Goal: Transaction & Acquisition: Purchase product/service

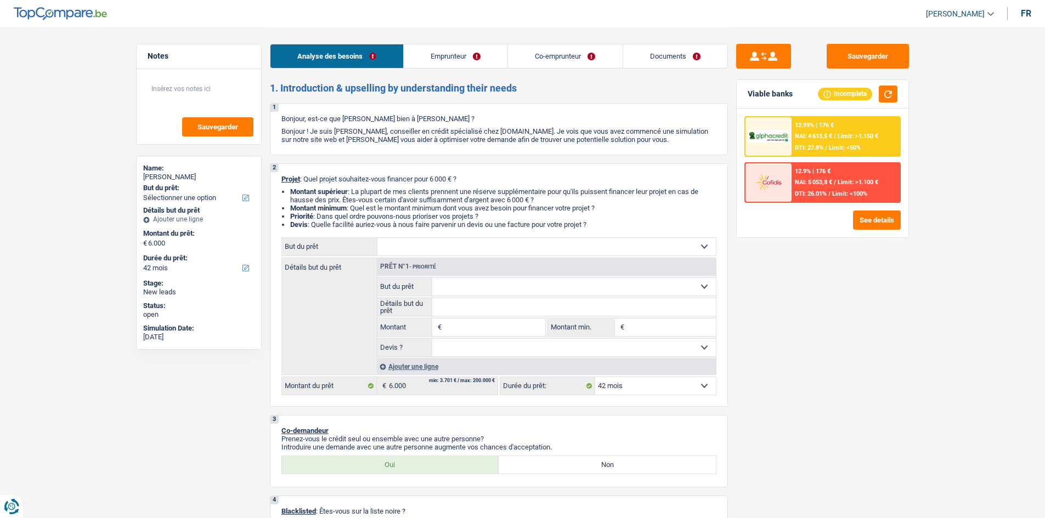
select select "42"
select select "independent"
select select "familyAllowances"
select select "disabilityPension"
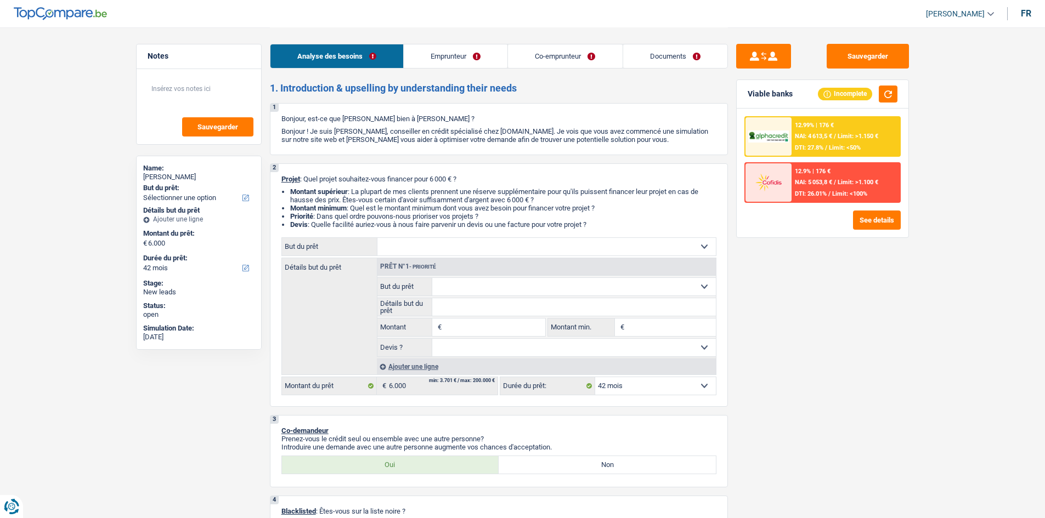
select select "parttimeSelfemployed"
select select "netSalary"
select select "rents"
select select "carLoan"
select select "18"
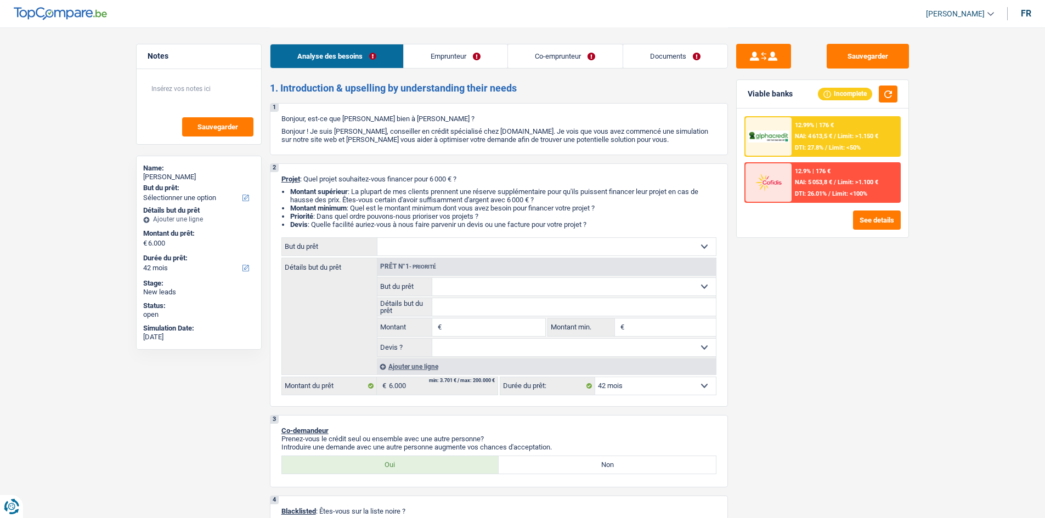
select select "42"
drag, startPoint x: 474, startPoint y: 53, endPoint x: 501, endPoint y: 92, distance: 47.6
click at [474, 53] on link "Emprunteur" at bounding box center [456, 56] width 104 height 24
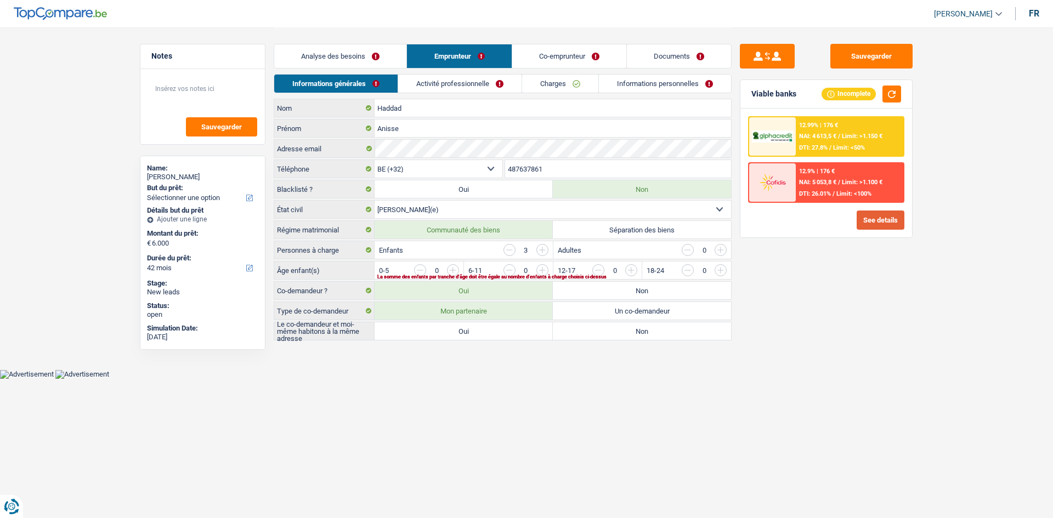
click at [866, 223] on button "See details" at bounding box center [881, 220] width 48 height 19
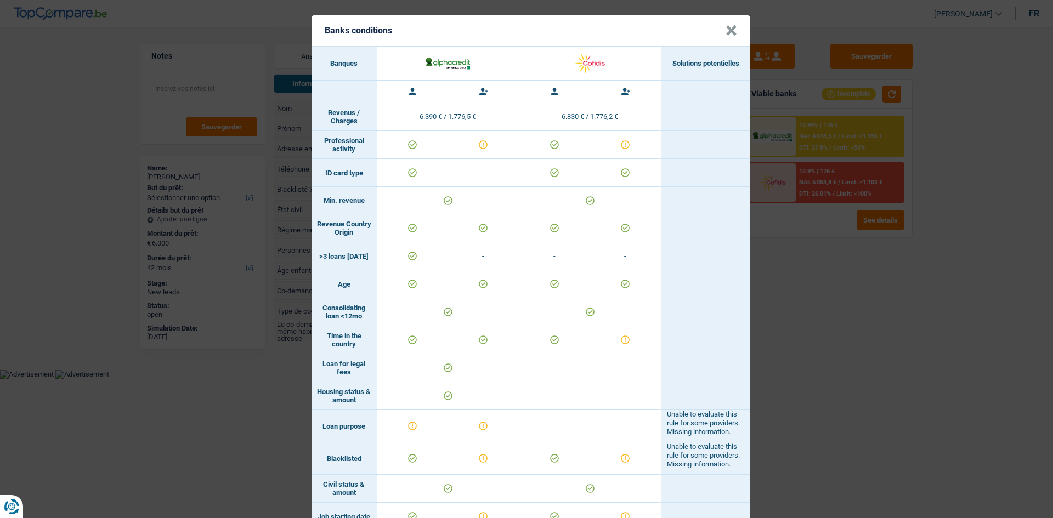
click at [833, 330] on div "Banks conditions × Banques Solutions potentielles Revenus / Charges 6.390 € / 1…" at bounding box center [526, 259] width 1053 height 518
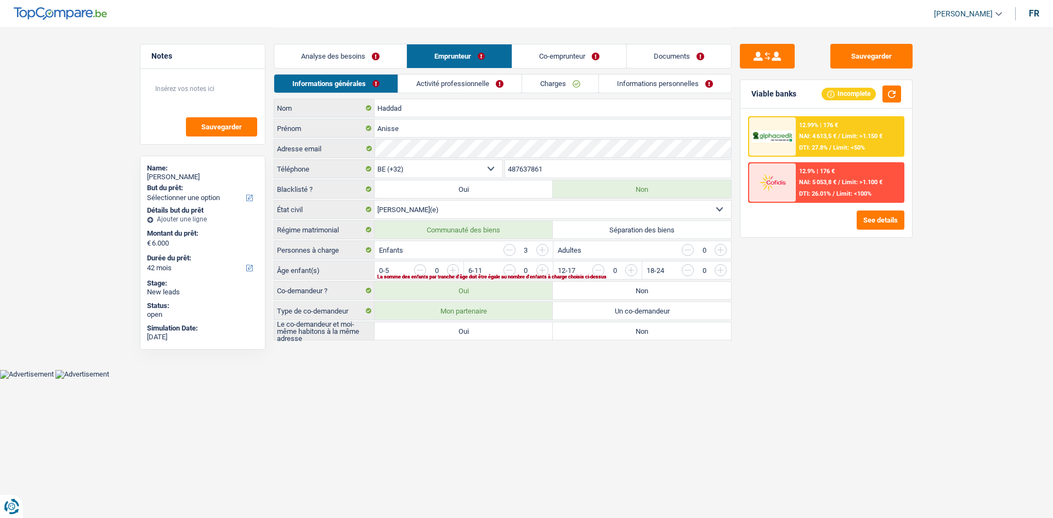
click at [676, 235] on label "Séparation des biens" at bounding box center [642, 230] width 178 height 18
click at [676, 235] on input "Séparation des biens" at bounding box center [642, 230] width 178 height 18
radio input "true"
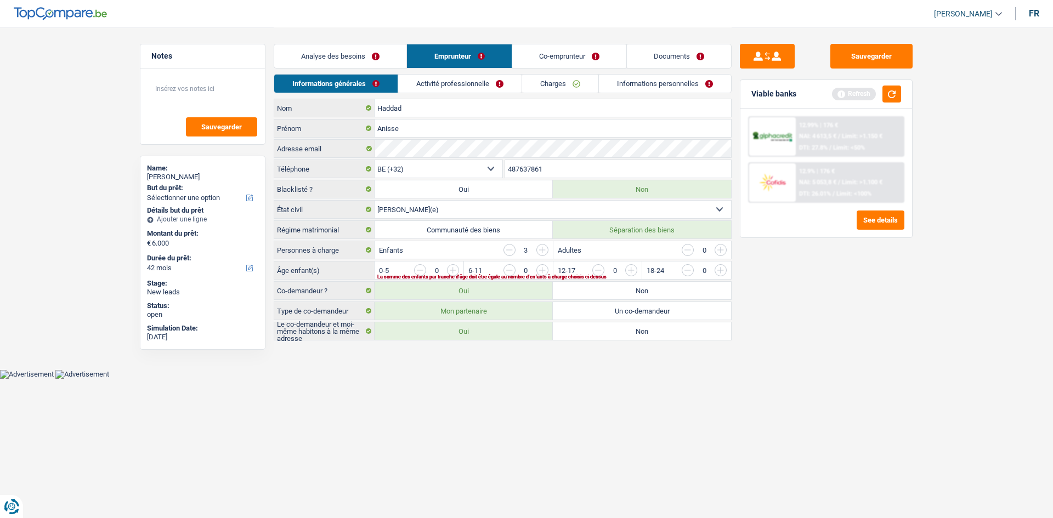
click at [866, 301] on div "Sauvegarder Viable banks Refresh 12.99% | 176 € NAI: 4 613,5 € / Limit: >1.150 …" at bounding box center [826, 272] width 189 height 457
click at [888, 89] on button "button" at bounding box center [892, 94] width 19 height 17
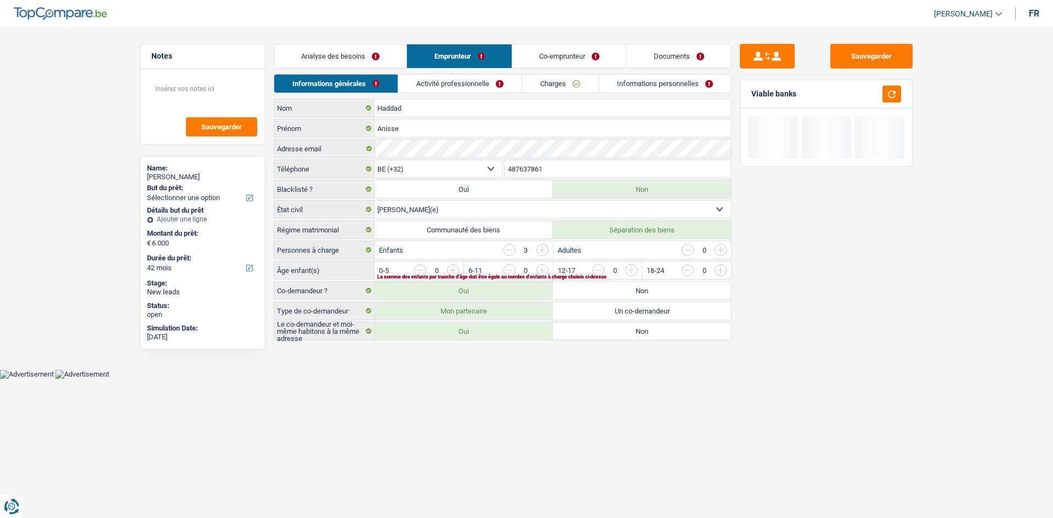
click at [442, 92] on link "Activité professionnelle" at bounding box center [459, 84] width 123 height 18
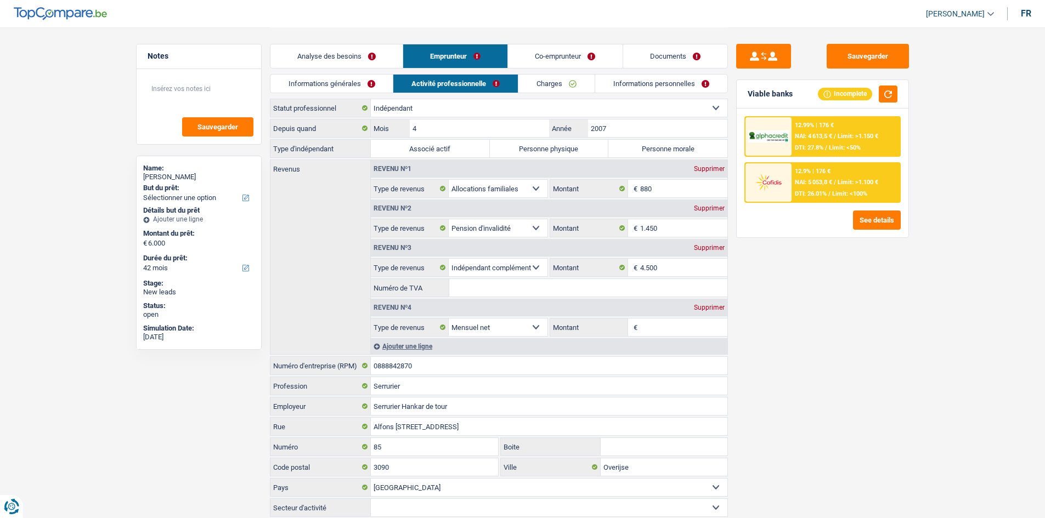
click at [558, 49] on link "Co-emprunteur" at bounding box center [565, 56] width 114 height 24
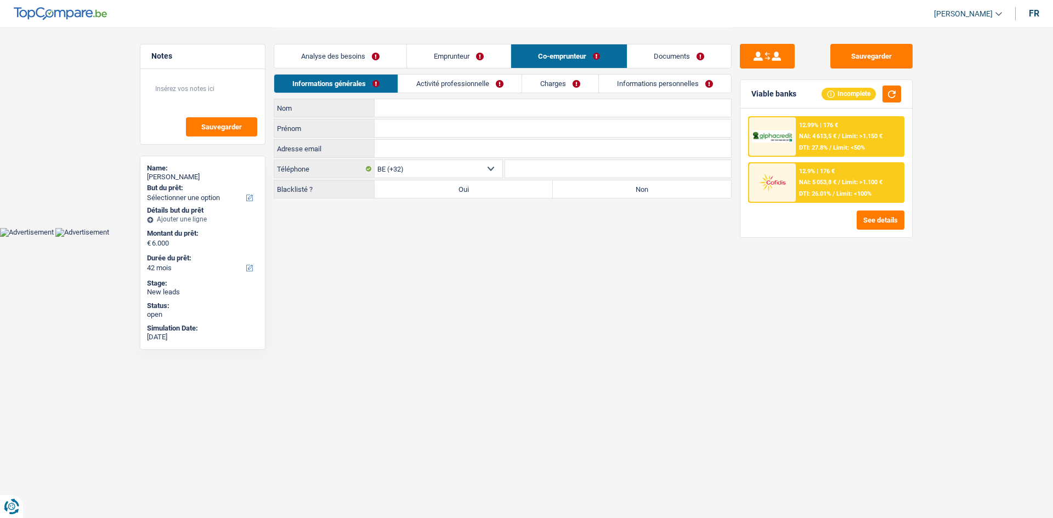
click at [357, 62] on link "Analyse des besoins" at bounding box center [340, 56] width 132 height 24
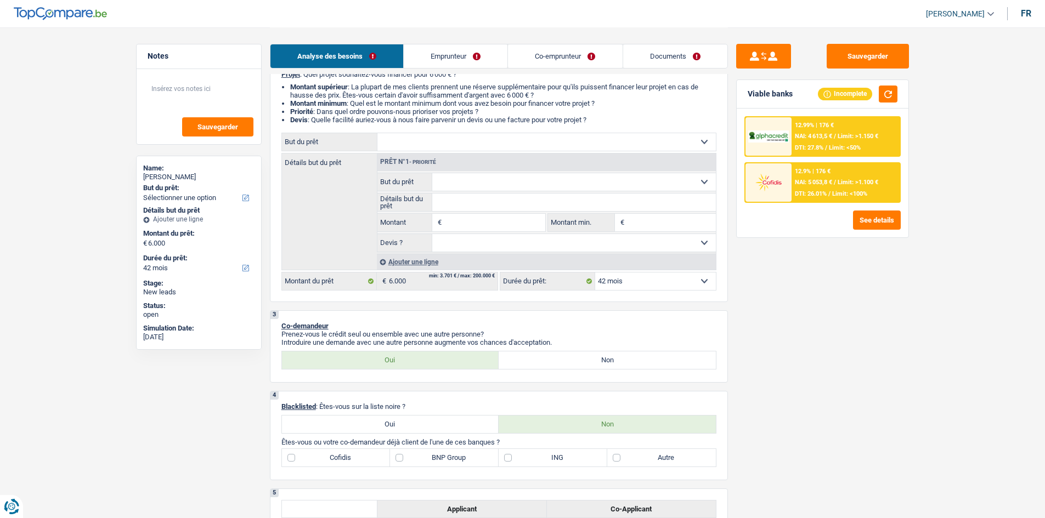
scroll to position [110, 0]
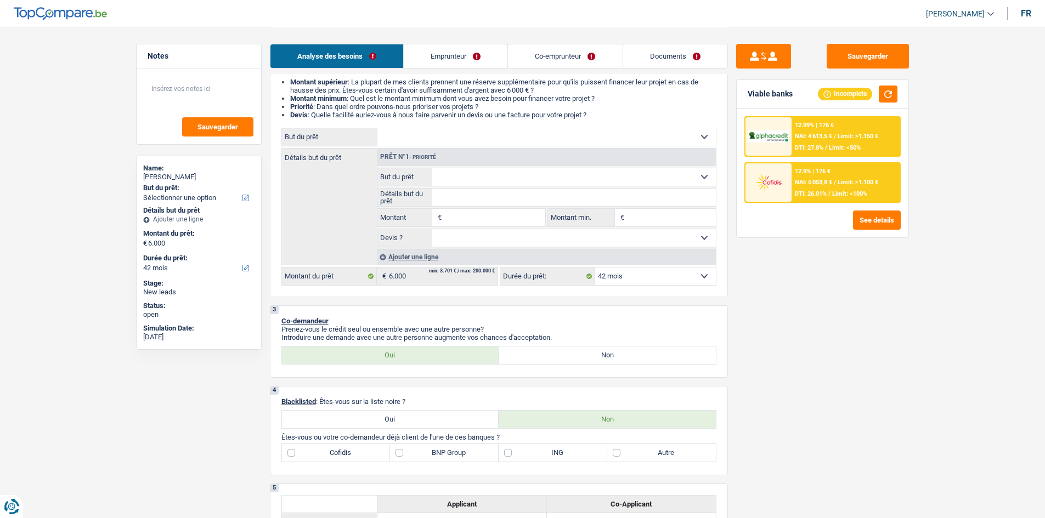
click at [437, 58] on link "Emprunteur" at bounding box center [456, 56] width 104 height 24
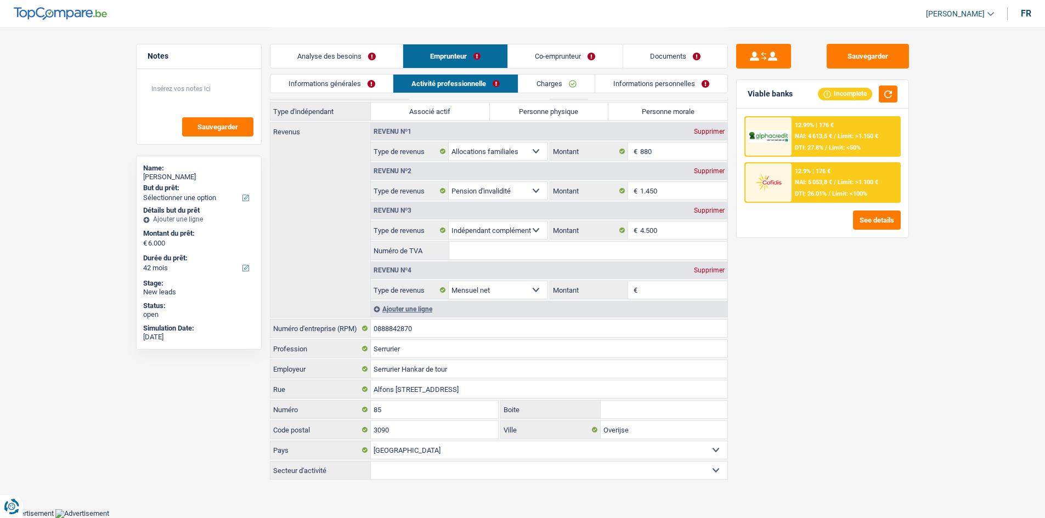
scroll to position [36, 0]
click at [351, 77] on link "Informations générales" at bounding box center [331, 84] width 123 height 18
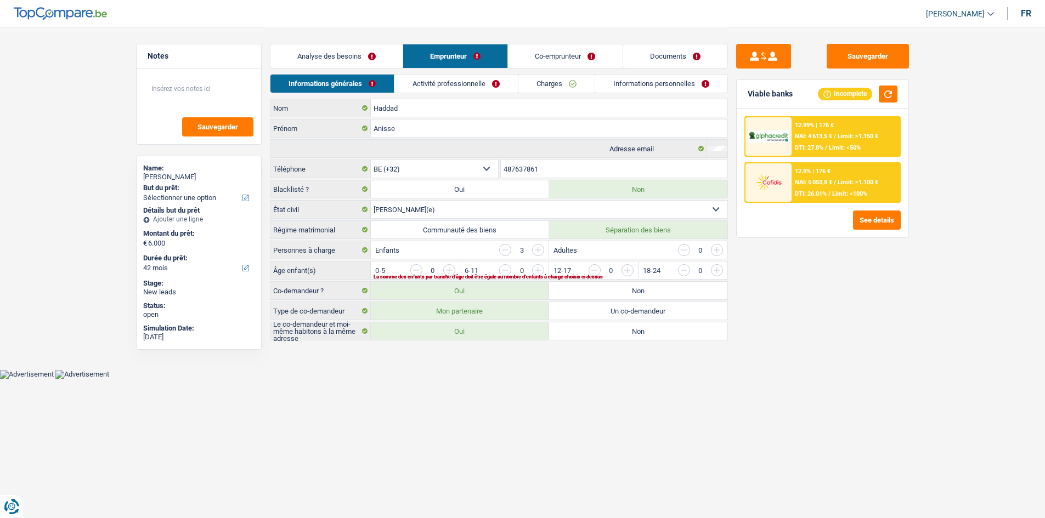
scroll to position [0, 0]
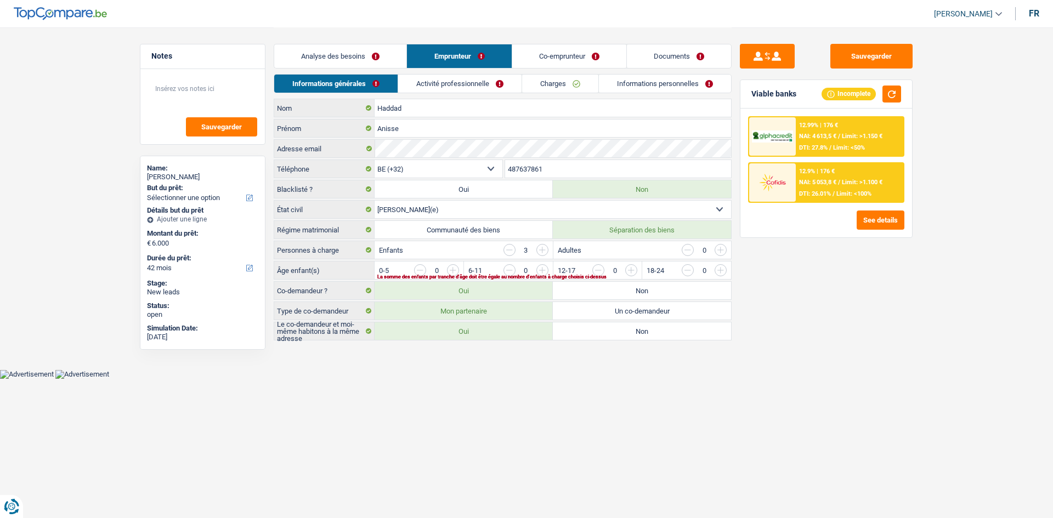
click at [479, 234] on label "Communauté des biens" at bounding box center [464, 230] width 178 height 18
click at [479, 234] on input "Communauté des biens" at bounding box center [464, 230] width 178 height 18
radio input "true"
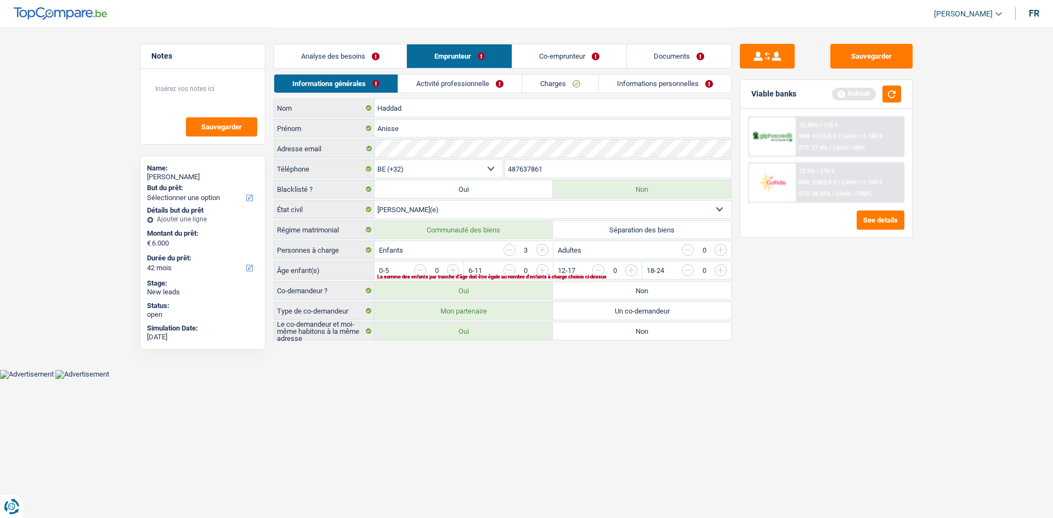
click at [844, 147] on span "Limit: <50%" at bounding box center [849, 147] width 32 height 7
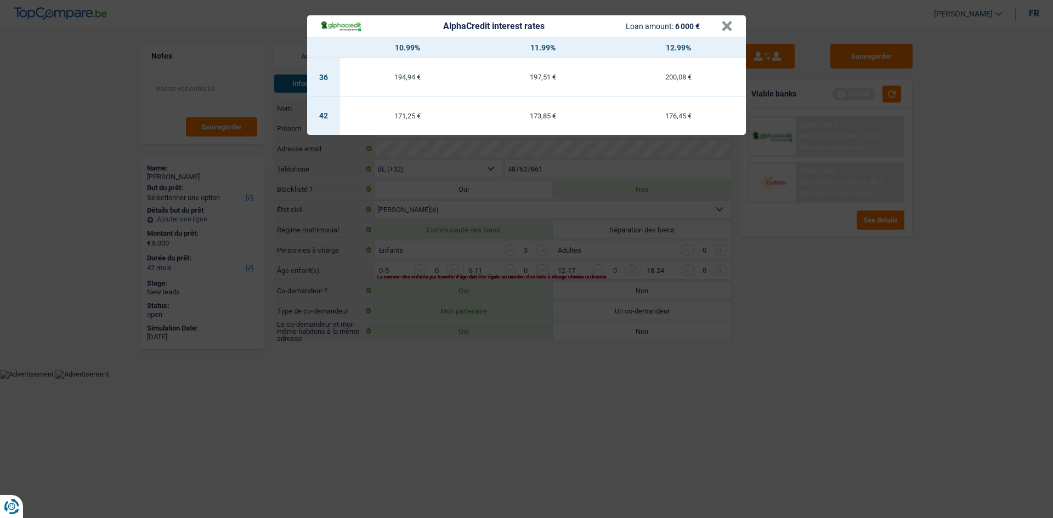
click at [852, 299] on div "AlphaCredit interest rates Loan amount: 6 000 € × 10.99% 11.99% 12.99% 36 194,9…" at bounding box center [526, 259] width 1053 height 518
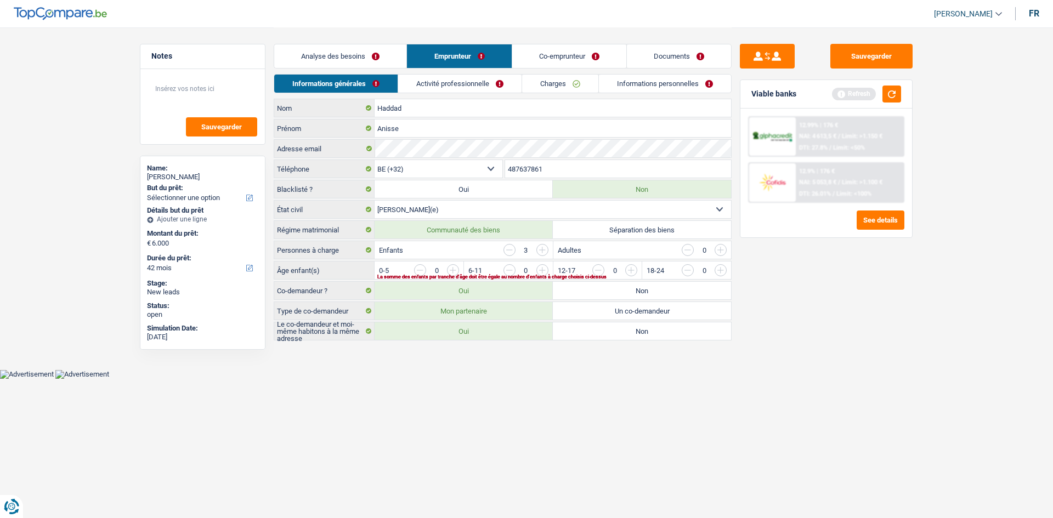
click at [380, 50] on link "Analyse des besoins" at bounding box center [340, 56] width 132 height 24
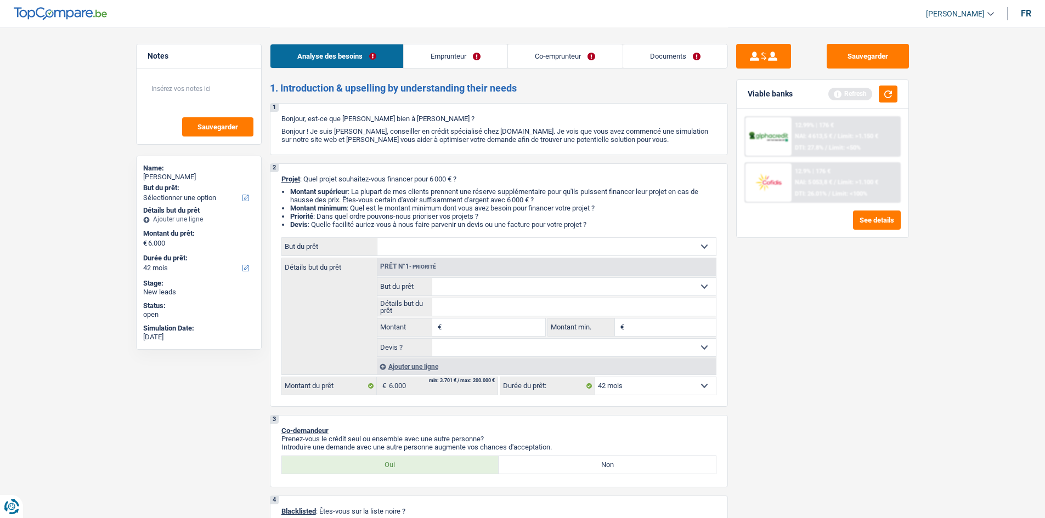
drag, startPoint x: 558, startPoint y: 251, endPoint x: 550, endPoint y: 253, distance: 7.9
click at [555, 251] on select "Confort maison: meubles, textile, peinture, électroménager, outillage non-profe…" at bounding box center [546, 247] width 338 height 18
select select "household"
click at [377, 238] on select "Confort maison: meubles, textile, peinture, électroménager, outillage non-profe…" at bounding box center [546, 247] width 338 height 18
select select "household"
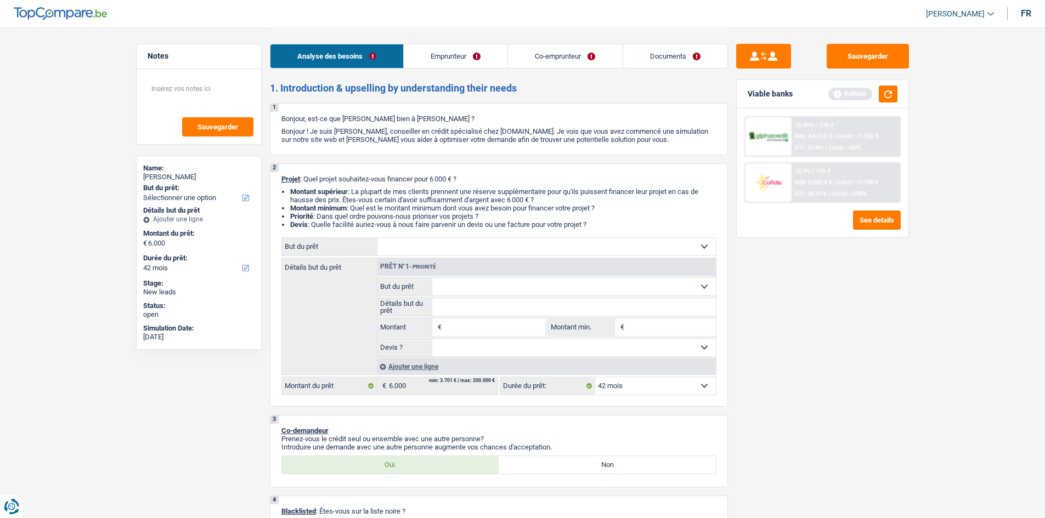
select select "household"
type input "6.000"
select select "household"
type input "6.000"
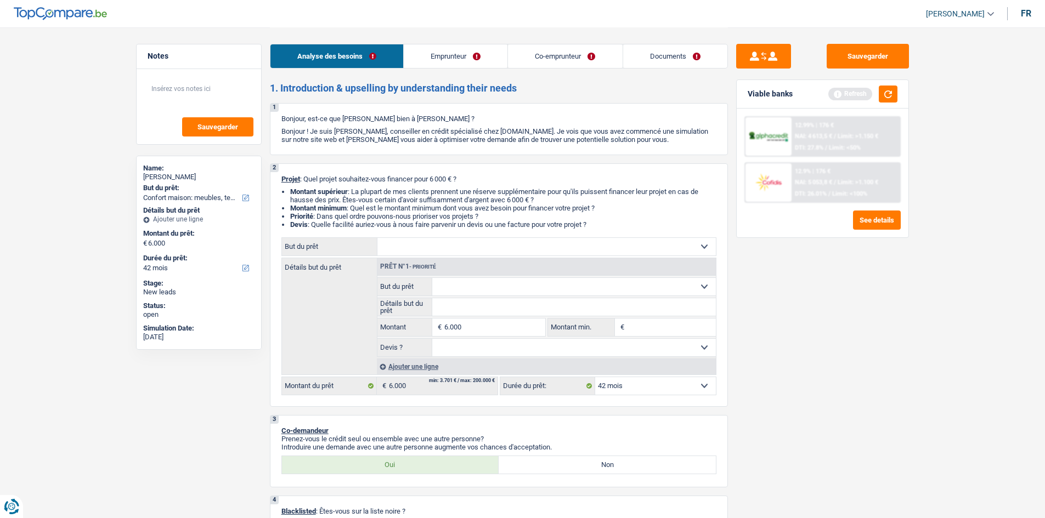
select select "household"
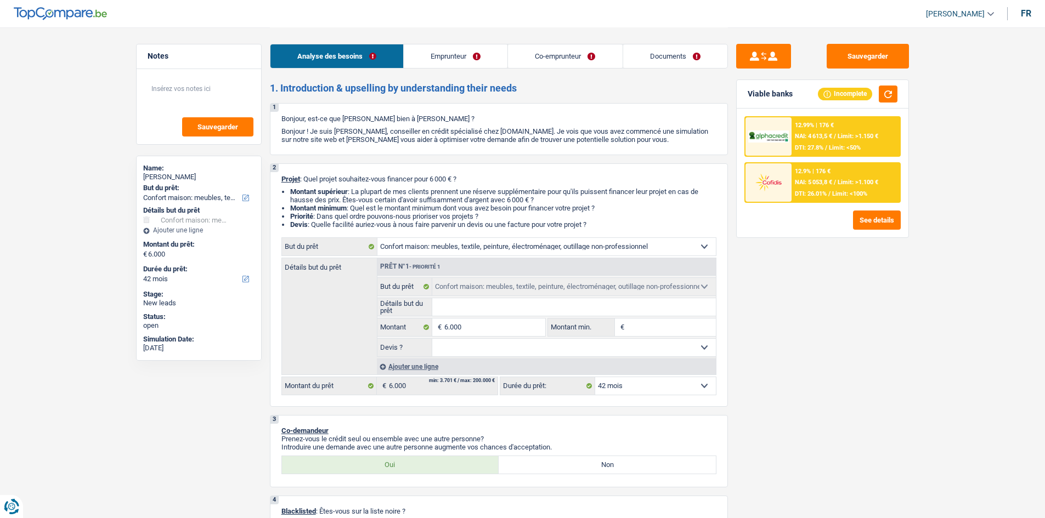
click at [462, 47] on link "Emprunteur" at bounding box center [456, 56] width 104 height 24
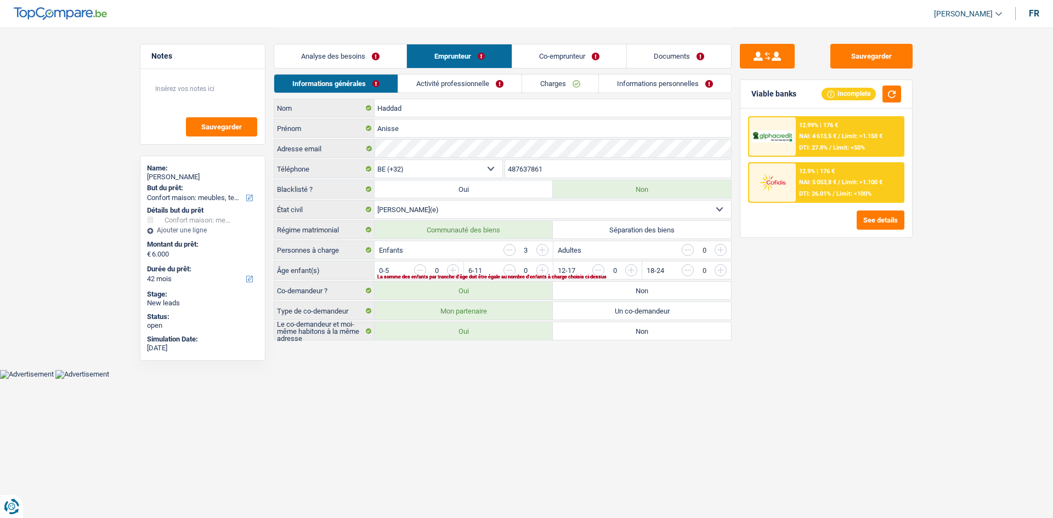
click at [837, 130] on div "12.99% | 176 € NAI: 4 613,5 € / Limit: >1.150 € DTI: 27.8% / Limit: <50%" at bounding box center [850, 136] width 108 height 38
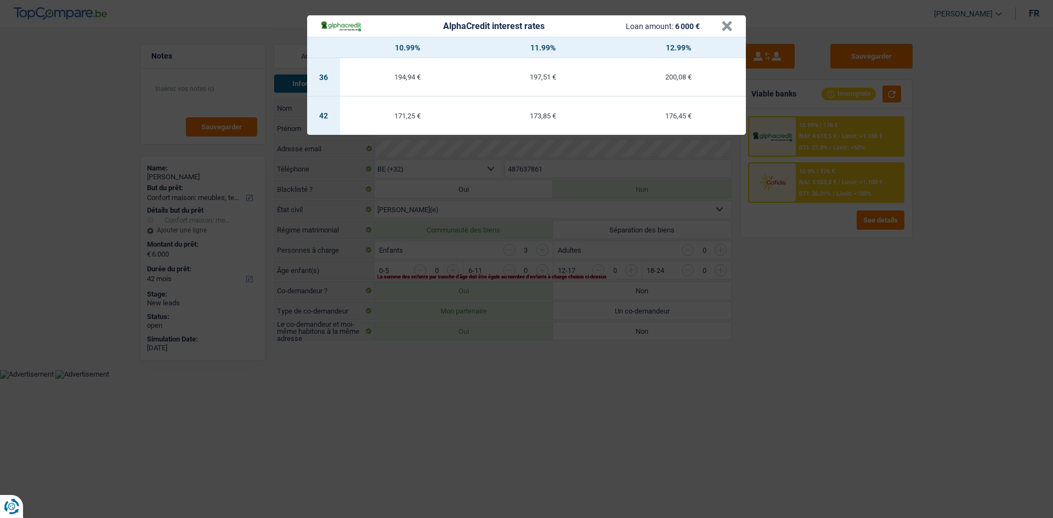
click at [855, 382] on div "AlphaCredit interest rates Loan amount: 6 000 € × 10.99% 11.99% 12.99% 36 194,9…" at bounding box center [526, 259] width 1053 height 518
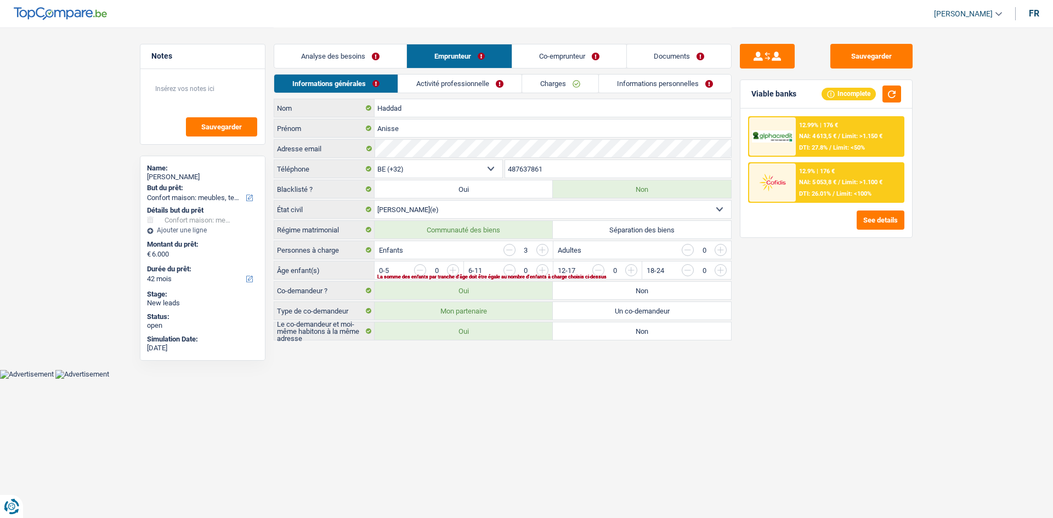
click at [388, 55] on link "Analyse des besoins" at bounding box center [340, 56] width 132 height 24
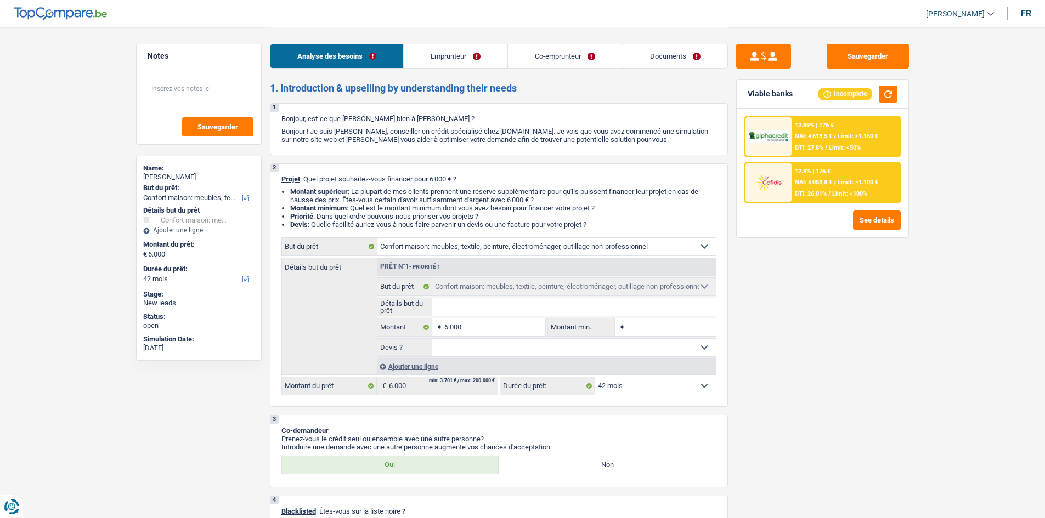
click at [614, 379] on select "12 mois 18 mois 24 mois 30 mois 36 mois 42 mois Sélectionner une option" at bounding box center [655, 386] width 121 height 18
select select "24"
click at [595, 377] on select "12 mois 18 mois 24 mois 30 mois 36 mois 42 mois Sélectionner une option" at bounding box center [655, 386] width 121 height 18
select select "24"
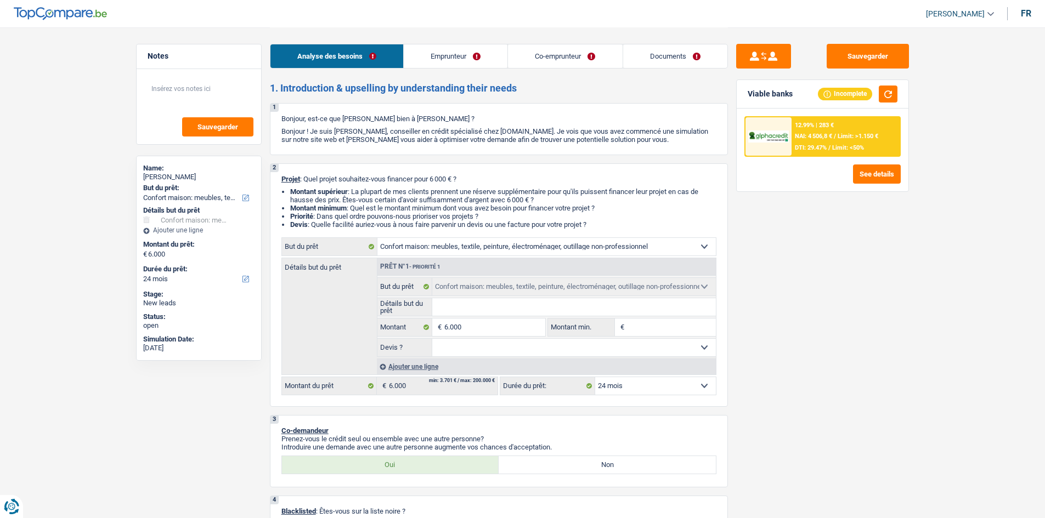
click at [657, 374] on div "Ajouter une ligne" at bounding box center [546, 367] width 339 height 16
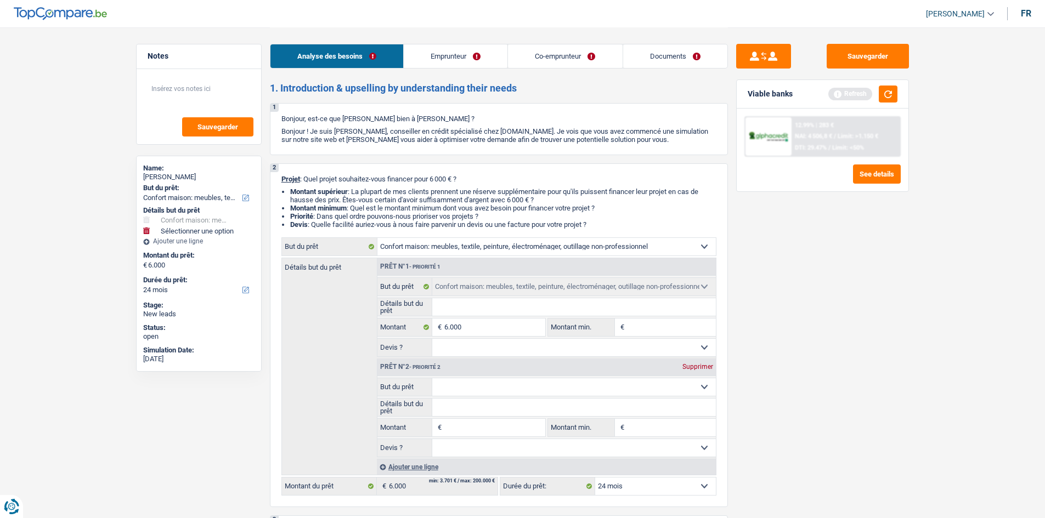
click at [654, 382] on select "Confort maison: meubles, textile, peinture, électroménager, outillage non-profe…" at bounding box center [574, 388] width 284 height 18
drag, startPoint x: 832, startPoint y: 382, endPoint x: 769, endPoint y: 368, distance: 64.1
click at [830, 381] on div "Sauvegarder Viable banks Refresh 12.99% | 283 € NAI: 4 506,8 € / Limit: >1.150 …" at bounding box center [822, 272] width 189 height 457
click at [699, 367] on div "Supprimer" at bounding box center [698, 367] width 36 height 7
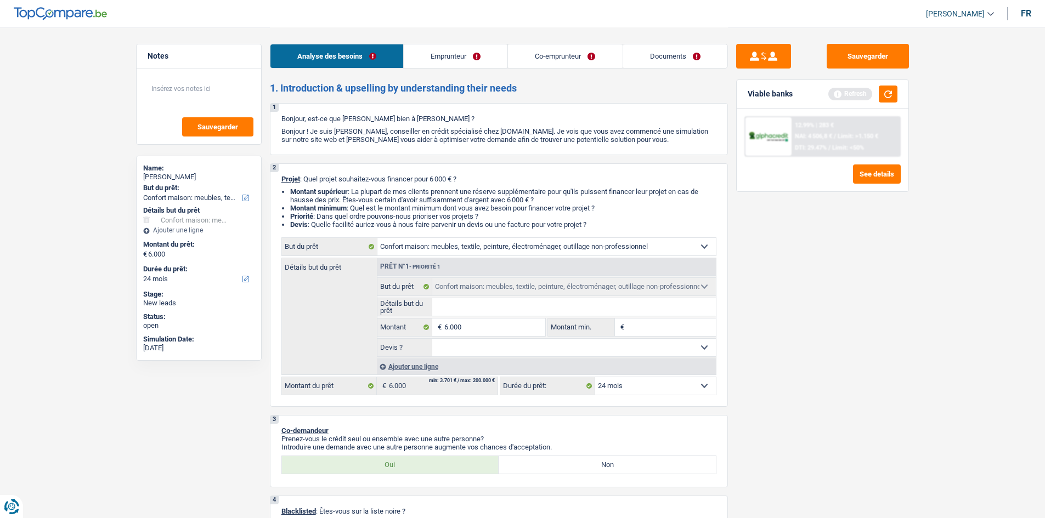
click at [661, 392] on select "12 mois 18 mois 24 mois 30 mois 36 mois 42 mois Sélectionner une option" at bounding box center [655, 386] width 121 height 18
select select "12"
click at [595, 377] on select "12 mois 18 mois 24 mois 30 mois 36 mois 42 mois Sélectionner une option" at bounding box center [655, 386] width 121 height 18
select select "12"
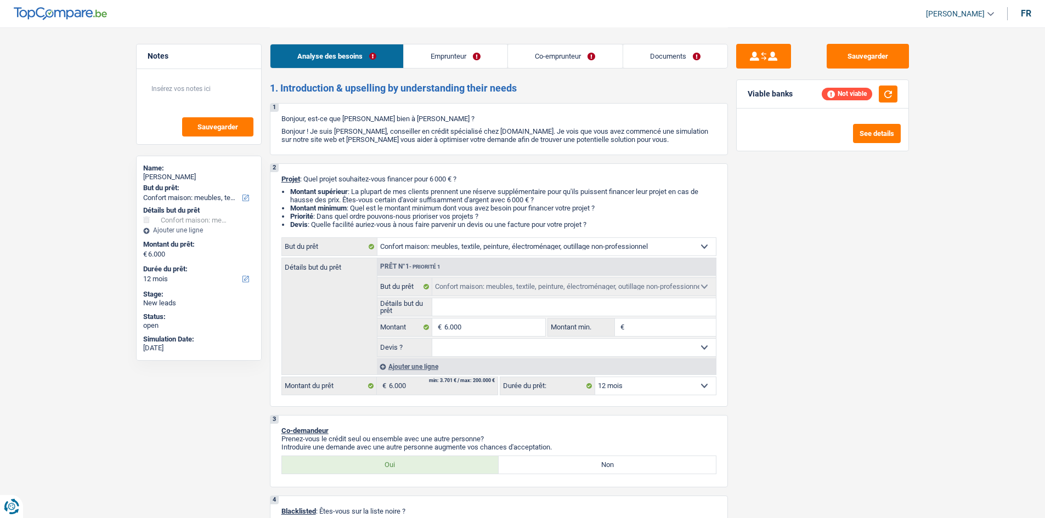
drag, startPoint x: 665, startPoint y: 391, endPoint x: 671, endPoint y: 390, distance: 6.1
click at [667, 392] on select "12 mois 18 mois 24 mois 30 mois 36 mois 42 mois Sélectionner une option" at bounding box center [655, 386] width 121 height 18
select select "24"
click at [595, 377] on select "12 mois 18 mois 24 mois 30 mois 36 mois 42 mois Sélectionner une option" at bounding box center [655, 386] width 121 height 18
select select "24"
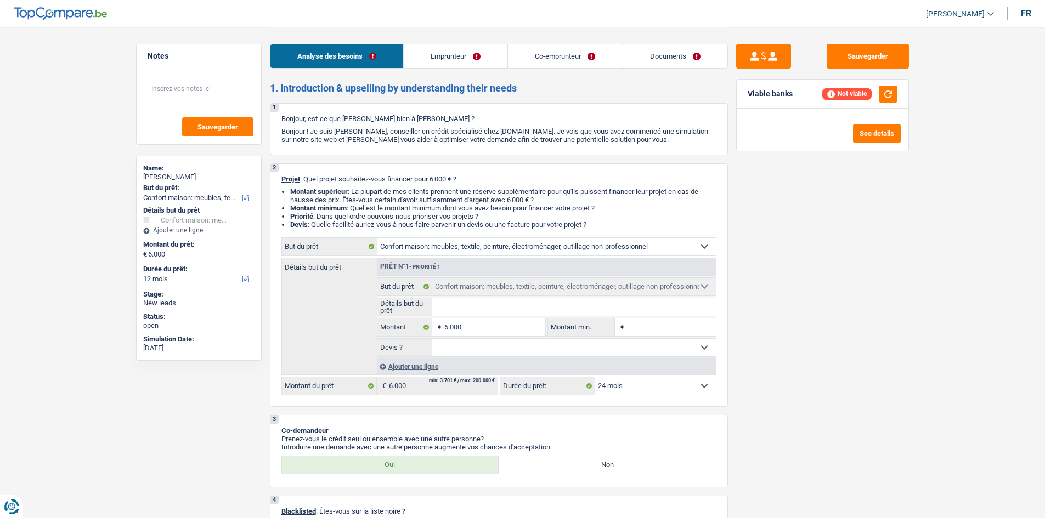
select select "24"
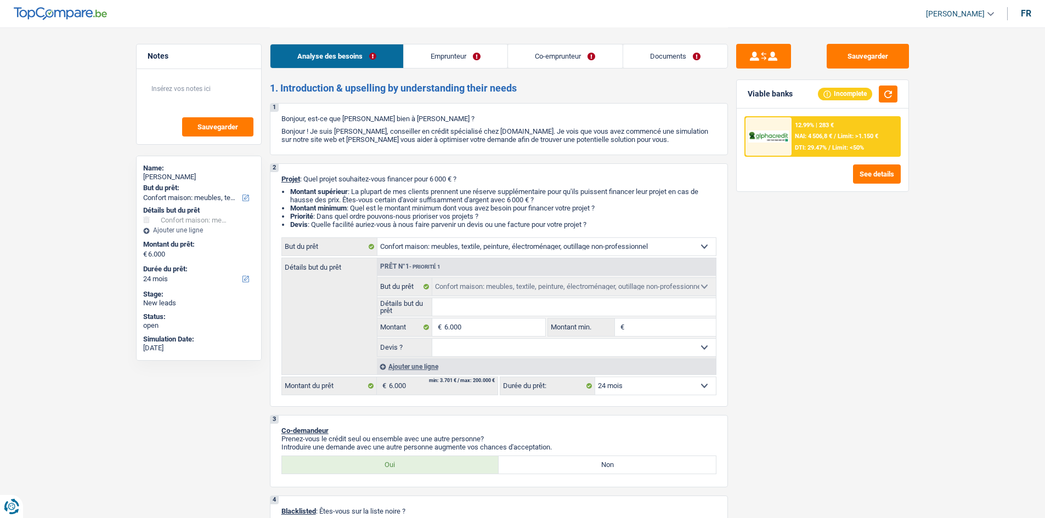
click at [797, 127] on div "12.99% | 283 €" at bounding box center [814, 125] width 39 height 7
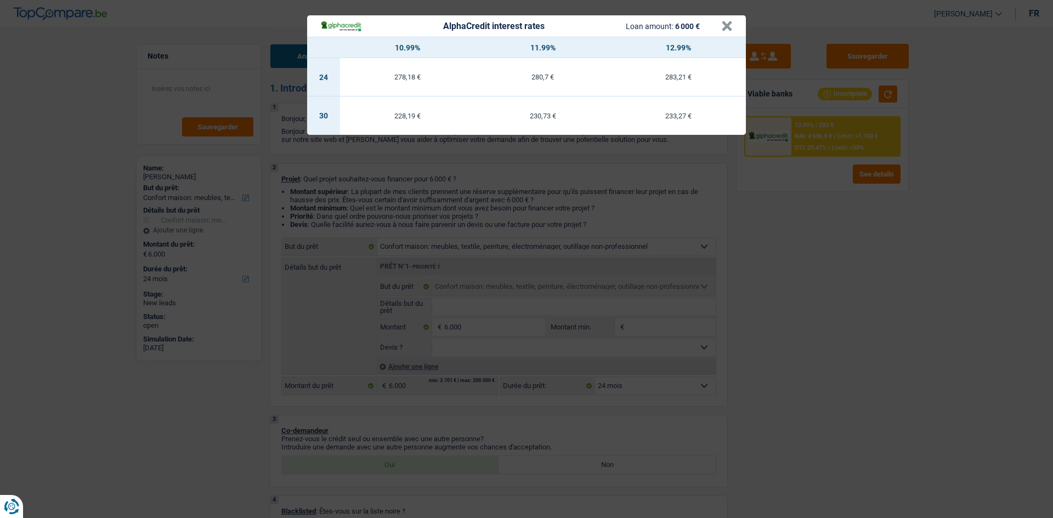
click at [811, 313] on div "AlphaCredit interest rates Loan amount: 6 000 € × 10.99% 11.99% 12.99% 24 278,1…" at bounding box center [526, 259] width 1053 height 518
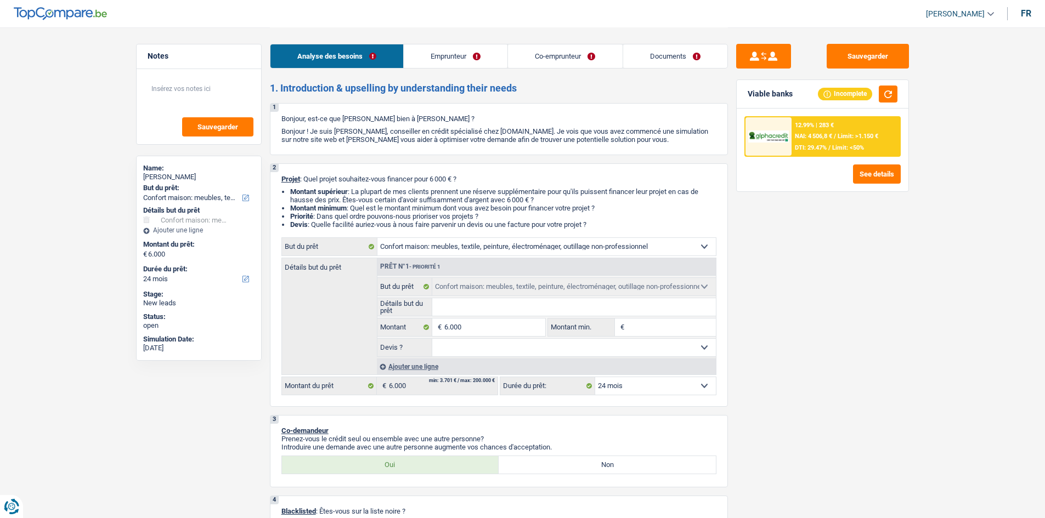
click at [823, 139] on span "NAI: 4 506,8 €" at bounding box center [813, 136] width 37 height 7
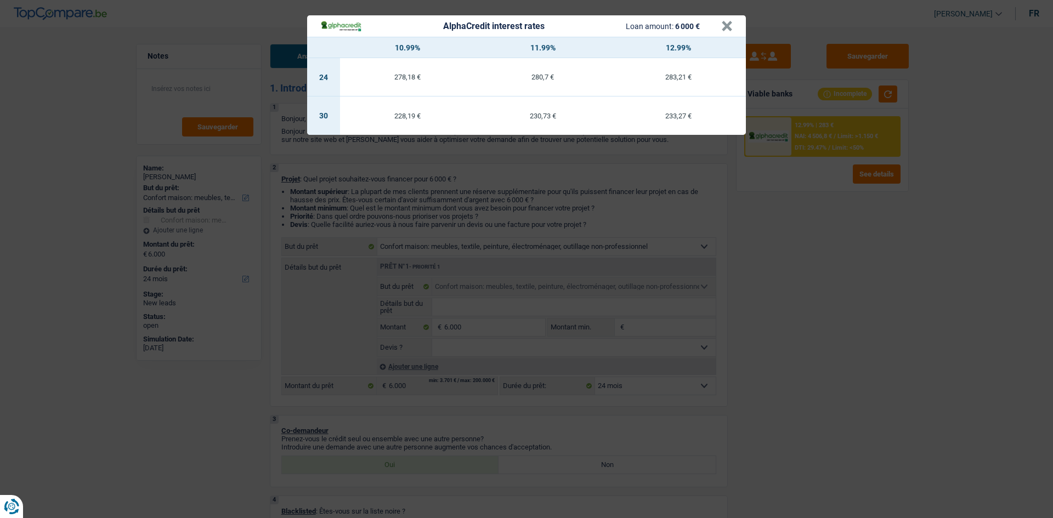
click at [800, 259] on div "AlphaCredit interest rates Loan amount: 6 000 € × 10.99% 11.99% 12.99% 24 278,1…" at bounding box center [526, 259] width 1053 height 518
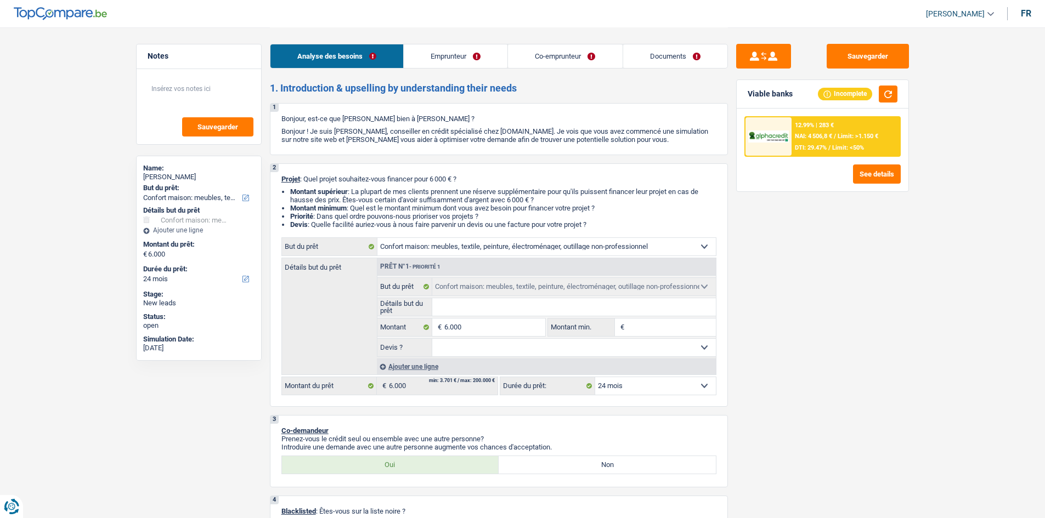
click at [792, 152] on div "12.99% | 283 € NAI: 4 506,8 € / Limit: >1.150 € DTI: 29.47% / Limit: <50%" at bounding box center [846, 136] width 108 height 38
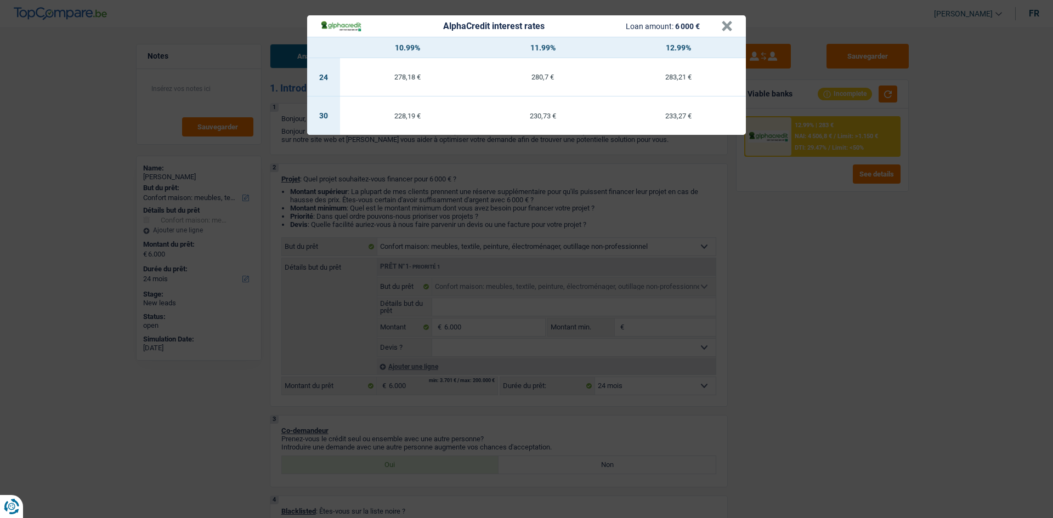
click at [806, 272] on div "AlphaCredit interest rates Loan amount: 6 000 € × 10.99% 11.99% 12.99% 24 278,1…" at bounding box center [526, 259] width 1053 height 518
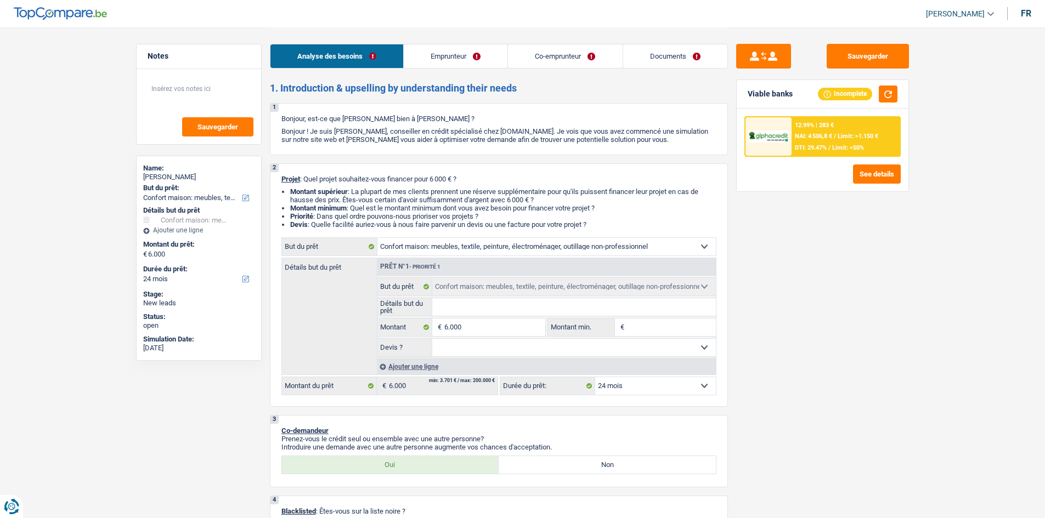
click at [822, 134] on span "NAI: 4 506,8 €" at bounding box center [813, 136] width 37 height 7
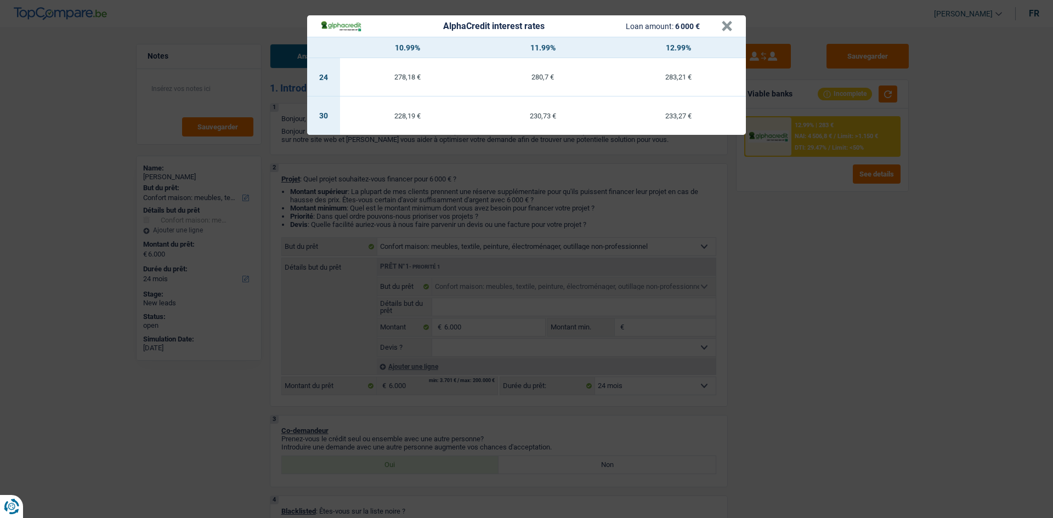
click at [916, 357] on div "AlphaCredit interest rates Loan amount: 6 000 € × 10.99% 11.99% 12.99% 24 278,1…" at bounding box center [526, 259] width 1053 height 518
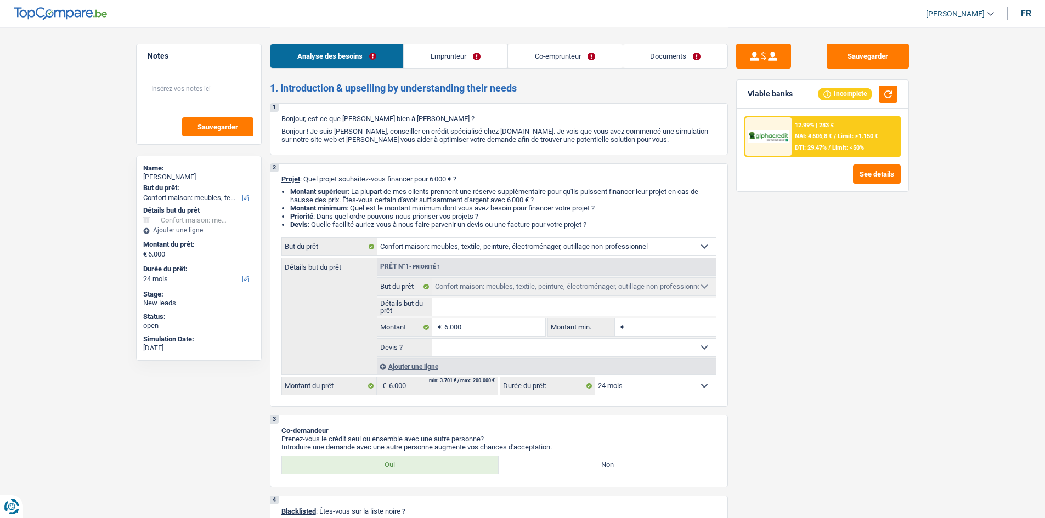
click at [472, 55] on link "Emprunteur" at bounding box center [456, 56] width 104 height 24
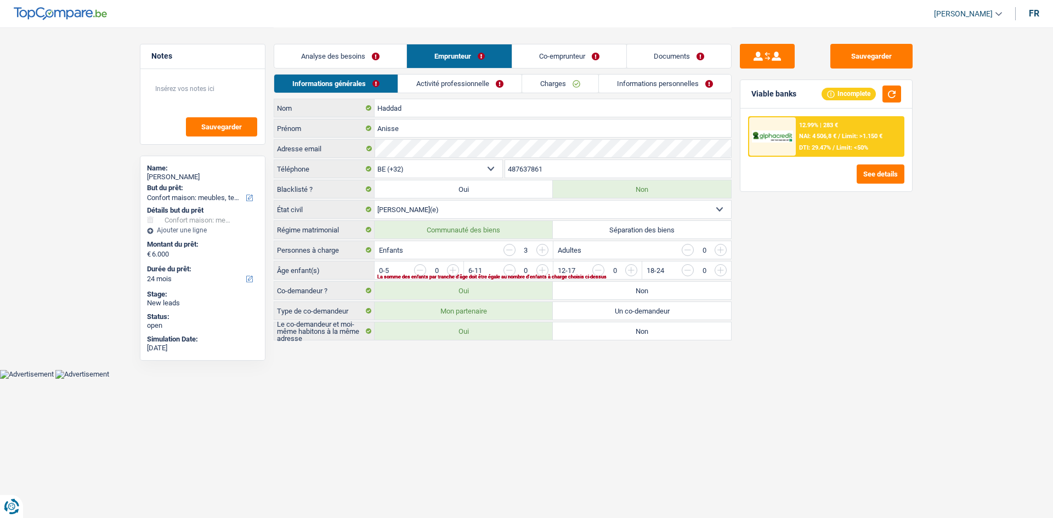
click at [475, 90] on link "Activité professionnelle" at bounding box center [459, 84] width 123 height 18
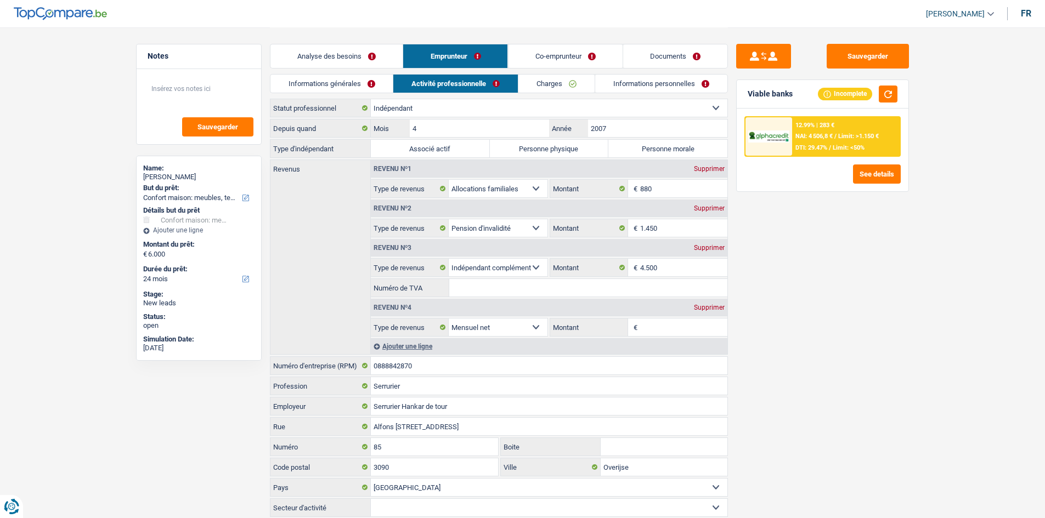
click at [369, 80] on link "Informations générales" at bounding box center [331, 84] width 123 height 18
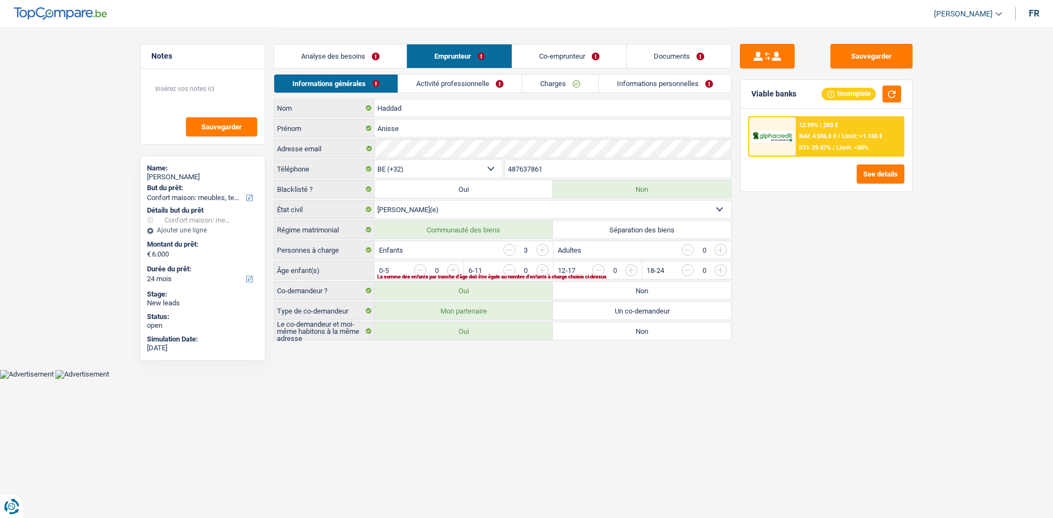
click at [381, 58] on link "Analyse des besoins" at bounding box center [340, 56] width 132 height 24
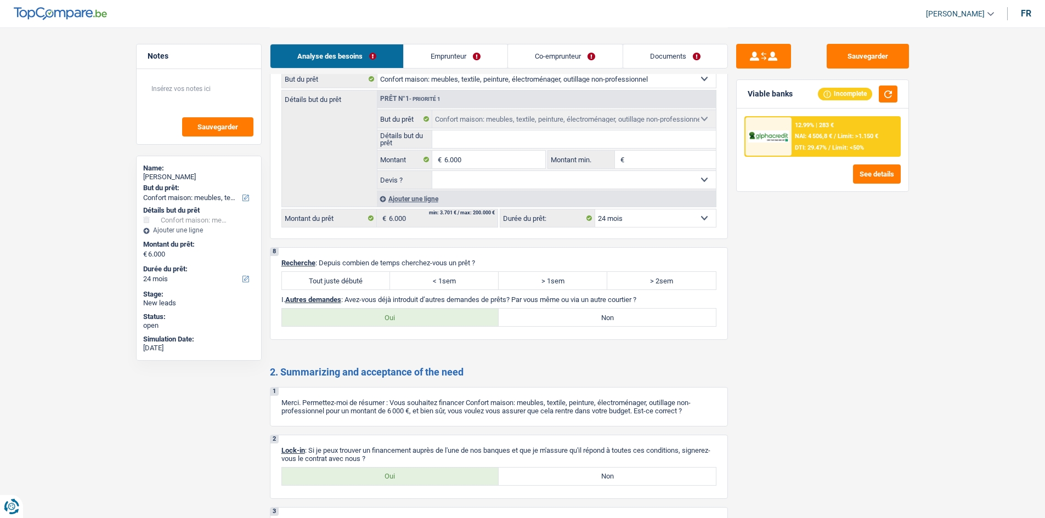
scroll to position [1404, 0]
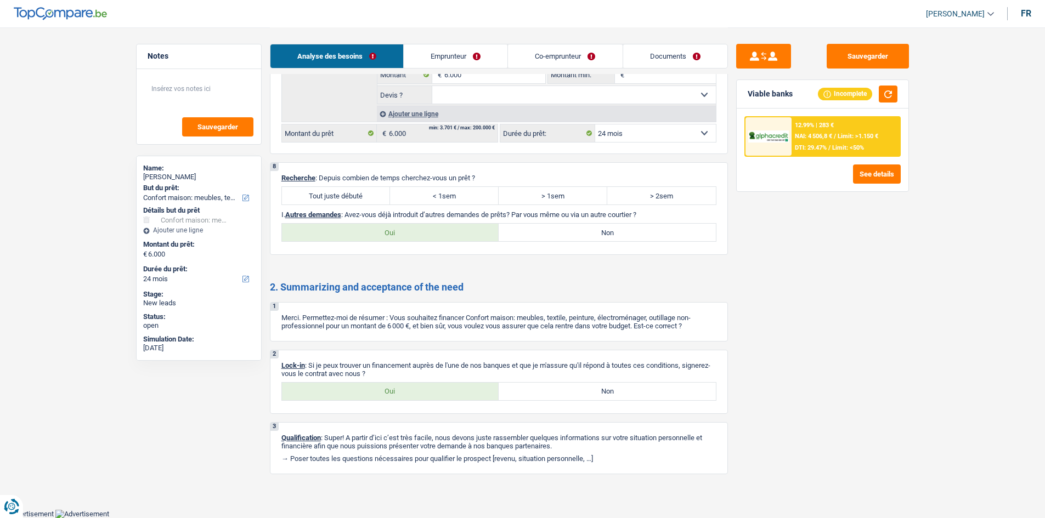
click at [680, 53] on link "Documents" at bounding box center [675, 56] width 104 height 24
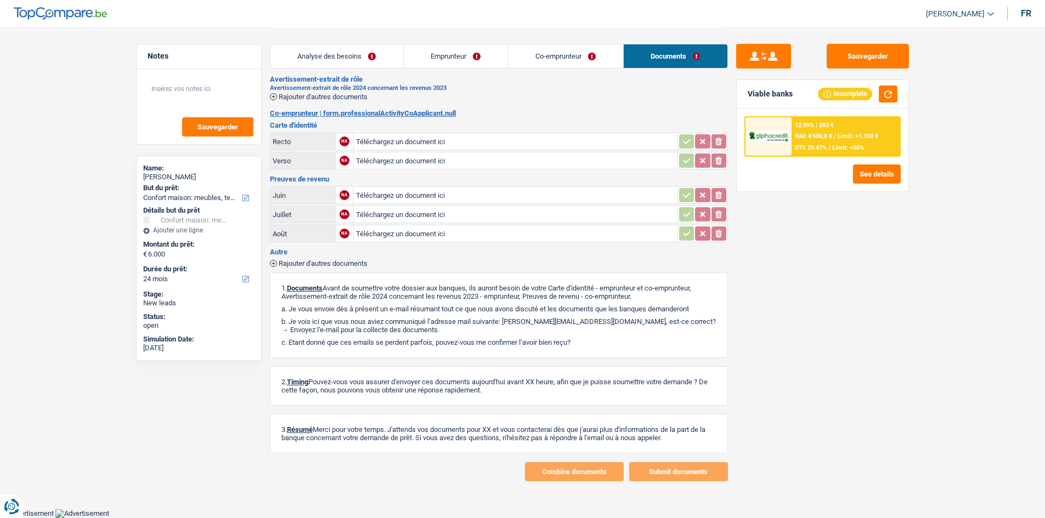
scroll to position [179, 0]
click at [359, 58] on link "Analyse des besoins" at bounding box center [336, 56] width 133 height 24
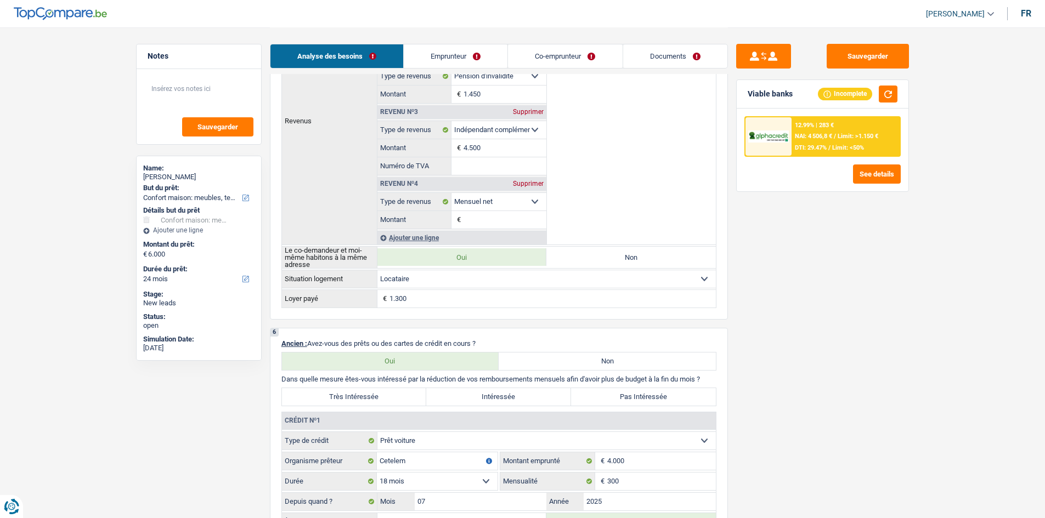
scroll to position [768, 0]
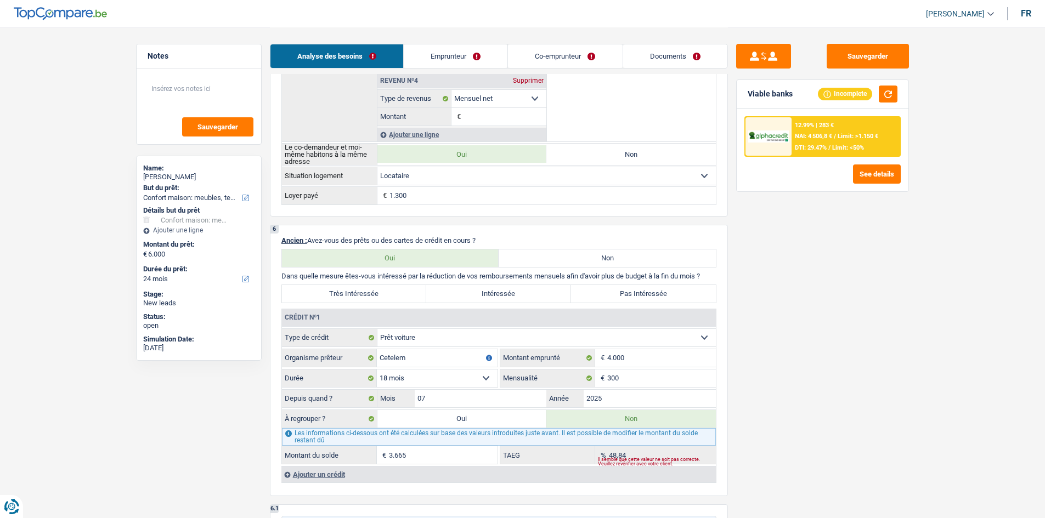
click at [608, 294] on label "Pas Intéressée" at bounding box center [643, 294] width 145 height 18
click at [608, 294] on input "Pas Intéressée" at bounding box center [643, 294] width 145 height 18
radio input "true"
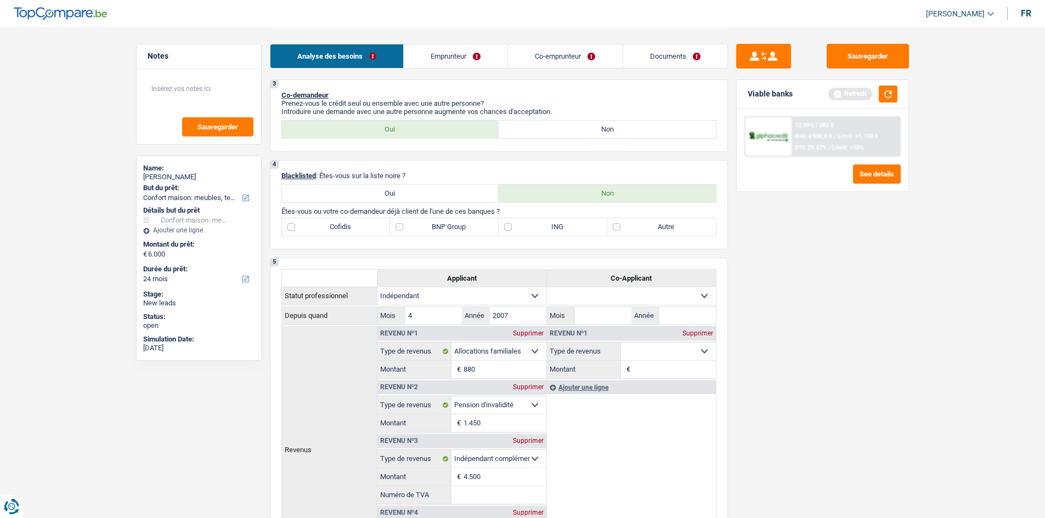
scroll to position [165, 0]
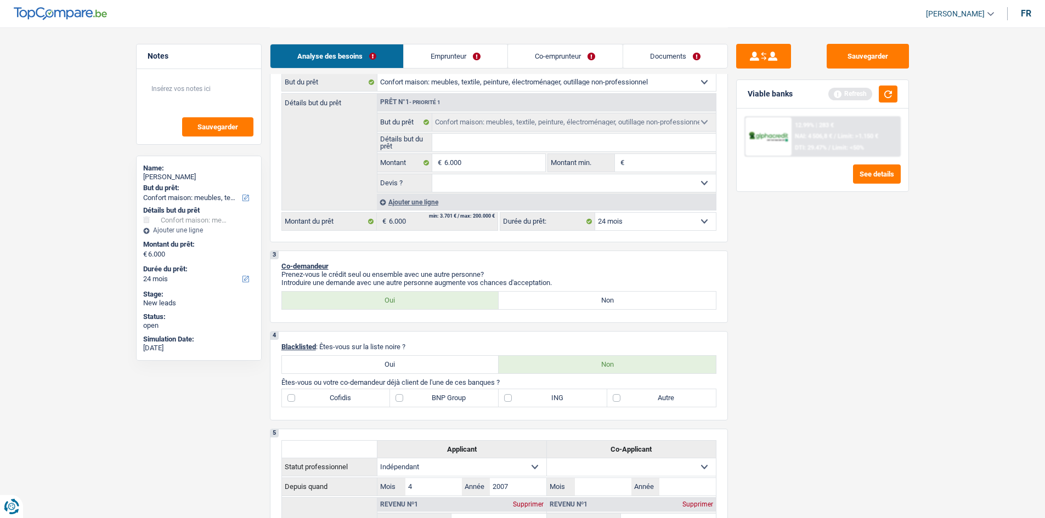
click at [446, 402] on label "BNP Group" at bounding box center [444, 399] width 109 height 18
click at [446, 402] on input "BNP Group" at bounding box center [444, 399] width 109 height 18
checkbox input "true"
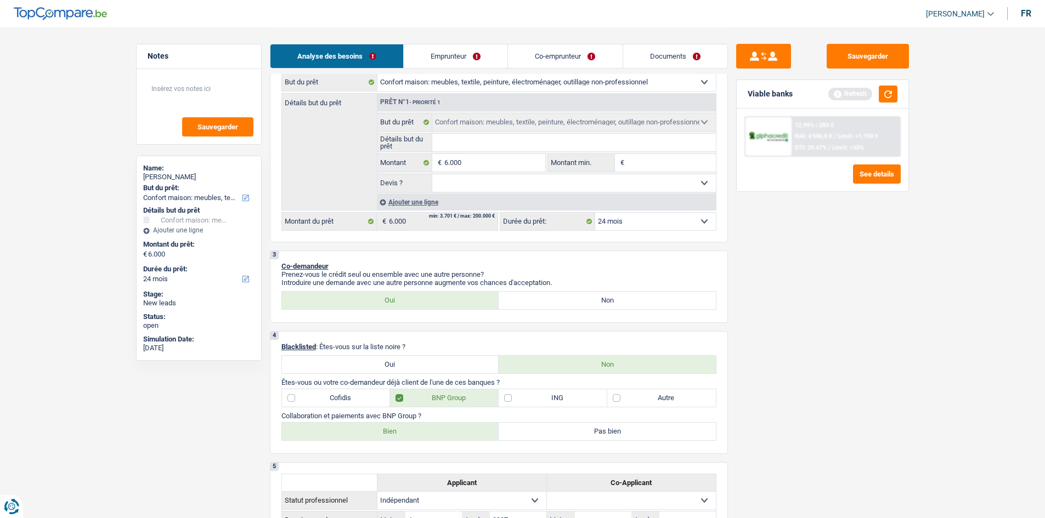
click at [407, 432] on label "Bien" at bounding box center [390, 432] width 217 height 18
click at [407, 432] on input "Bien" at bounding box center [390, 432] width 217 height 18
radio input "true"
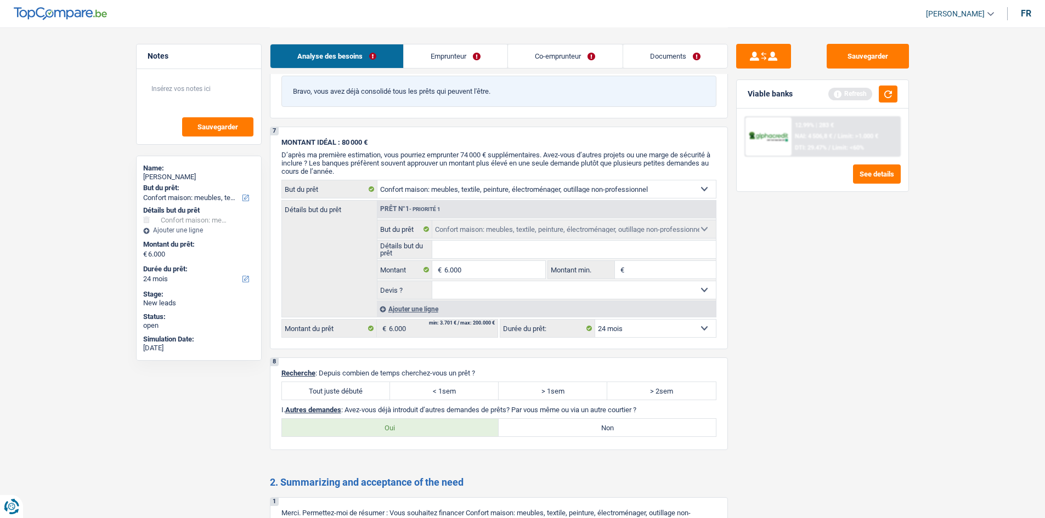
scroll to position [1372, 0]
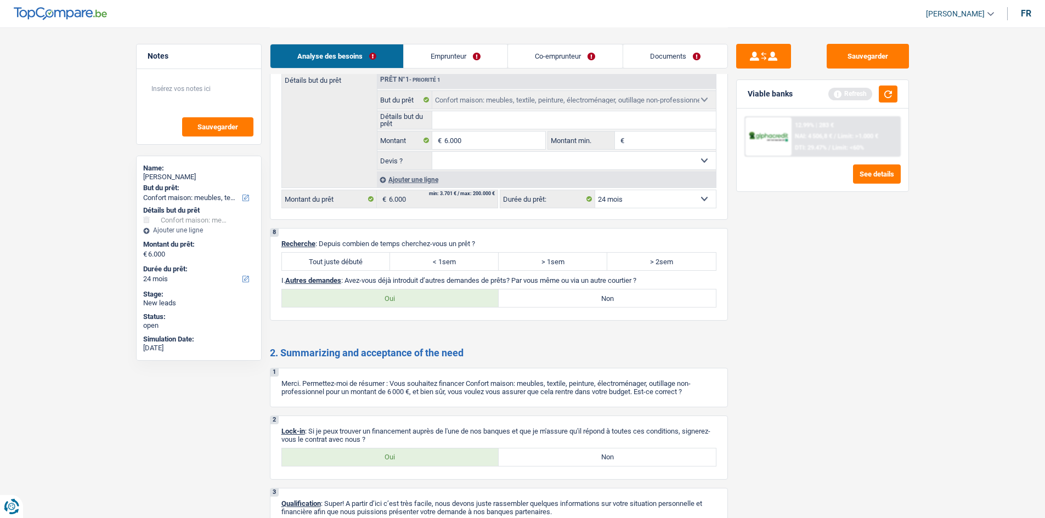
click at [353, 256] on label "Tout juste débuté" at bounding box center [336, 262] width 109 height 18
click at [353, 256] on input "Tout juste débuté" at bounding box center [336, 262] width 109 height 18
radio input "true"
click at [381, 454] on label "Oui" at bounding box center [390, 458] width 217 height 18
click at [381, 454] on input "Oui" at bounding box center [390, 458] width 217 height 18
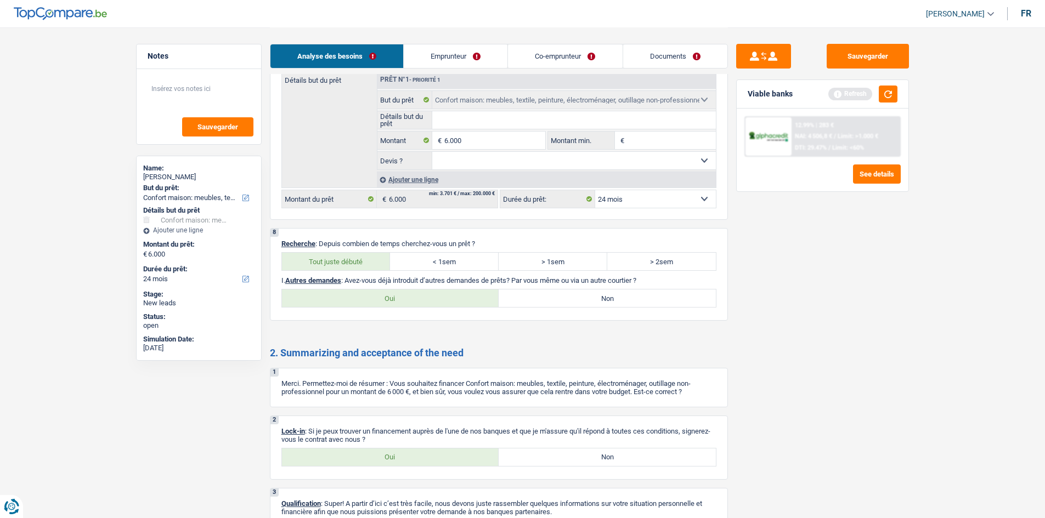
radio input "true"
click at [601, 301] on label "Non" at bounding box center [607, 299] width 217 height 18
click at [601, 301] on input "Non" at bounding box center [607, 299] width 217 height 18
radio input "true"
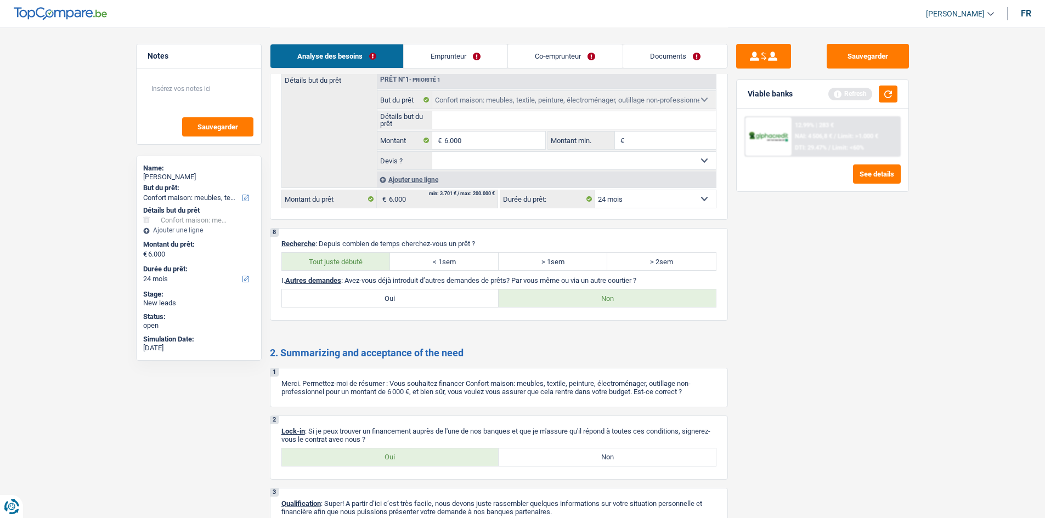
drag, startPoint x: 469, startPoint y: 58, endPoint x: 539, endPoint y: 77, distance: 72.8
click at [469, 58] on link "Emprunteur" at bounding box center [456, 56] width 104 height 24
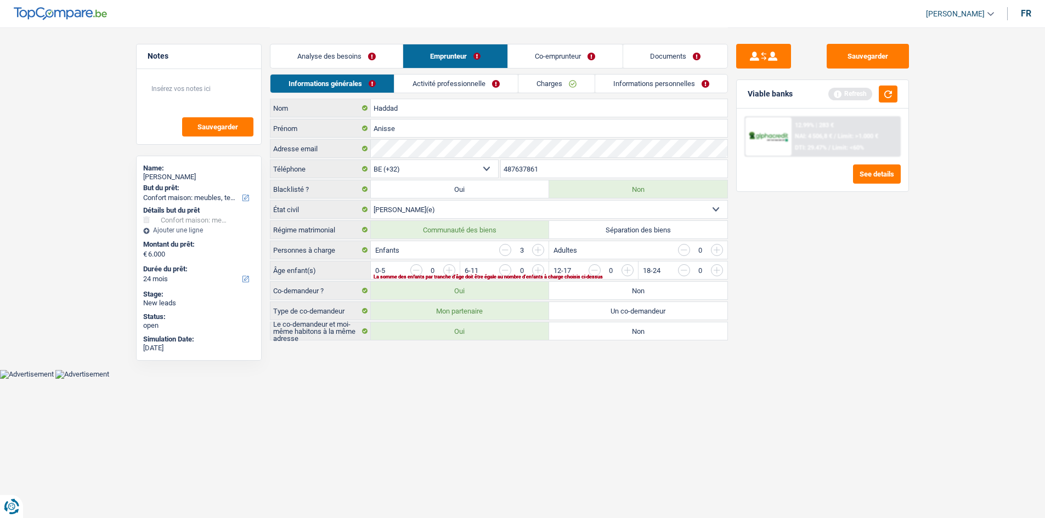
scroll to position [0, 0]
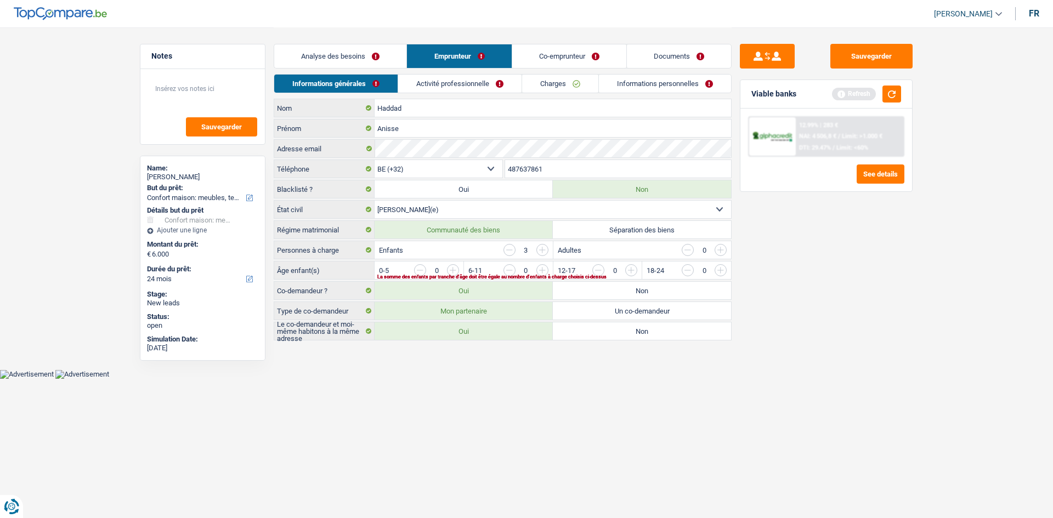
click at [349, 56] on link "Analyse des besoins" at bounding box center [340, 56] width 132 height 24
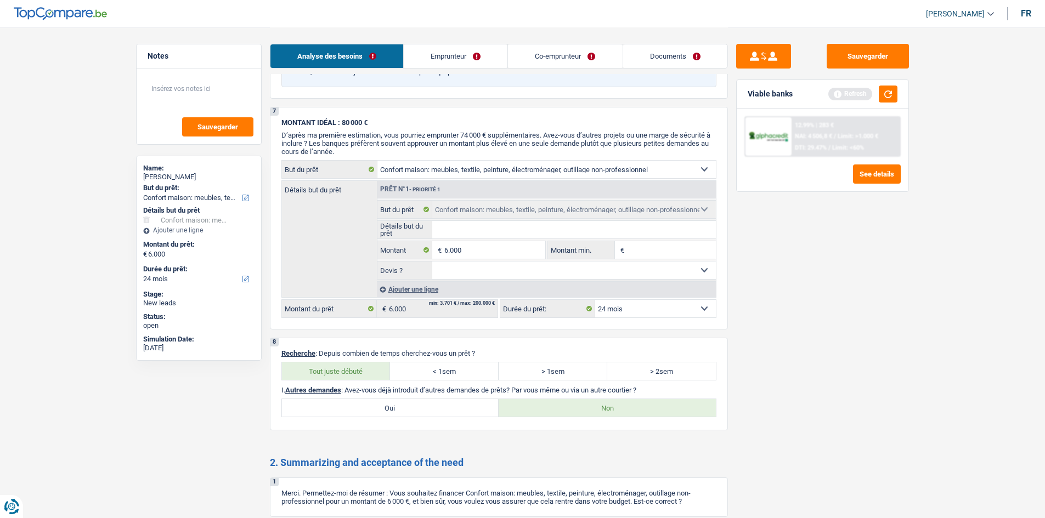
scroll to position [1437, 0]
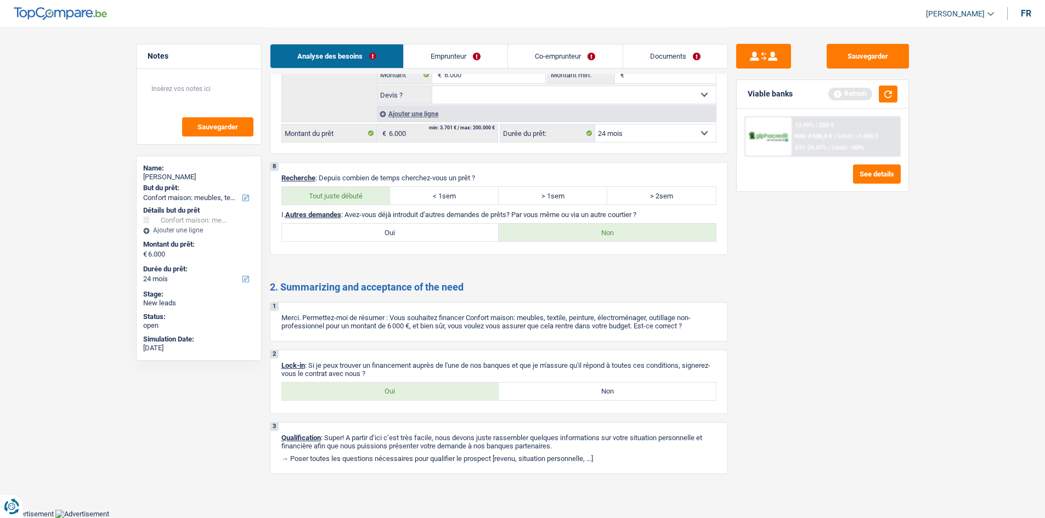
click at [678, 61] on link "Documents" at bounding box center [675, 56] width 104 height 24
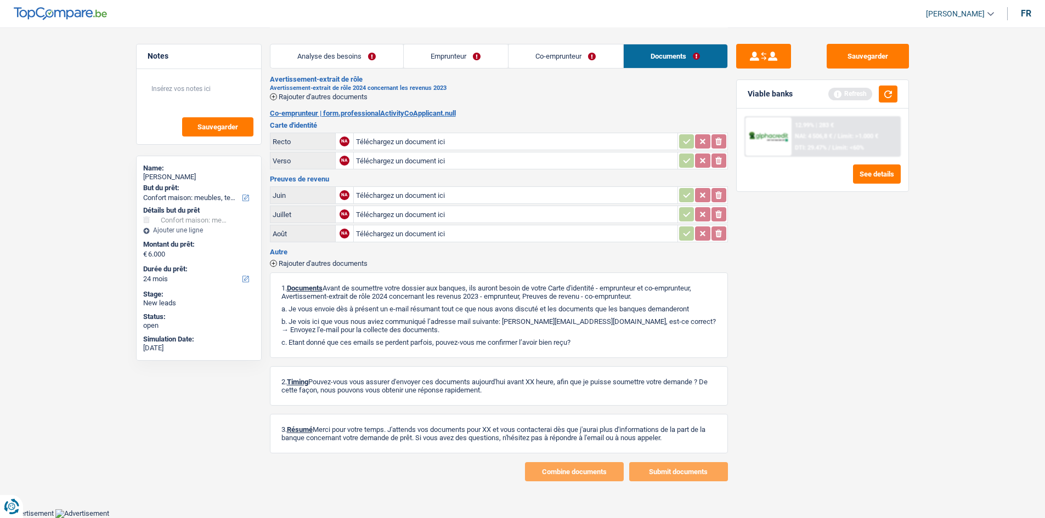
scroll to position [179, 0]
click at [484, 63] on link "Emprunteur" at bounding box center [456, 56] width 104 height 24
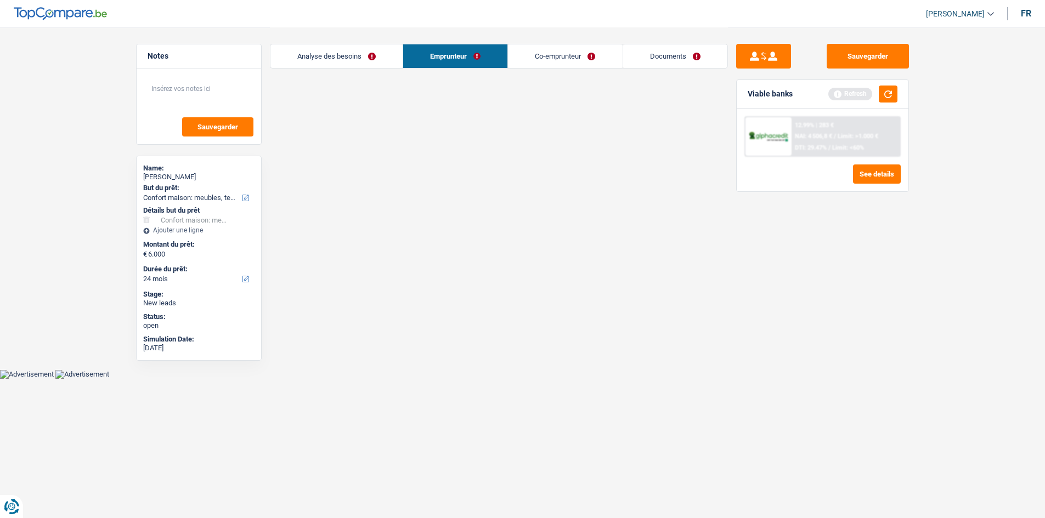
scroll to position [0, 0]
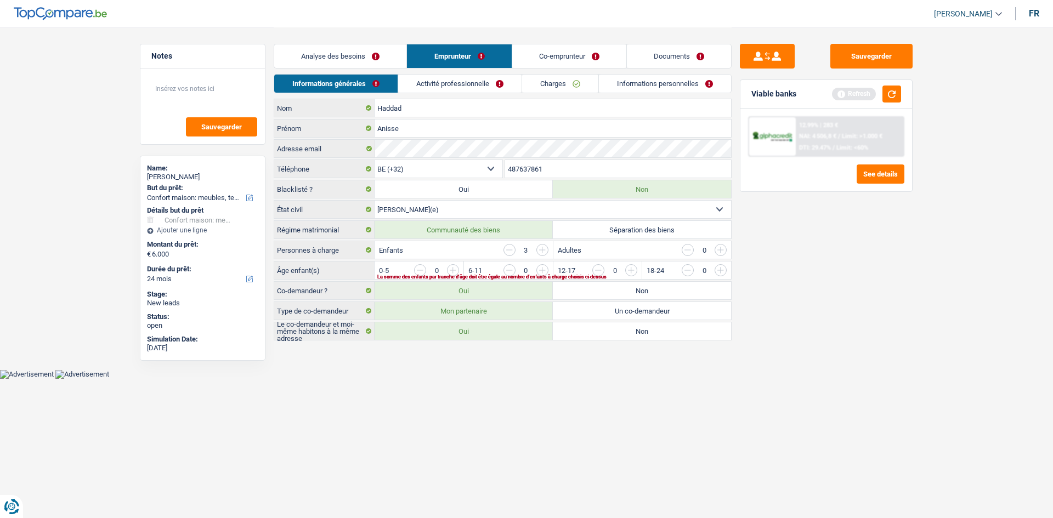
click at [501, 84] on link "Activité professionnelle" at bounding box center [459, 84] width 123 height 18
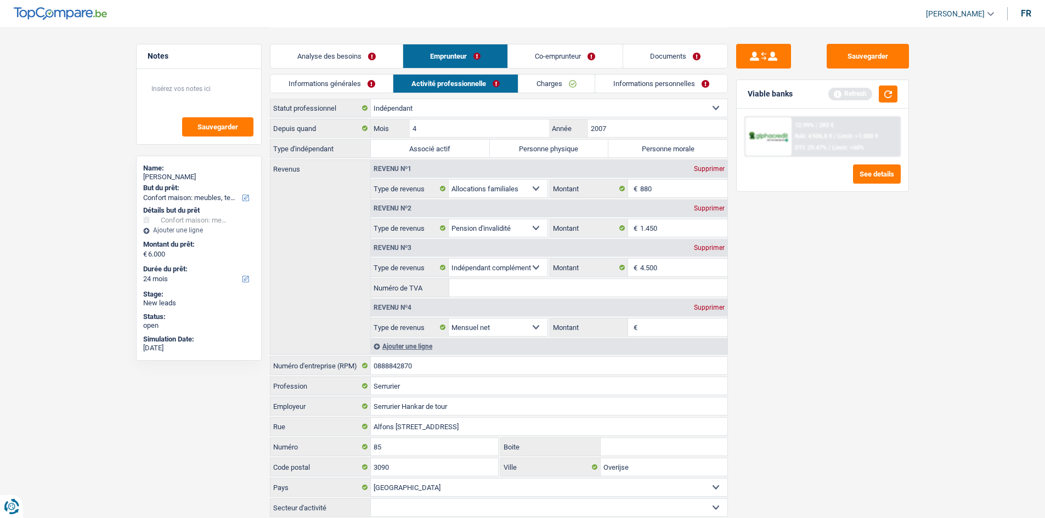
click at [552, 64] on link "Co-emprunteur" at bounding box center [565, 56] width 114 height 24
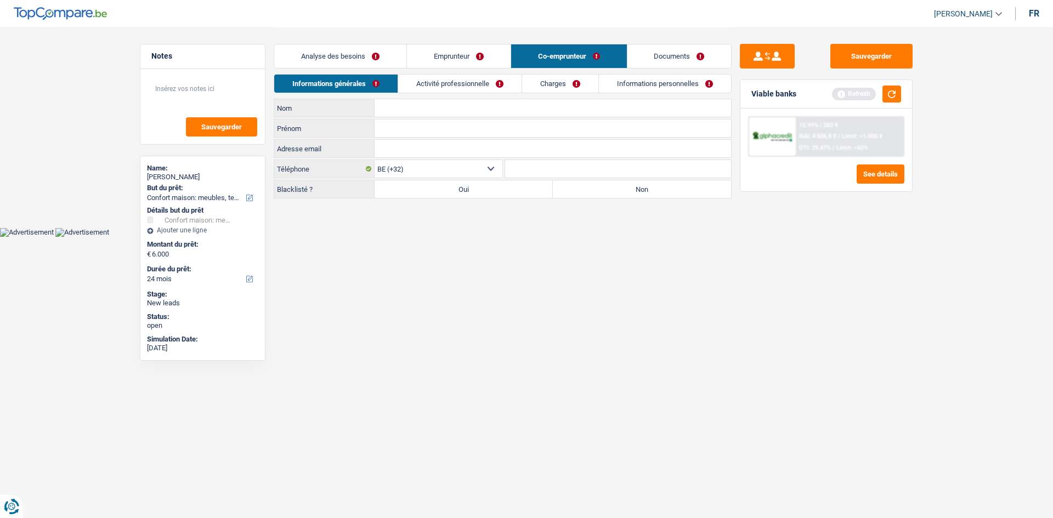
click at [415, 85] on link "Activité professionnelle" at bounding box center [459, 84] width 123 height 18
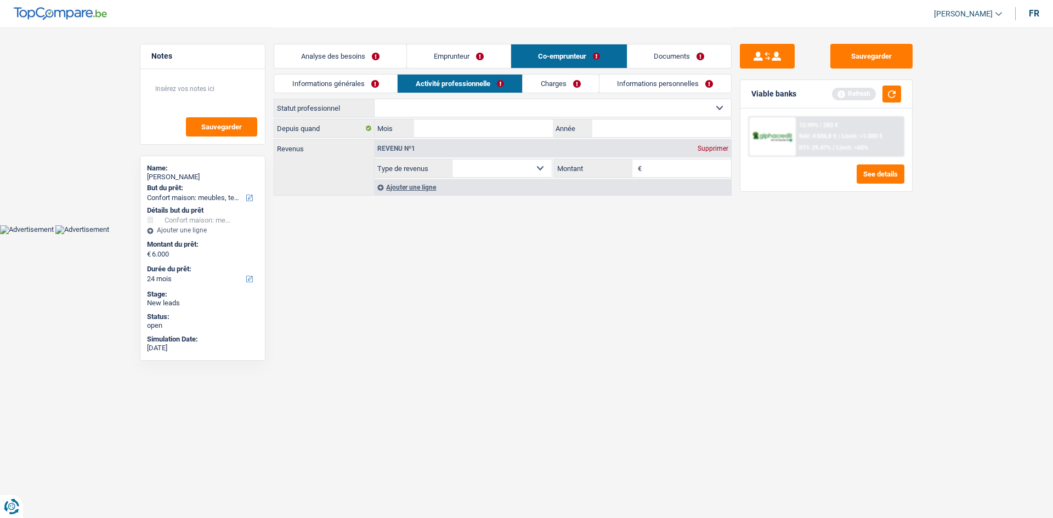
click at [449, 52] on link "Emprunteur" at bounding box center [459, 56] width 104 height 24
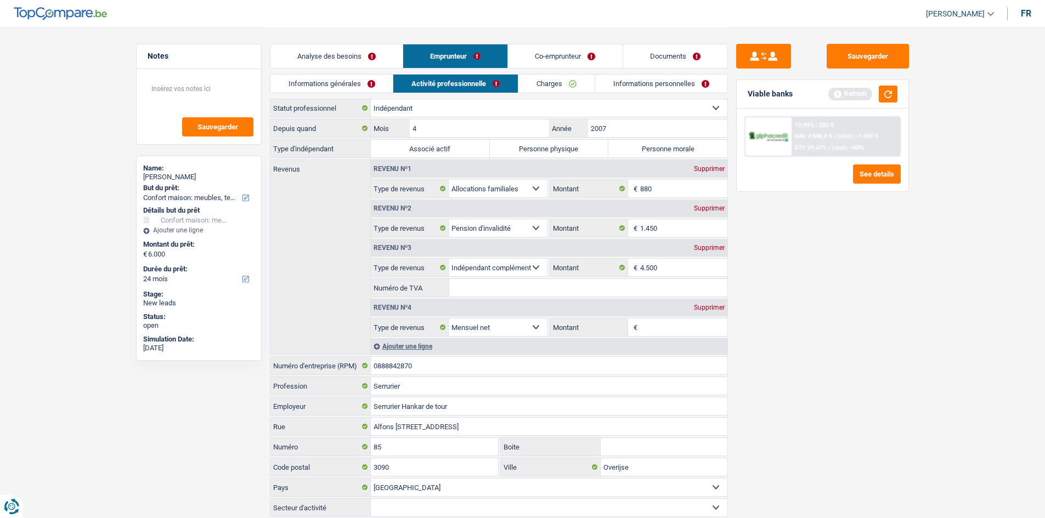
click at [324, 83] on link "Informations générales" at bounding box center [331, 84] width 123 height 18
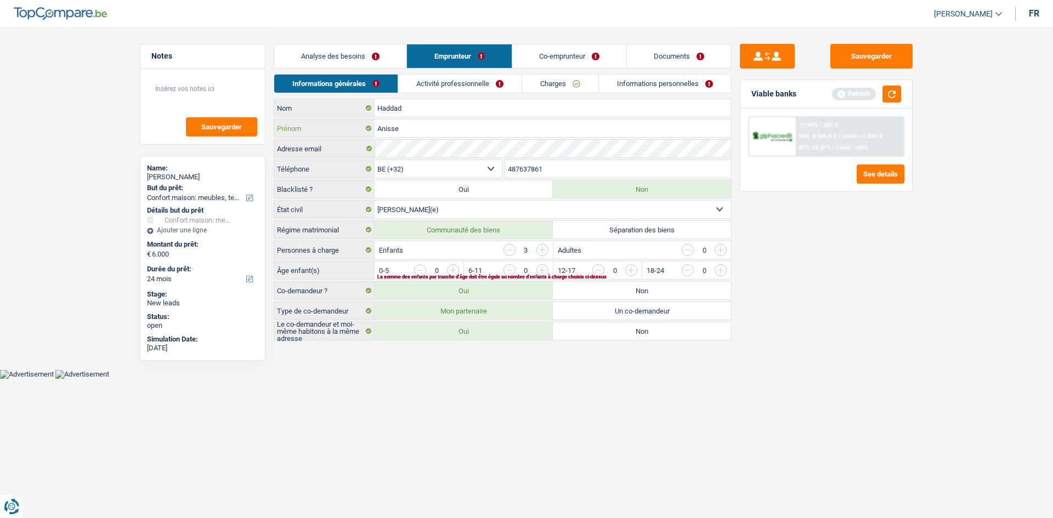
click at [420, 121] on input "Anisse" at bounding box center [553, 129] width 357 height 18
click at [719, 274] on input "button" at bounding box center [943, 273] width 457 height 18
click at [630, 270] on input "button" at bounding box center [853, 273] width 457 height 18
click at [540, 275] on div "La somme des enfants par tranche d'âge doit être égale au nombre d'enfants à ch…" at bounding box center [535, 277] width 317 height 4
click at [543, 272] on input "button" at bounding box center [765, 273] width 457 height 18
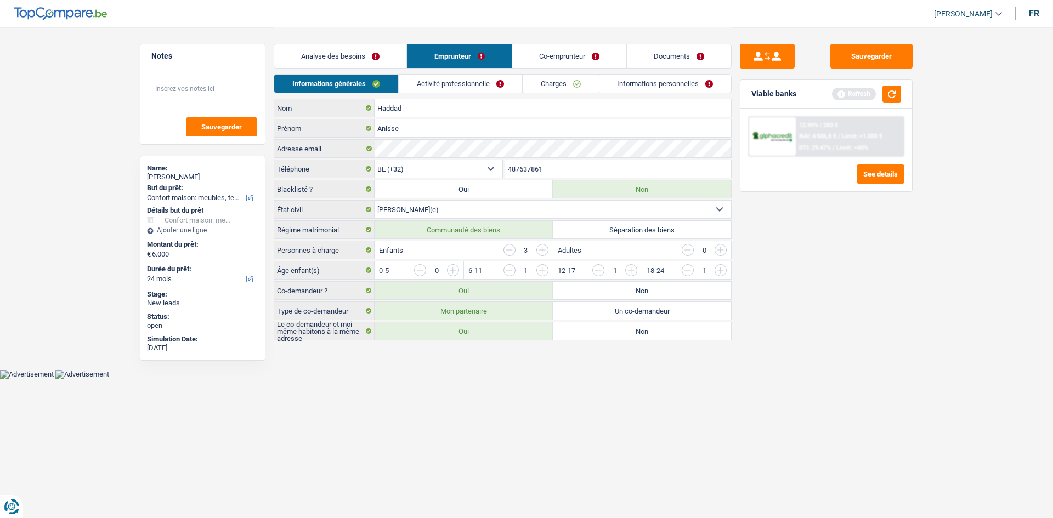
click at [460, 80] on link "Activité professionnelle" at bounding box center [460, 84] width 123 height 18
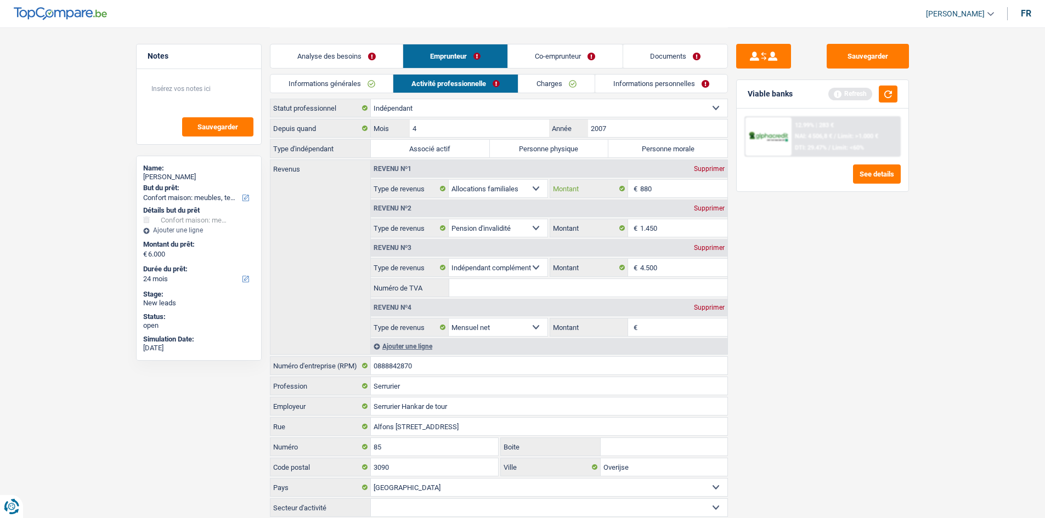
click at [681, 192] on input "880" at bounding box center [683, 189] width 87 height 18
click at [568, 54] on link "Co-emprunteur" at bounding box center [565, 56] width 114 height 24
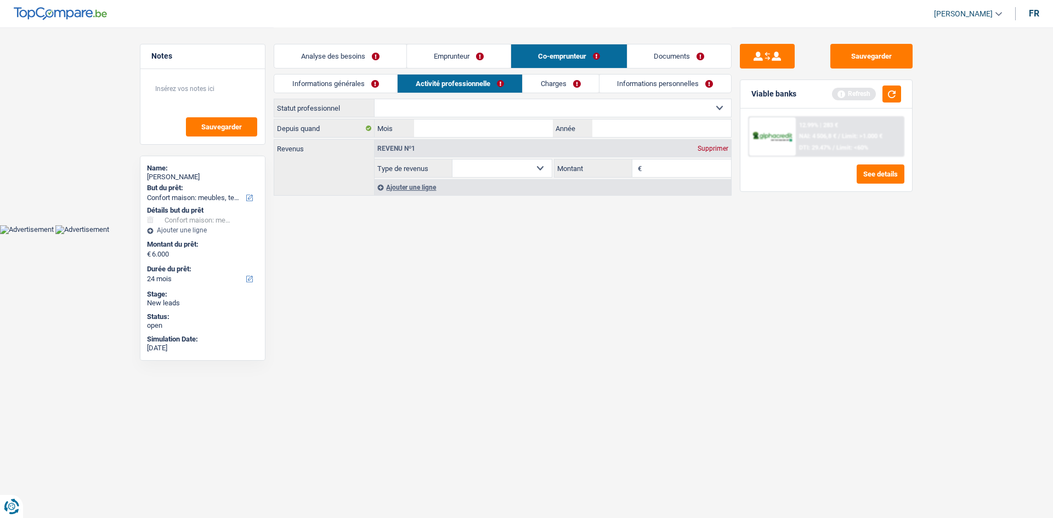
click at [487, 82] on link "Activité professionnelle" at bounding box center [460, 84] width 125 height 18
click at [490, 167] on select "Allocation d'handicap Allocations chômage Allocations familiales Chèques repas …" at bounding box center [502, 169] width 99 height 18
select select "familyAllowances"
click at [453, 160] on select "Allocation d'handicap Allocations chômage Allocations familiales Chèques repas …" at bounding box center [502, 169] width 99 height 18
click at [697, 171] on input "Montant" at bounding box center [688, 169] width 87 height 18
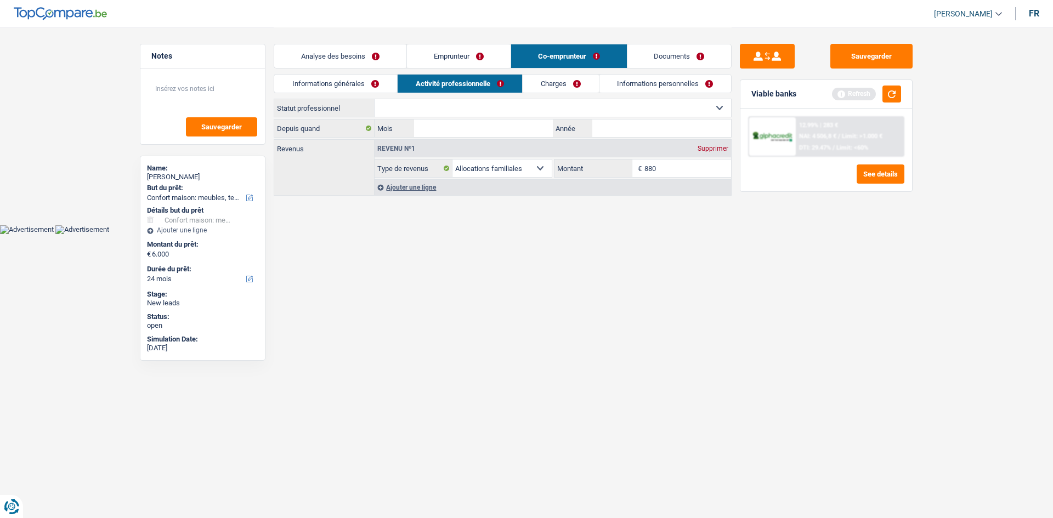
type input "880"
click at [727, 234] on html "Vous avez le contrôle de vos données Nous utilisons des cookies, tout comme nos…" at bounding box center [526, 117] width 1053 height 234
click at [498, 65] on link "Emprunteur" at bounding box center [459, 56] width 104 height 24
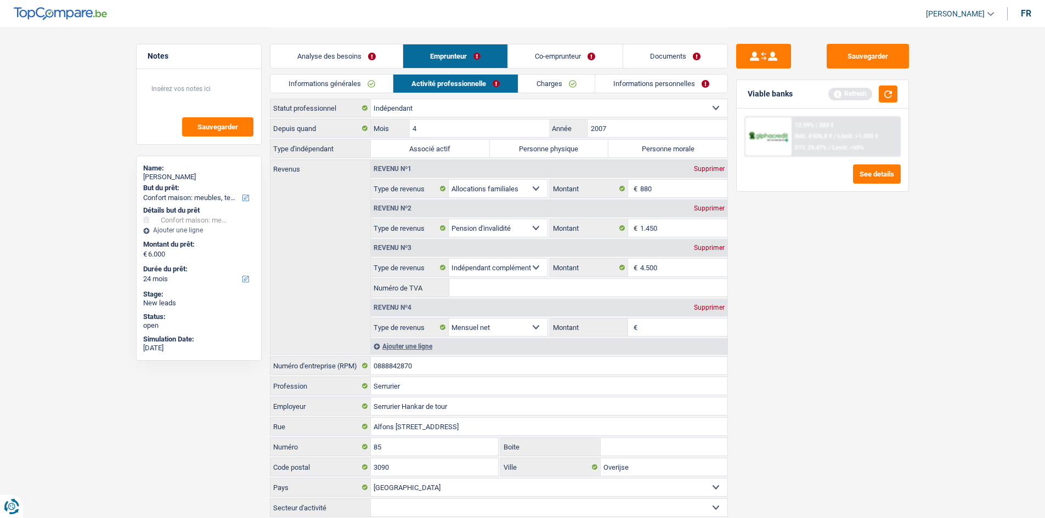
click at [575, 61] on link "Co-emprunteur" at bounding box center [565, 56] width 114 height 24
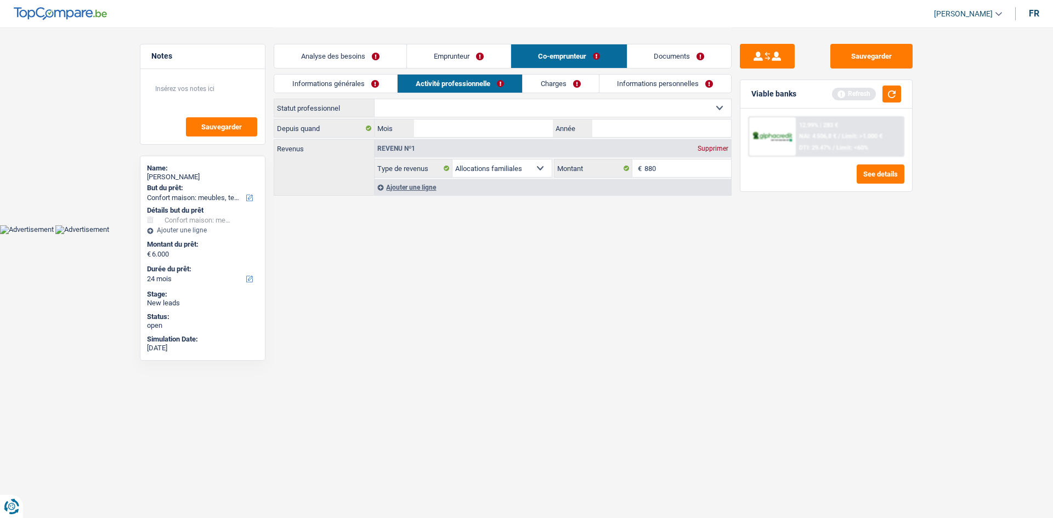
click at [425, 185] on div "Ajouter une ligne" at bounding box center [553, 187] width 357 height 16
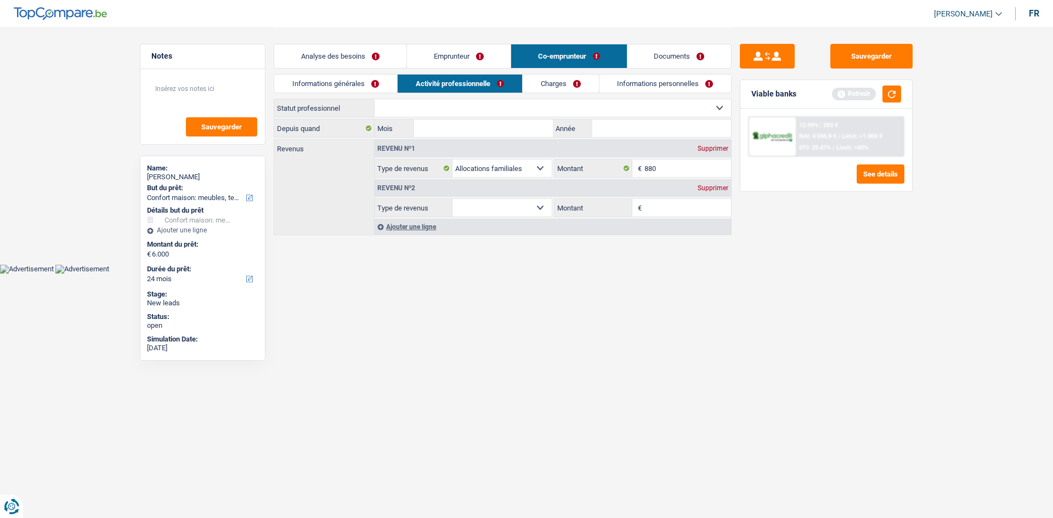
click at [522, 206] on select "Allocation d'handicap Allocations chômage Allocations familiales Chèques repas …" at bounding box center [502, 208] width 99 height 18
select select "disabilityPension"
click at [453, 199] on select "Allocation d'handicap Allocations chômage Allocations familiales Chèques repas …" at bounding box center [502, 208] width 99 height 18
click at [662, 203] on input "Montant" at bounding box center [688, 208] width 87 height 18
type input "1.450"
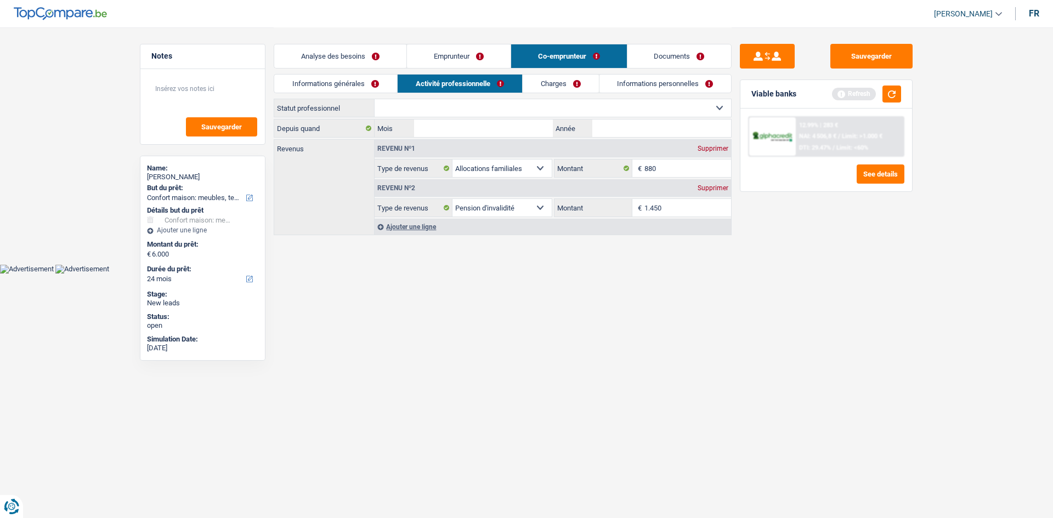
drag, startPoint x: 696, startPoint y: 331, endPoint x: 680, endPoint y: 300, distance: 34.8
click at [693, 274] on html "Vous avez le contrôle de vos données Nous utilisons des cookies, tout comme nos…" at bounding box center [526, 137] width 1053 height 274
click at [217, 100] on textarea at bounding box center [202, 93] width 109 height 33
type textarea "Partenamut"
click at [458, 62] on link "Emprunteur" at bounding box center [459, 56] width 104 height 24
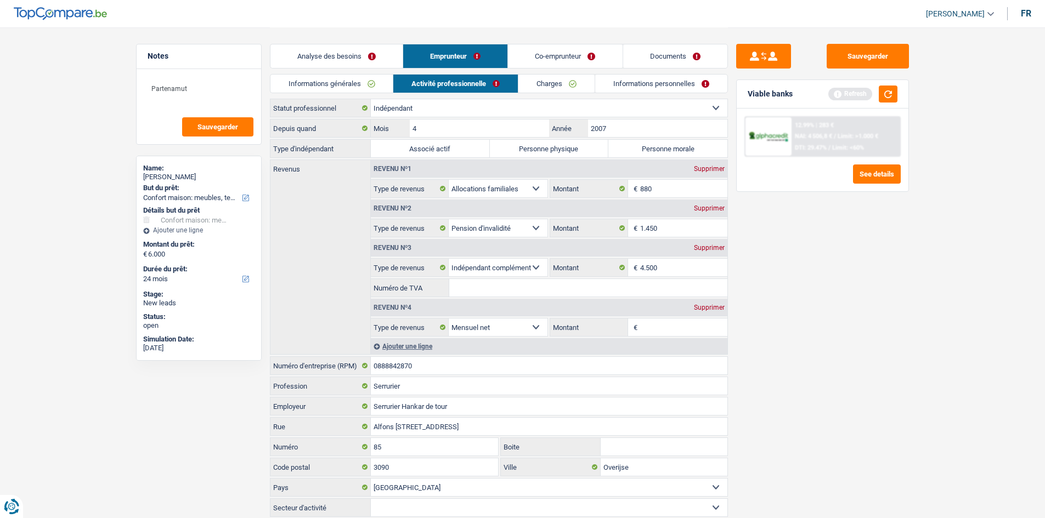
click at [718, 207] on div "Supprimer" at bounding box center [709, 208] width 36 height 7
select select "parttimeSelfemployed"
type input "4.500"
select select "netSalary"
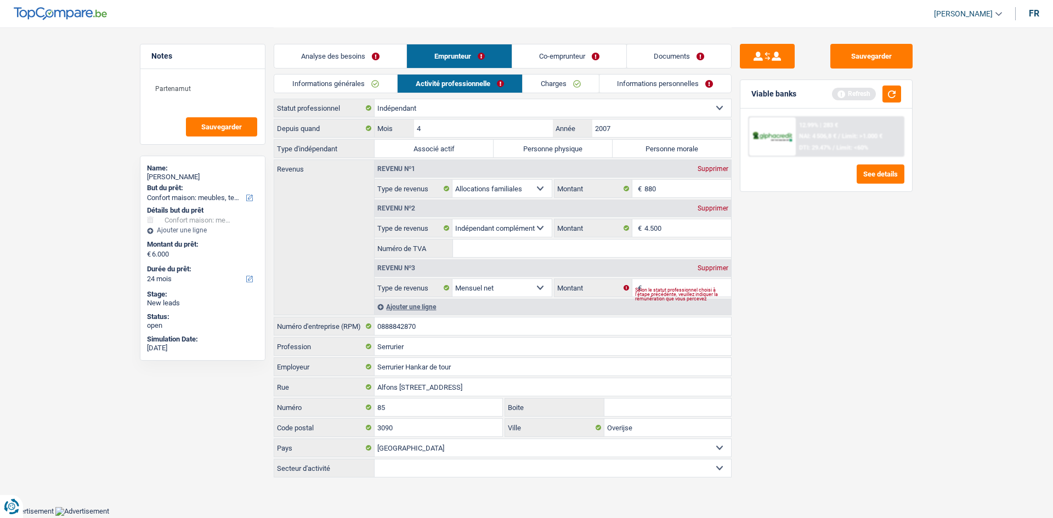
click at [642, 283] on span "€" at bounding box center [639, 288] width 12 height 18
click at [661, 283] on input "Montant" at bounding box center [688, 288] width 87 height 18
type input "4.500"
click at [819, 306] on div "Sauvegarder Viable banks Refresh 12.99% | 283 € NAI: 4 506,8 € / Limit: >1.000 …" at bounding box center [826, 272] width 189 height 457
click at [718, 204] on div "Revenu nº2 Supprimer" at bounding box center [553, 209] width 357 height 18
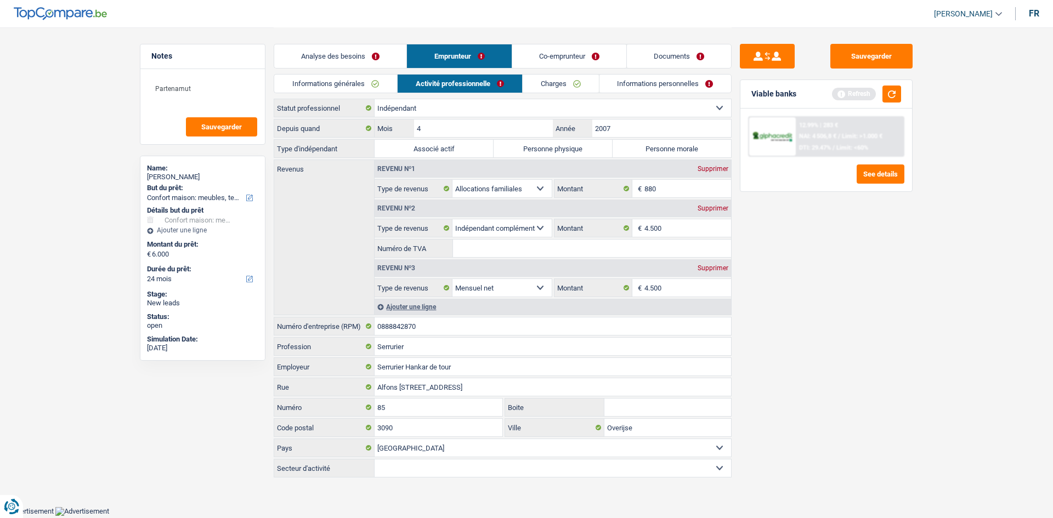
click at [718, 165] on div "Revenu nº1 Supprimer" at bounding box center [553, 169] width 357 height 18
click at [716, 166] on div "Supprimer" at bounding box center [713, 169] width 36 height 7
select select "parttimeSelfemployed"
type input "4.500"
select select "netSalary"
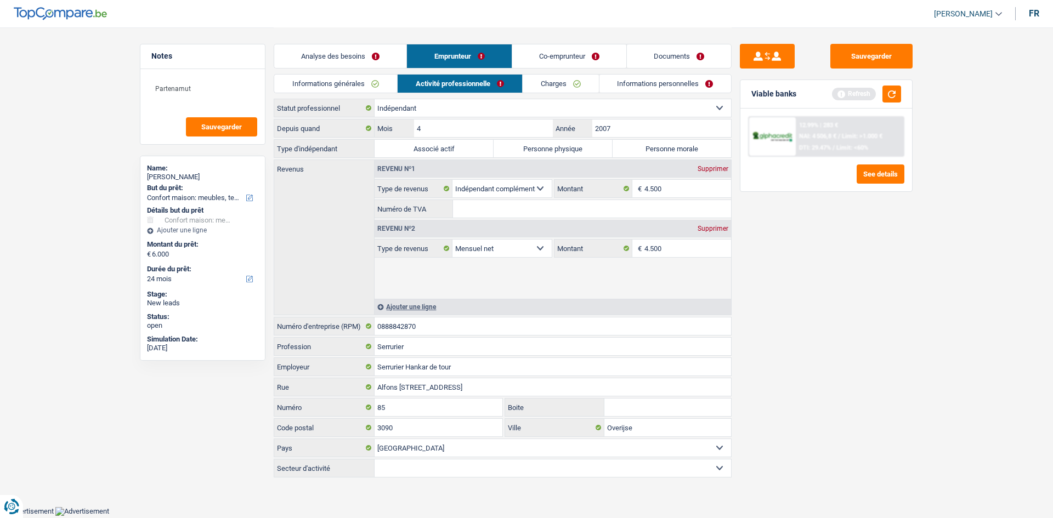
click at [716, 166] on div "Supprimer" at bounding box center [713, 169] width 36 height 7
select select "netSalary"
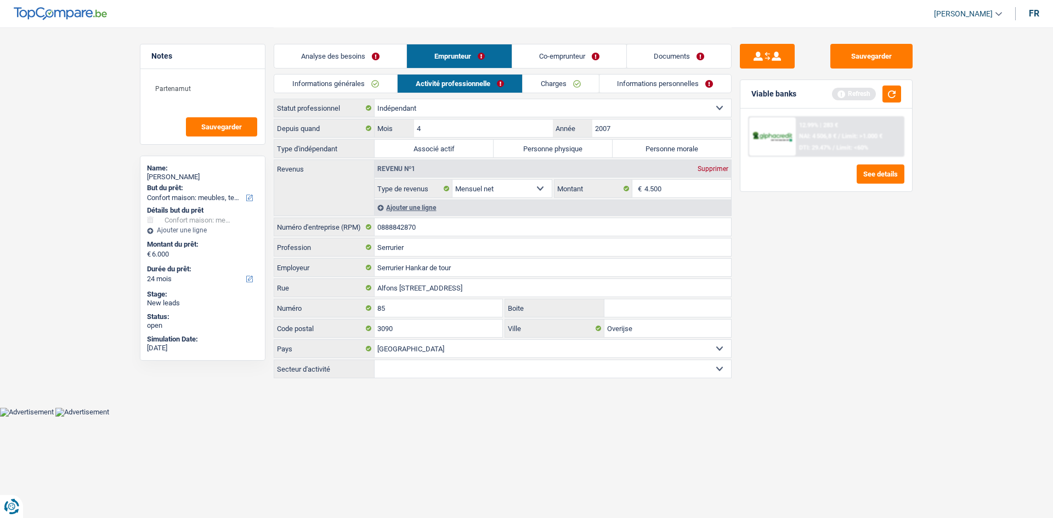
click at [563, 148] on label "Personne physique" at bounding box center [553, 149] width 119 height 18
click at [563, 148] on input "Personne physique" at bounding box center [553, 149] width 119 height 18
radio input "true"
click at [573, 76] on link "Charges" at bounding box center [561, 84] width 76 height 18
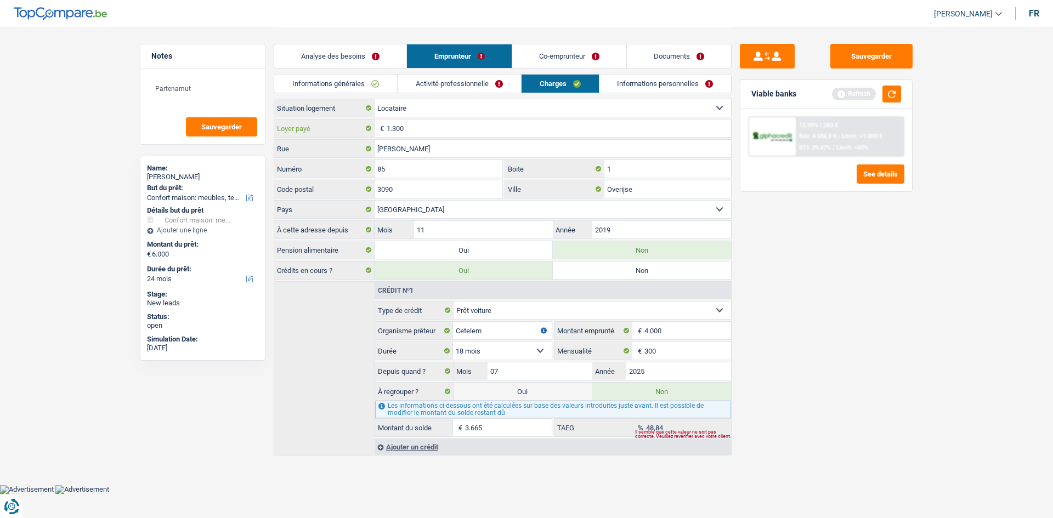
click at [419, 122] on input "1.300" at bounding box center [559, 129] width 345 height 18
click at [637, 81] on link "Informations personnelles" at bounding box center [666, 84] width 132 height 18
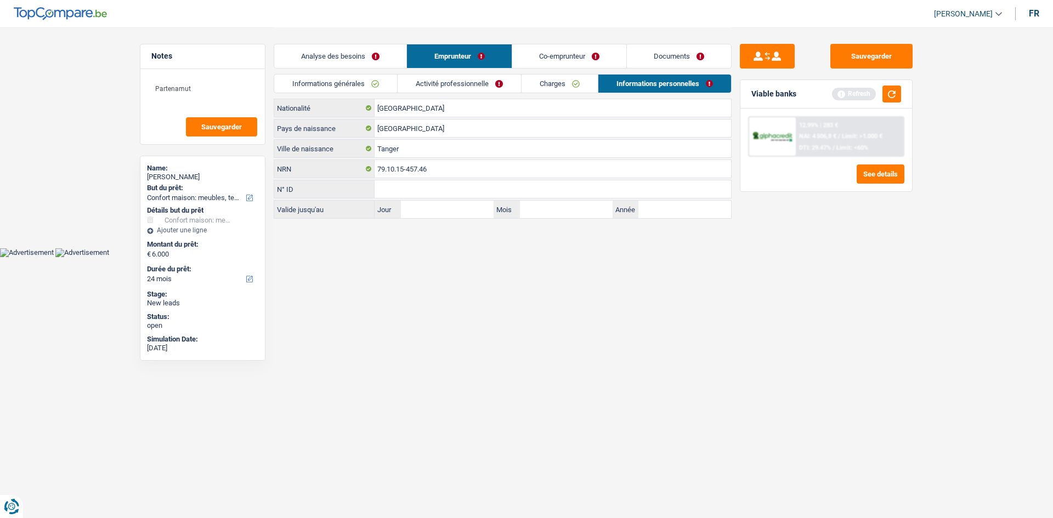
click at [562, 87] on link "Charges" at bounding box center [560, 84] width 76 height 18
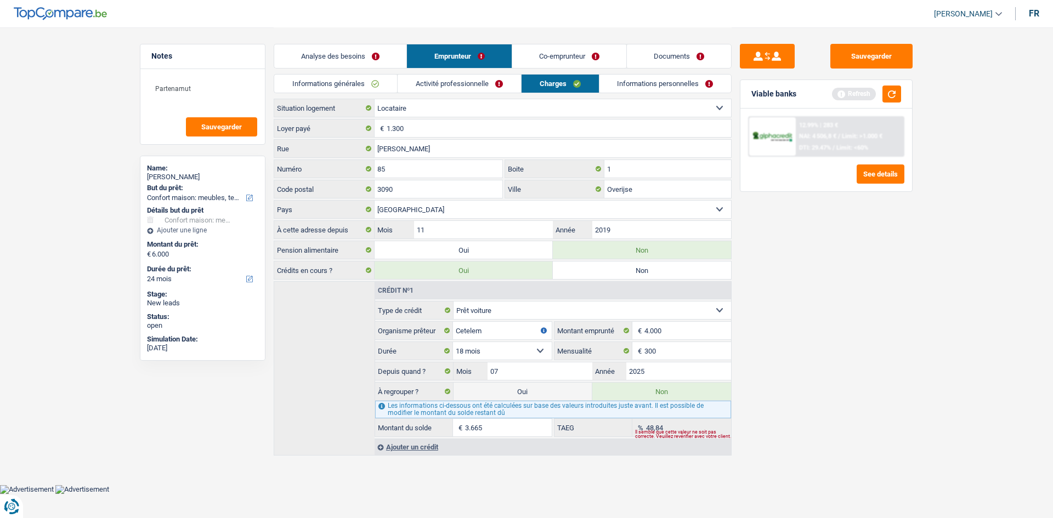
click at [479, 77] on link "Activité professionnelle" at bounding box center [459, 84] width 123 height 18
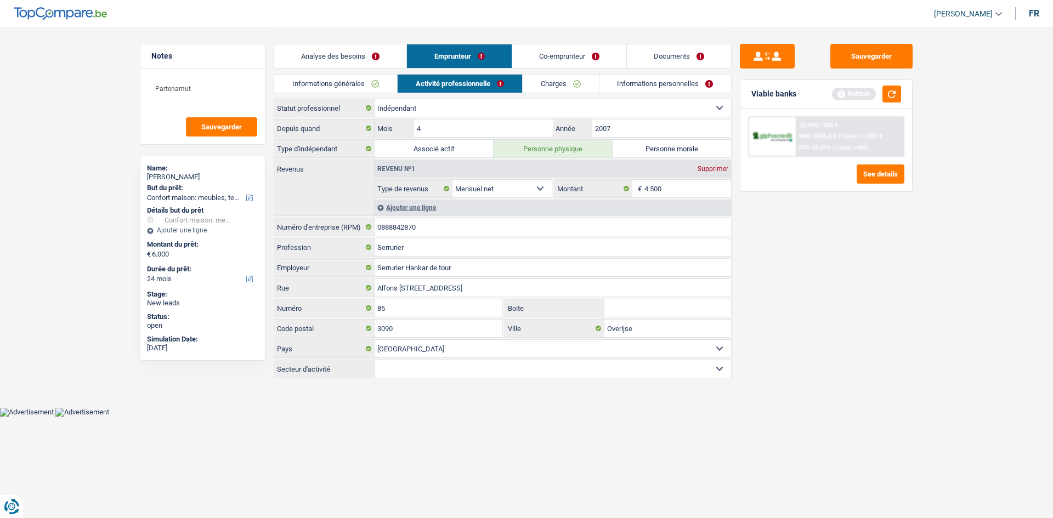
click at [353, 75] on link "Informations générales" at bounding box center [335, 84] width 123 height 18
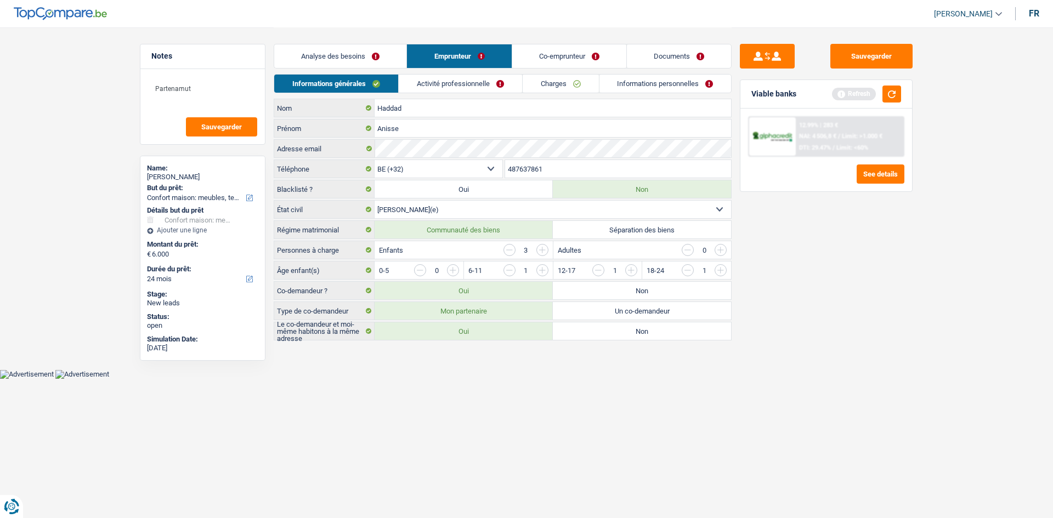
click at [470, 85] on link "Activité professionnelle" at bounding box center [460, 84] width 123 height 18
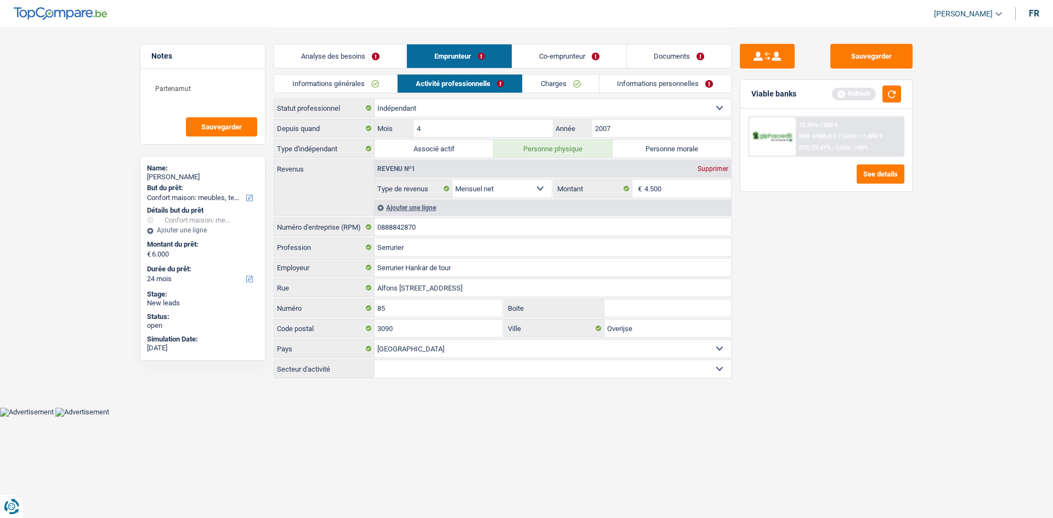
click at [569, 91] on link "Charges" at bounding box center [561, 84] width 76 height 18
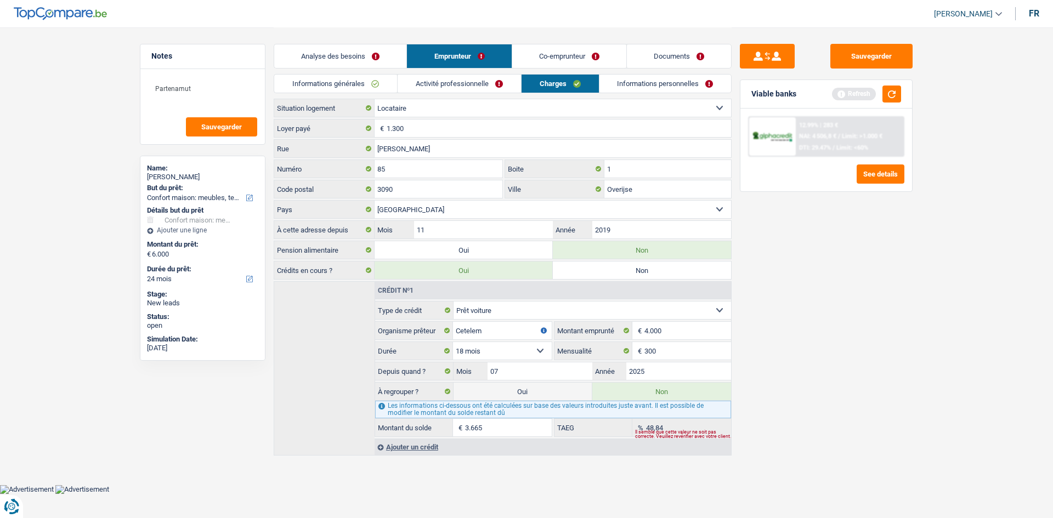
click at [663, 76] on link "Informations personnelles" at bounding box center [666, 84] width 132 height 18
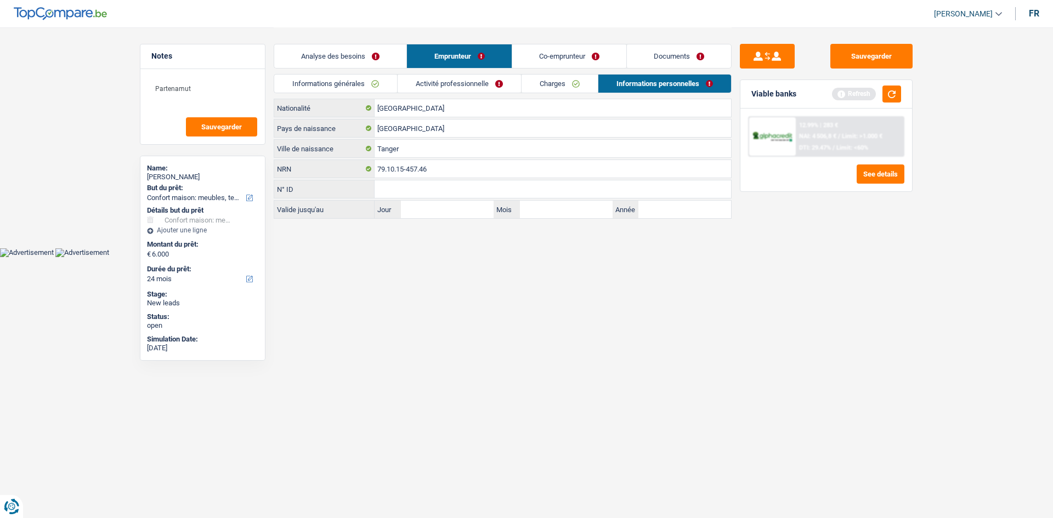
click at [582, 65] on link "Co-emprunteur" at bounding box center [569, 56] width 114 height 24
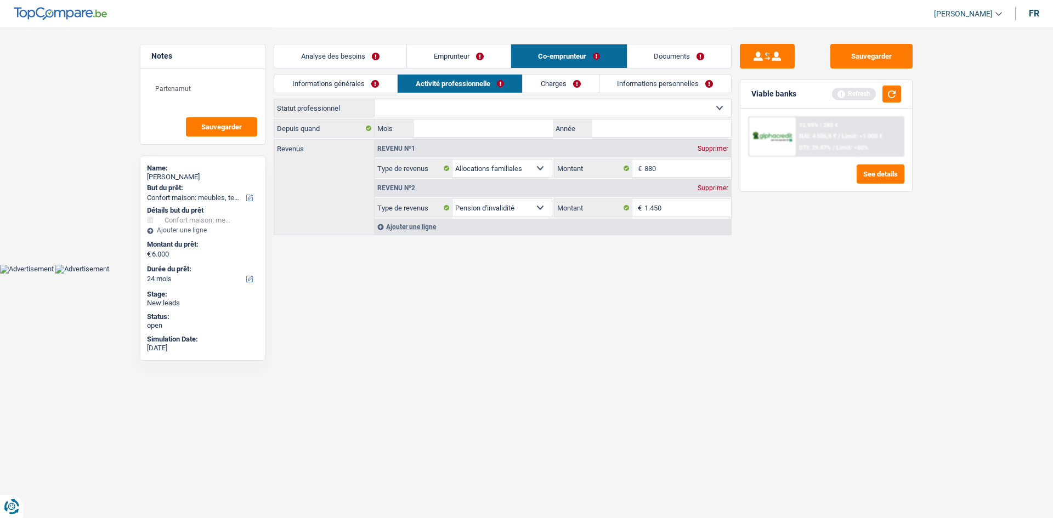
click at [352, 91] on link "Informations générales" at bounding box center [335, 84] width 123 height 18
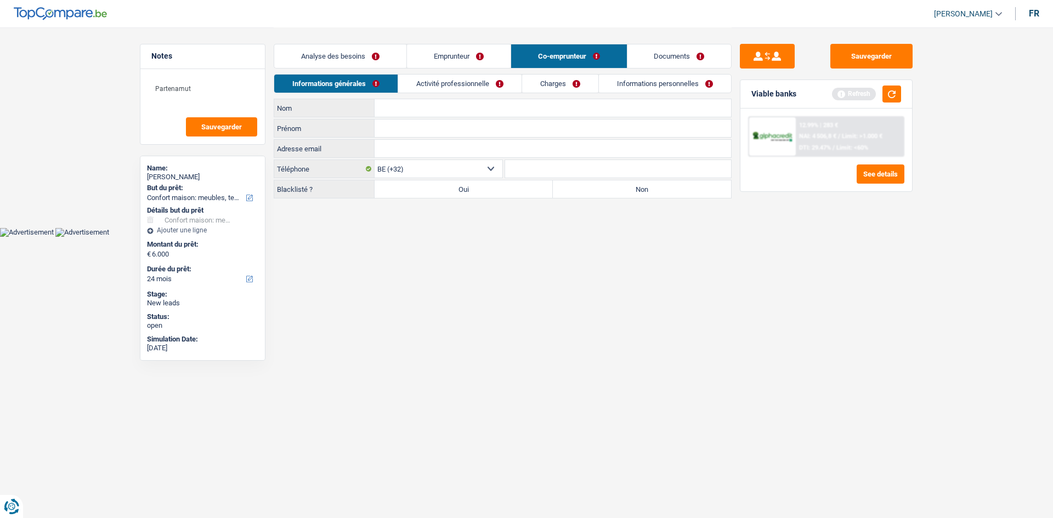
click at [451, 112] on input "Nom" at bounding box center [553, 108] width 357 height 18
type input "M"
type input "Hichou"
click at [420, 136] on input "Prénom" at bounding box center [553, 129] width 357 height 18
type input "Massera"
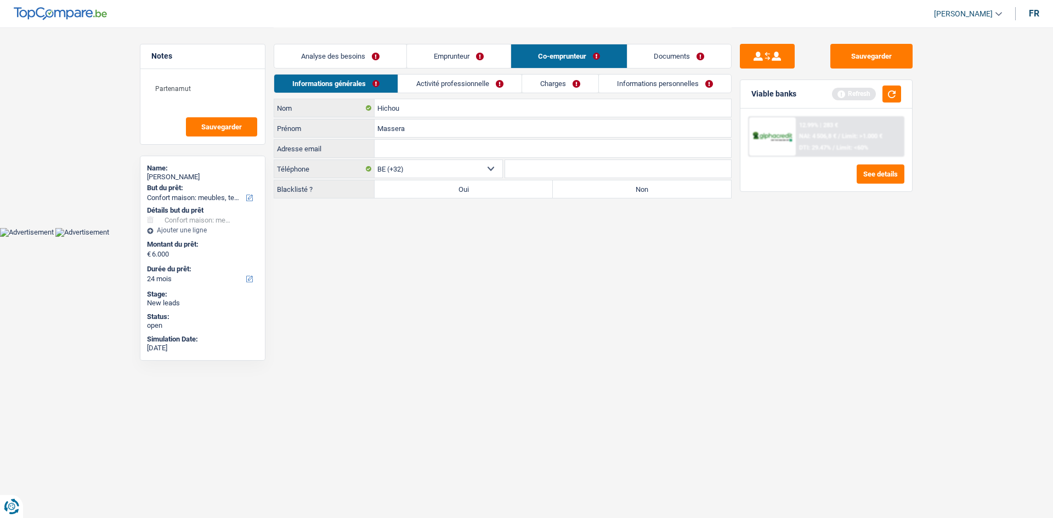
click at [659, 194] on label "Non" at bounding box center [642, 189] width 178 height 18
click at [659, 194] on input "Non" at bounding box center [642, 189] width 178 height 18
radio input "true"
click at [459, 81] on link "Activité professionnelle" at bounding box center [459, 84] width 123 height 18
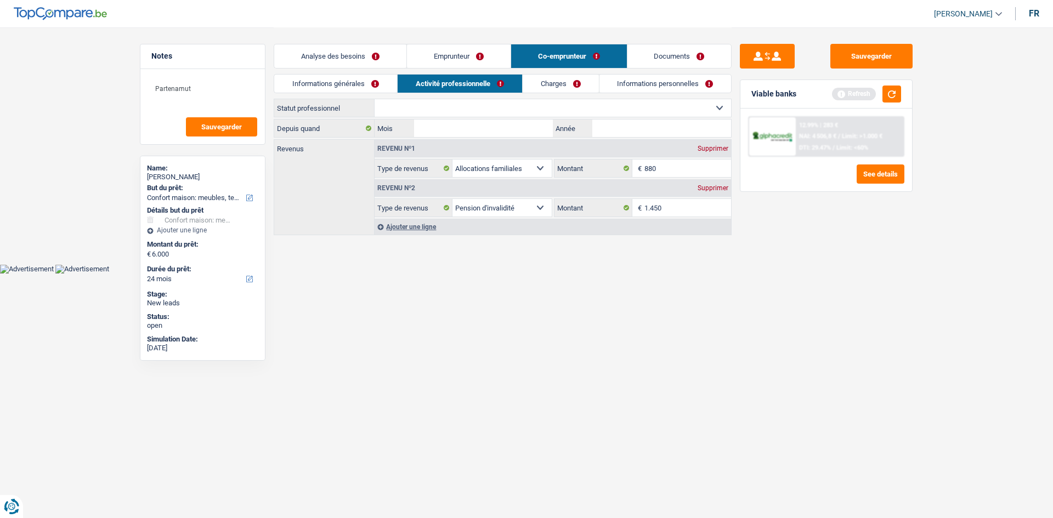
click at [507, 111] on select "Ouvrier Employé privé Employé public Invalide Indépendant Pensionné Chômeur Mut…" at bounding box center [553, 108] width 357 height 18
select select "invalid"
click at [375, 99] on select "Ouvrier Employé privé Employé public Invalide Indépendant Pensionné Chômeur Mut…" at bounding box center [553, 108] width 357 height 18
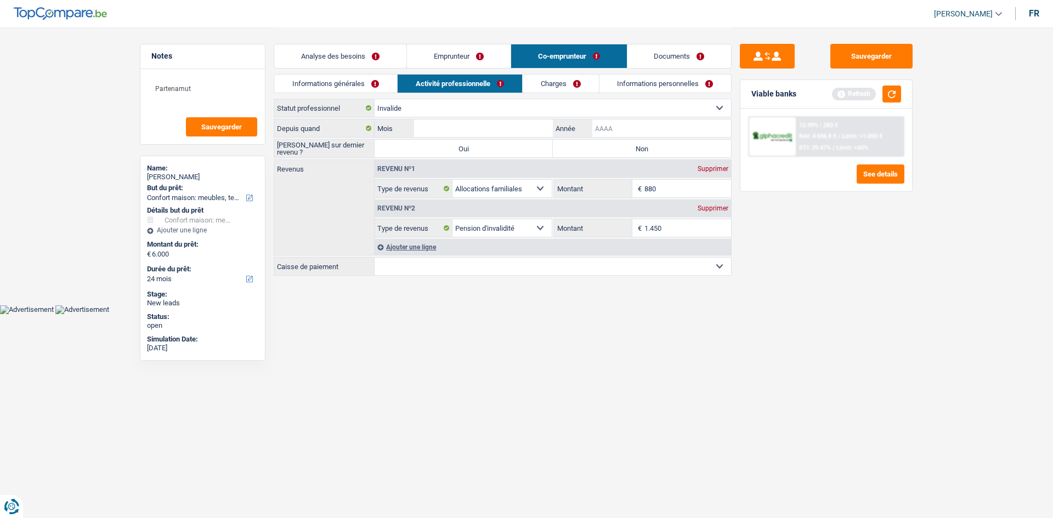
click at [611, 136] on input "Année" at bounding box center [662, 129] width 139 height 18
click at [613, 148] on label "Non" at bounding box center [642, 149] width 178 height 18
click at [613, 148] on input "Non" at bounding box center [642, 149] width 178 height 18
radio input "true"
click at [620, 126] on input "Année" at bounding box center [662, 129] width 139 height 18
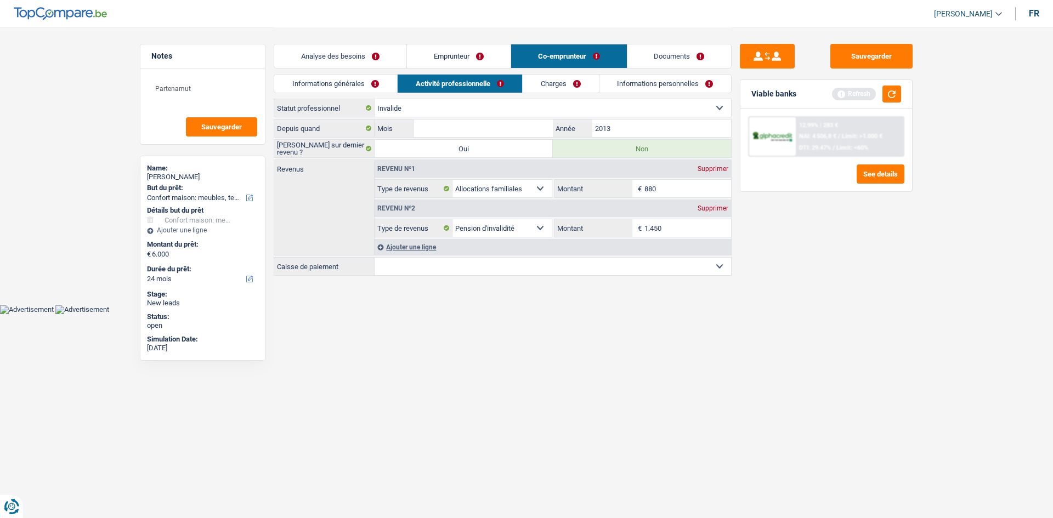
type input "2013"
click at [856, 386] on div "Sauvegarder Viable banks Refresh 12.99% | 283 € NAI: 4 506,8 € / Limit: >1.000 …" at bounding box center [826, 272] width 189 height 457
drag, startPoint x: 219, startPoint y: 89, endPoint x: 60, endPoint y: 161, distance: 174.1
click at [0, 96] on html "Vous avez le contrôle de vos données Nous utilisons des cookies, tout comme nos…" at bounding box center [526, 157] width 1053 height 314
click at [442, 271] on select "Mutualité Chrétienne Mutualité Socialiste (Solidaris) SPF Sécurité Sociale Unio…" at bounding box center [553, 267] width 357 height 18
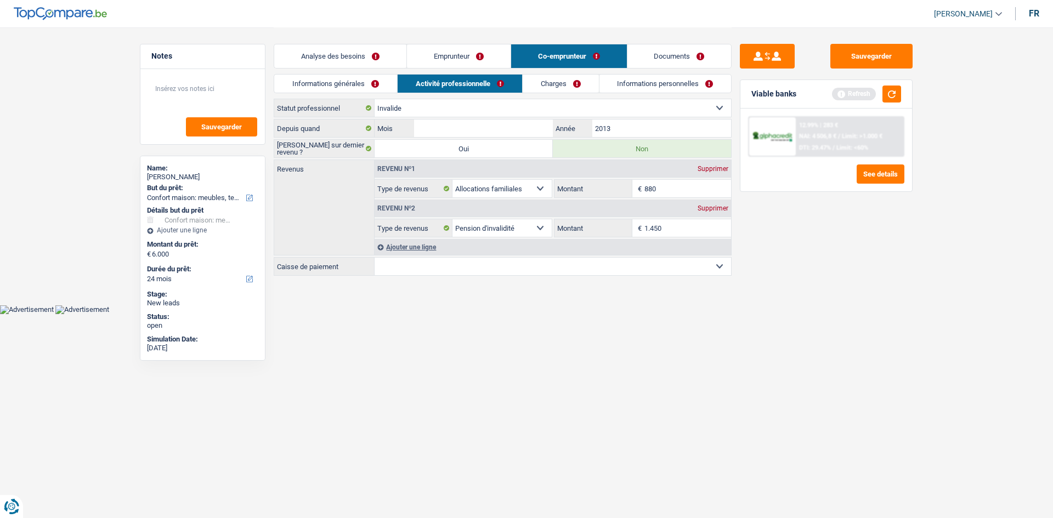
select select "partenamut"
click at [375, 258] on select "Mutualité Chrétienne Mutualité Socialiste (Solidaris) SPF Sécurité Sociale Unio…" at bounding box center [553, 267] width 357 height 18
select select "BE"
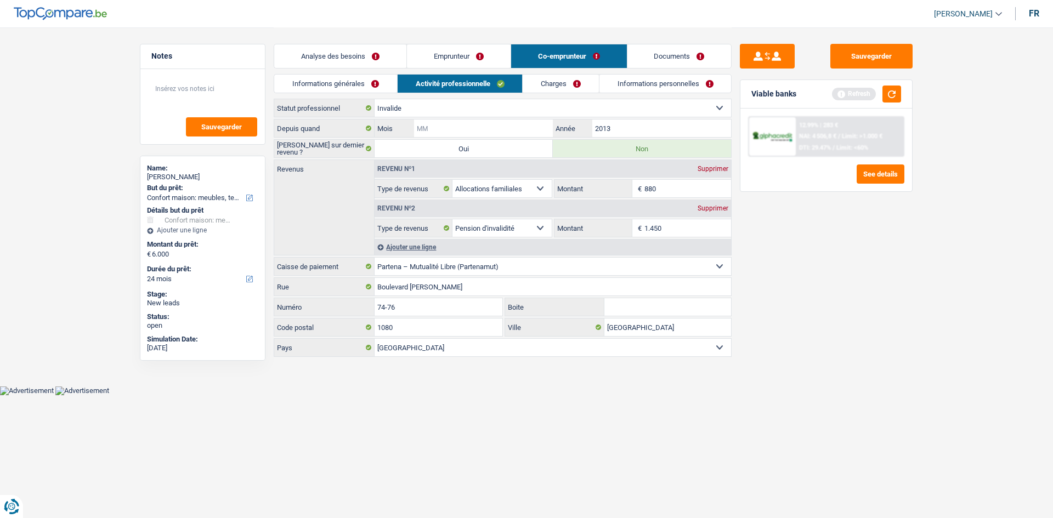
click at [430, 129] on input "Mois" at bounding box center [483, 129] width 139 height 18
type input "7"
click at [896, 428] on div "Sauvegarder Viable banks Refresh 12.99% | 283 € NAI: 4 506,8 € / Limit: >1.000 …" at bounding box center [826, 272] width 189 height 457
click at [582, 91] on link "Charges" at bounding box center [561, 84] width 76 height 18
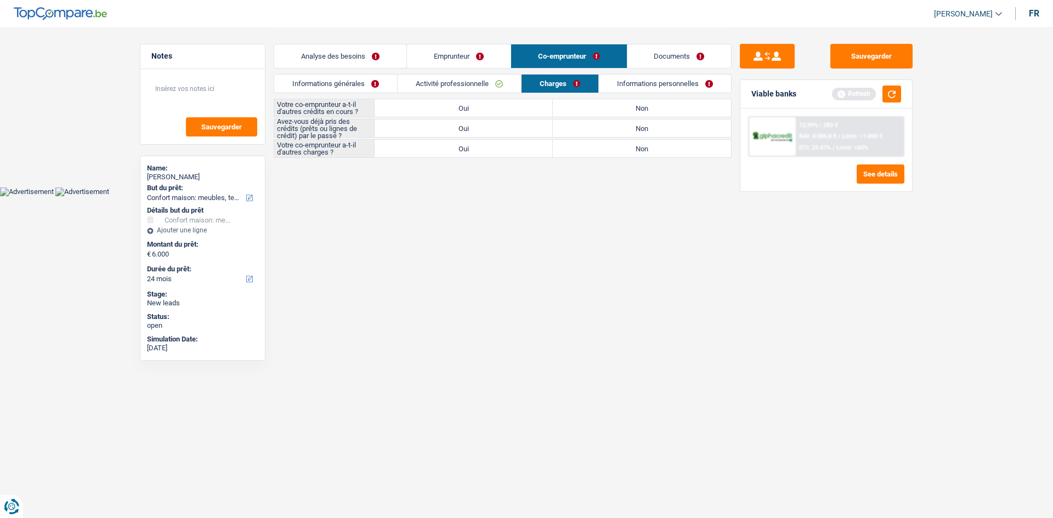
click at [635, 110] on label "Non" at bounding box center [642, 108] width 178 height 18
click at [635, 110] on input "Non" at bounding box center [642, 108] width 178 height 18
radio input "true"
click at [610, 147] on label "Non" at bounding box center [642, 149] width 178 height 18
click at [610, 147] on input "Non" at bounding box center [642, 149] width 178 height 18
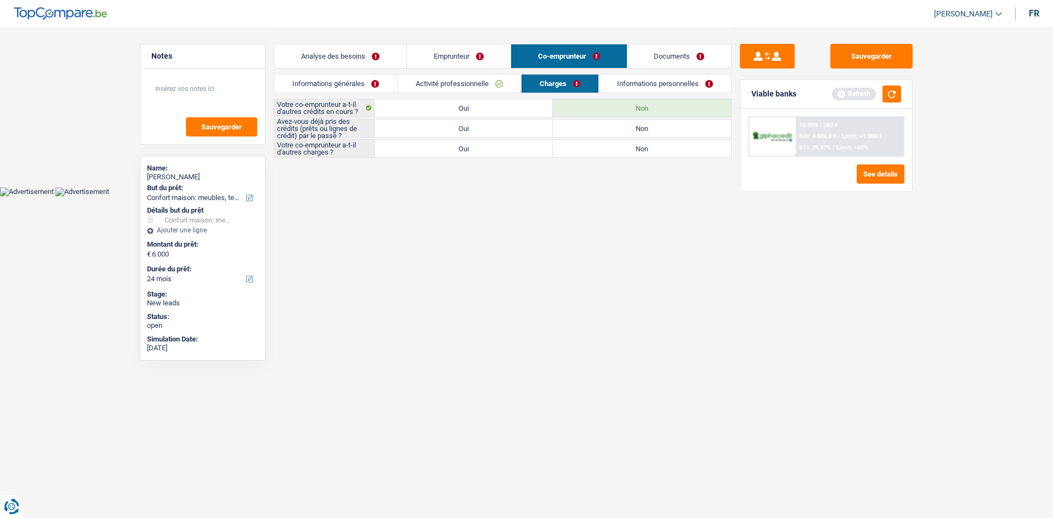
radio input "true"
click at [460, 121] on label "Oui" at bounding box center [464, 129] width 178 height 18
click at [460, 121] on input "Oui" at bounding box center [464, 129] width 178 height 18
radio input "true"
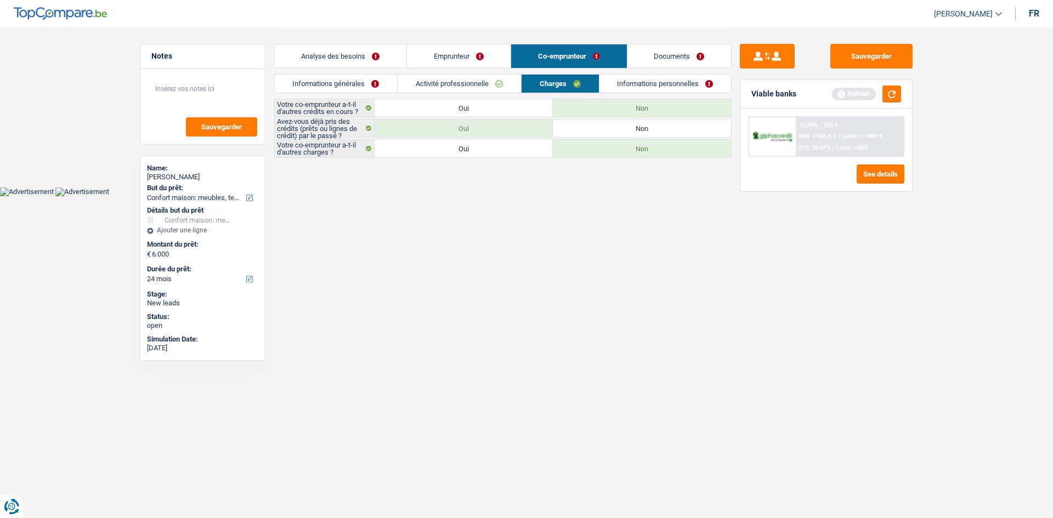
click at [647, 75] on link "Informations personnelles" at bounding box center [666, 84] width 132 height 18
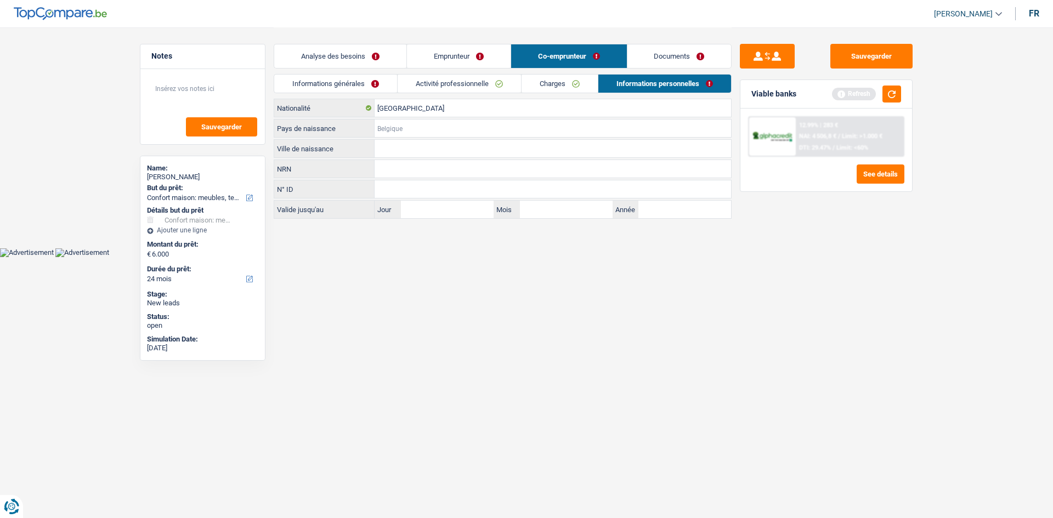
click at [426, 135] on input "Pays de naissance" at bounding box center [553, 129] width 357 height 18
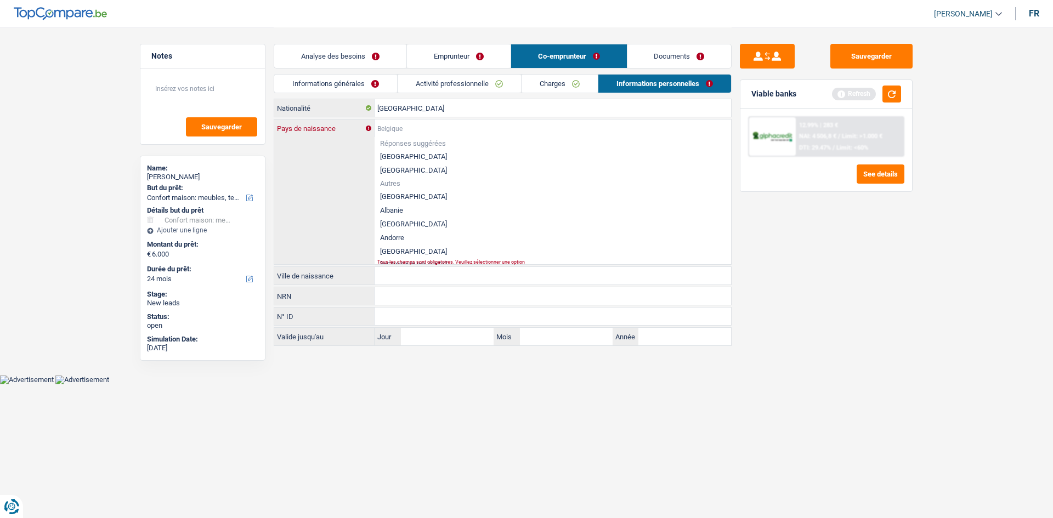
type input "B"
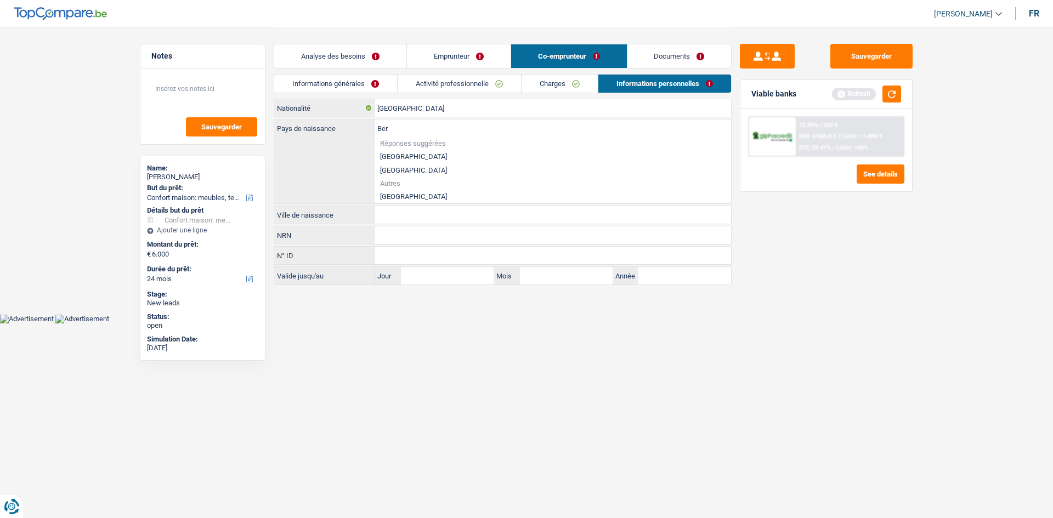
drag, startPoint x: 640, startPoint y: 53, endPoint x: 831, endPoint y: 76, distance: 192.4
click at [640, 53] on link "Documents" at bounding box center [680, 56] width 104 height 24
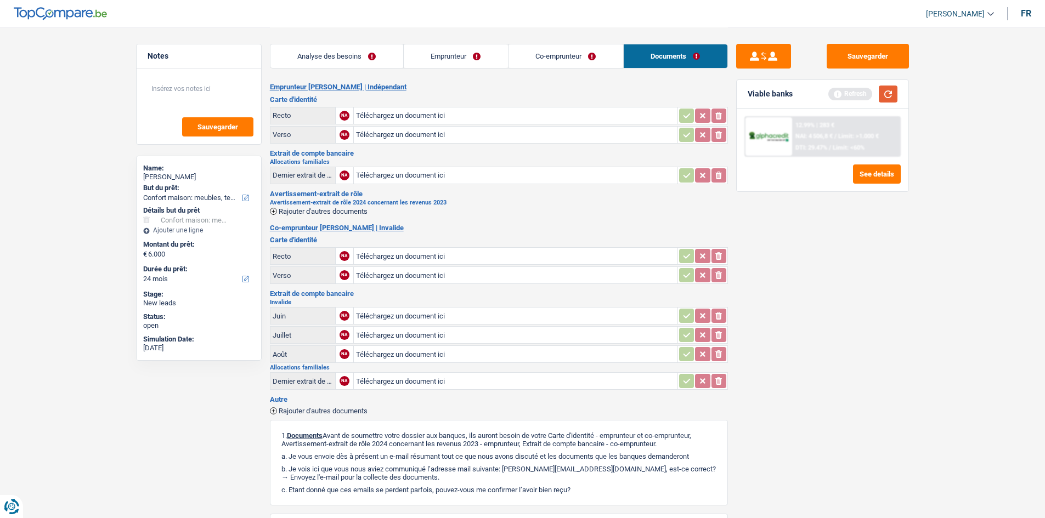
click at [883, 93] on button "button" at bounding box center [888, 94] width 19 height 17
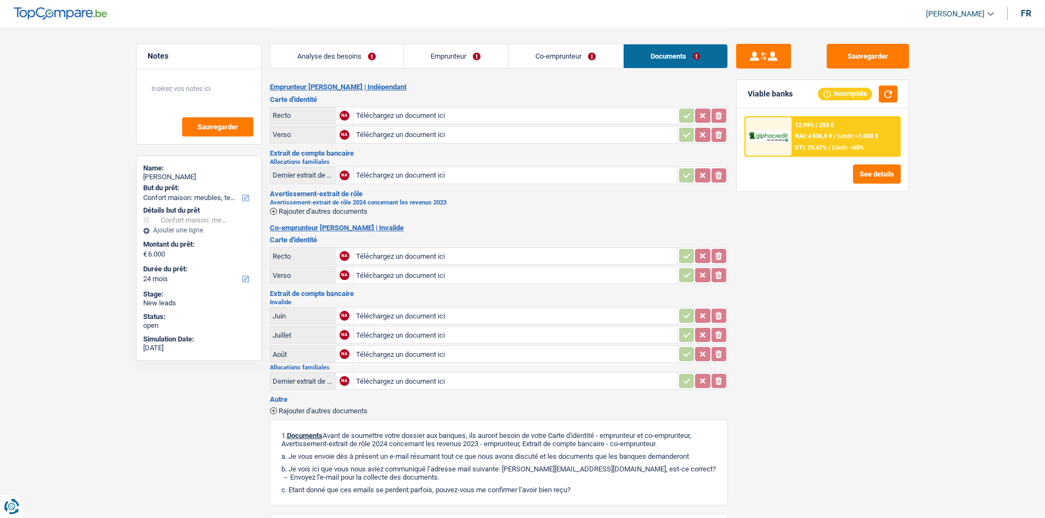
click at [398, 66] on link "Analyse des besoins" at bounding box center [336, 56] width 133 height 24
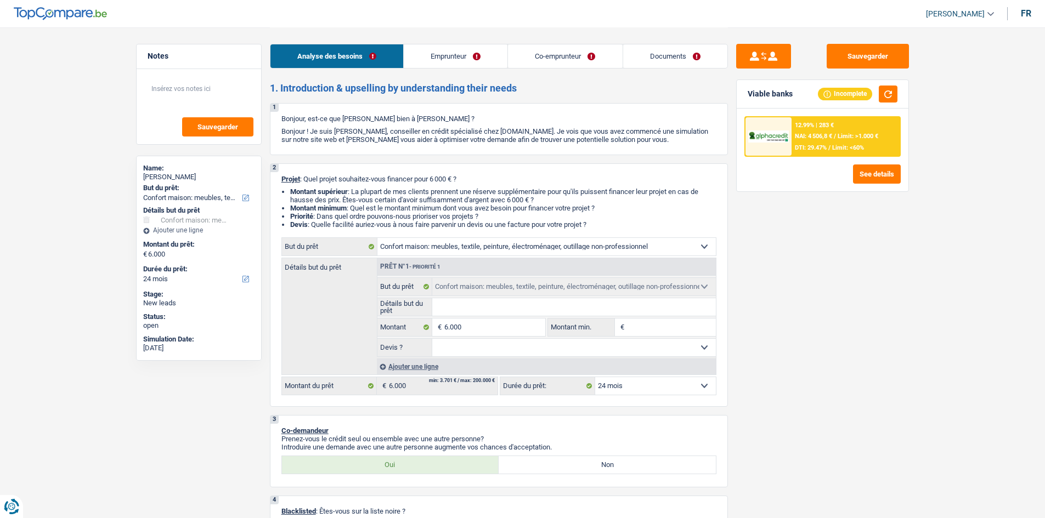
click at [686, 60] on link "Documents" at bounding box center [675, 56] width 104 height 24
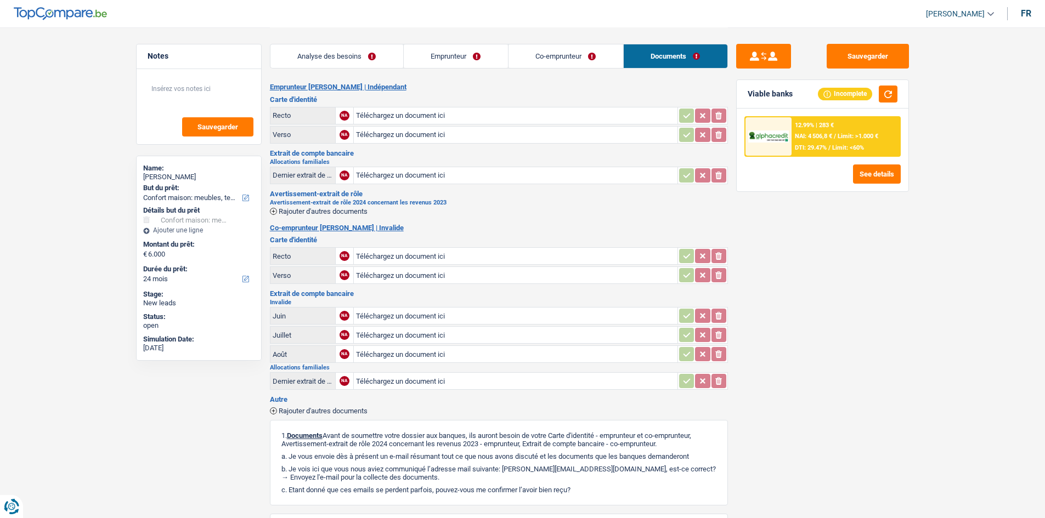
click at [594, 58] on link "Co-emprunteur" at bounding box center [566, 56] width 115 height 24
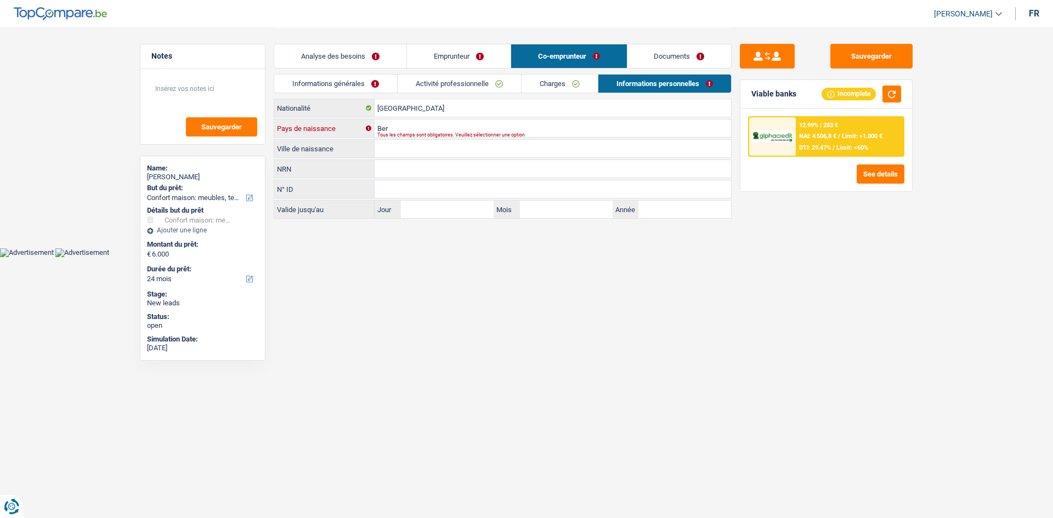
click at [393, 127] on input "Ber" at bounding box center [553, 129] width 357 height 18
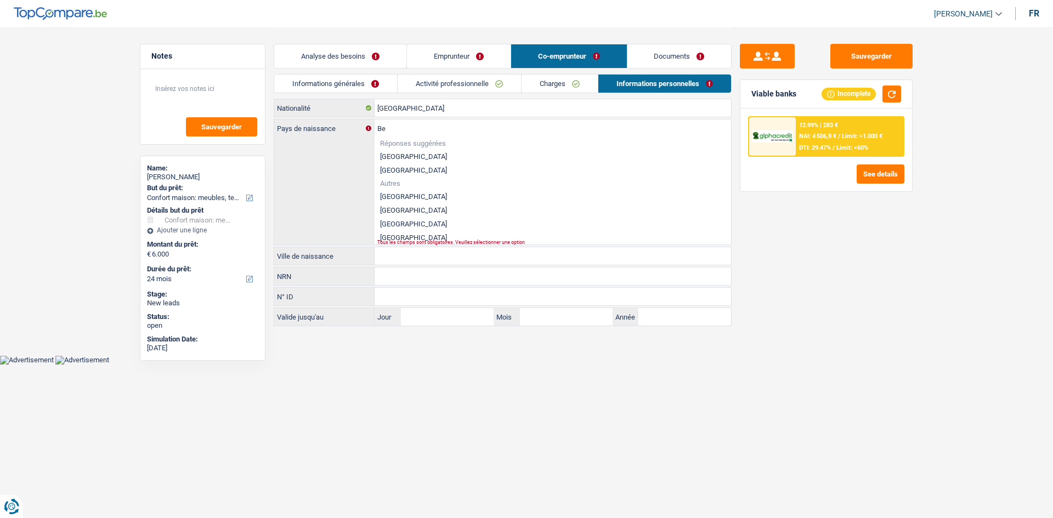
click at [426, 195] on li "[GEOGRAPHIC_DATA]" at bounding box center [553, 197] width 357 height 14
type input "[GEOGRAPHIC_DATA]"
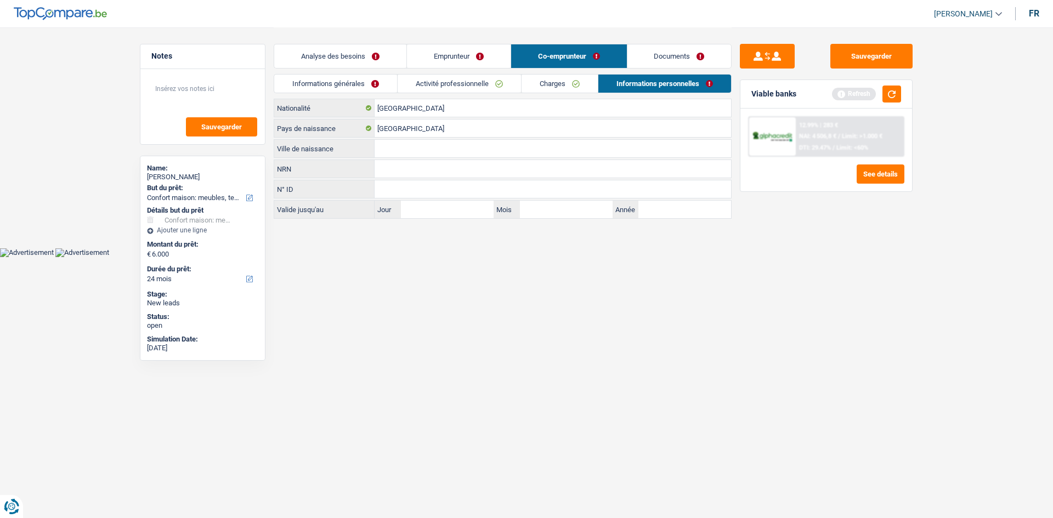
click at [435, 153] on input "Ville de naissance" at bounding box center [553, 149] width 357 height 18
type input "Bruxelles"
click at [890, 54] on button "Sauvegarder" at bounding box center [872, 56] width 82 height 25
drag, startPoint x: 407, startPoint y: 65, endPoint x: 441, endPoint y: 93, distance: 44.0
click at [407, 65] on link "Emprunteur" at bounding box center [459, 56] width 104 height 24
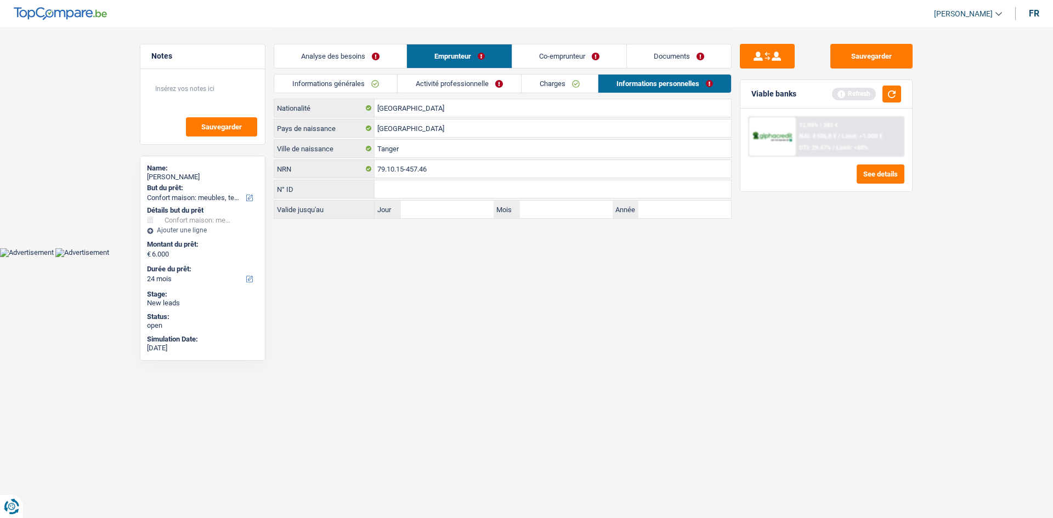
click at [376, 53] on link "Analyse des besoins" at bounding box center [340, 56] width 132 height 24
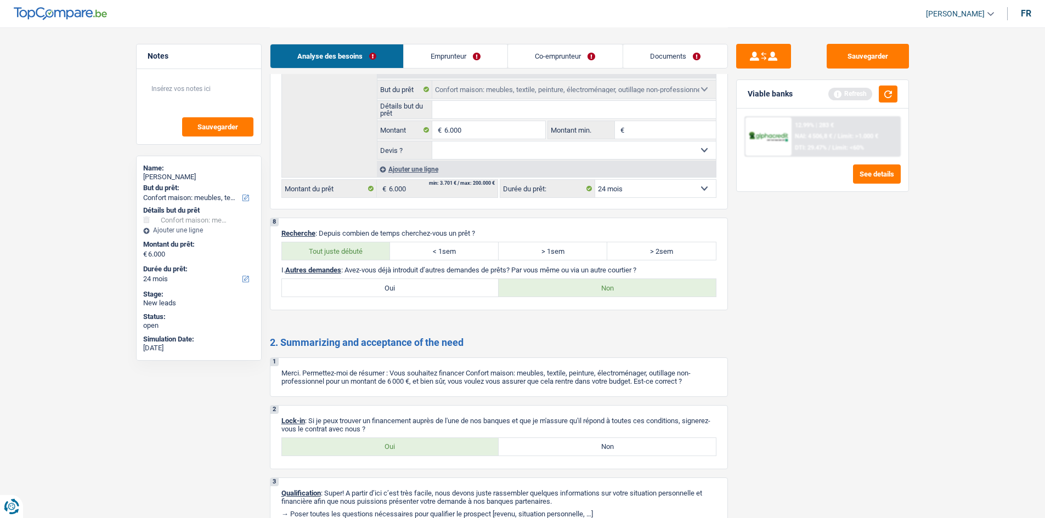
scroll to position [1312, 0]
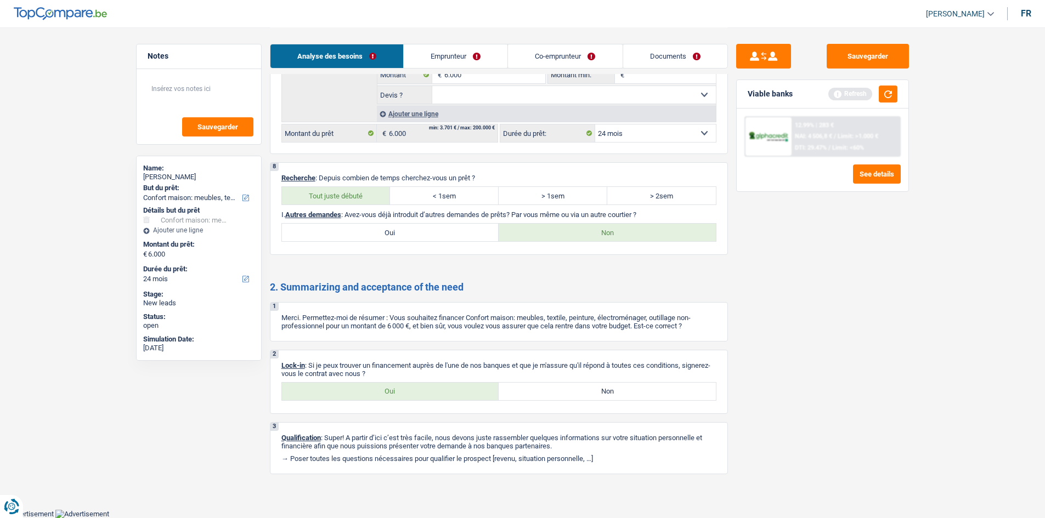
click at [382, 239] on label "Oui" at bounding box center [390, 233] width 217 height 18
click at [382, 239] on input "Oui" at bounding box center [390, 233] width 217 height 18
radio input "true"
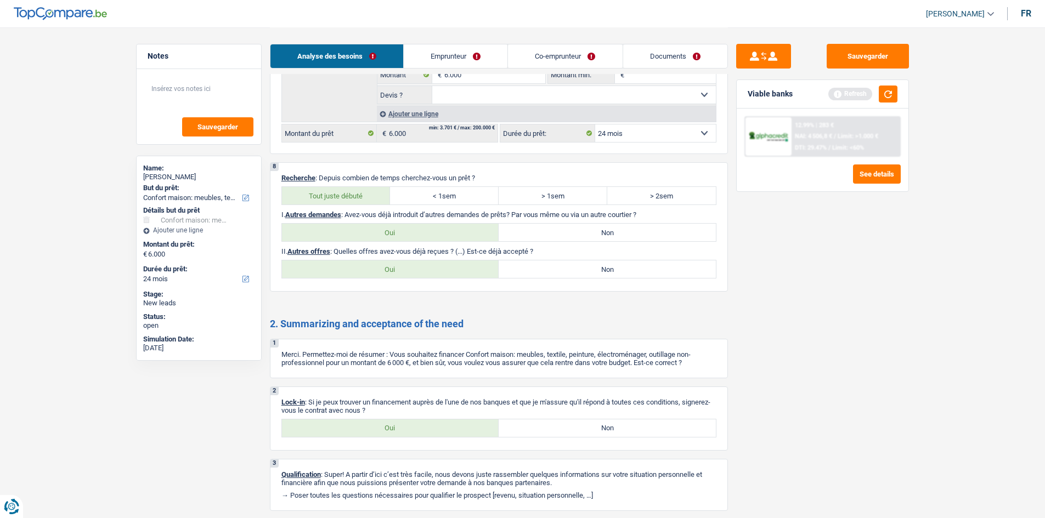
click at [601, 270] on label "Non" at bounding box center [607, 270] width 217 height 18
click at [601, 270] on input "Non" at bounding box center [607, 270] width 217 height 18
radio input "true"
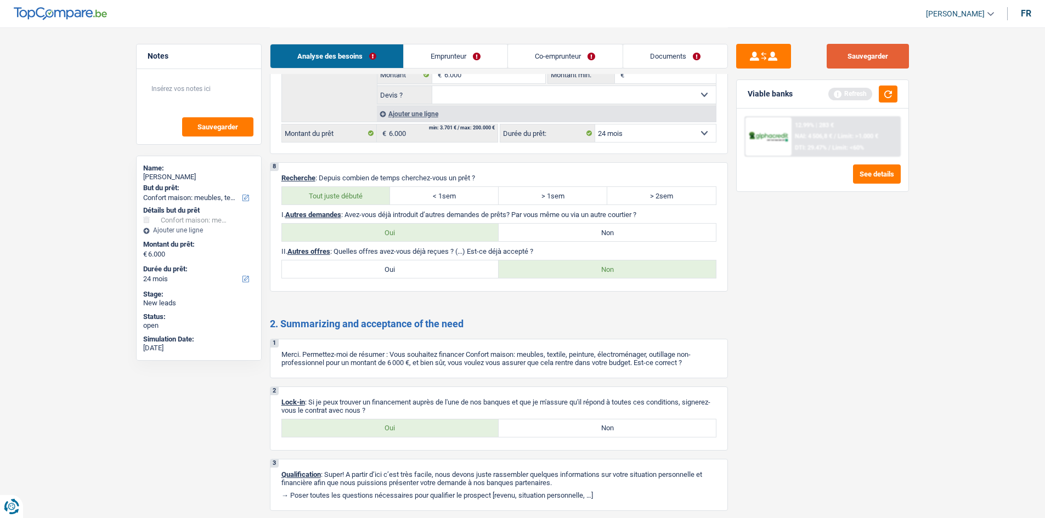
click at [888, 63] on button "Sauvegarder" at bounding box center [868, 56] width 82 height 25
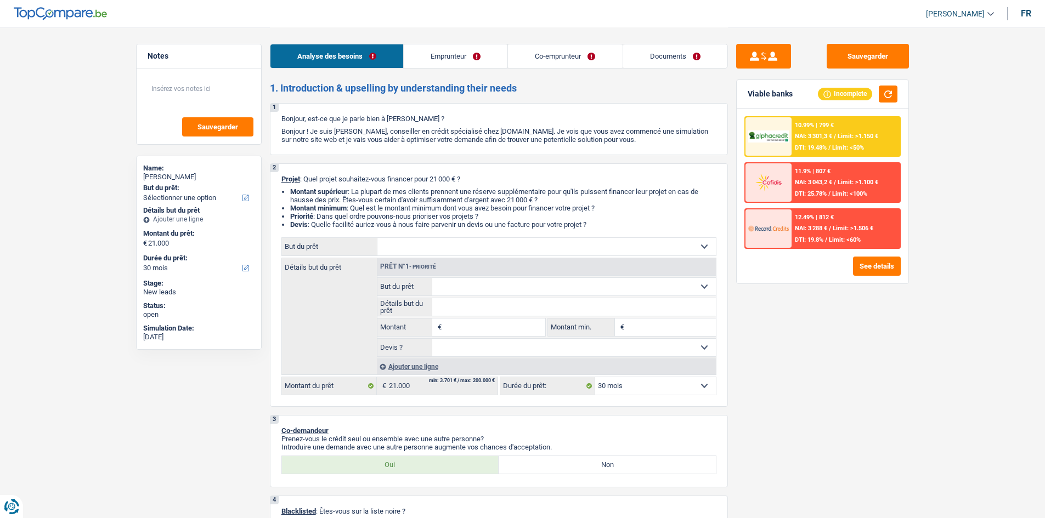
select select "30"
select select "student"
select select "privateEmployee"
select select "other"
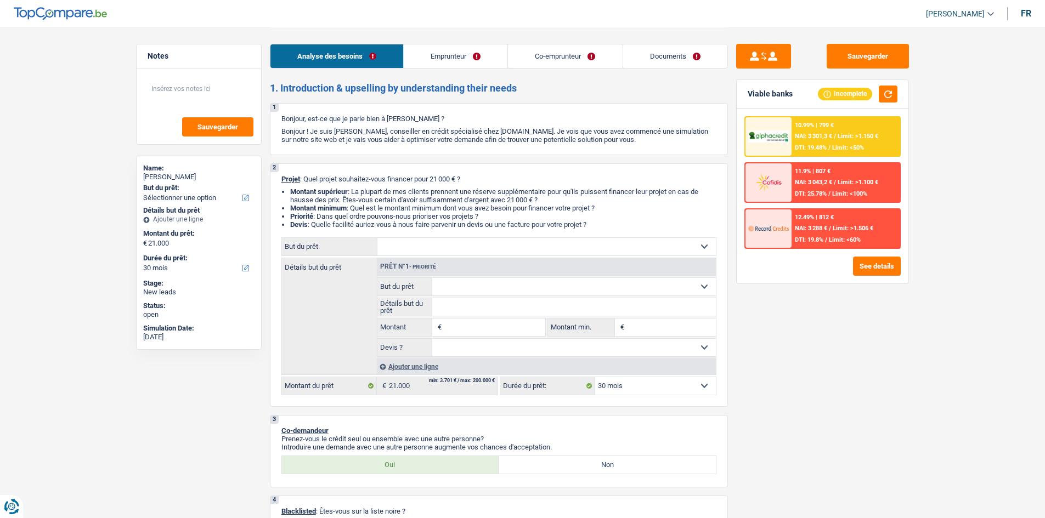
select select "netSalary"
select select "mealVouchers"
select select "liveWithParents"
select select "30"
click at [650, 244] on select "Confort maison: meubles, textile, peinture, électroménager, outillage non-profe…" at bounding box center [546, 247] width 338 height 18
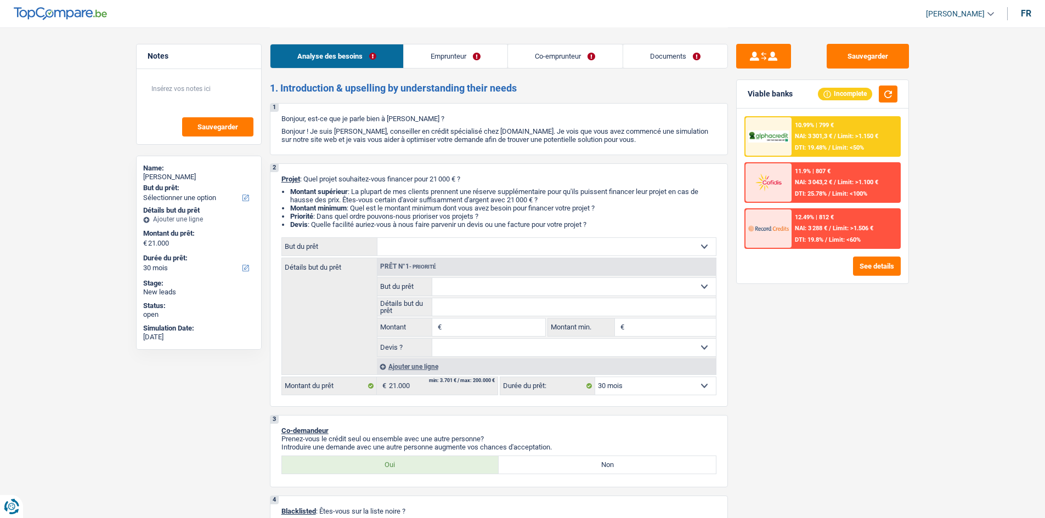
select select "hobbies"
click at [377, 238] on select "Confort maison: meubles, textile, peinture, électroménager, outillage non-profe…" at bounding box center [546, 247] width 338 height 18
select select "hobbies"
type input "21.000"
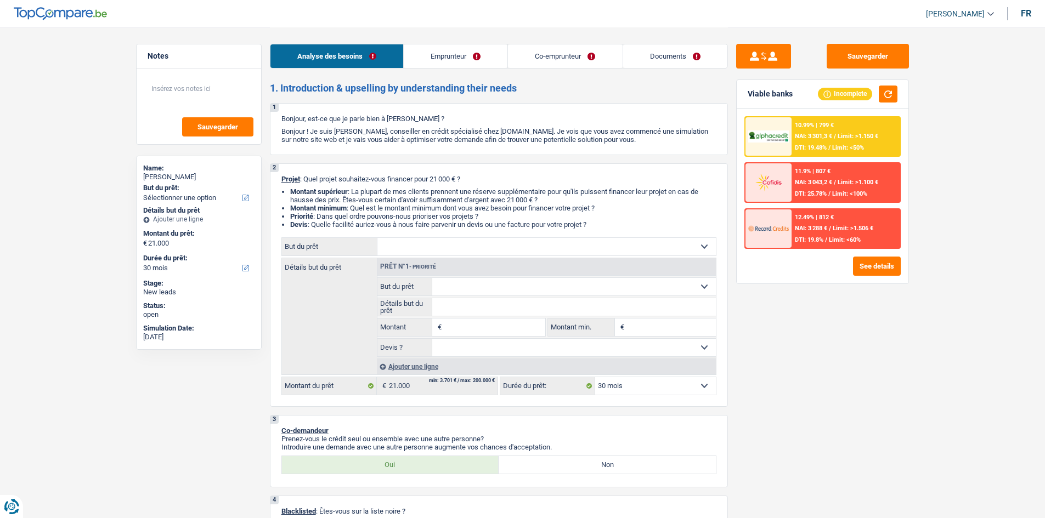
select select "hobbies"
type input "21.000"
select select "hobbies"
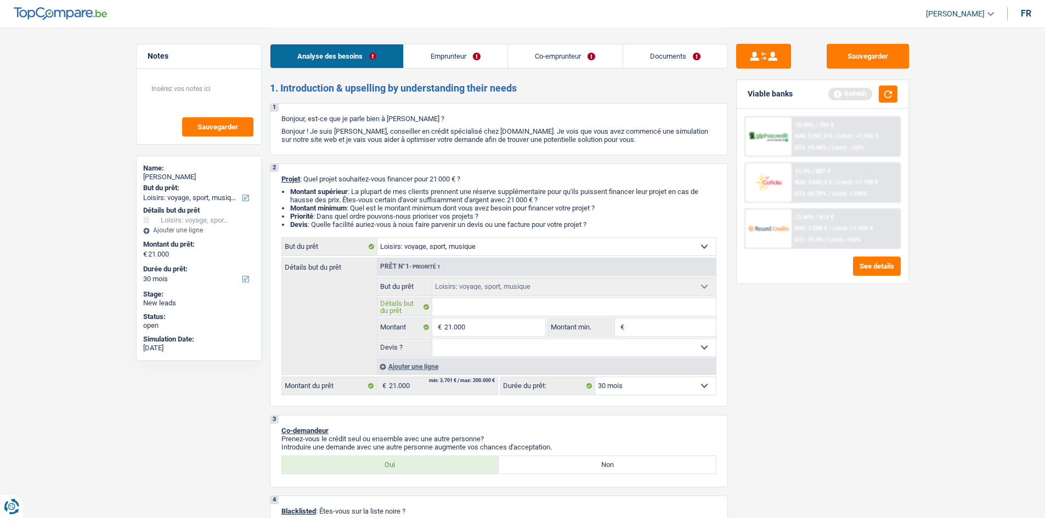
type input "E"
type input "EN"
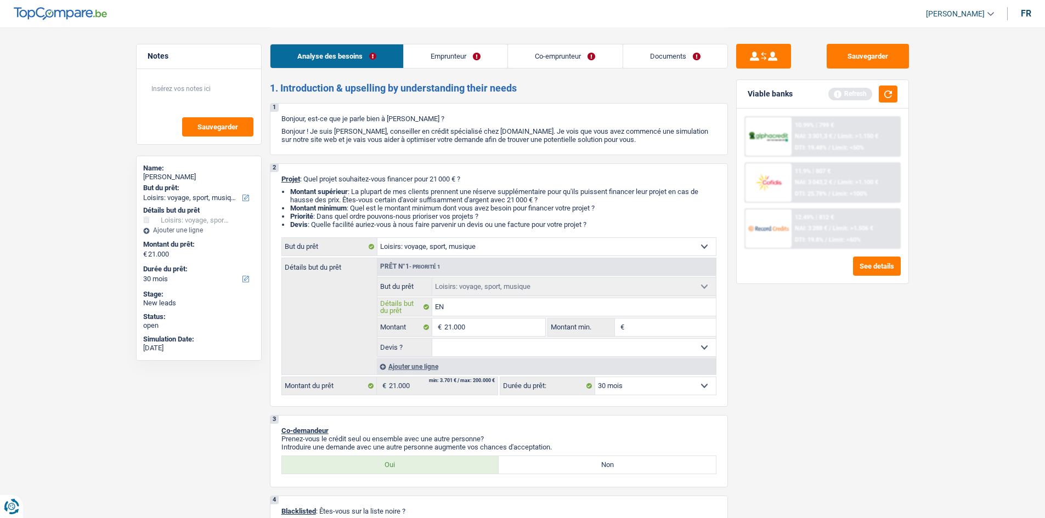
type input "EN"
type input "EN c"
type input "EN ch"
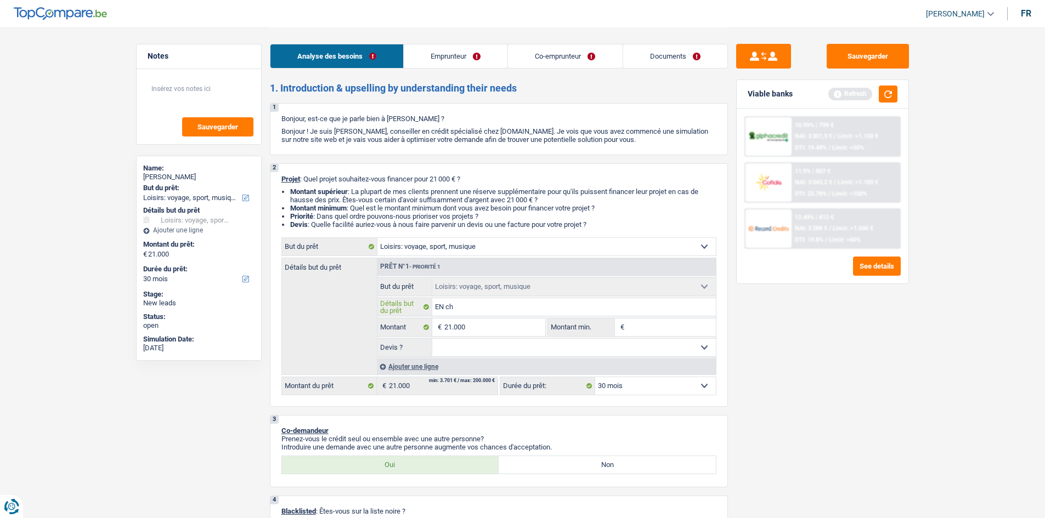
type input "EN chi"
type input "EN chin"
type input "EN chine"
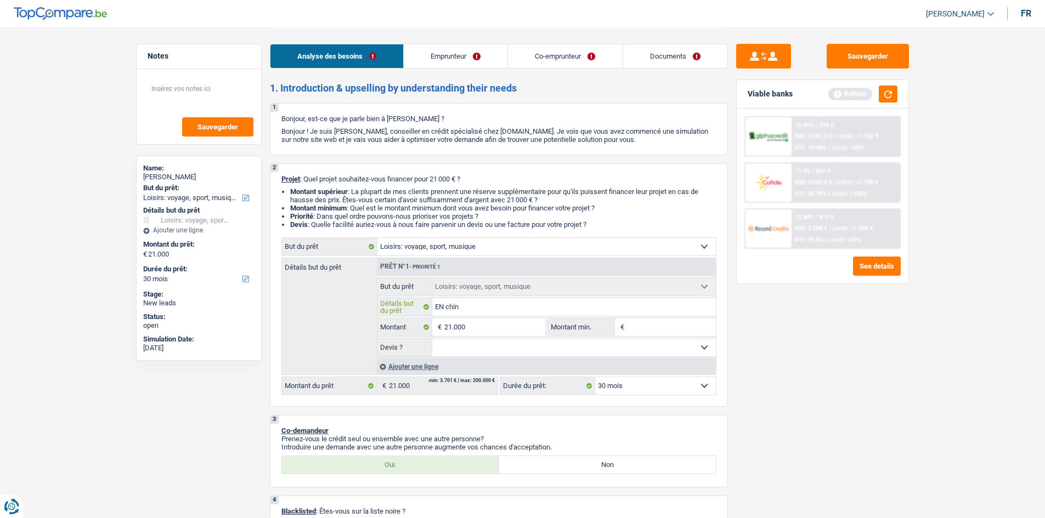
type input "EN chine"
click at [445, 308] on input "EN chine" at bounding box center [574, 307] width 284 height 18
type input "E chine"
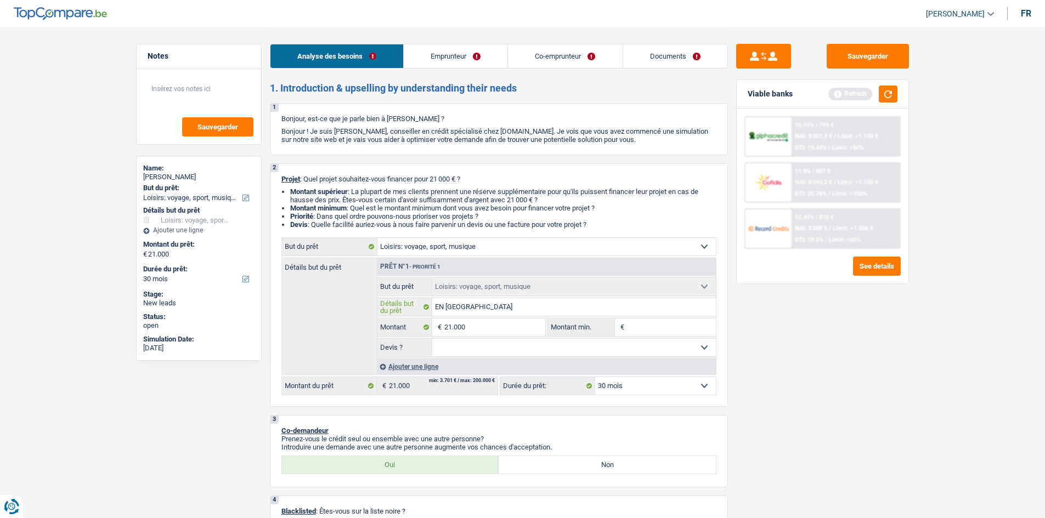
type input "E chine"
type input "En chine"
click at [541, 305] on input "En chine" at bounding box center [574, 307] width 284 height 18
type input "En chine s"
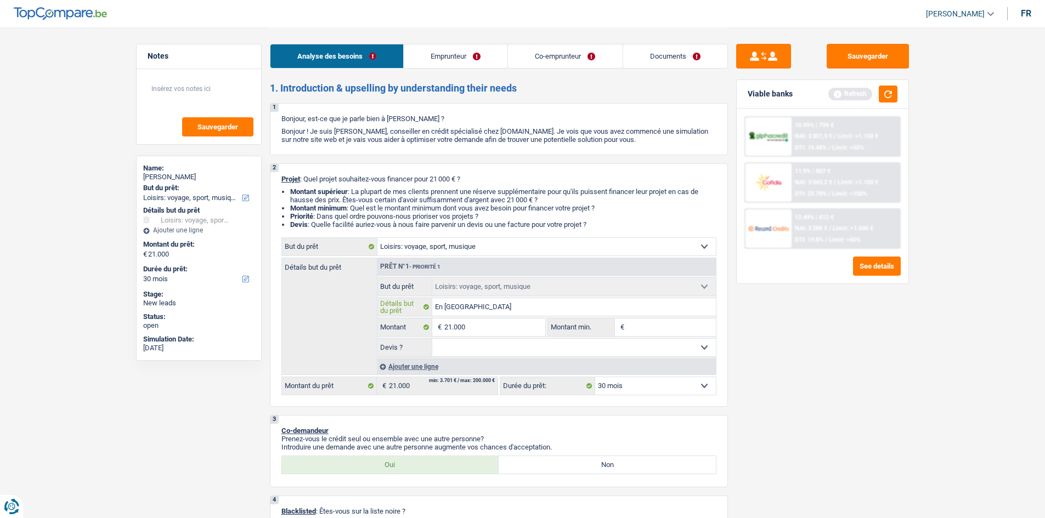
type input "En chine s"
type input "En chine see"
type input "En chine seeu"
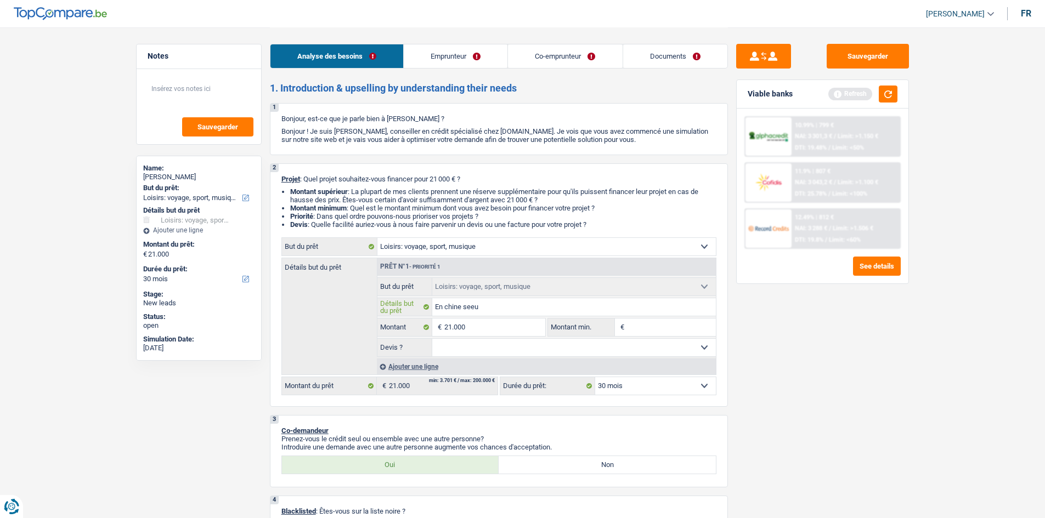
type input "En chine seeul"
type input "En chine seeule"
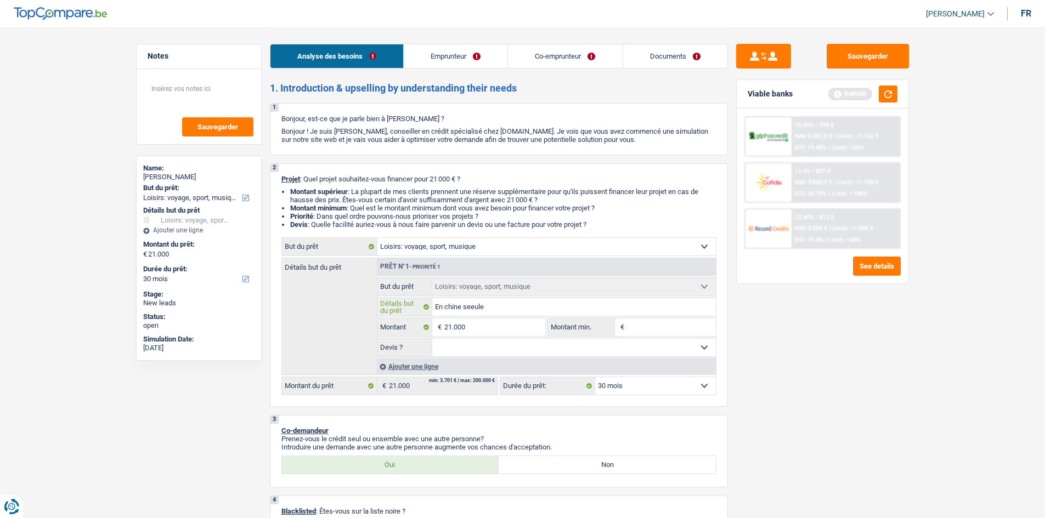
type input "En chine seeule"
click at [474, 304] on input "En chine seeule" at bounding box center [574, 307] width 284 height 18
type input "En chine seule"
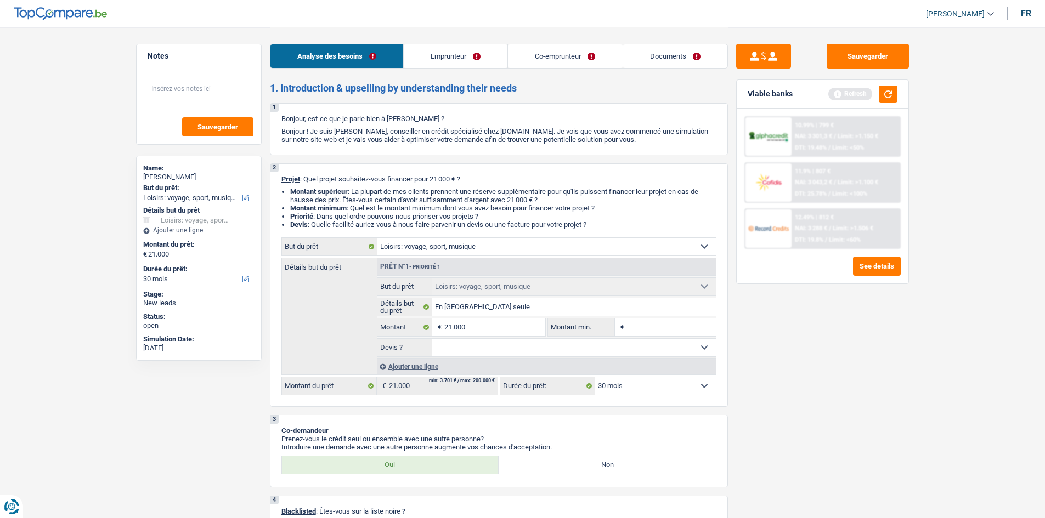
click at [808, 380] on div "Sauvegarder Viable banks Refresh 10.99% | 799 € NAI: 3 301,3 € / Limit: >1.150 …" at bounding box center [822, 272] width 189 height 457
click at [432, 365] on div "Ajouter une ligne" at bounding box center [546, 367] width 339 height 16
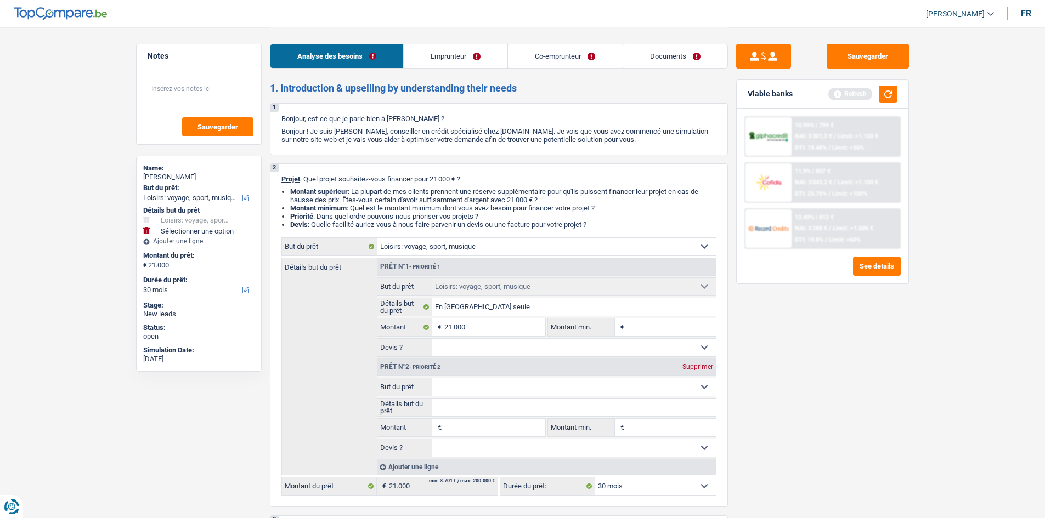
click at [471, 383] on select "Confort maison: meubles, textile, peinture, électroménager, outillage non-profe…" at bounding box center [574, 388] width 284 height 18
select select "household"
click at [432, 379] on select "Confort maison: meubles, textile, peinture, électroménager, outillage non-profe…" at bounding box center [574, 388] width 284 height 18
select select "household"
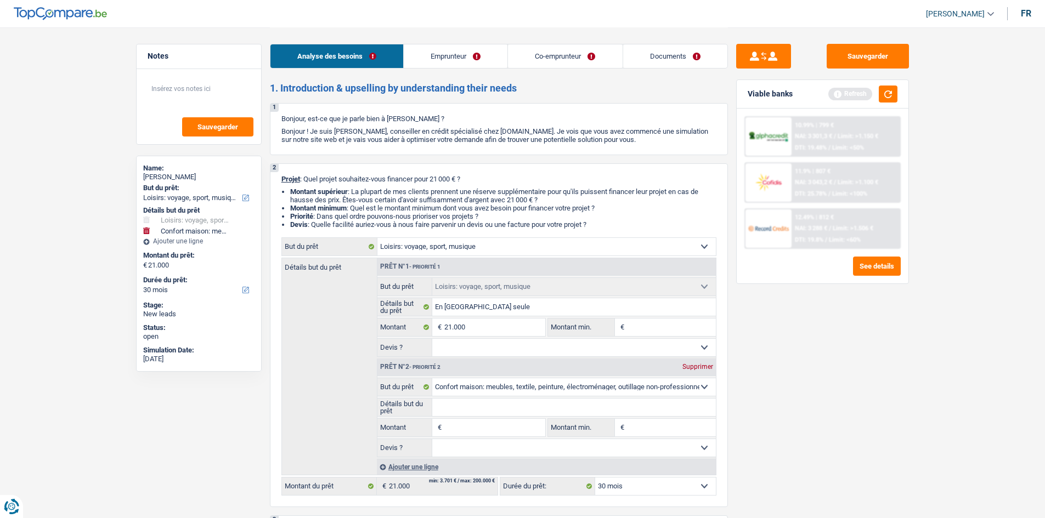
click at [515, 338] on fieldset "Oui Non Non répondu Sélectionner une option Devis ? Tous les champs sont obliga…" at bounding box center [546, 347] width 338 height 19
click at [529, 325] on input "21.000" at bounding box center [494, 328] width 100 height 18
type input "2.100"
type input "210"
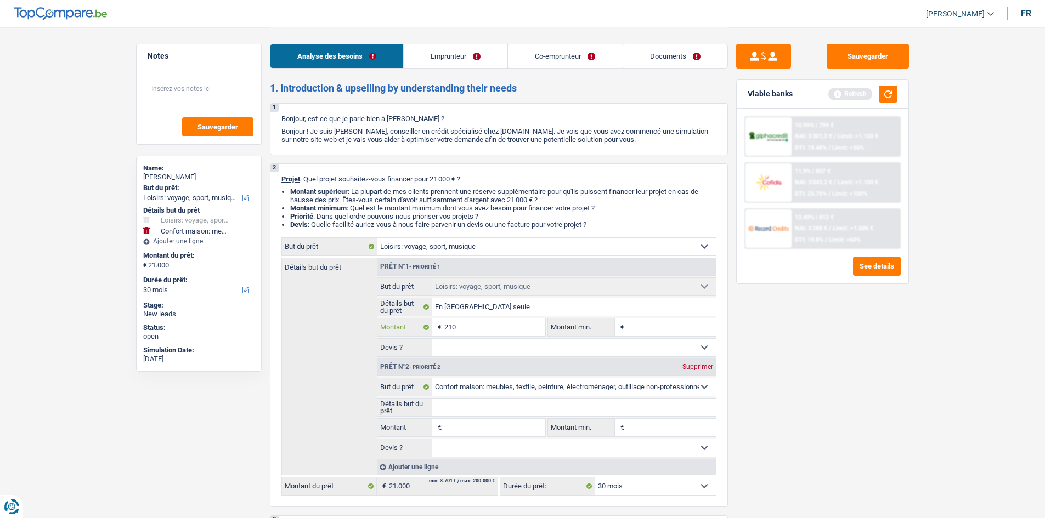
type input "210"
type input "21"
type input "2"
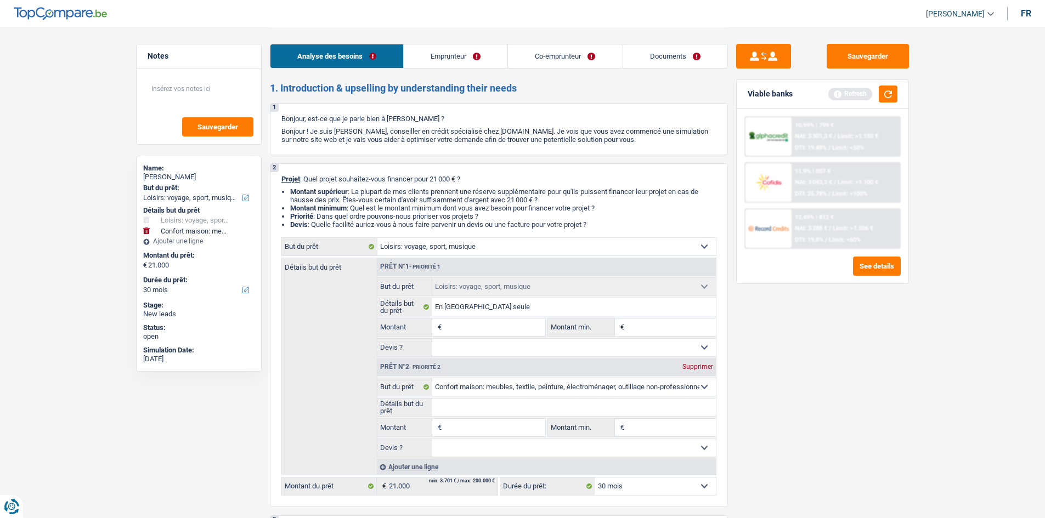
type input "6"
type input "60"
type input "600"
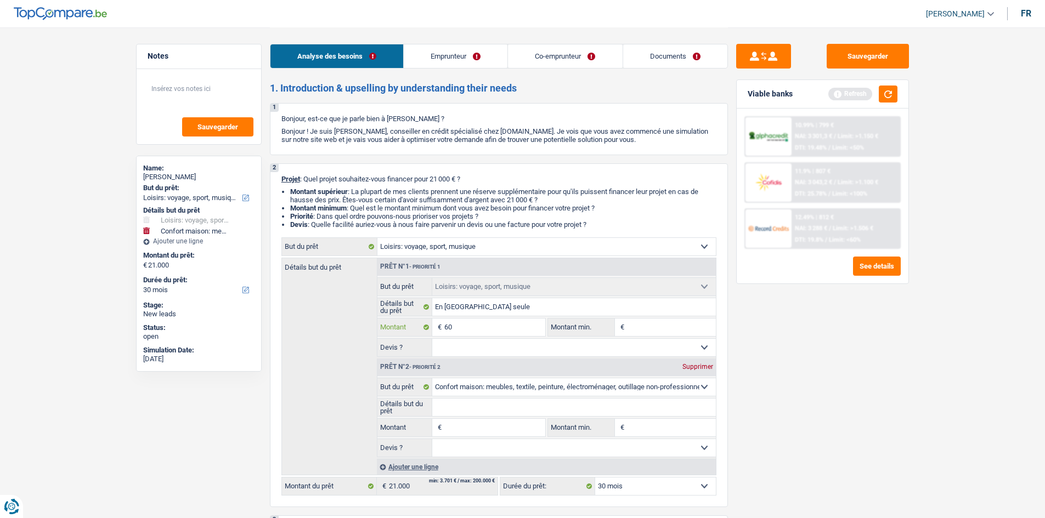
type input "600"
type input "6.000"
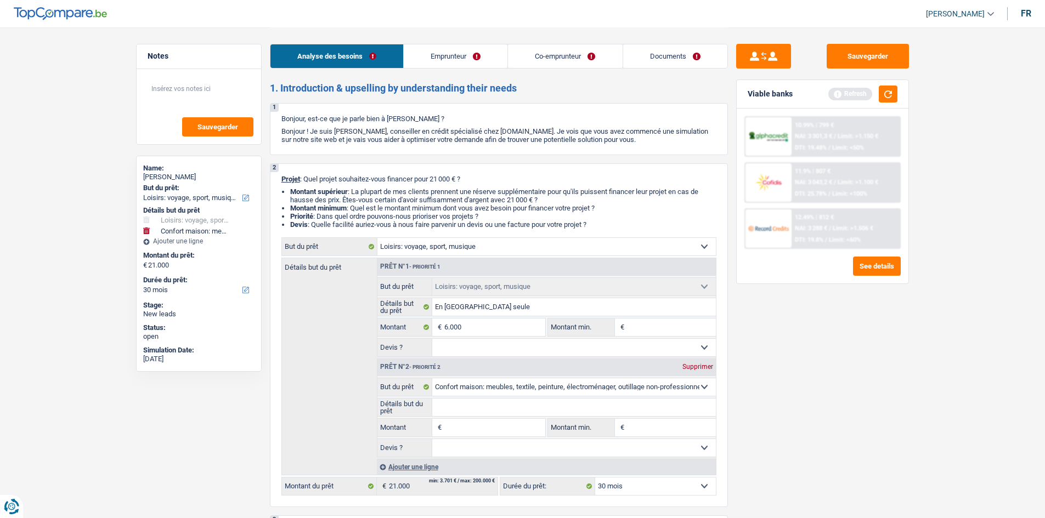
select select "42"
type input "6.000"
select select "42"
type input "6.000"
select select "42"
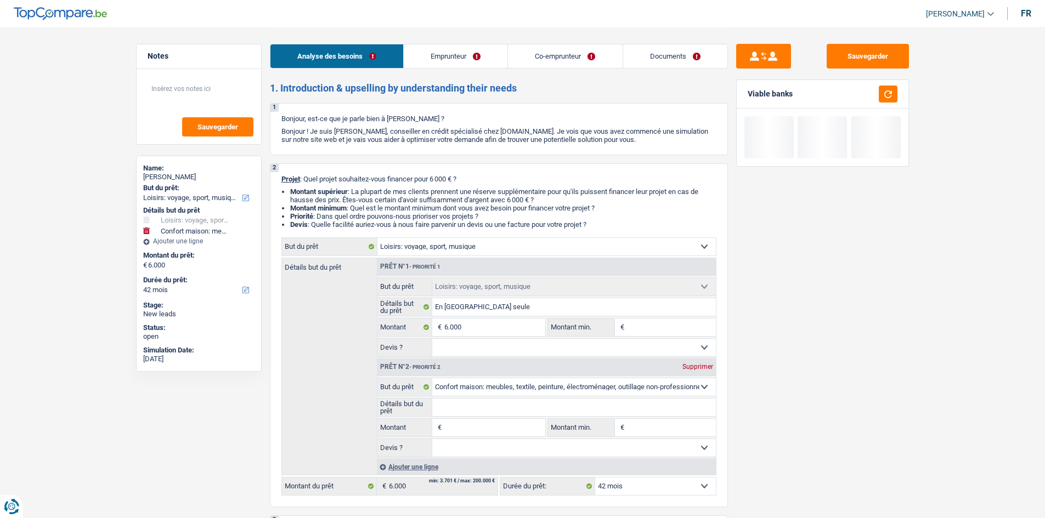
click at [827, 348] on div "Sauvegarder Viable banks" at bounding box center [822, 272] width 189 height 457
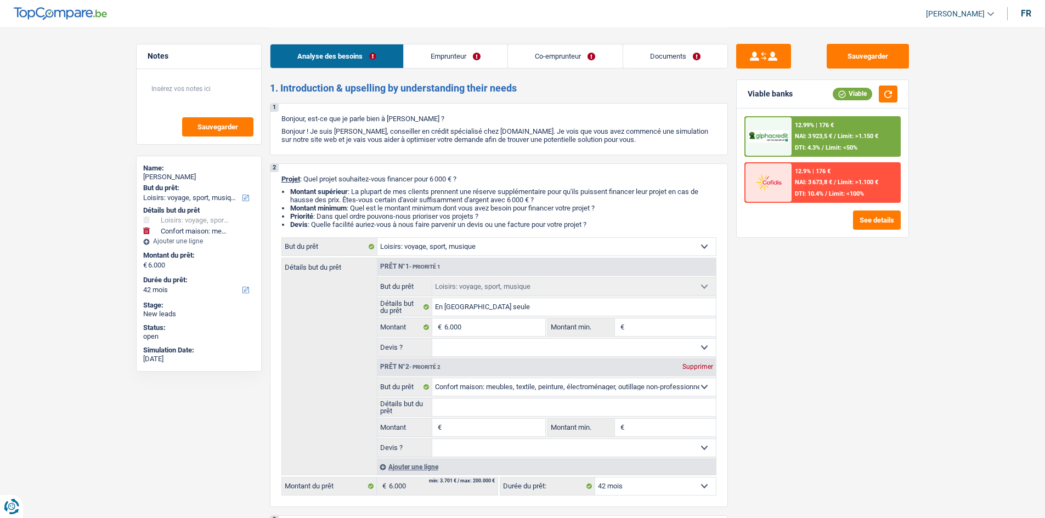
click at [473, 430] on input "Montant" at bounding box center [494, 428] width 100 height 18
click at [428, 469] on div "Ajouter une ligne" at bounding box center [546, 467] width 339 height 16
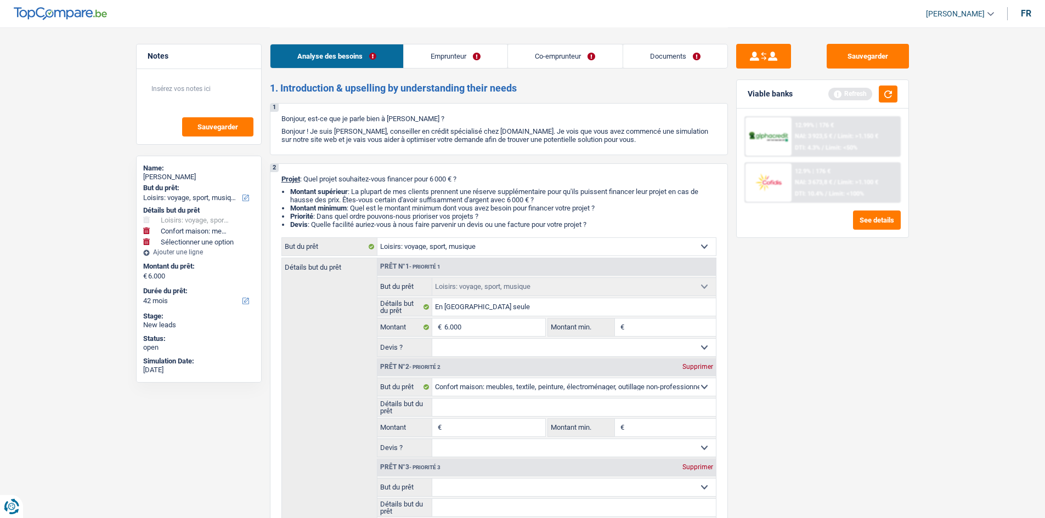
click at [689, 472] on div "Prêt n°3 - Priorité 3 Supprimer" at bounding box center [546, 468] width 338 height 18
click at [701, 466] on div "Supprimer" at bounding box center [698, 467] width 36 height 7
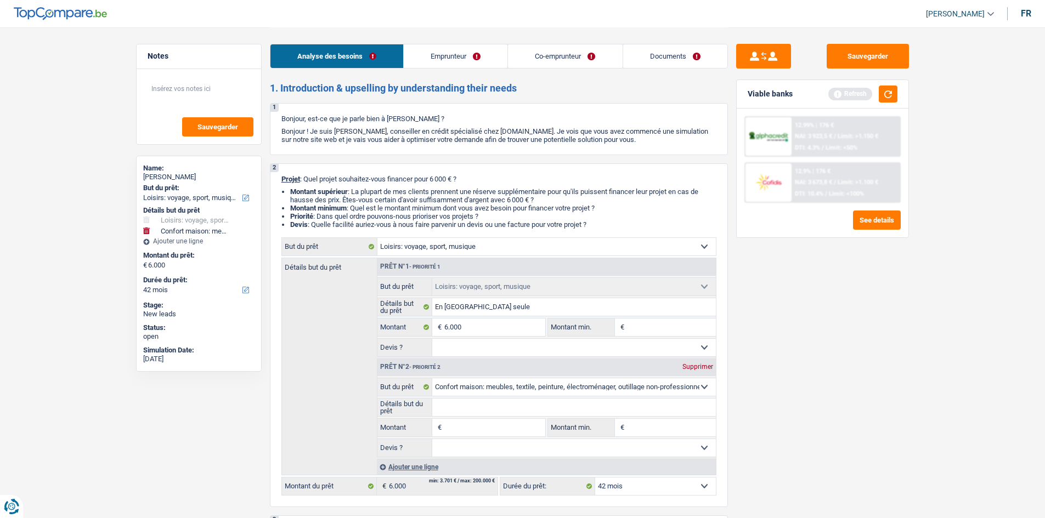
click at [498, 426] on input "Montant" at bounding box center [494, 428] width 100 height 18
type input "1"
type input "14"
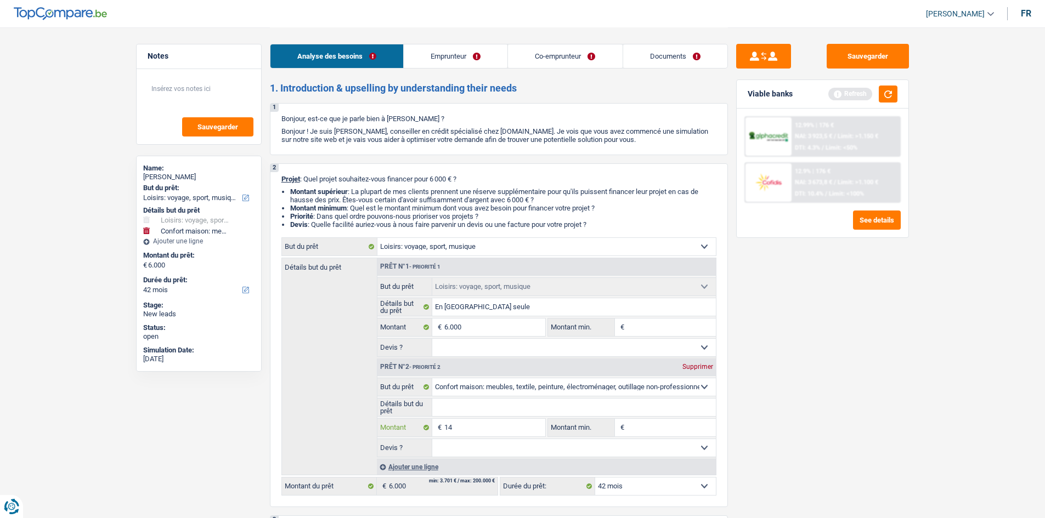
type input "1"
type input "15"
type input "150"
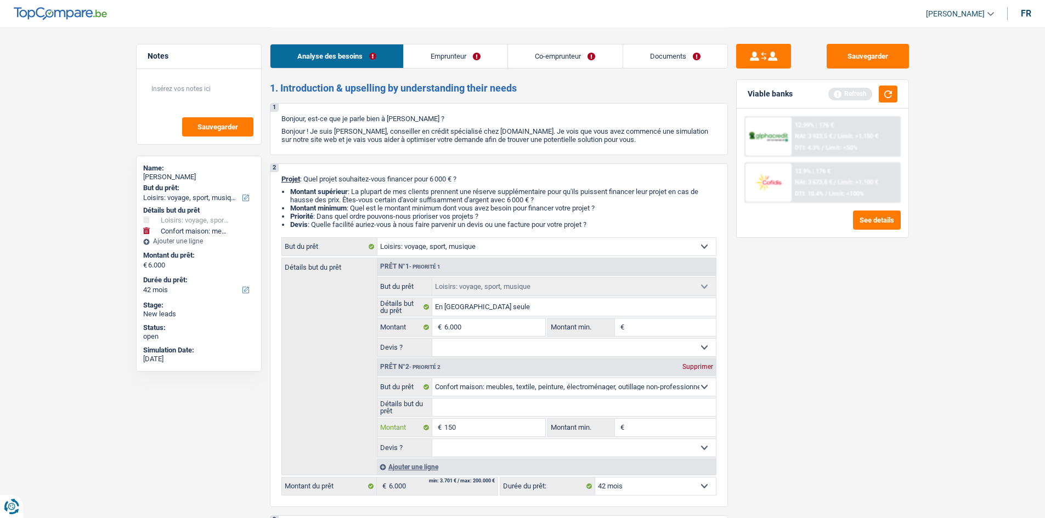
type input "150"
type input "1.500"
type input "150"
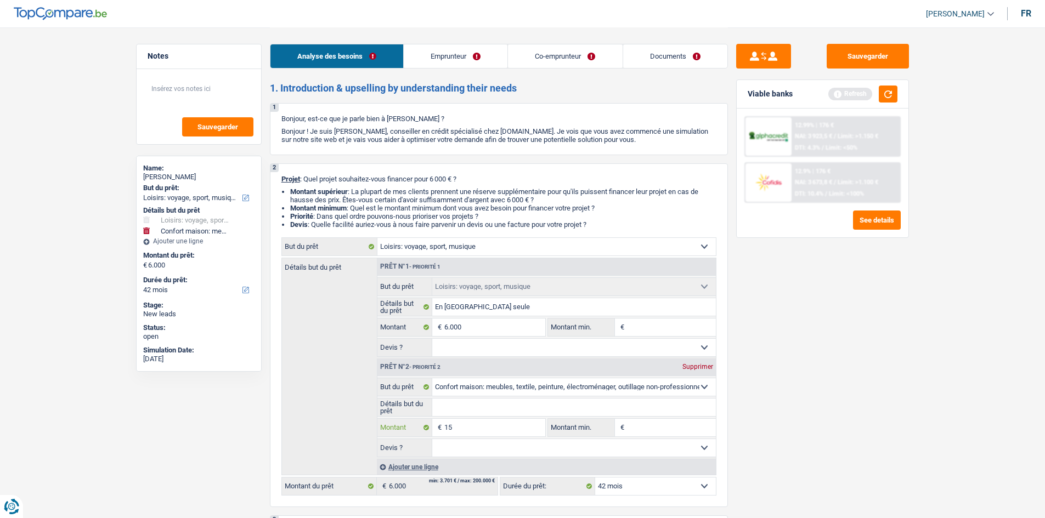
type input "1"
click at [532, 385] on select "Confort maison: meubles, textile, peinture, électroménager, outillage non-profe…" at bounding box center [574, 388] width 284 height 18
select select "tech"
click at [432, 379] on select "Confort maison: meubles, textile, peinture, électroménager, outillage non-profe…" at bounding box center [574, 388] width 284 height 18
select select "tech"
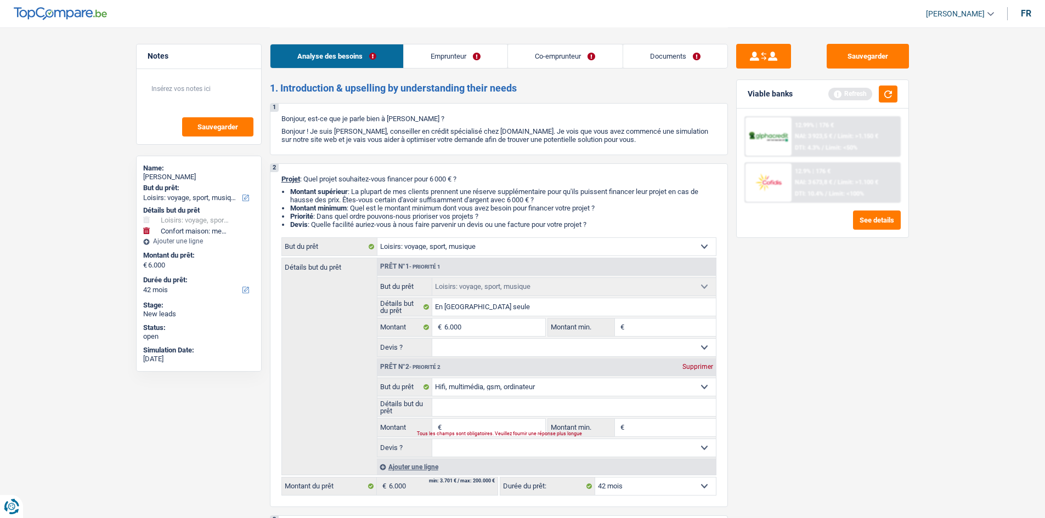
select select "tech"
click at [489, 422] on input "Montant" at bounding box center [494, 428] width 100 height 18
type input "5"
type input "50"
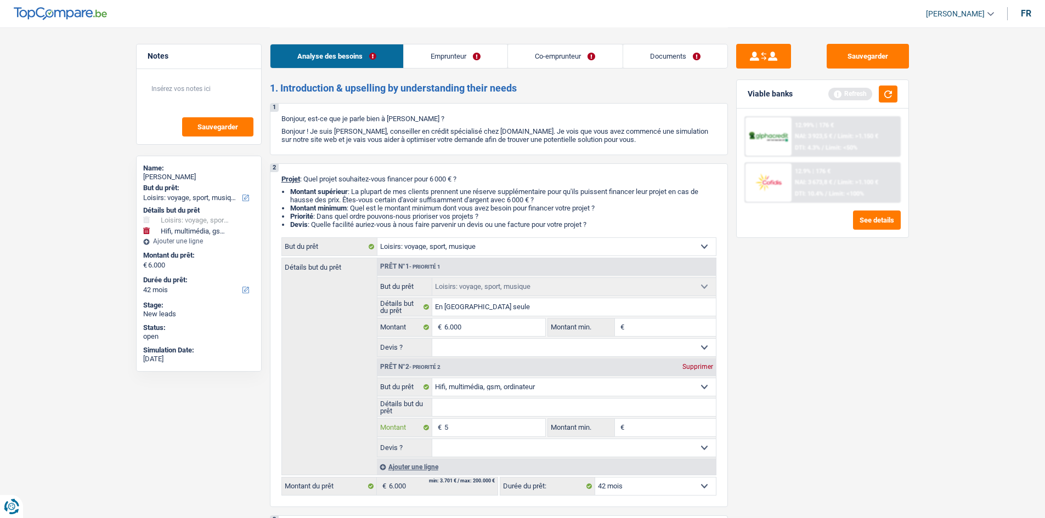
type input "50"
type input "500"
type input "5.000"
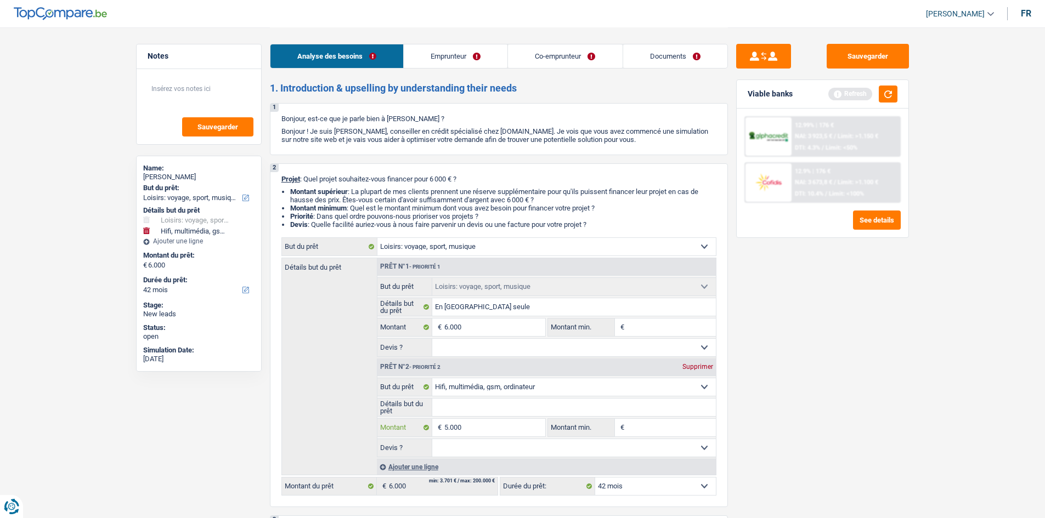
type input "5.000"
type input "11.000"
select select "60"
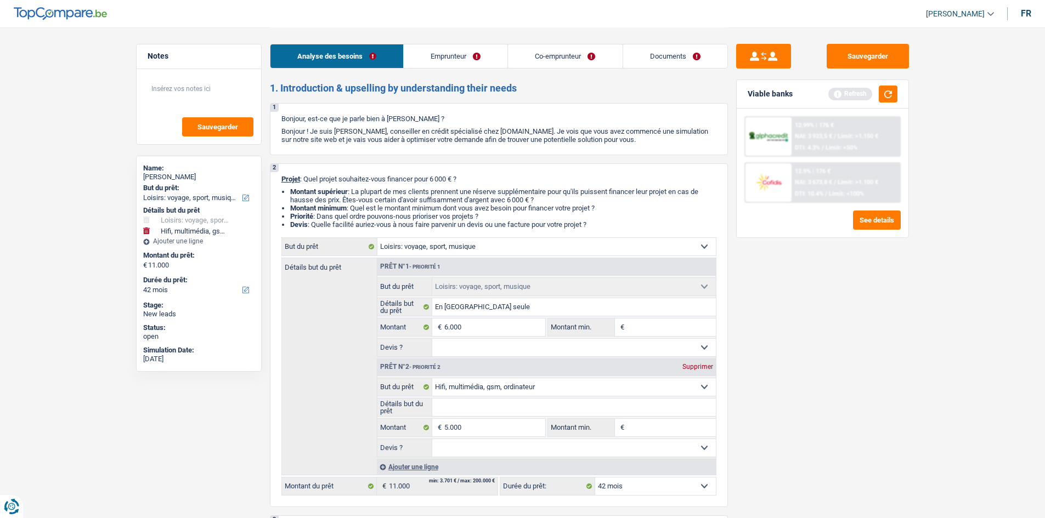
select select "60"
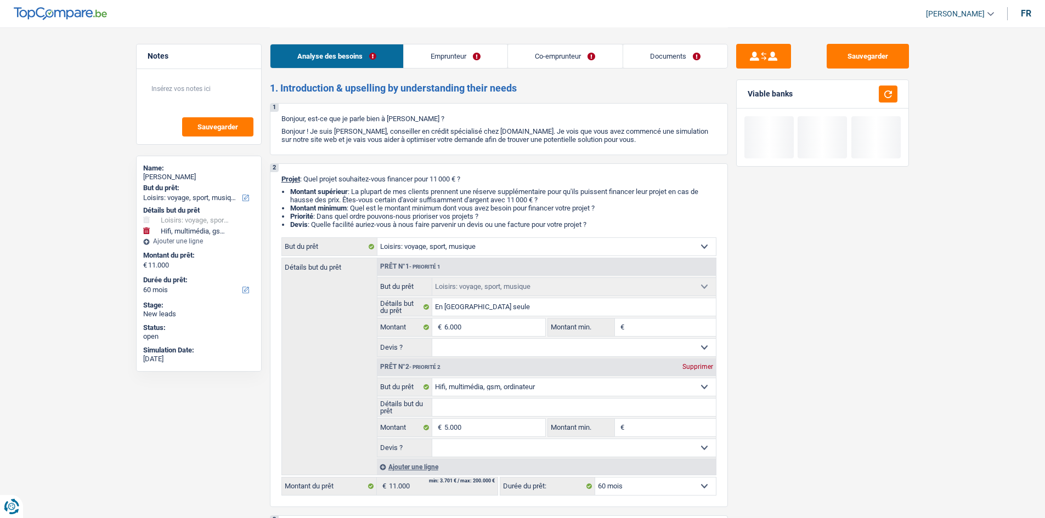
drag, startPoint x: 911, startPoint y: 417, endPoint x: 714, endPoint y: 459, distance: 201.9
click at [911, 417] on div "Sauvegarder Viable banks" at bounding box center [822, 272] width 189 height 457
click at [445, 462] on div "Ajouter une ligne" at bounding box center [546, 467] width 339 height 16
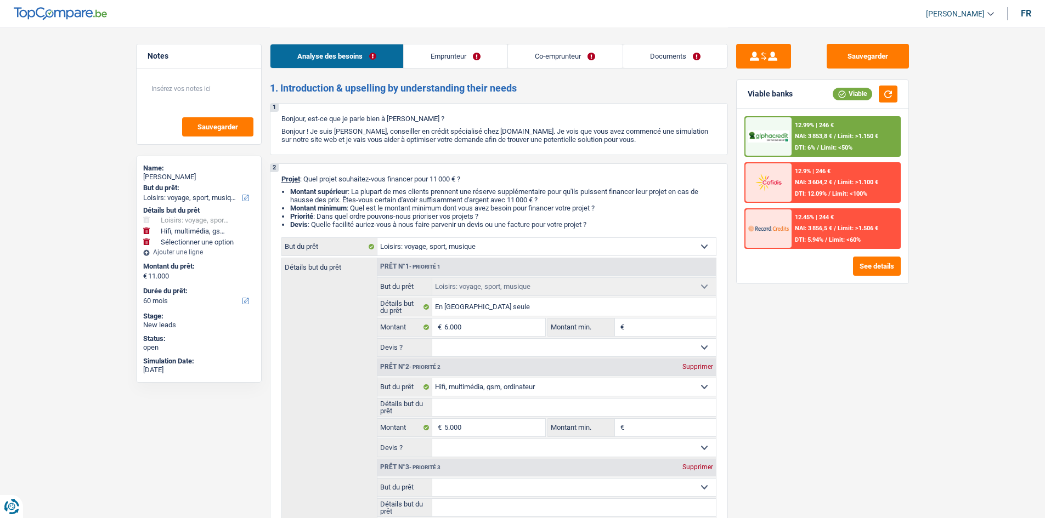
click at [500, 483] on select "Confort maison: meubles, textile, peinture, électroménager, outillage non-profe…" at bounding box center [574, 488] width 284 height 18
select select "household"
click at [432, 479] on select "Confort maison: meubles, textile, peinture, électroménager, outillage non-profe…" at bounding box center [574, 488] width 284 height 18
select select "household"
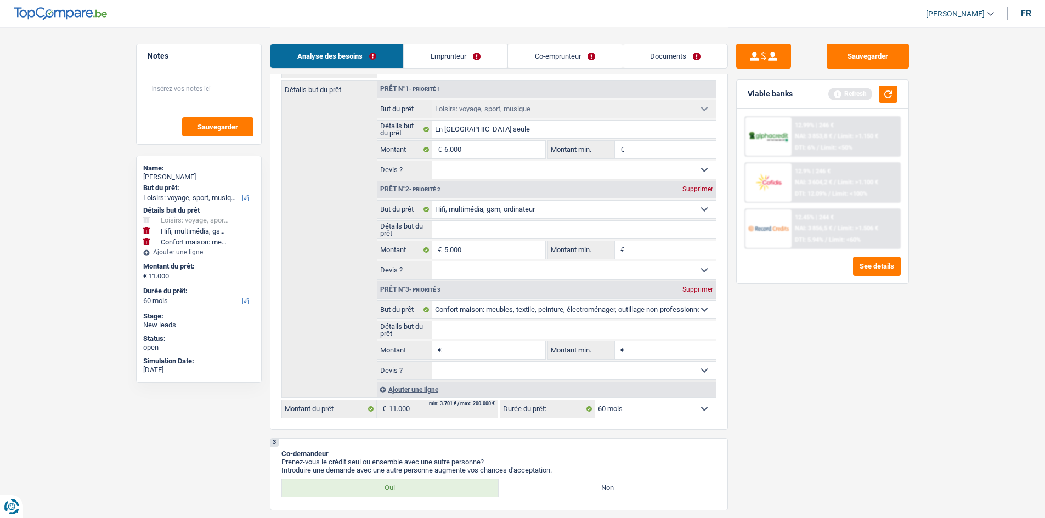
scroll to position [219, 0]
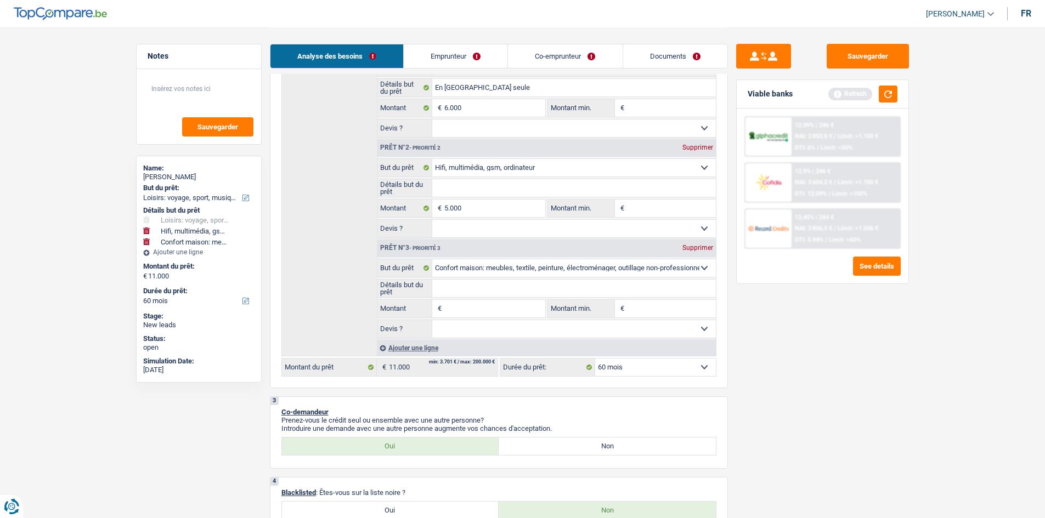
click at [462, 304] on input "Montant" at bounding box center [494, 309] width 100 height 18
type input "1"
type input "10"
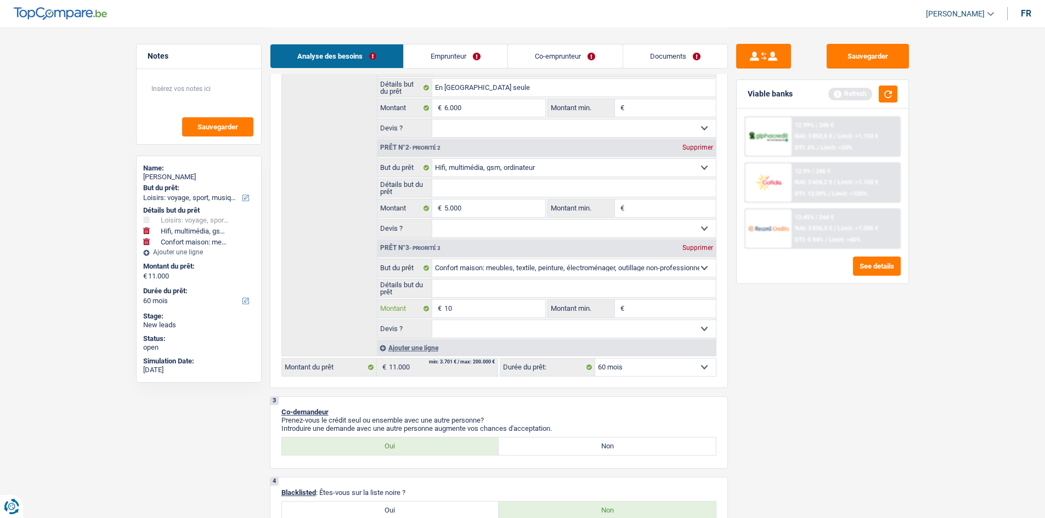
type input "100"
type input "1.000"
type input "10.000"
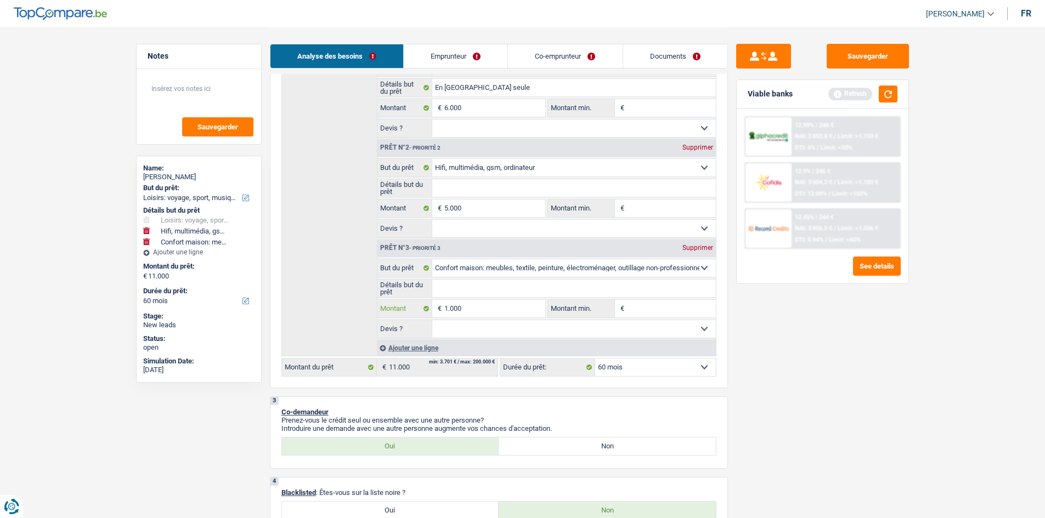
type input "10.000"
type input "21.000"
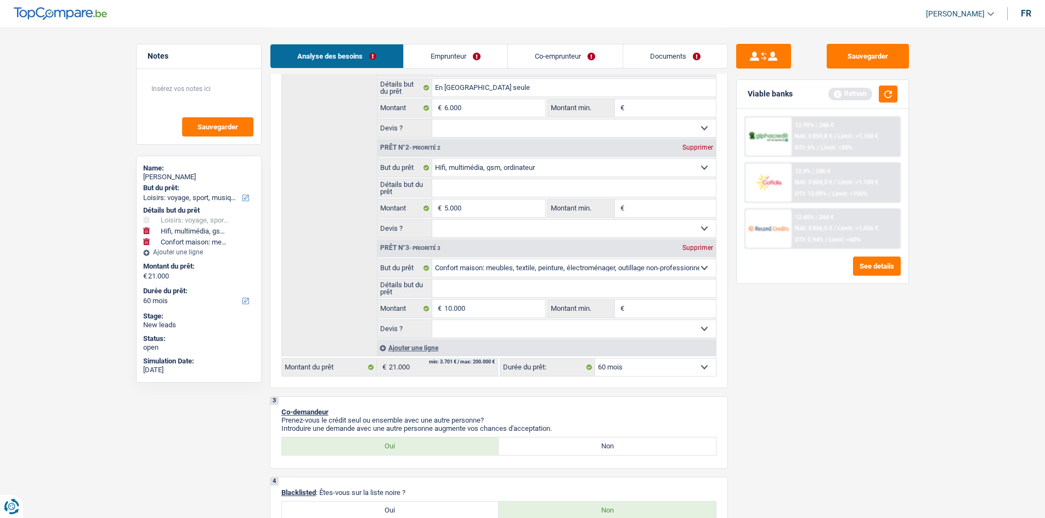
click at [858, 364] on div "Sauvegarder Viable banks Refresh 12.99% | 246 € NAI: 3 853,8 € / Limit: >1.150 …" at bounding box center [822, 272] width 189 height 457
select select "120"
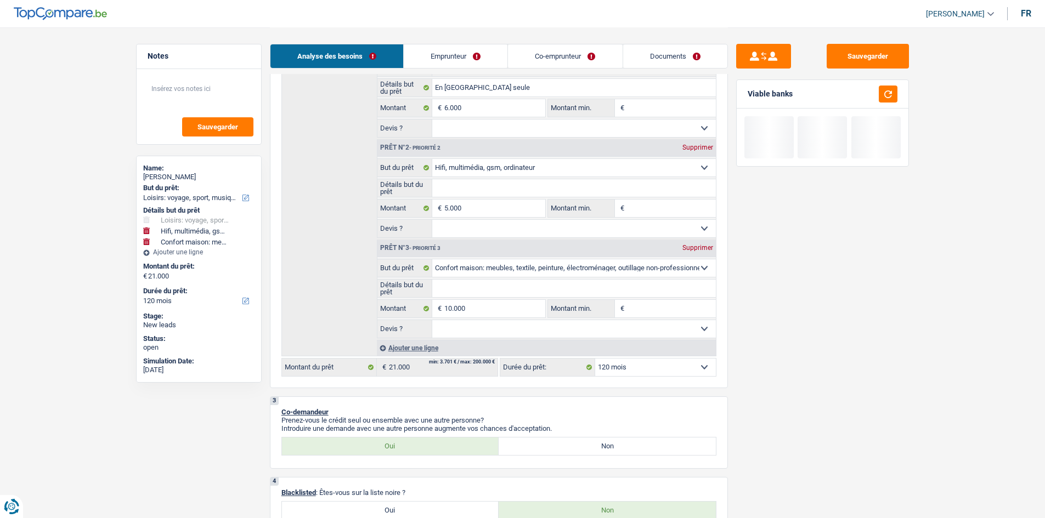
drag, startPoint x: 482, startPoint y: 66, endPoint x: 500, endPoint y: 87, distance: 27.2
click at [482, 66] on link "Emprunteur" at bounding box center [456, 56] width 104 height 24
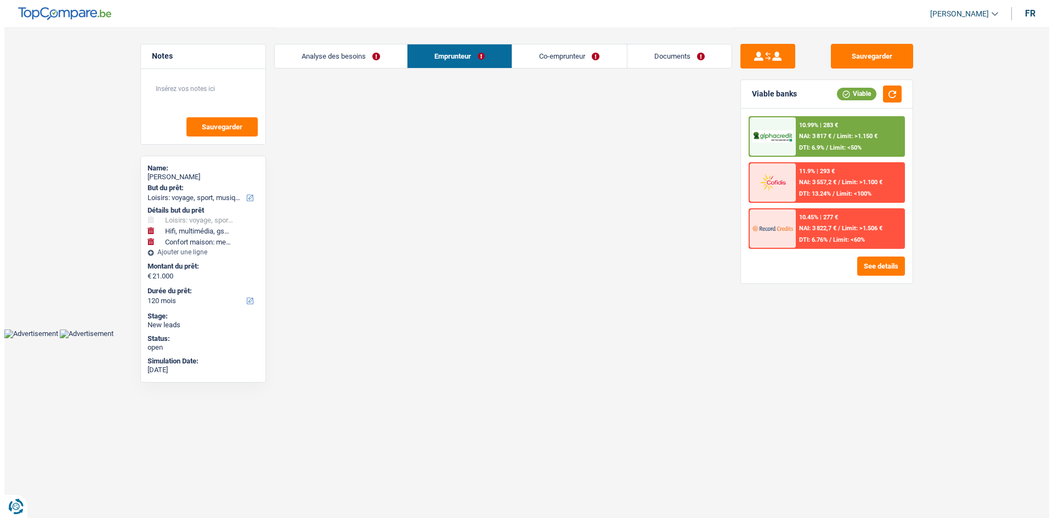
scroll to position [0, 0]
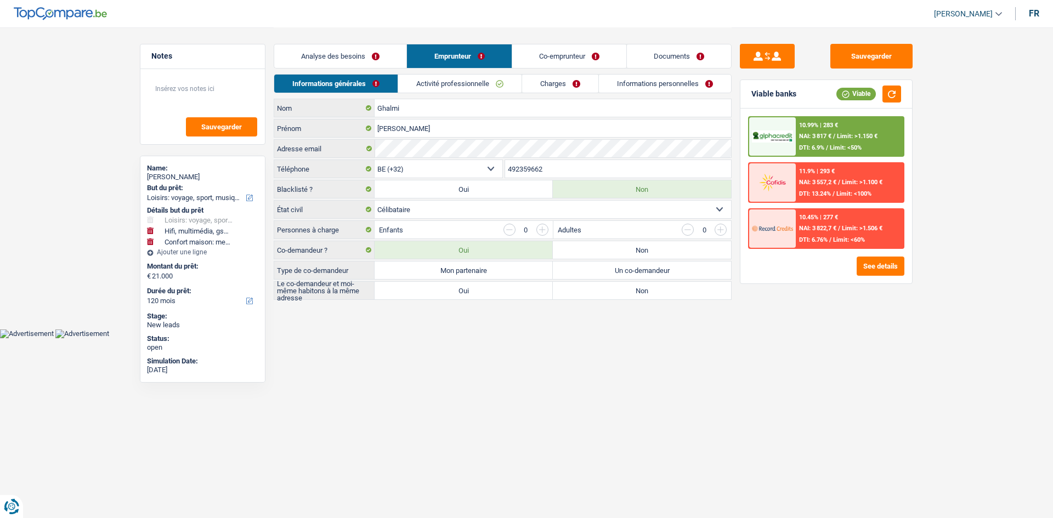
click at [477, 81] on link "Activité professionnelle" at bounding box center [459, 84] width 123 height 18
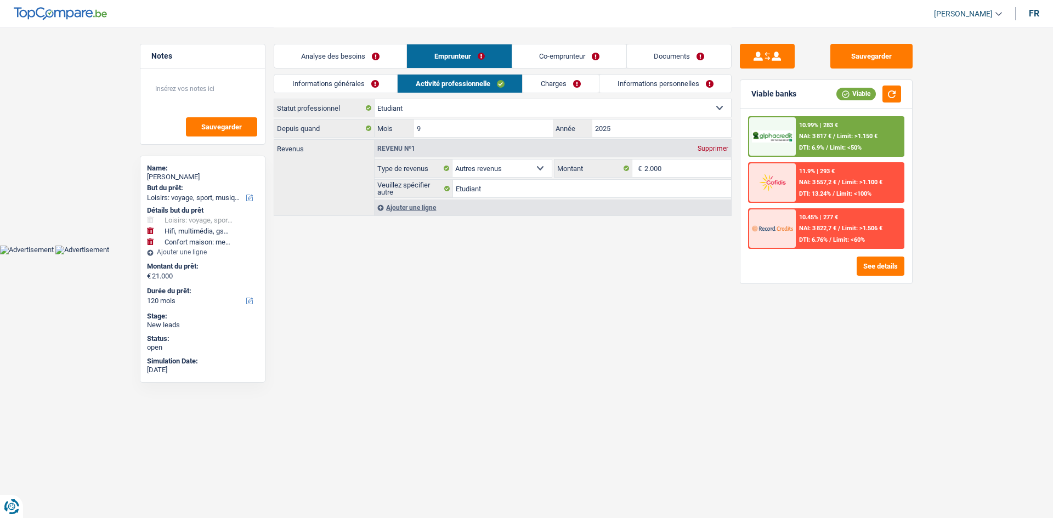
click at [572, 63] on link "Co-emprunteur" at bounding box center [569, 56] width 114 height 24
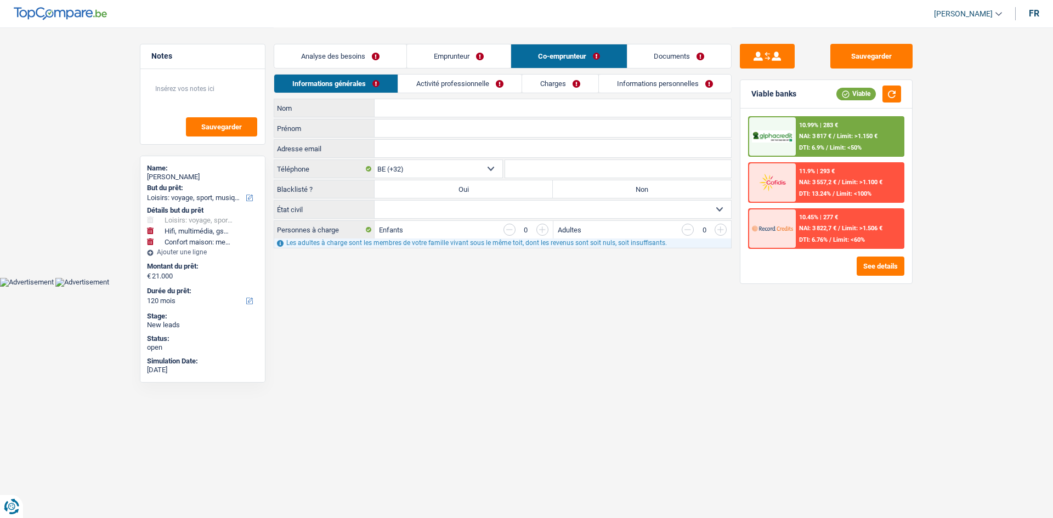
click at [461, 96] on div "Informations générales Activité professionnelle Charges Informations personnell…" at bounding box center [503, 86] width 458 height 25
click at [474, 89] on link "Activité professionnelle" at bounding box center [459, 84] width 123 height 18
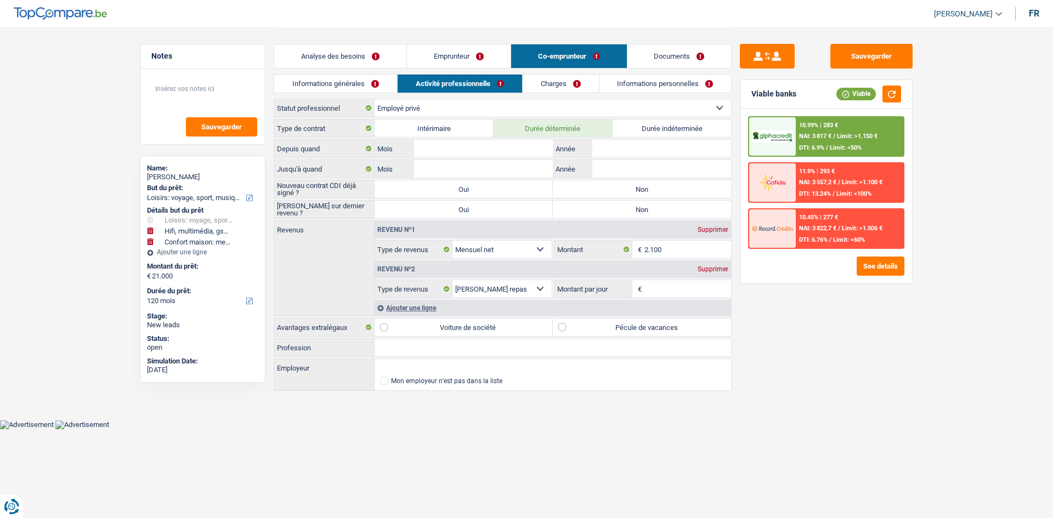
click at [573, 80] on link "Charges" at bounding box center [561, 84] width 76 height 18
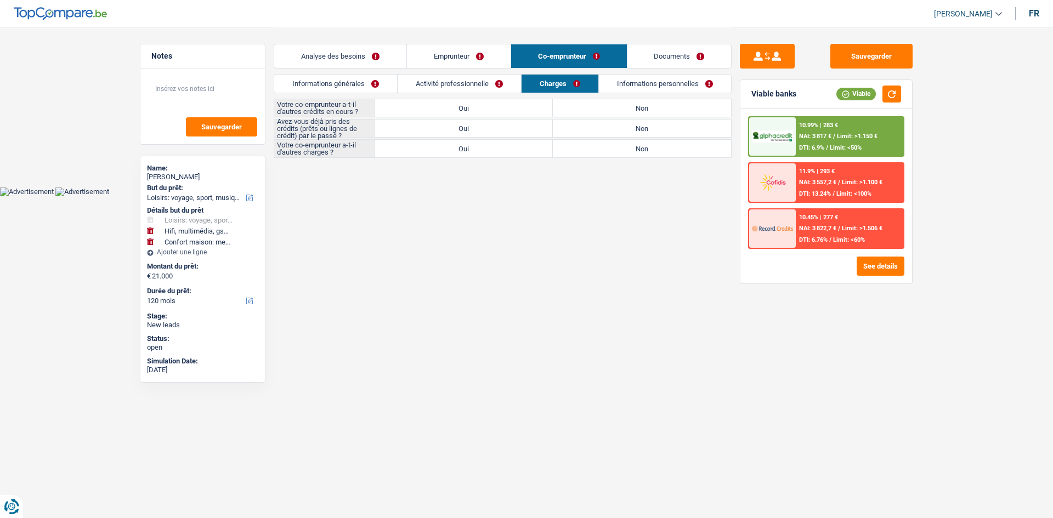
drag, startPoint x: 643, startPoint y: 80, endPoint x: 534, endPoint y: 68, distance: 109.2
click at [643, 80] on link "Informations personnelles" at bounding box center [665, 84] width 132 height 18
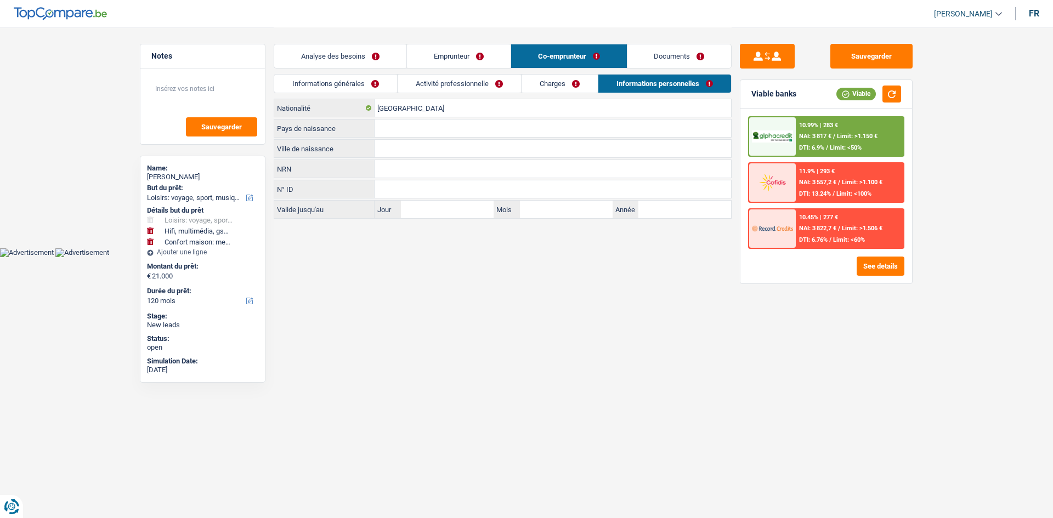
click at [484, 83] on link "Activité professionnelle" at bounding box center [459, 84] width 123 height 18
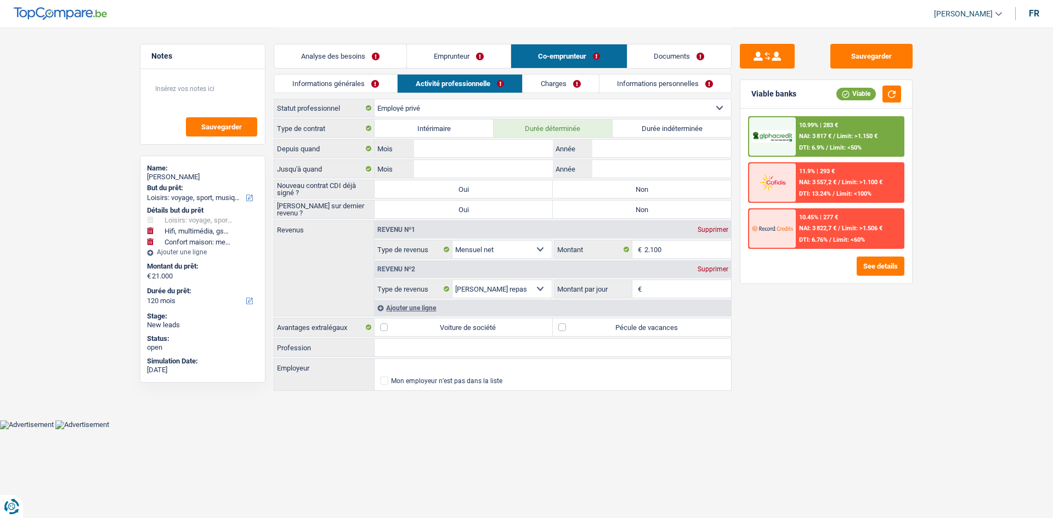
click at [389, 62] on link "Analyse des besoins" at bounding box center [340, 56] width 132 height 24
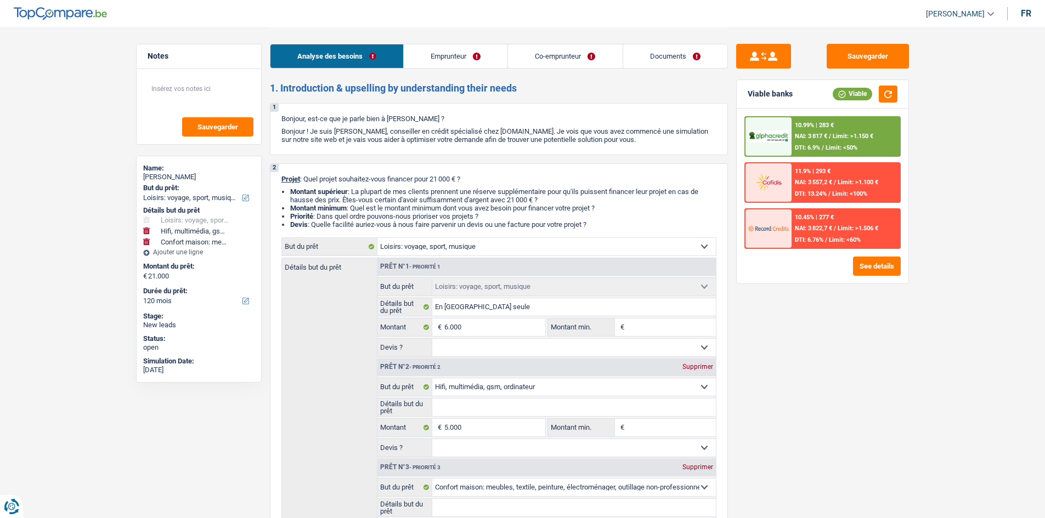
drag, startPoint x: 497, startPoint y: 60, endPoint x: 575, endPoint y: 65, distance: 78.6
click at [496, 60] on link "Emprunteur" at bounding box center [456, 56] width 104 height 24
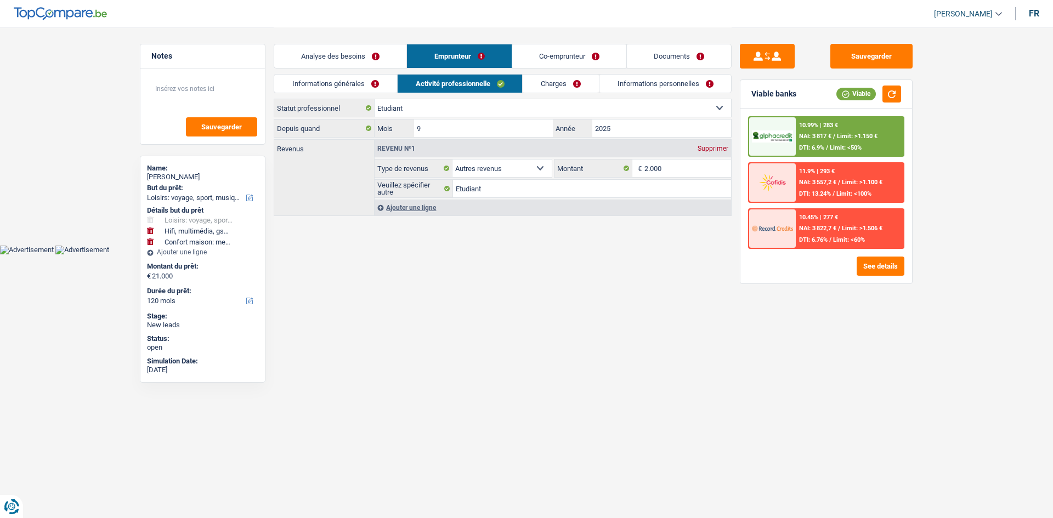
click at [559, 57] on link "Co-emprunteur" at bounding box center [569, 56] width 114 height 24
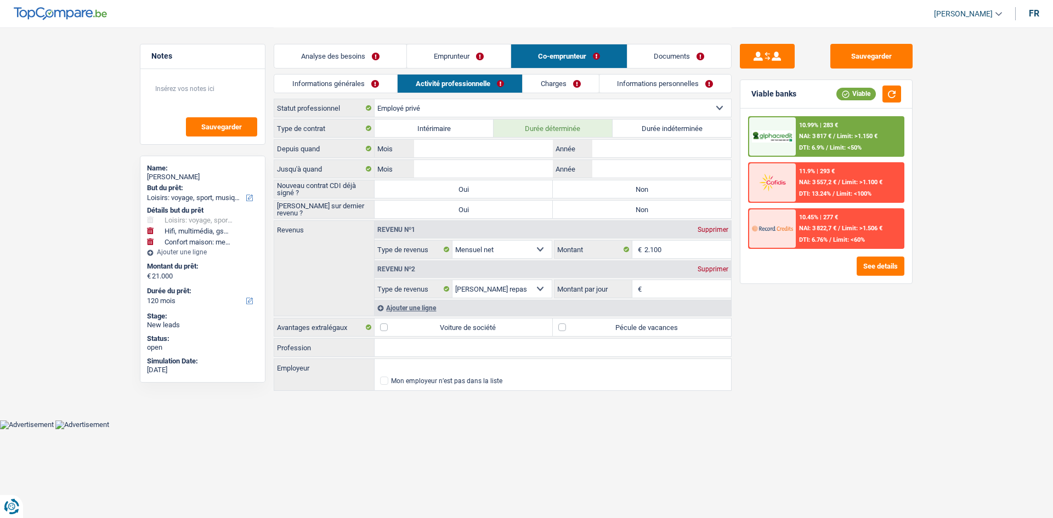
click at [645, 192] on label "Non" at bounding box center [642, 189] width 178 height 18
click at [645, 192] on input "Non" at bounding box center [642, 189] width 178 height 18
radio input "true"
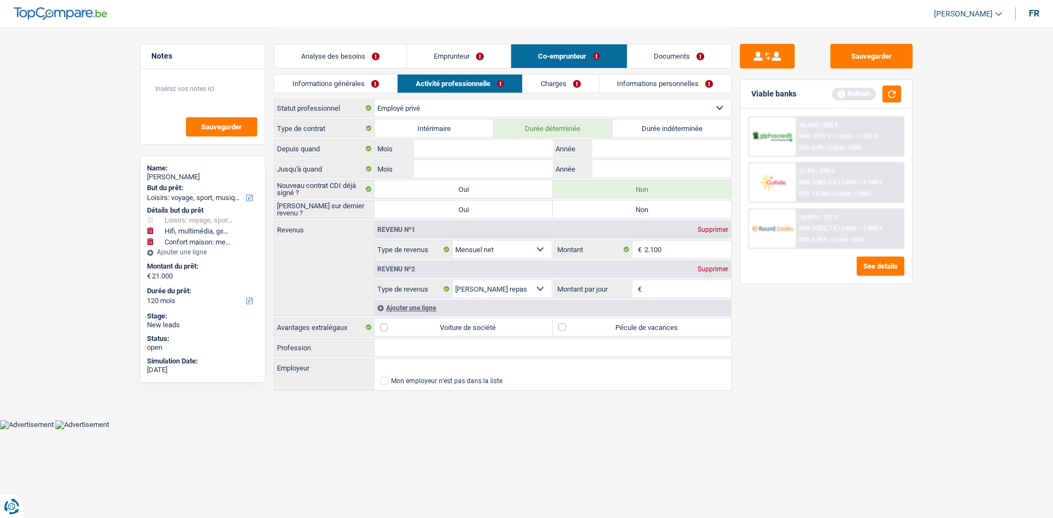
click at [675, 205] on label "Non" at bounding box center [642, 210] width 178 height 18
click at [675, 205] on input "Non" at bounding box center [642, 210] width 178 height 18
radio input "true"
click at [879, 50] on button "Sauvegarder" at bounding box center [872, 56] width 82 height 25
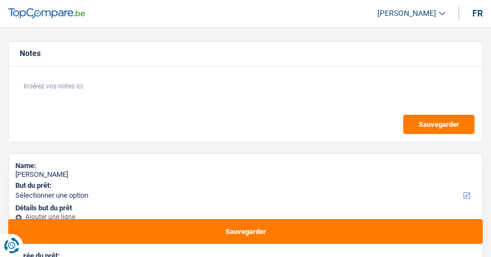
select select "48"
select select "publicEmployee"
select select "netSalary"
select select "mealVouchers"
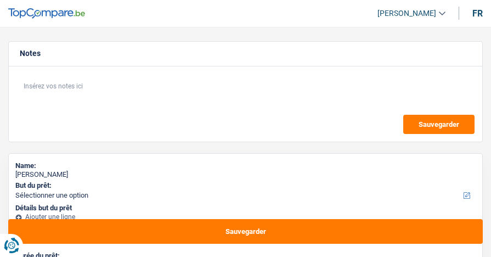
select select "48"
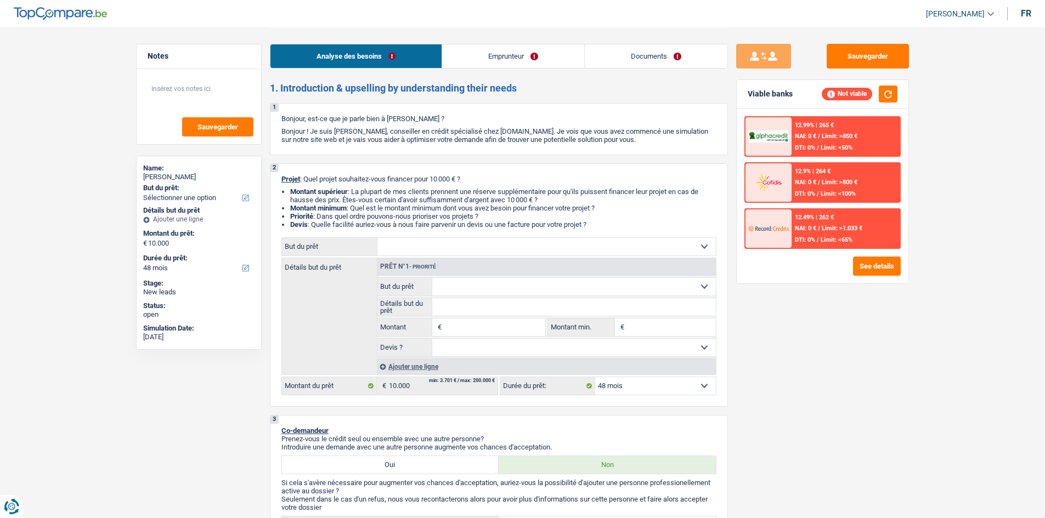
click at [490, 252] on select "Confort maison: meubles, textile, peinture, électroménager, outillage non-profe…" at bounding box center [546, 247] width 338 height 18
select select "familyEvent"
click at [377, 238] on select "Confort maison: meubles, textile, peinture, électroménager, outillage non-profe…" at bounding box center [546, 247] width 338 height 18
select select "familyEvent"
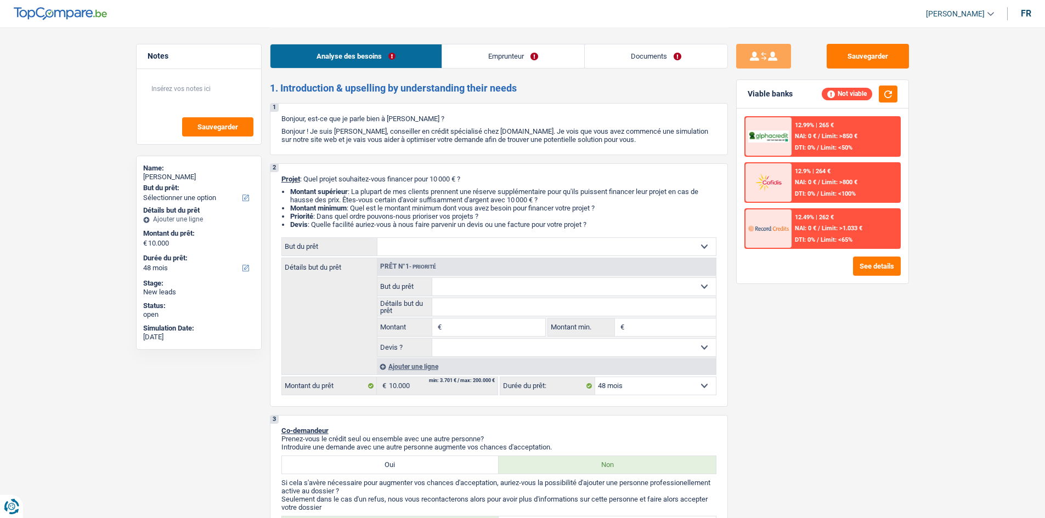
type input "10.000"
select select "familyEvent"
type input "10.000"
select select "familyEvent"
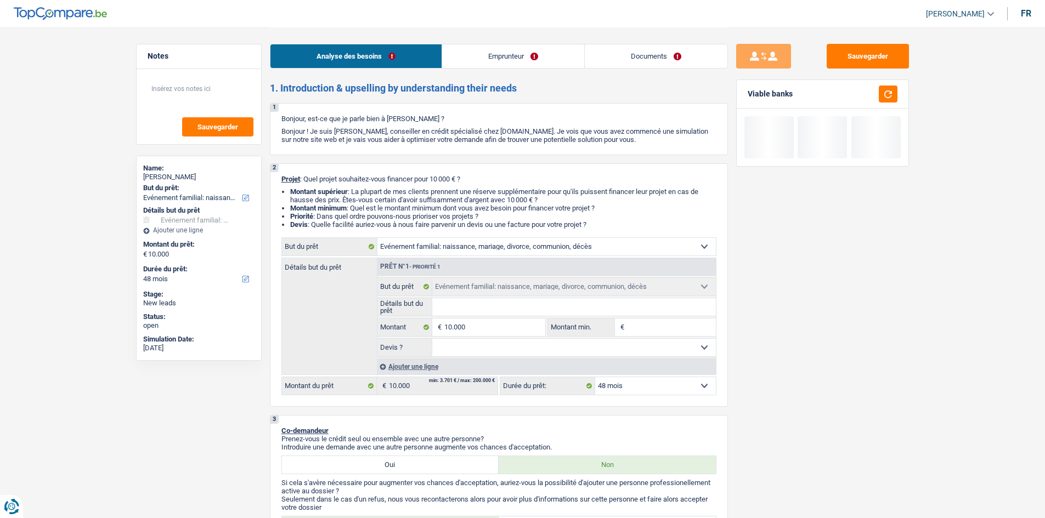
click at [490, 256] on input "Détails but du prêt" at bounding box center [574, 307] width 284 height 18
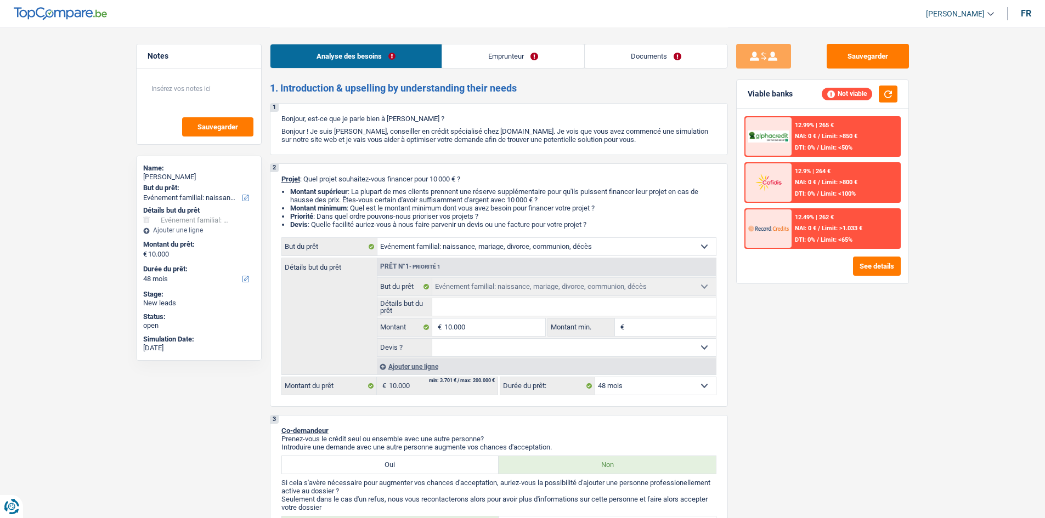
type input "m"
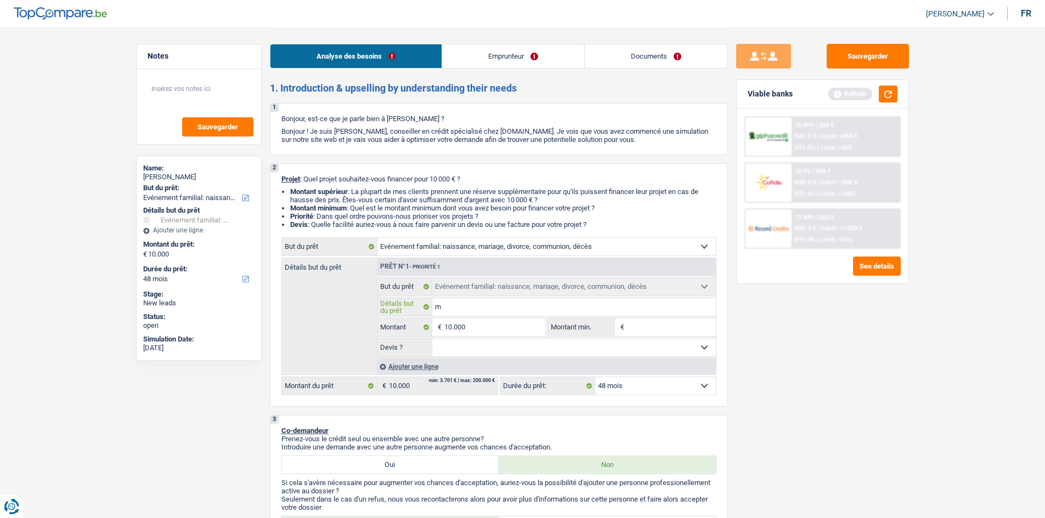
type input "ma"
type input "mar"
type input "mari"
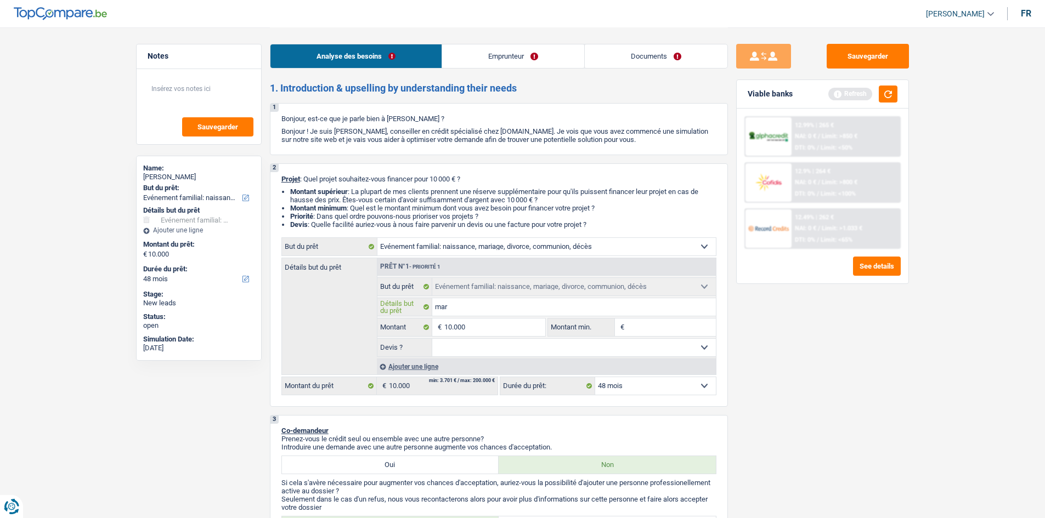
type input "mari"
type input "maria"
type input "mariag"
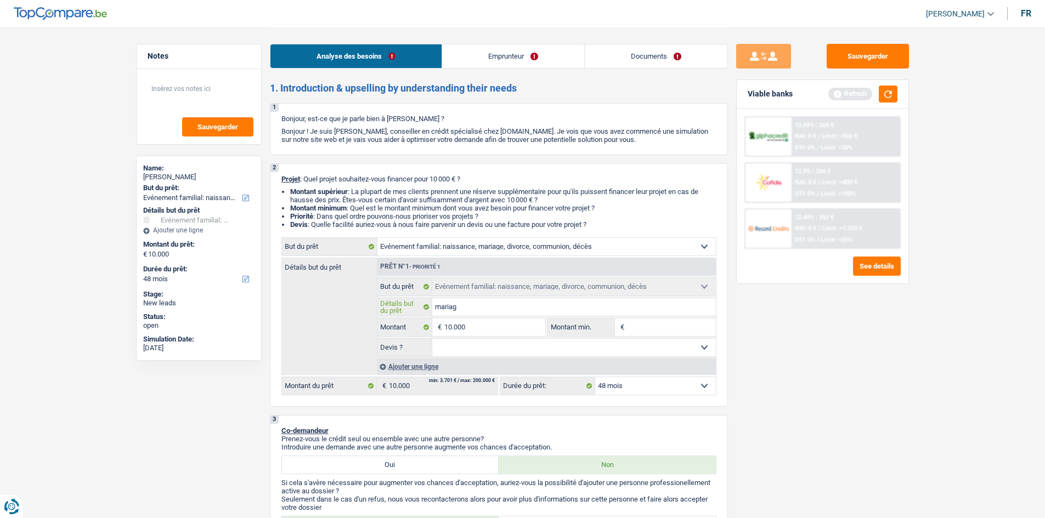
type input "mariage"
type input "mariage d"
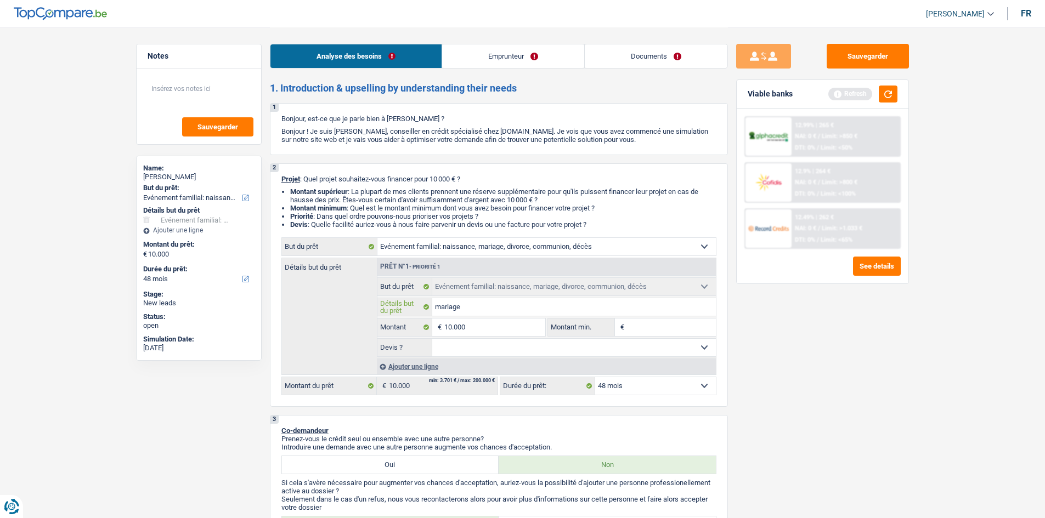
type input "mariage d"
type input "mariage de"
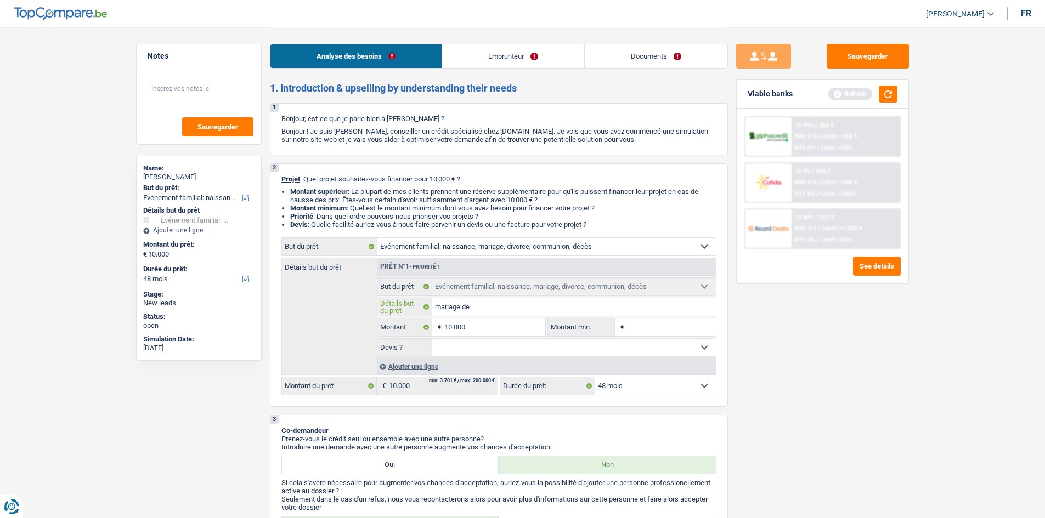
type input "mariage de s"
type input "mariage de sa"
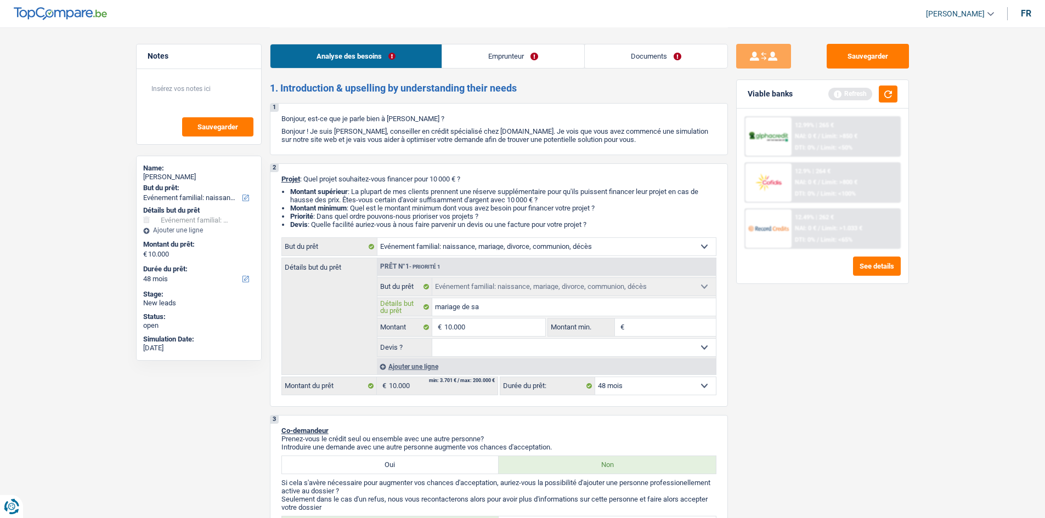
type input "mariage de sa"
type input "mariage de sa f"
type input "mariage de sa fi"
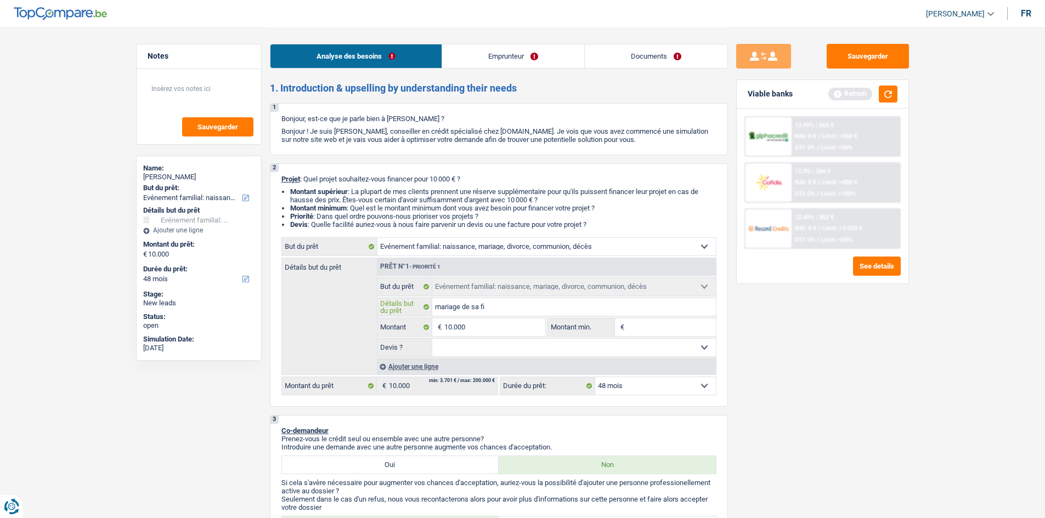
type input "mariage de sa fil"
type input "mariage de sa fill"
type input "mariage de sa fille"
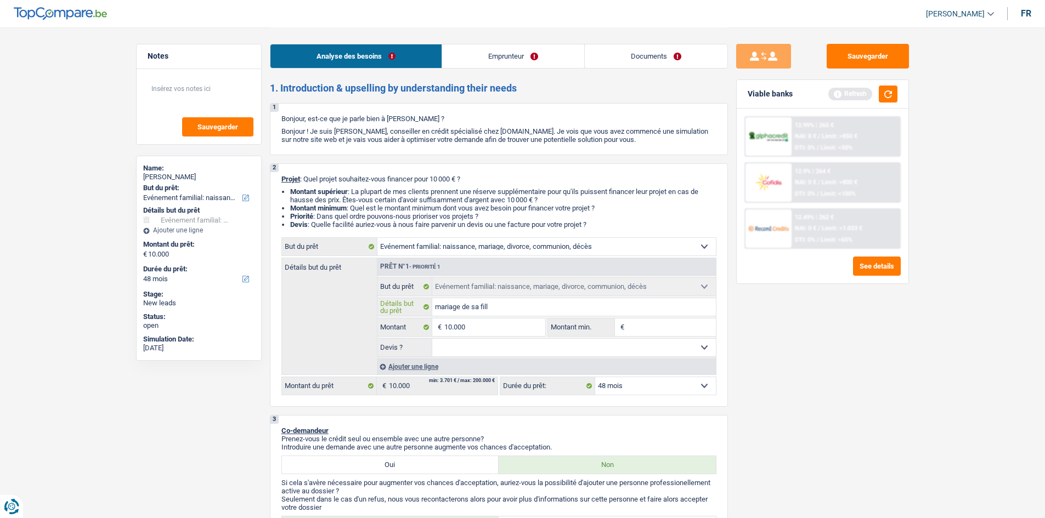
type input "mariage de sa fille"
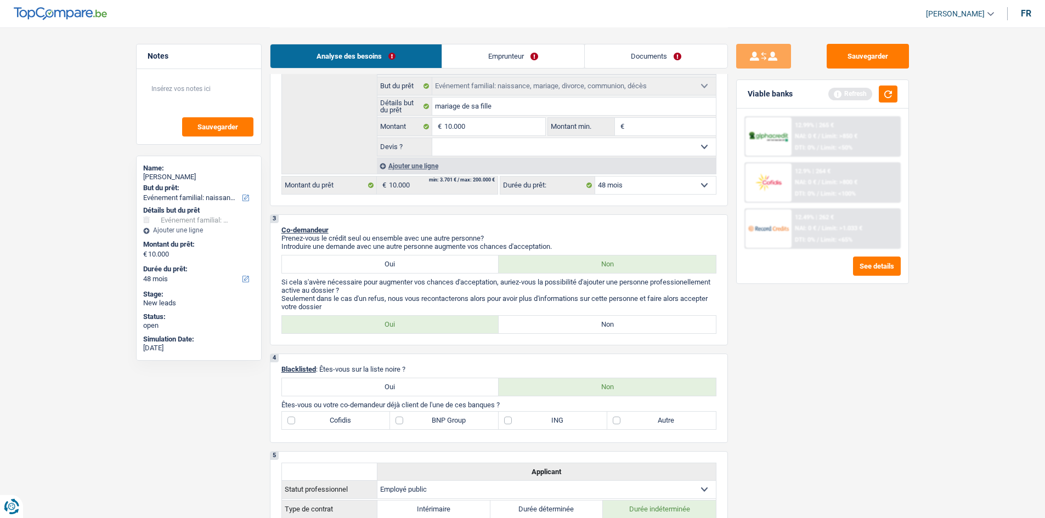
scroll to position [274, 0]
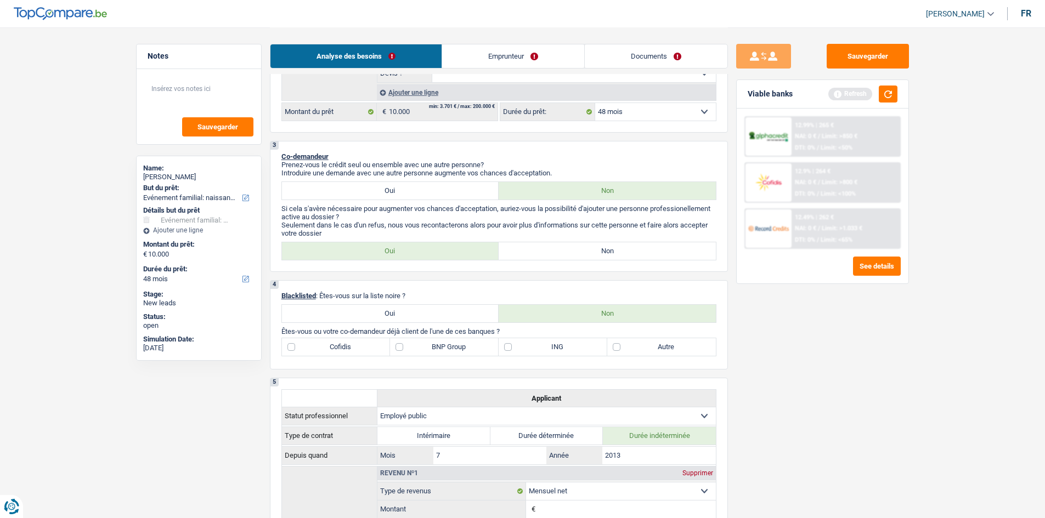
click at [490, 53] on link "Emprunteur" at bounding box center [513, 56] width 142 height 24
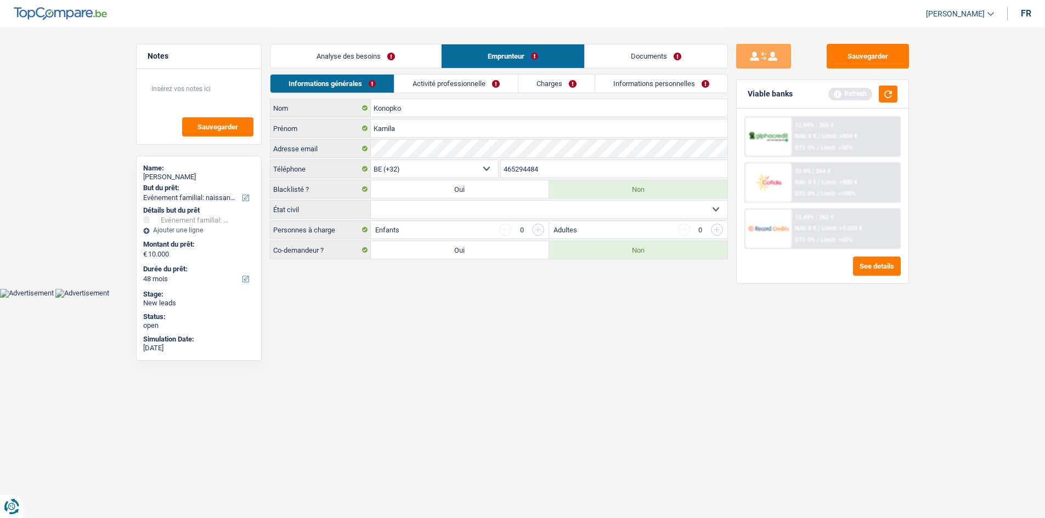
scroll to position [0, 0]
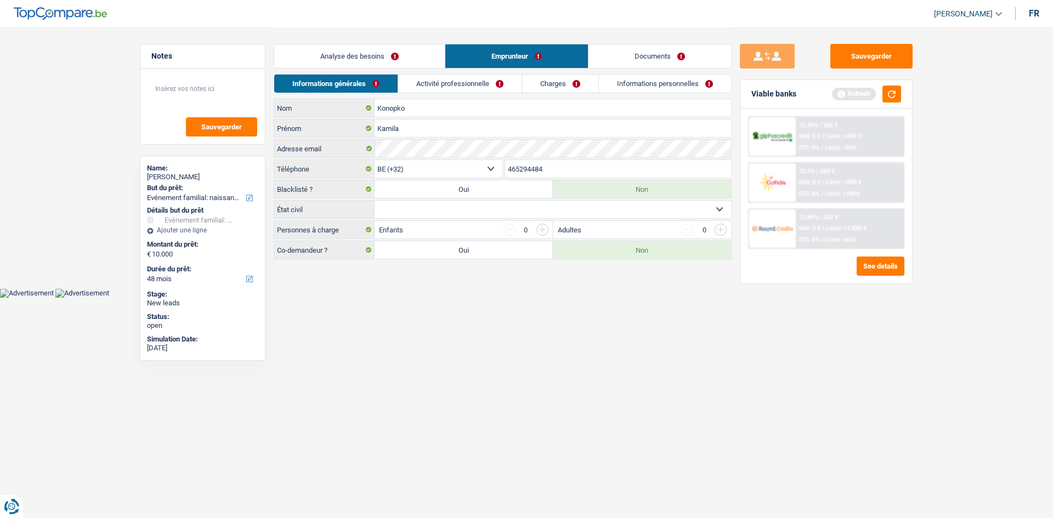
click at [456, 202] on select "Célibataire Marié(e) Cohabitant(e) légal(e) Divorcé(e) Veuf(ve) Séparé (de fait…" at bounding box center [553, 210] width 357 height 18
select select "single"
click at [375, 201] on select "Célibataire Marié(e) Cohabitant(e) légal(e) Divorcé(e) Veuf(ve) Séparé (de fait…" at bounding box center [553, 210] width 357 height 18
click at [414, 58] on link "Analyse des besoins" at bounding box center [359, 56] width 171 height 24
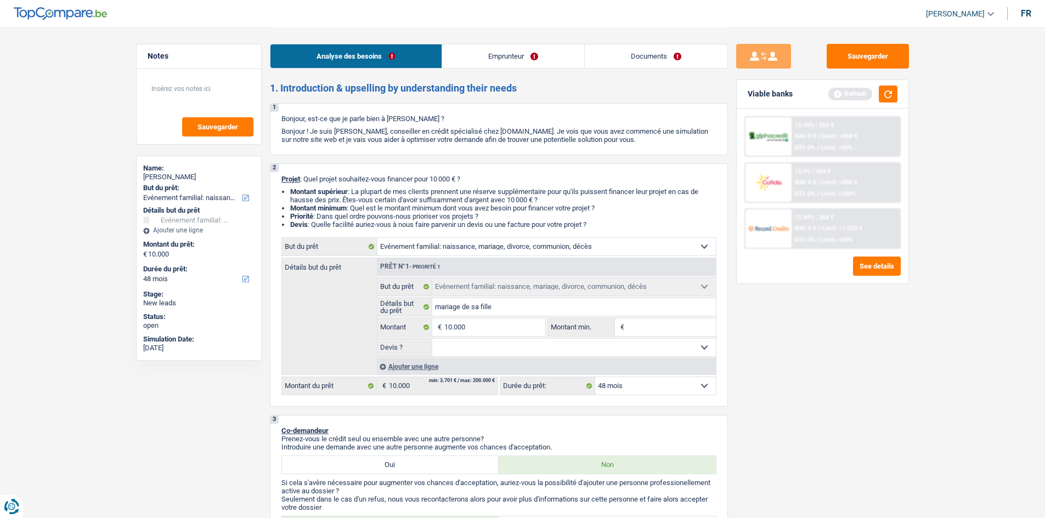
click at [490, 256] on select "Oui Non Non répondu Sélectionner une option" at bounding box center [574, 348] width 284 height 18
select select "yes"
click at [432, 256] on select "Oui Non Non répondu Sélectionner une option" at bounding box center [574, 348] width 284 height 18
select select "yes"
click at [490, 60] on link "Emprunteur" at bounding box center [513, 56] width 142 height 24
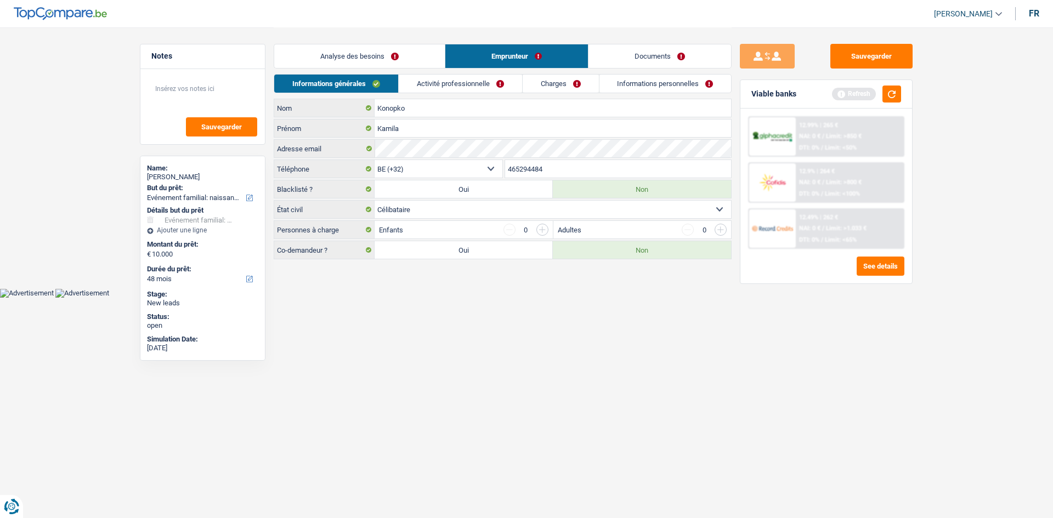
drag, startPoint x: 542, startPoint y: 224, endPoint x: 588, endPoint y: 271, distance: 65.6
click at [490, 225] on input "button" at bounding box center [543, 230] width 12 height 12
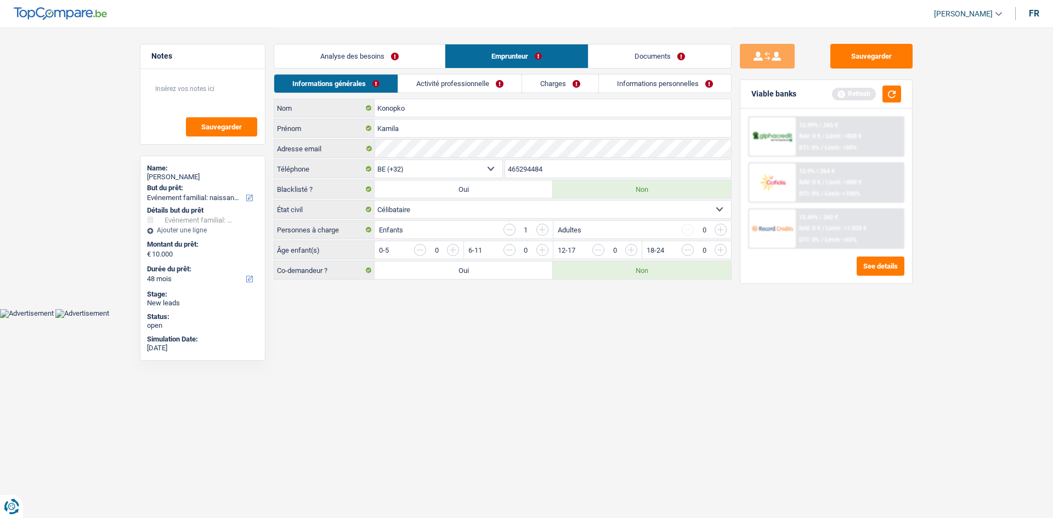
click at [490, 249] on input "button" at bounding box center [943, 253] width 457 height 18
click at [466, 78] on link "Activité professionnelle" at bounding box center [460, 84] width 123 height 18
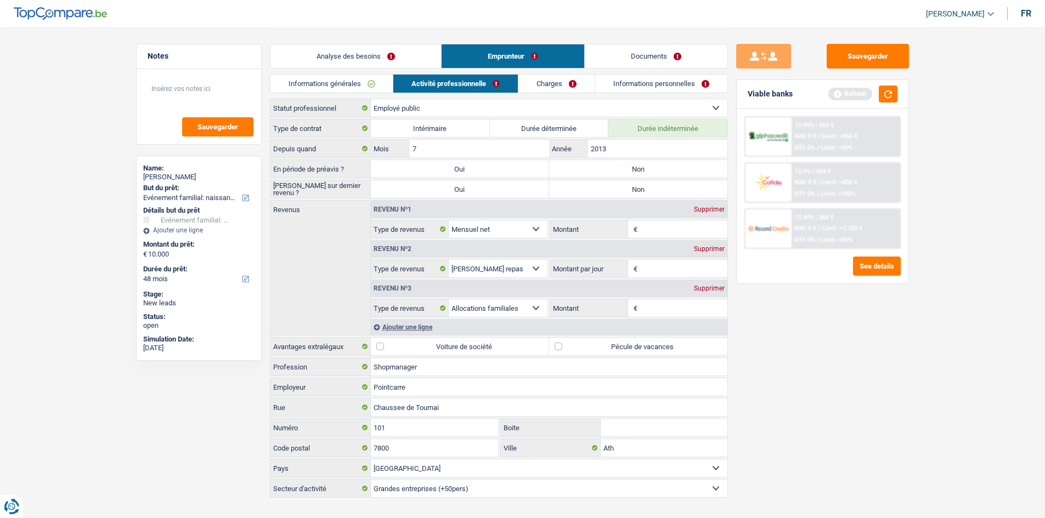
click at [490, 256] on input "Montant" at bounding box center [683, 309] width 87 height 18
type input "20"
type input "200"
click at [490, 256] on div "Sauvegarder Viable banks Refresh 12.99% | 265 € NAI: 0 € / Limit: >850 € DTI: 0…" at bounding box center [822, 272] width 189 height 457
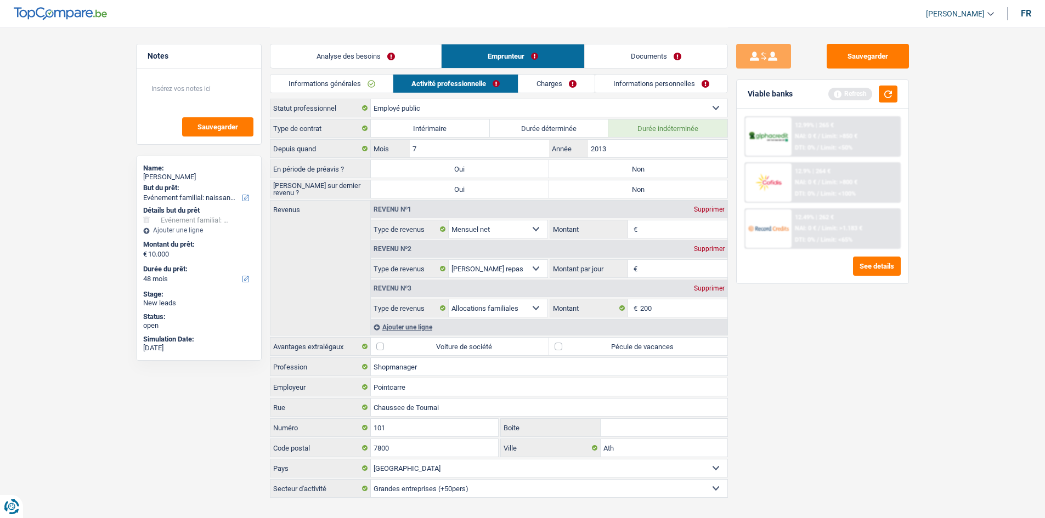
click at [359, 54] on link "Analyse des besoins" at bounding box center [355, 56] width 171 height 24
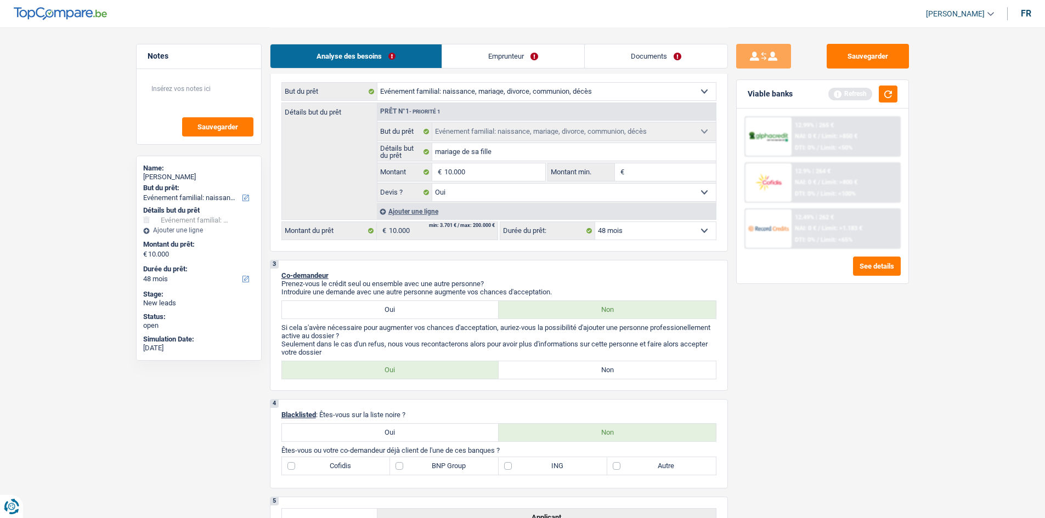
scroll to position [329, 0]
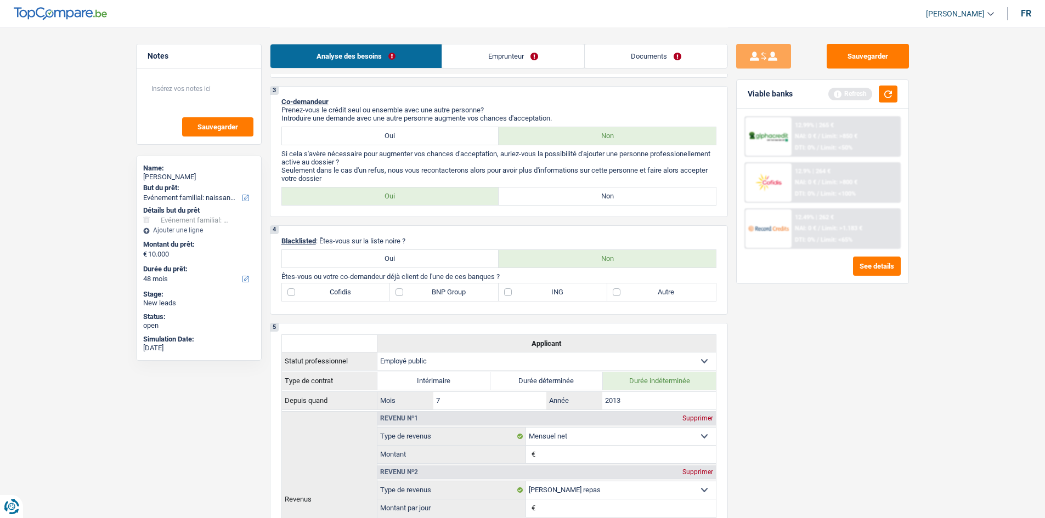
click at [490, 197] on label "Non" at bounding box center [607, 197] width 217 height 18
click at [490, 197] on input "Non" at bounding box center [607, 197] width 217 height 18
radio input "true"
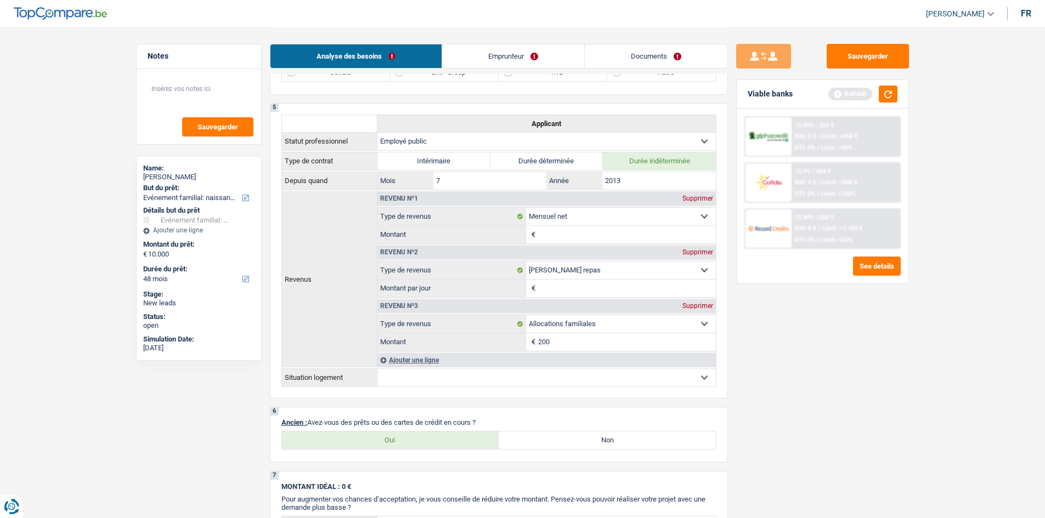
scroll to position [549, 0]
click at [415, 256] on label "Oui" at bounding box center [390, 441] width 217 height 18
click at [415, 256] on input "Oui" at bounding box center [390, 441] width 217 height 18
radio input "true"
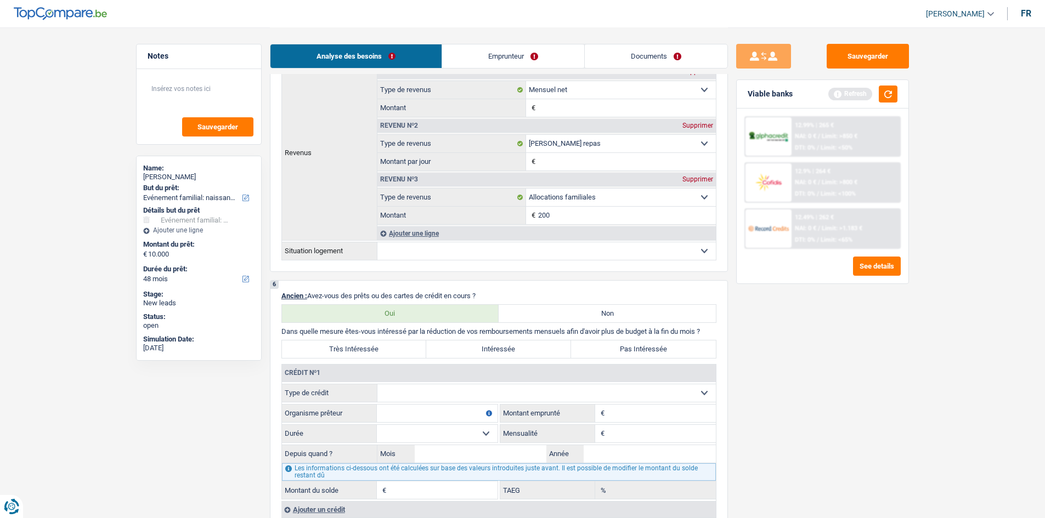
scroll to position [823, 0]
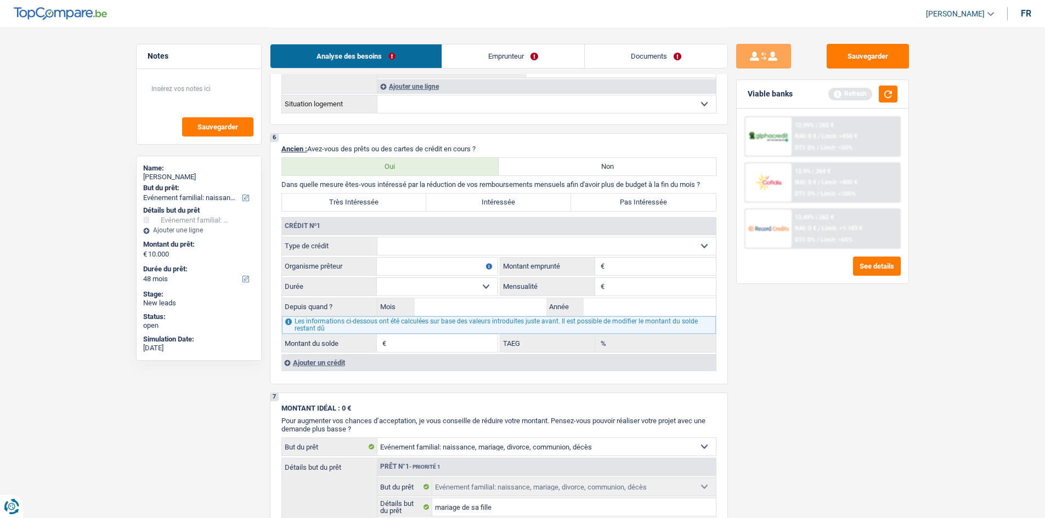
click at [490, 256] on input "Montant" at bounding box center [661, 267] width 109 height 18
click at [455, 247] on select "Carte ou ouverture de crédit Prêt hypothécaire Vente à tempérament Prêt à tempé…" at bounding box center [546, 247] width 338 height 18
select select "mortgage"
click at [377, 238] on select "Carte ou ouverture de crédit Prêt hypothécaire Vente à tempérament Prêt à tempé…" at bounding box center [546, 247] width 338 height 18
click at [490, 256] on input "Montant" at bounding box center [661, 267] width 109 height 18
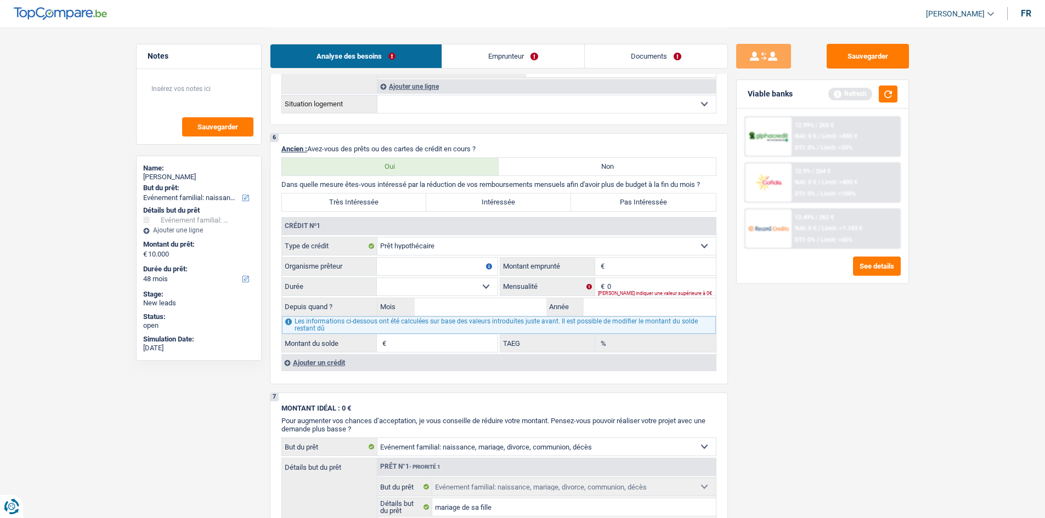
click at [331, 256] on div "Ajouter un crédit" at bounding box center [498, 362] width 435 height 16
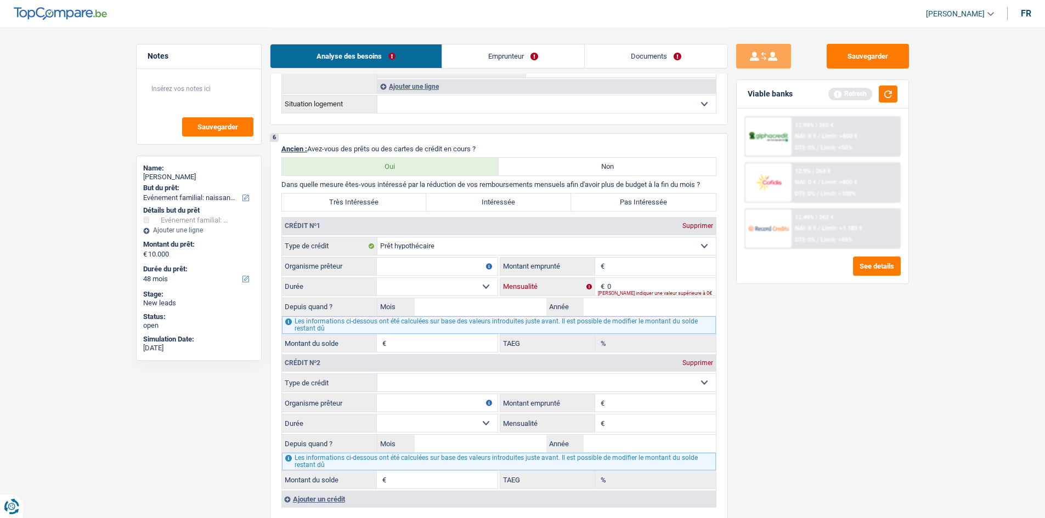
click at [490, 256] on input "0" at bounding box center [661, 287] width 109 height 18
type input "370"
click at [490, 256] on input "Montant" at bounding box center [661, 267] width 109 height 18
type input "6"
type input "77.000"
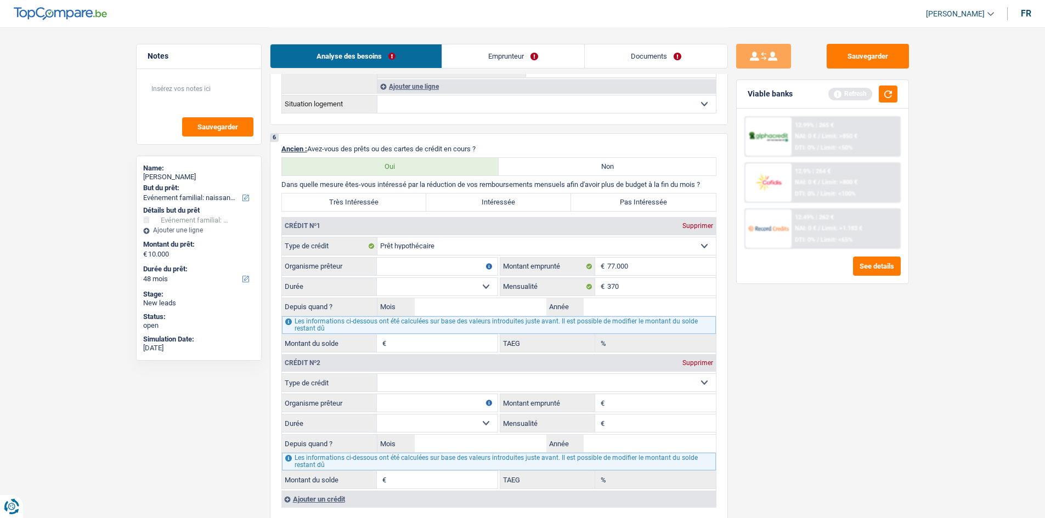
click at [490, 256] on div "Sauvegarder Viable banks Refresh 12.99% | 265 € NAI: 0 € / Limit: >850 € DTI: 0…" at bounding box center [822, 272] width 189 height 457
click at [490, 256] on input "Année" at bounding box center [650, 307] width 132 height 18
type input "2012"
click at [440, 256] on input "Mois" at bounding box center [481, 307] width 132 height 18
type input "6"
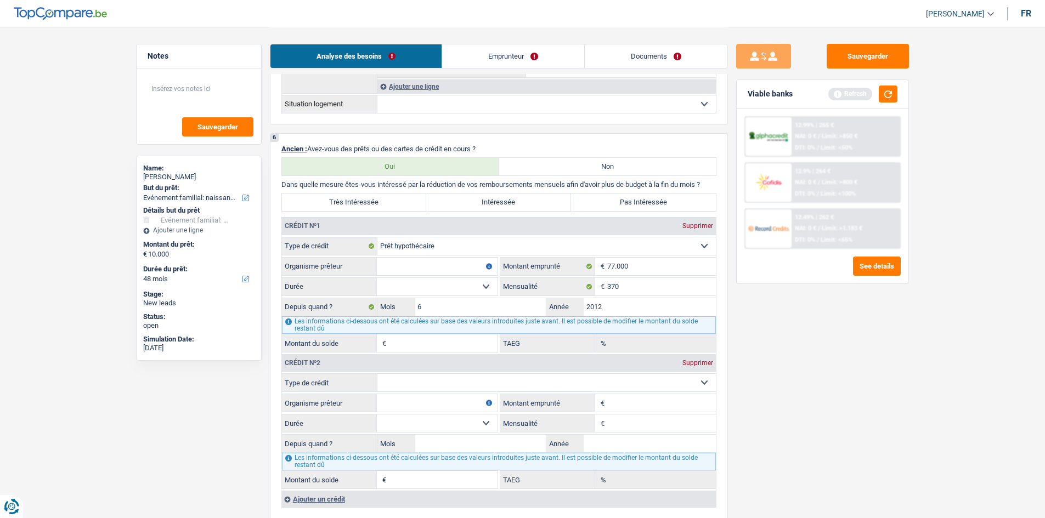
click at [487, 256] on select "120 mois 132 mois 144 mois 180 mois 240 mois 300 mois 360 mois 420 mois Sélecti…" at bounding box center [437, 287] width 121 height 18
select select "360"
click at [377, 256] on select "120 mois 132 mois 144 mois 180 mois 240 mois 300 mois 360 mois 420 mois Sélecti…" at bounding box center [437, 287] width 121 height 18
type input "53.921"
type input "4,13"
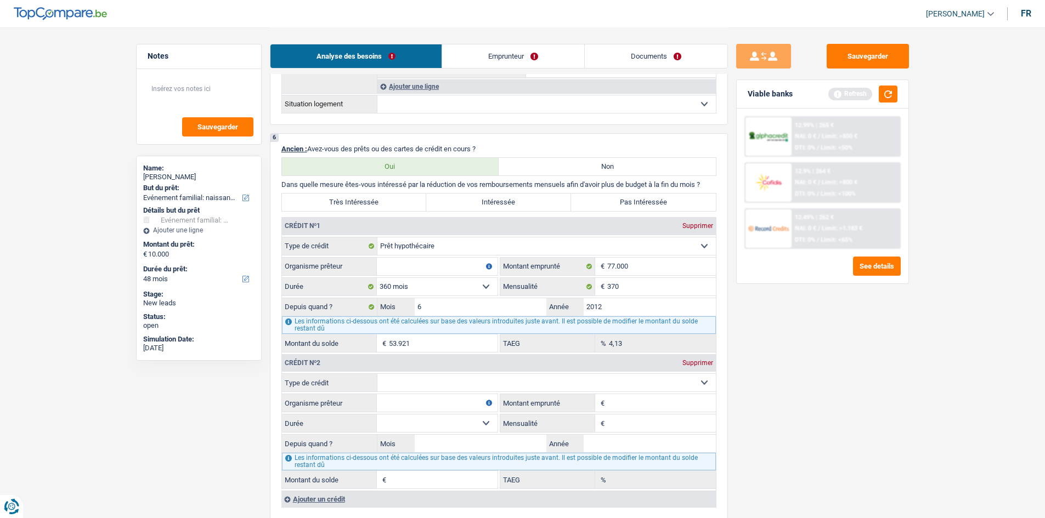
click at [441, 256] on input "Organisme prêteur" at bounding box center [437, 267] width 121 height 18
type input "credit sociale"
click at [490, 256] on div "Sauvegarder Viable banks Refresh 12.99% | 265 € NAI: 0 € / Limit: >850 € DTI: 0…" at bounding box center [822, 272] width 189 height 457
click at [426, 256] on select "Carte ou ouverture de crédit Prêt hypothécaire Vente à tempérament Prêt à tempé…" at bounding box center [546, 383] width 338 height 18
select select "cardOrCredit"
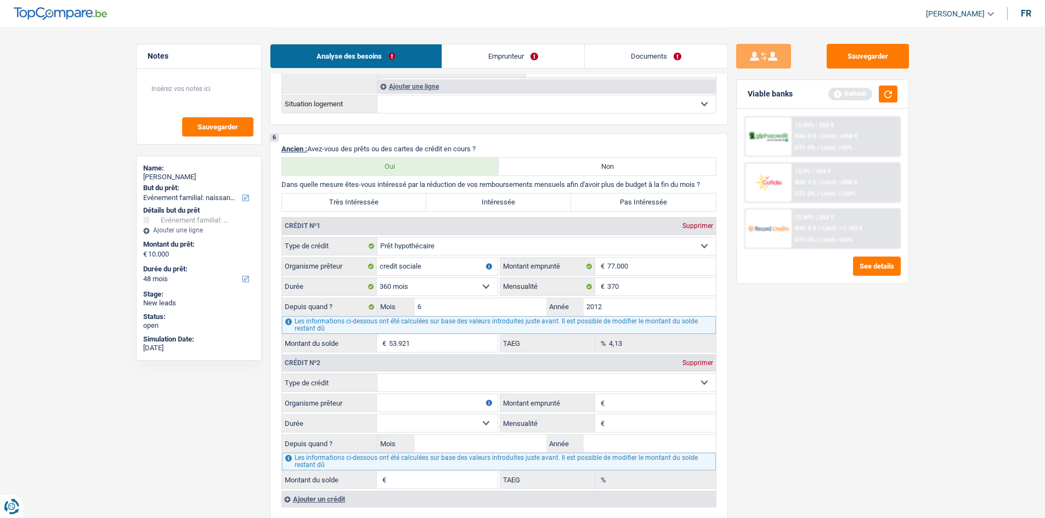
type input "0"
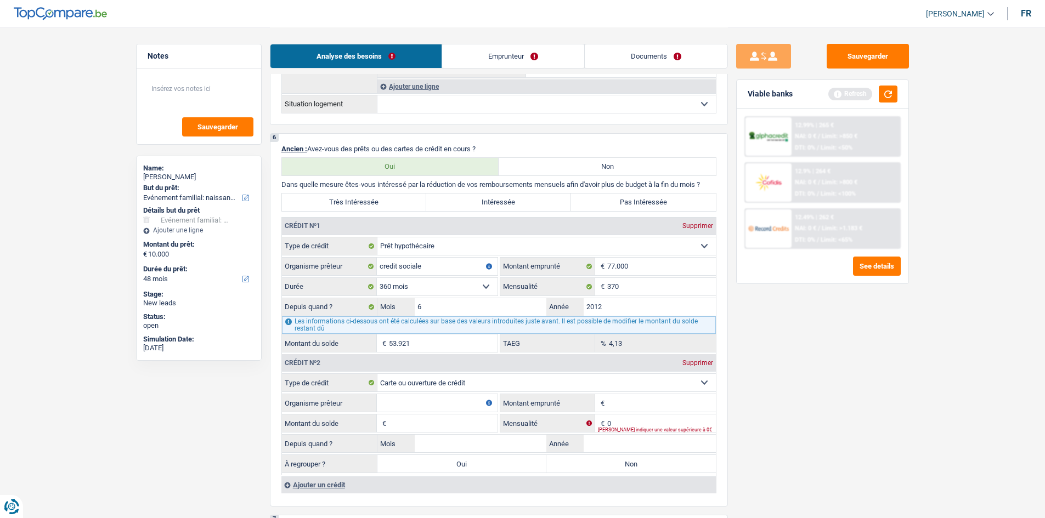
click at [490, 256] on input "Montant emprunté" at bounding box center [661, 403] width 109 height 18
type input "2.500"
click at [471, 256] on input "Montant du solde" at bounding box center [443, 424] width 109 height 18
type input "2.500"
click at [472, 256] on input "Organisme prêteur" at bounding box center [437, 403] width 121 height 18
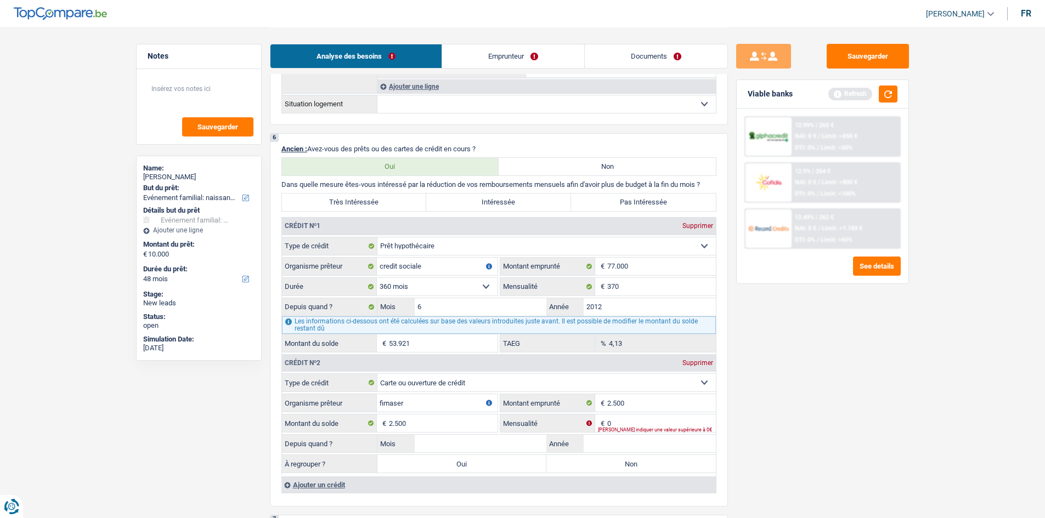
type input "fimaser"
drag, startPoint x: 910, startPoint y: 436, endPoint x: 803, endPoint y: 432, distance: 106.5
click at [490, 256] on div "Sauvegarder Viable banks Refresh 12.99% | 265 € NAI: 0 € / Limit: >850 € DTI: 0…" at bounding box center [822, 272] width 189 height 457
click at [490, 256] on input "0" at bounding box center [661, 424] width 109 height 18
drag, startPoint x: 918, startPoint y: 452, endPoint x: 733, endPoint y: 479, distance: 186.8
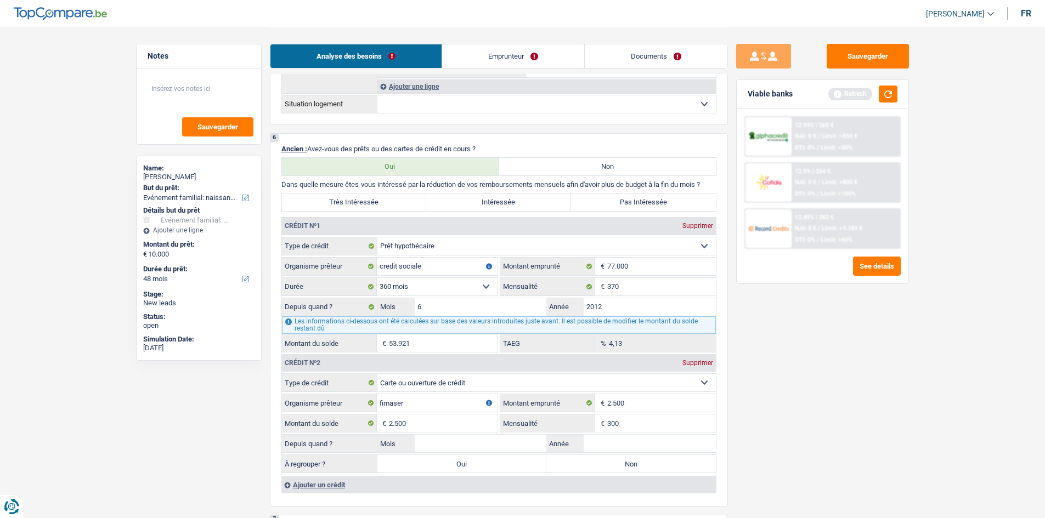
click at [490, 256] on main "Notes Sauvegarder Name: Kamila Konopko But du prêt: Confort maison: meubles, te…" at bounding box center [522, 131] width 1045 height 1909
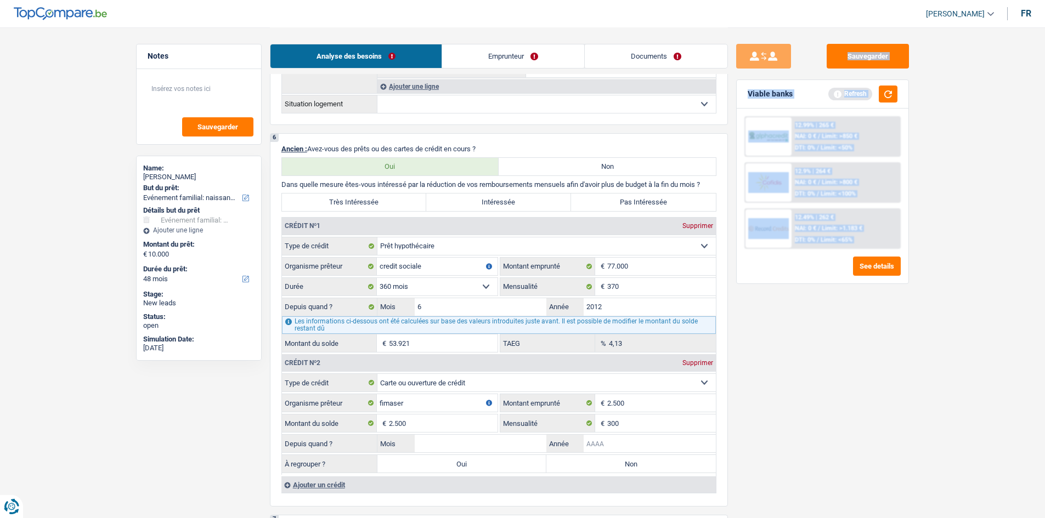
click at [490, 256] on input "Année" at bounding box center [650, 444] width 132 height 18
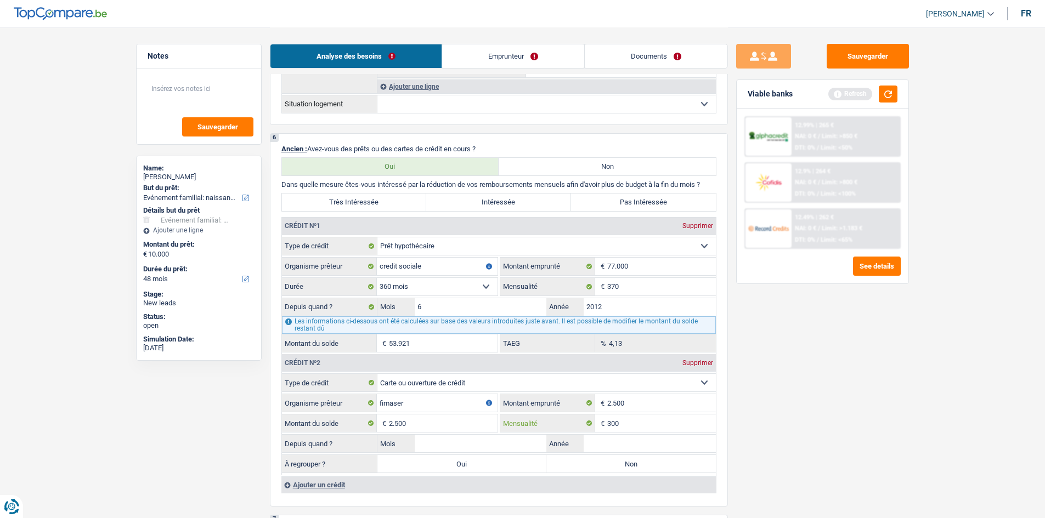
drag, startPoint x: 623, startPoint y: 427, endPoint x: 692, endPoint y: 455, distance: 74.4
click at [490, 256] on input "300" at bounding box center [661, 424] width 109 height 18
type input "3"
type input "200"
drag, startPoint x: 885, startPoint y: 498, endPoint x: 826, endPoint y: 462, distance: 69.2
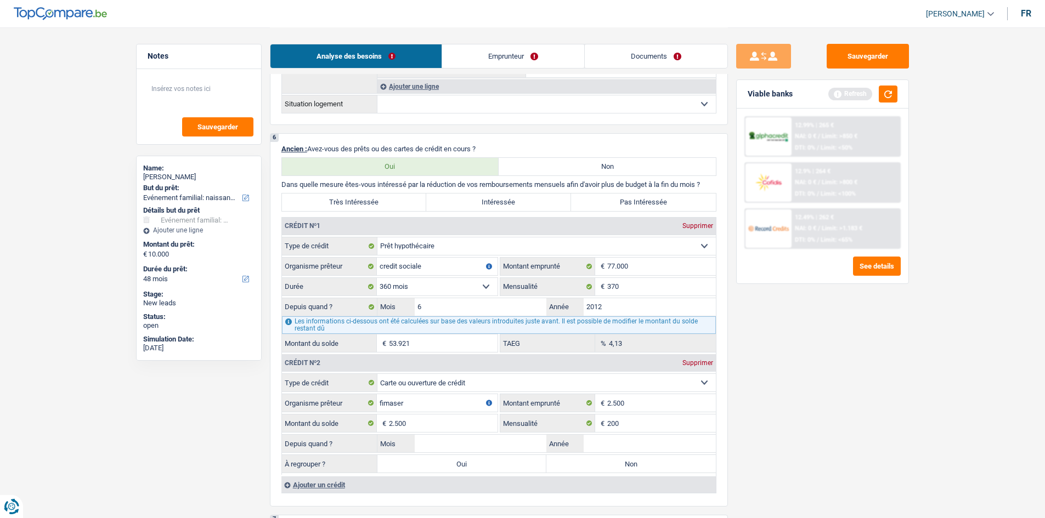
click at [490, 256] on div "Sauvegarder Viable banks Refresh 12.99% | 265 € NAI: 0 € / Limit: >850 € DTI: 0…" at bounding box center [822, 272] width 189 height 457
click at [490, 256] on input "Année" at bounding box center [650, 444] width 132 height 18
type input "2015"
click at [489, 256] on input "Mois" at bounding box center [481, 444] width 132 height 18
type input "6"
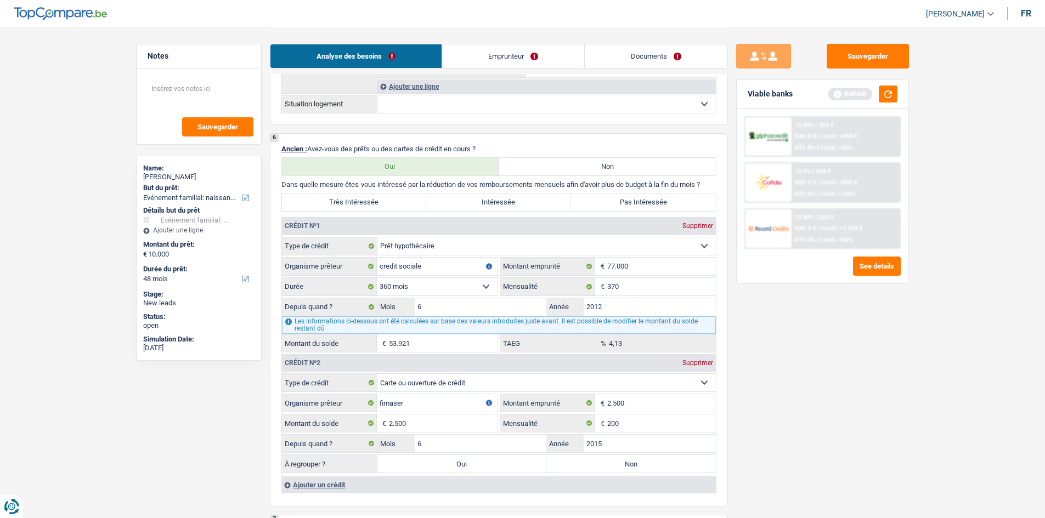
click at [490, 256] on label "Non" at bounding box center [631, 464] width 170 height 18
click at [490, 256] on input "Non" at bounding box center [631, 464] width 170 height 18
radio input "true"
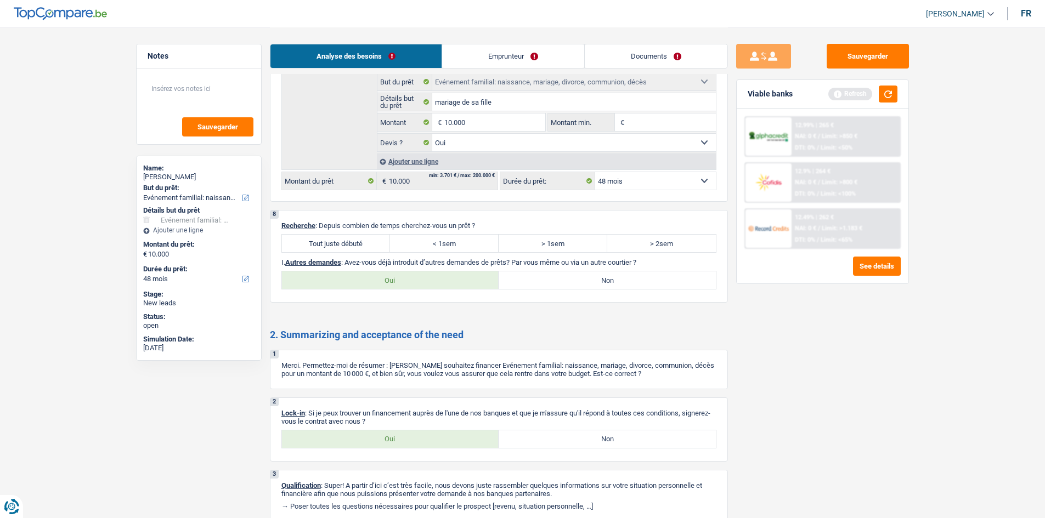
scroll to position [1520, 0]
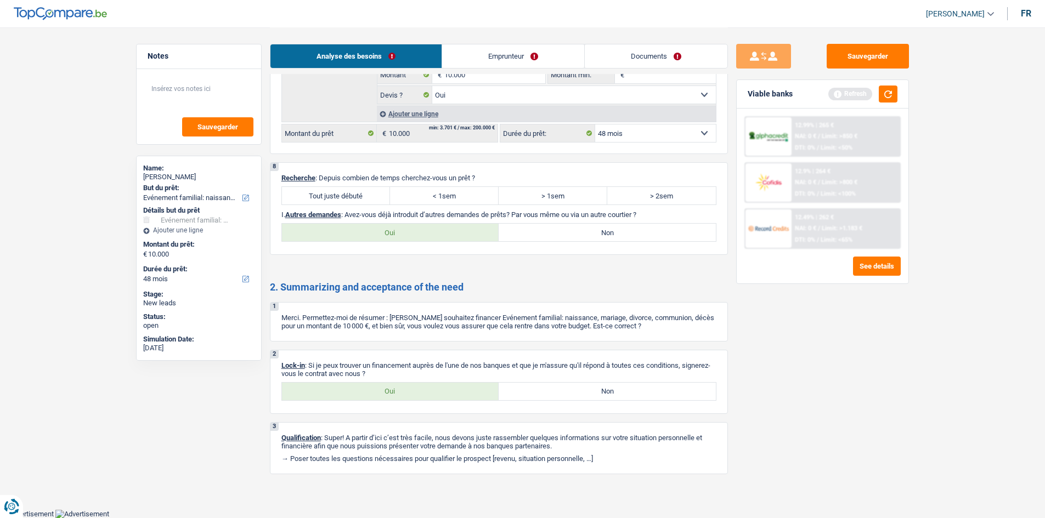
click at [353, 201] on label "Tout juste débuté" at bounding box center [336, 196] width 109 height 18
click at [353, 201] on input "Tout juste débuté" at bounding box center [336, 196] width 109 height 18
radio input "true"
click at [392, 256] on label "Oui" at bounding box center [390, 392] width 217 height 18
click at [392, 256] on input "Oui" at bounding box center [390, 392] width 217 height 18
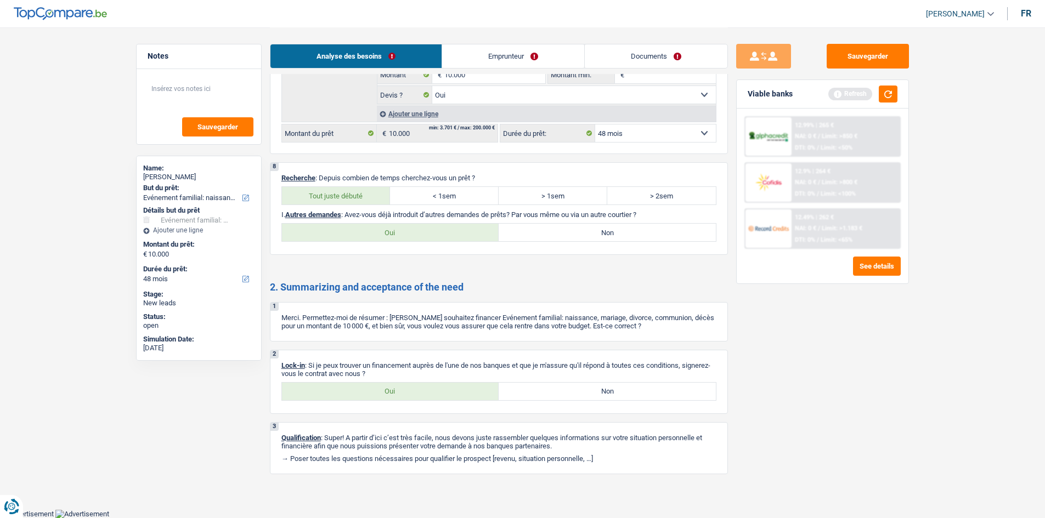
radio input "true"
click at [477, 238] on label "Oui" at bounding box center [390, 233] width 217 height 18
click at [477, 238] on input "Oui" at bounding box center [390, 233] width 217 height 18
radio input "true"
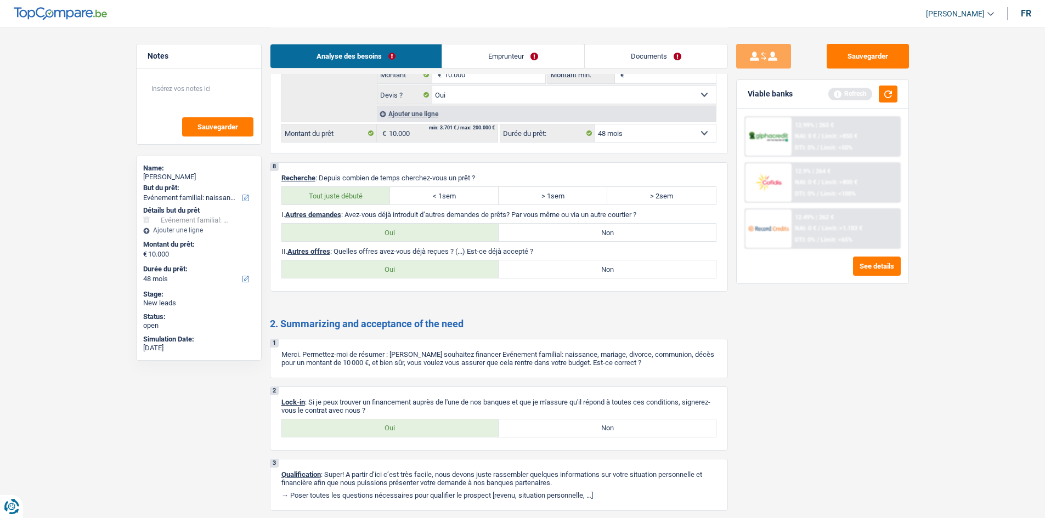
click at [490, 256] on label "Non" at bounding box center [607, 270] width 217 height 18
click at [490, 256] on input "Non" at bounding box center [607, 270] width 217 height 18
radio input "true"
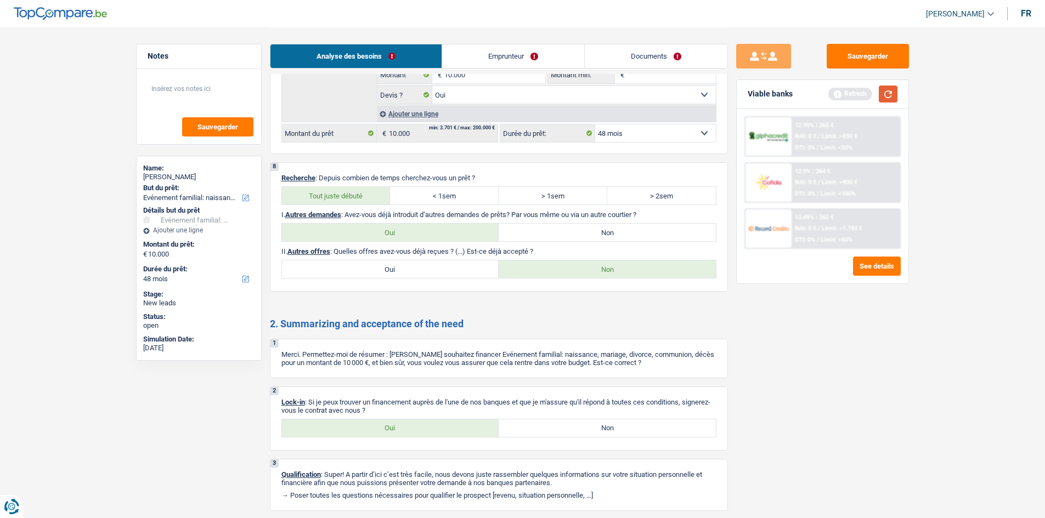
click at [490, 97] on button "button" at bounding box center [888, 94] width 19 height 17
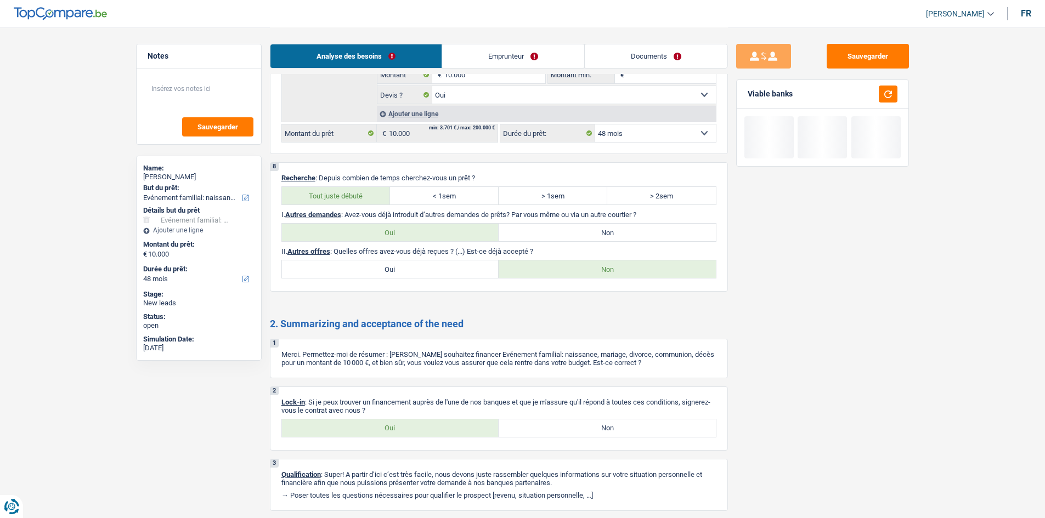
click at [490, 53] on link "Emprunteur" at bounding box center [513, 56] width 142 height 24
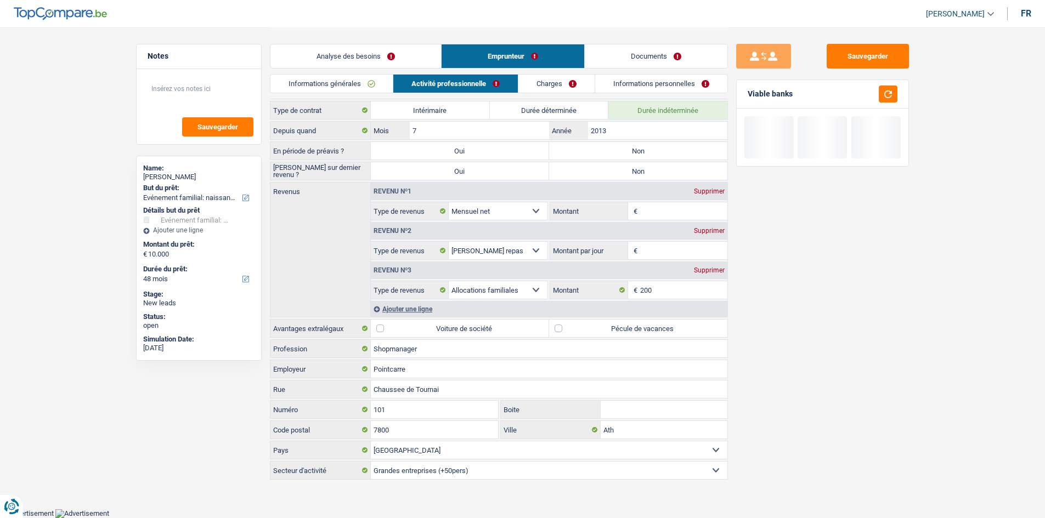
scroll to position [17, 0]
click at [365, 83] on link "Informations générales" at bounding box center [331, 84] width 123 height 18
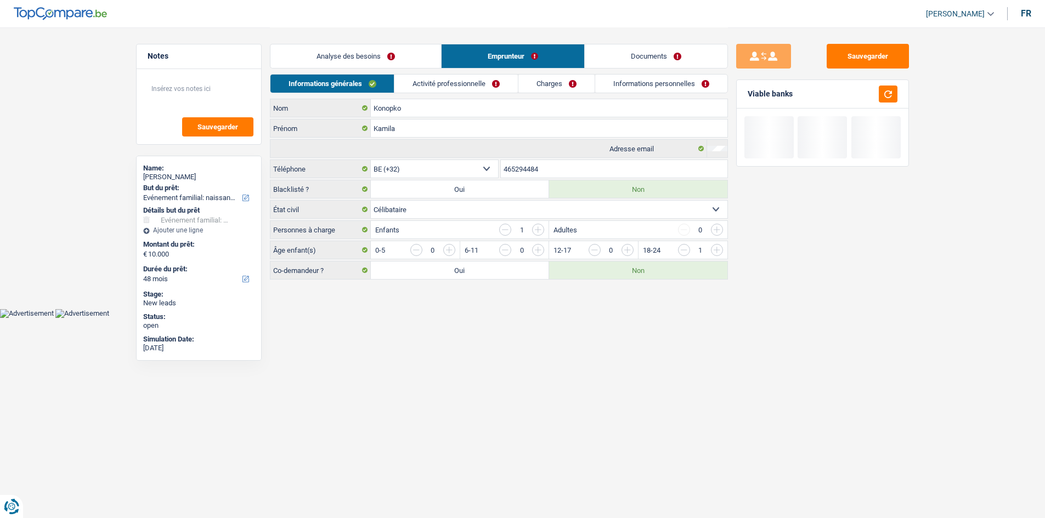
scroll to position [0, 0]
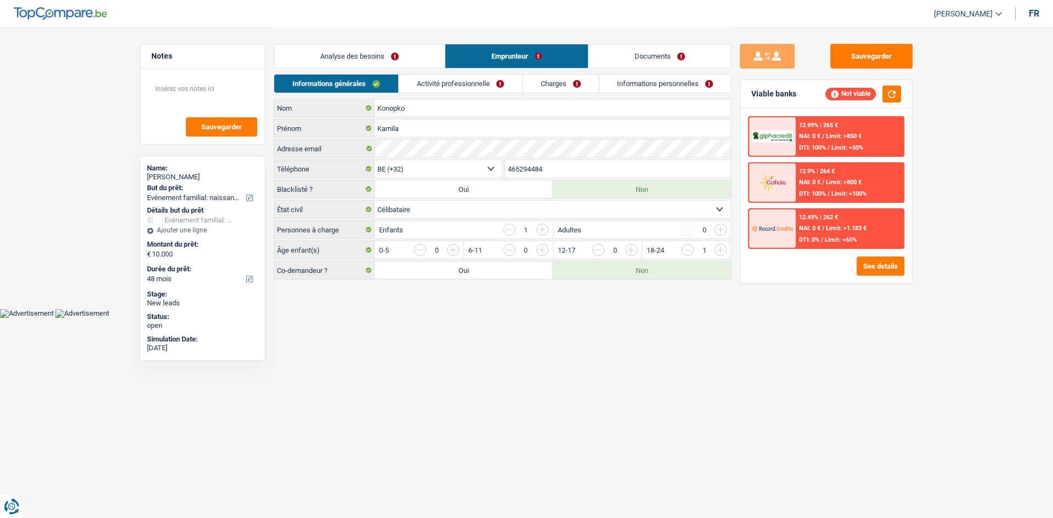
click at [439, 90] on link "Activité professionnelle" at bounding box center [460, 84] width 123 height 18
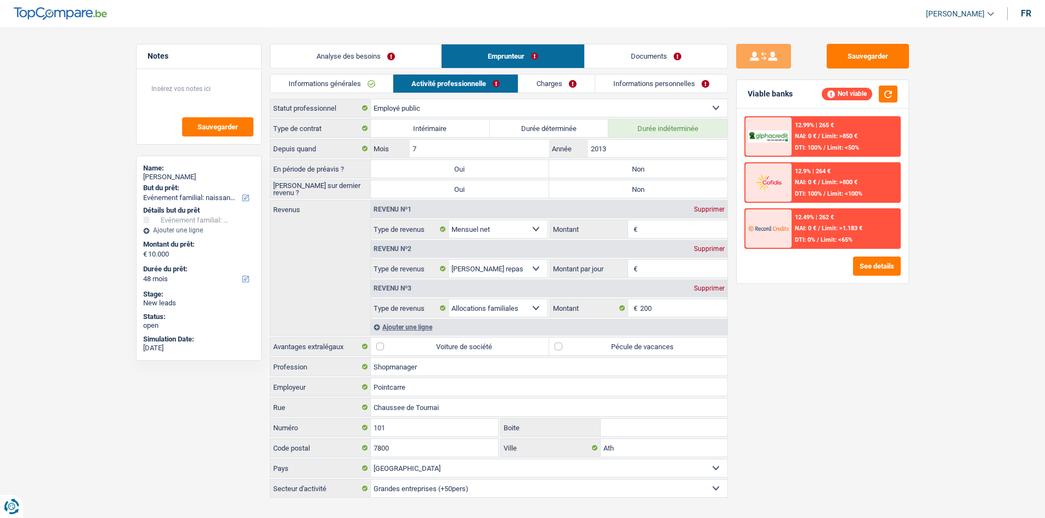
click at [490, 167] on label "Non" at bounding box center [638, 169] width 178 height 18
click at [490, 167] on input "Non" at bounding box center [638, 169] width 178 height 18
radio input "true"
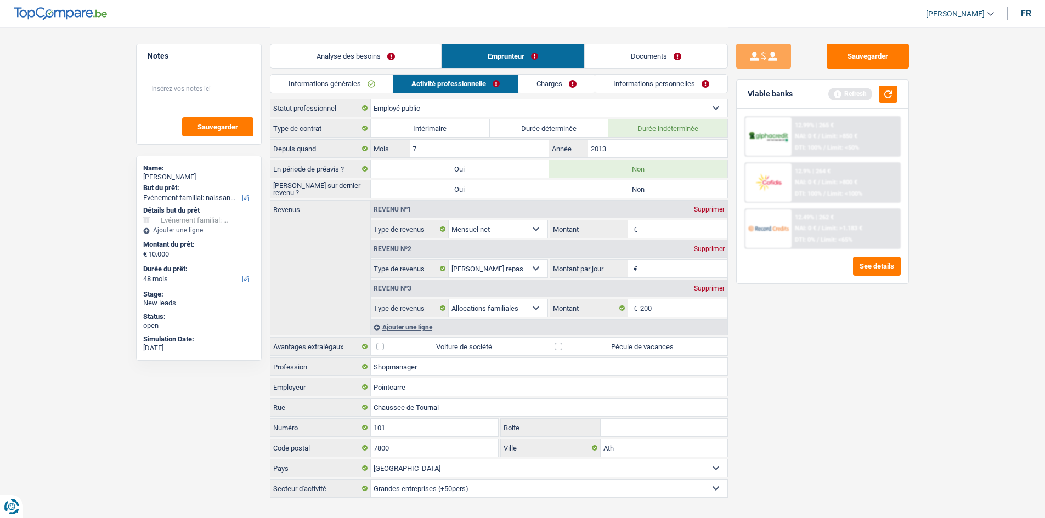
click at [490, 182] on label "Non" at bounding box center [638, 189] width 178 height 18
click at [490, 182] on input "Non" at bounding box center [638, 189] width 178 height 18
radio input "true"
click at [484, 104] on select "Ouvrier Employé privé Employé public Invalide Indépendant Pensionné Chômeur Mut…" at bounding box center [549, 108] width 357 height 18
select select "privateEmployee"
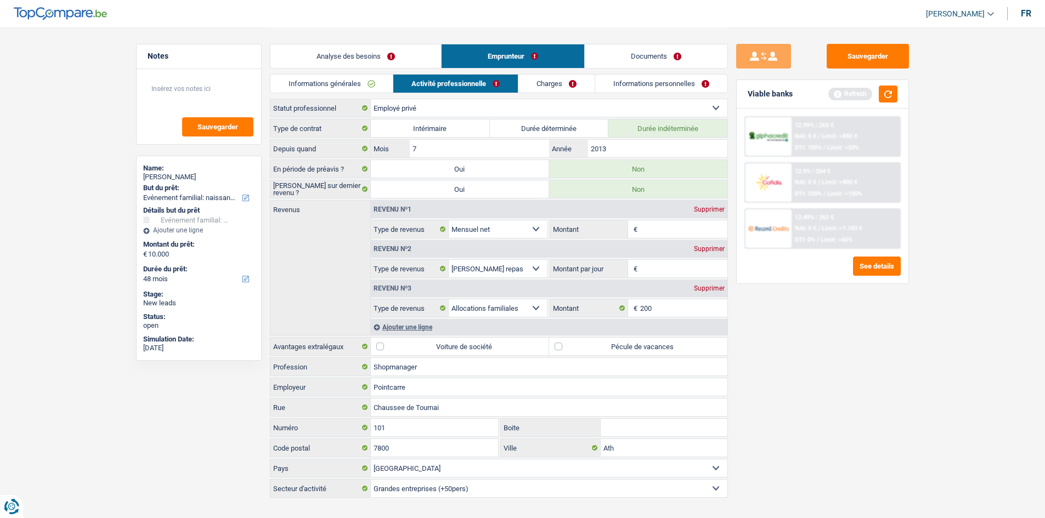
click at [371, 99] on select "Ouvrier Employé privé Employé public Invalide Indépendant Pensionné Chômeur Mut…" at bounding box center [549, 108] width 357 height 18
radio input "false"
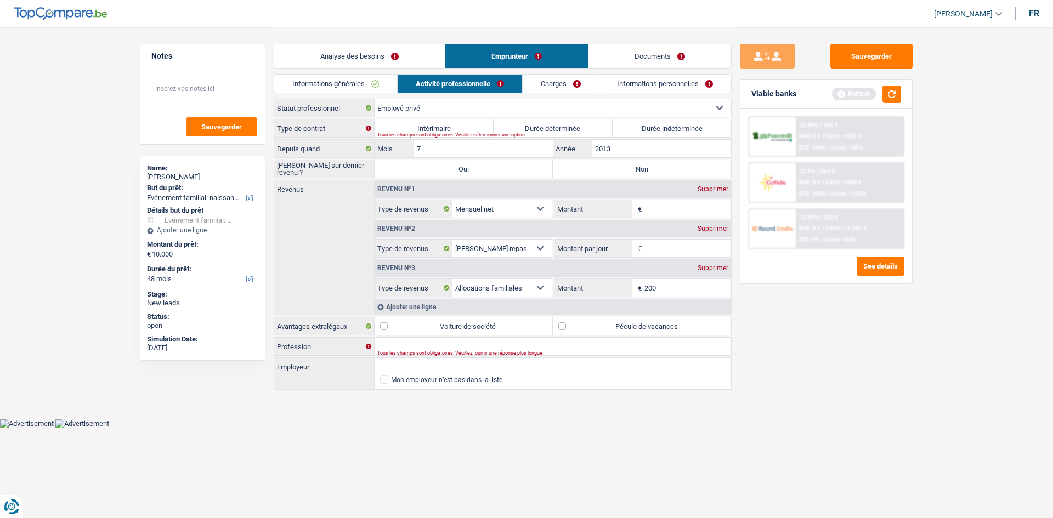
click at [490, 131] on label "Durée indéterminée" at bounding box center [672, 129] width 119 height 18
click at [490, 131] on input "Durée indéterminée" at bounding box center [672, 129] width 119 height 18
radio input "true"
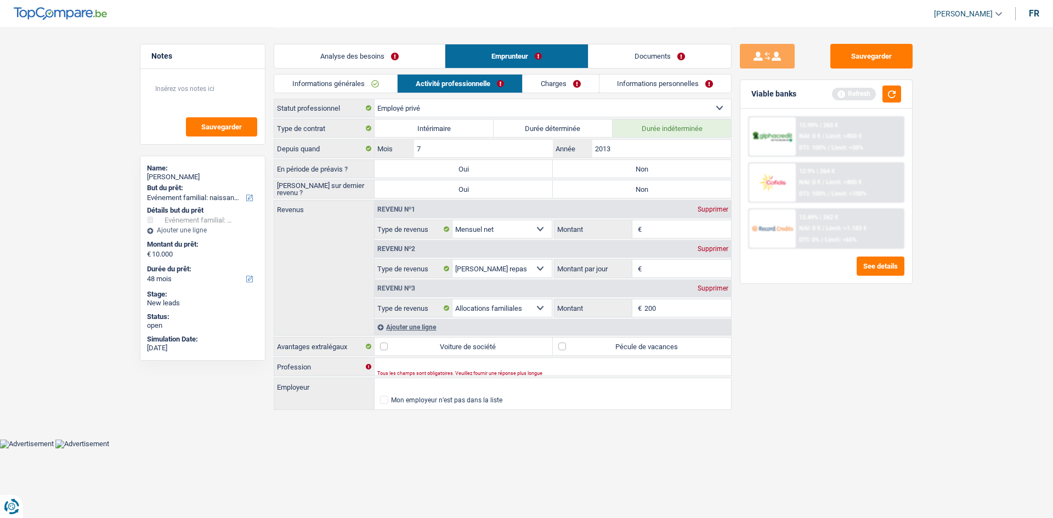
click at [490, 172] on label "Non" at bounding box center [642, 169] width 178 height 18
click at [490, 172] on input "Non" at bounding box center [642, 169] width 178 height 18
radio input "true"
click at [490, 188] on label "Non" at bounding box center [642, 189] width 178 height 18
click at [490, 188] on input "Non" at bounding box center [642, 189] width 178 height 18
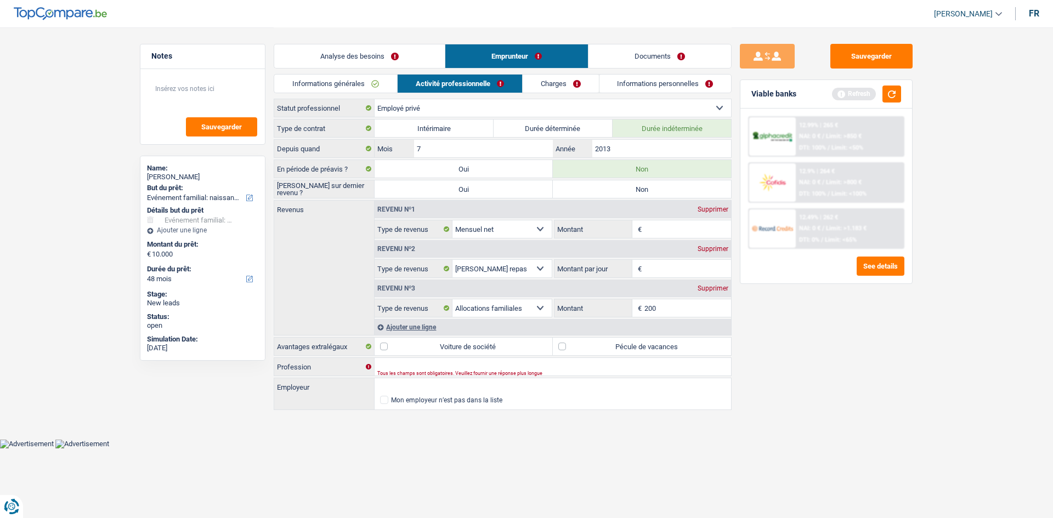
radio input "true"
drag, startPoint x: 666, startPoint y: 229, endPoint x: 720, endPoint y: 237, distance: 54.4
click at [490, 229] on input "Montant" at bounding box center [688, 230] width 87 height 18
type input "2.300"
drag, startPoint x: 669, startPoint y: 274, endPoint x: 656, endPoint y: 313, distance: 41.1
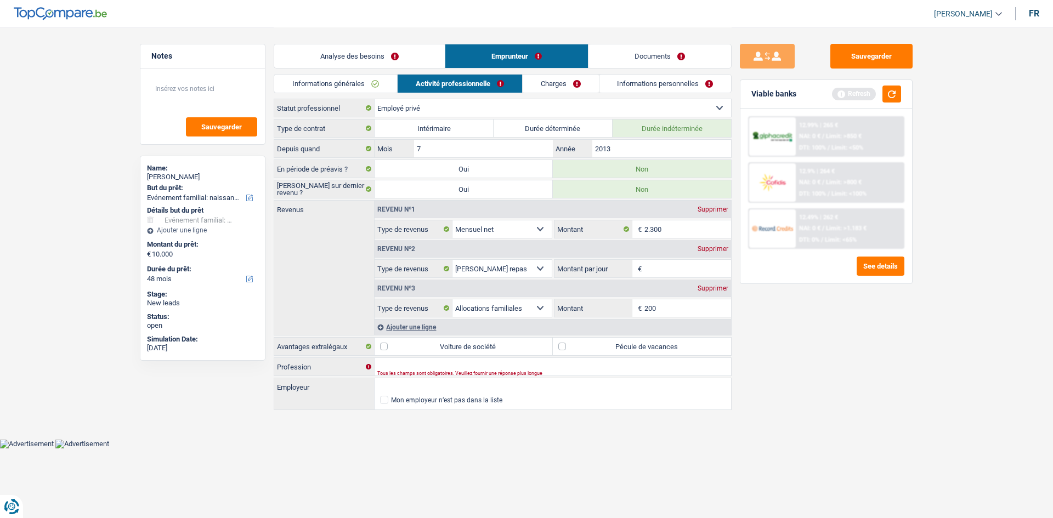
click at [490, 256] on input "Montant par jour" at bounding box center [688, 269] width 87 height 18
drag, startPoint x: 644, startPoint y: 343, endPoint x: 713, endPoint y: 284, distance: 91.0
click at [490, 256] on label "Pécule de vacances" at bounding box center [642, 347] width 178 height 18
click at [490, 256] on input "Pécule de vacances" at bounding box center [642, 347] width 178 height 18
checkbox input "true"
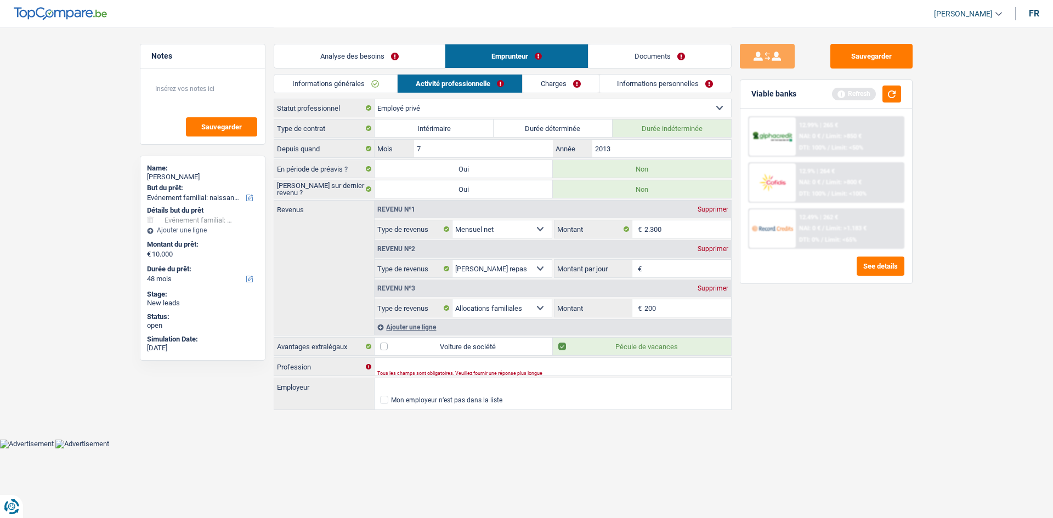
click at [490, 256] on input "Montant par jour" at bounding box center [688, 269] width 87 height 18
click at [422, 256] on input "Profession" at bounding box center [553, 367] width 357 height 18
type input "shopmanager"
click at [490, 256] on input "Montant par jour" at bounding box center [688, 269] width 87 height 18
click at [451, 256] on input "Employeur" at bounding box center [553, 388] width 357 height 18
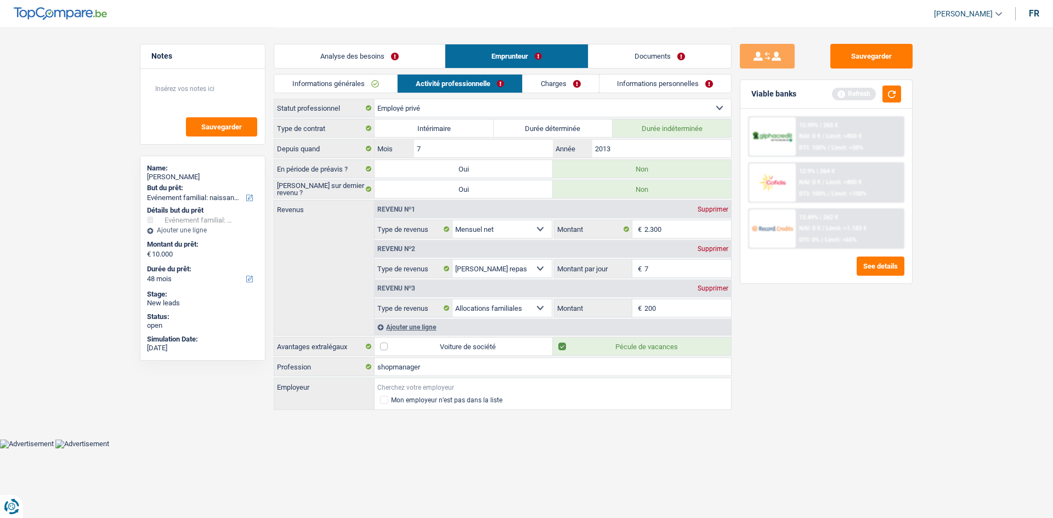
type input "7,0"
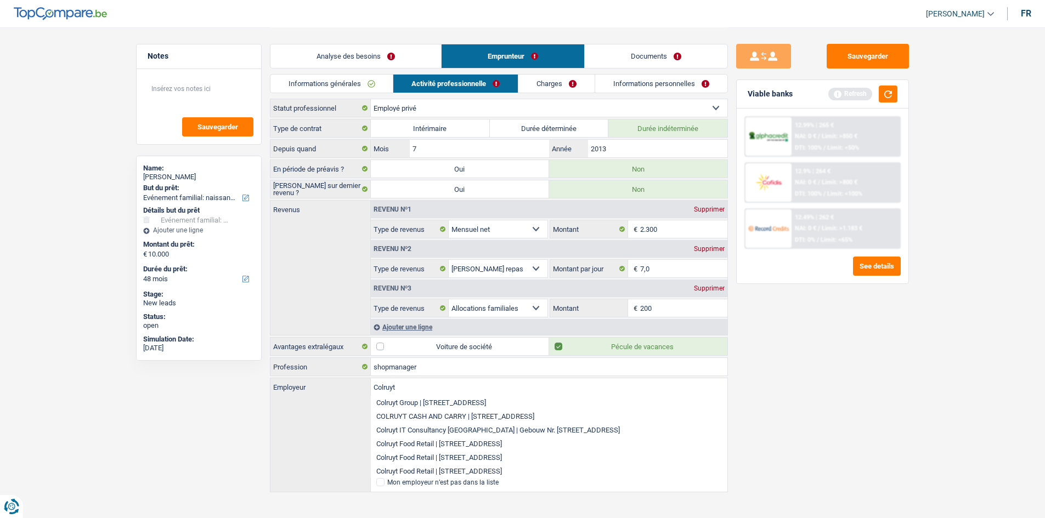
type input "Colruyt"
click at [490, 78] on link "Charges" at bounding box center [556, 84] width 76 height 18
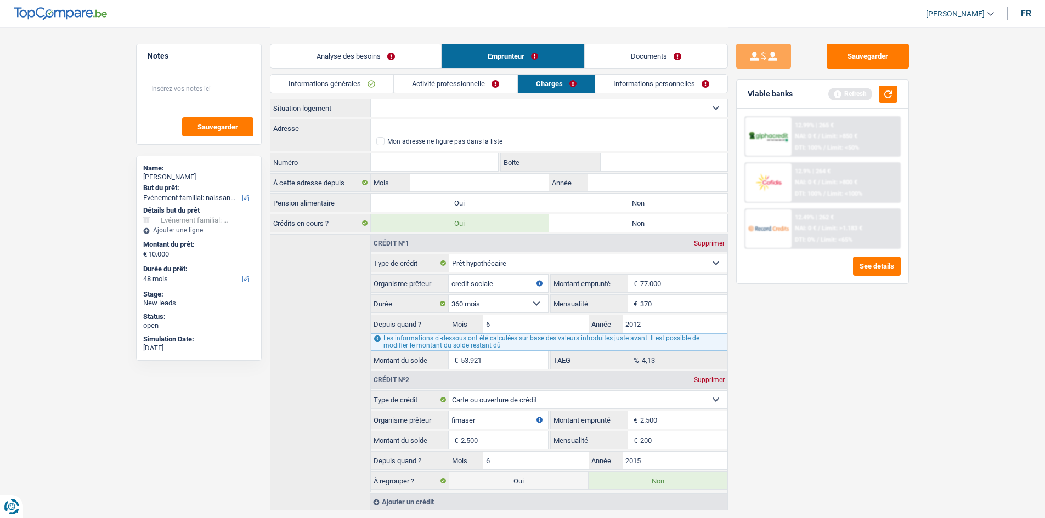
click at [393, 110] on select "Locataire Propriétaire avec prêt hypothécaire Propriétaire sans prêt hypothécai…" at bounding box center [549, 108] width 357 height 18
select select "ownerWithMortgage"
click at [371, 99] on select "Locataire Propriétaire avec prêt hypothécaire Propriétaire sans prêt hypothécai…" at bounding box center [549, 108] width 357 height 18
click at [438, 131] on input "Adresse" at bounding box center [549, 129] width 357 height 18
type input "Fabriekstraat, 1601, Sint-Pieters-Leeuw, BE"
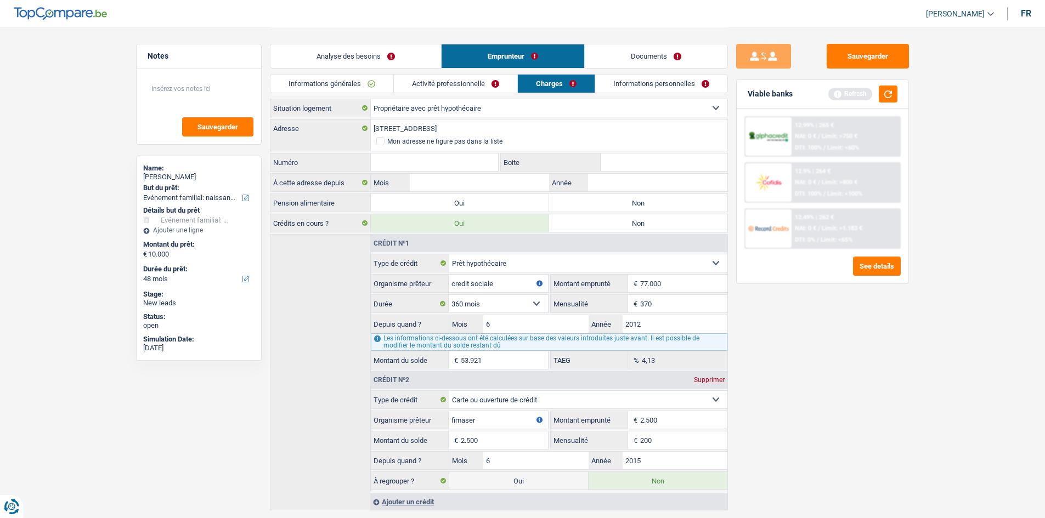
type input "337"
click at [490, 176] on input "Année" at bounding box center [657, 183] width 139 height 18
type input "2012"
click at [459, 184] on input "Mois" at bounding box center [479, 183] width 139 height 18
type input "6"
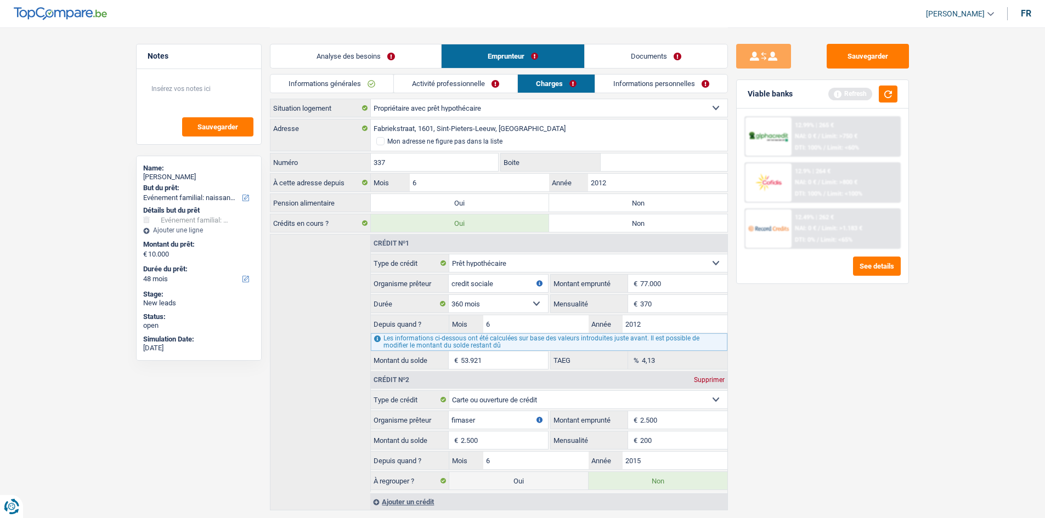
click at [490, 256] on div "Sauvegarder Viable banks Refresh 12.99% | 265 € NAI: 0 € / Limit: >750 € DTI: 1…" at bounding box center [822, 272] width 189 height 457
click at [490, 204] on label "Non" at bounding box center [638, 203] width 178 height 18
click at [490, 204] on input "Non" at bounding box center [638, 203] width 178 height 18
radio input "true"
click at [490, 93] on li "Informations personnelles" at bounding box center [661, 83] width 133 height 19
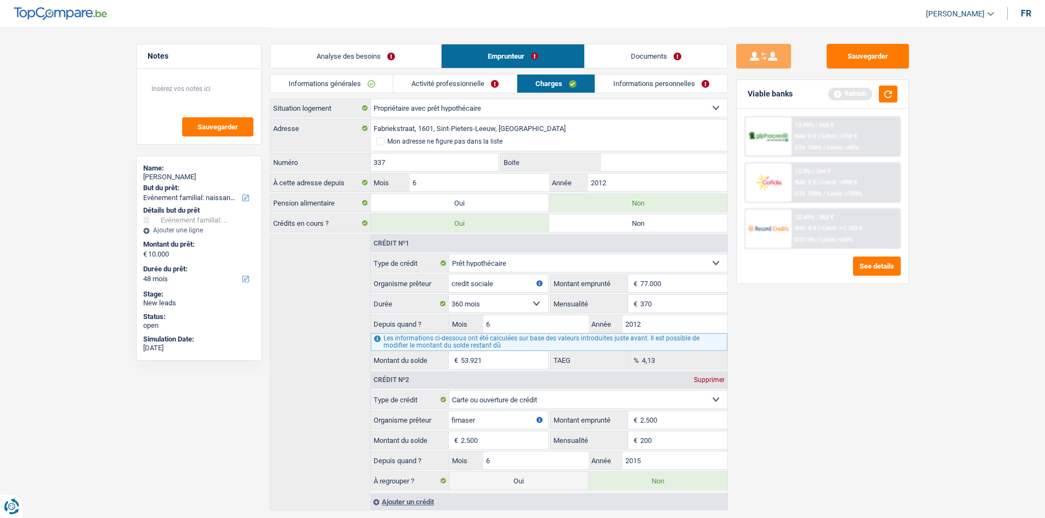
click at [490, 87] on link "Informations personnelles" at bounding box center [661, 84] width 132 height 18
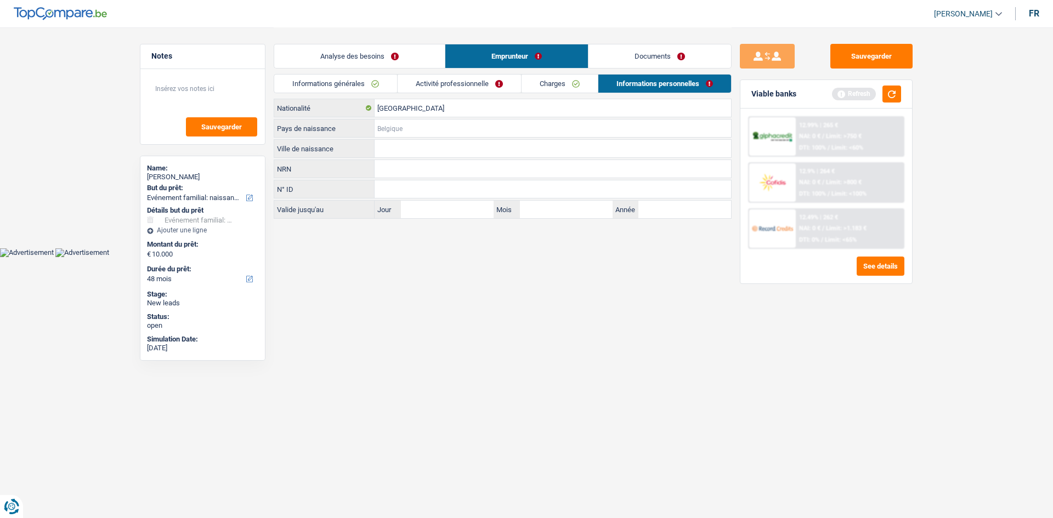
click at [454, 126] on input "Pays de naissance" at bounding box center [553, 129] width 357 height 18
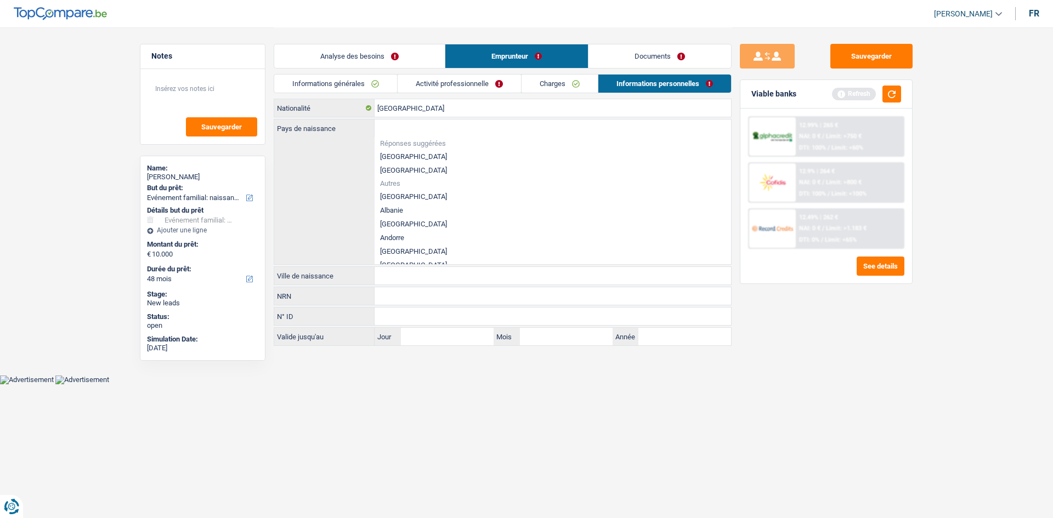
click at [418, 155] on li "[GEOGRAPHIC_DATA]" at bounding box center [553, 157] width 357 height 14
type input "[GEOGRAPHIC_DATA]"
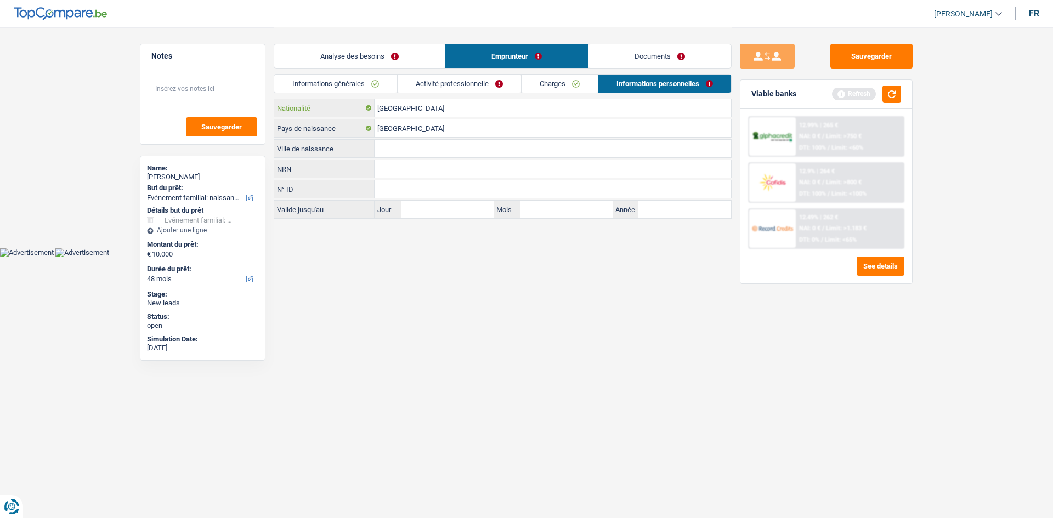
click at [458, 110] on input "[GEOGRAPHIC_DATA]" at bounding box center [553, 108] width 357 height 18
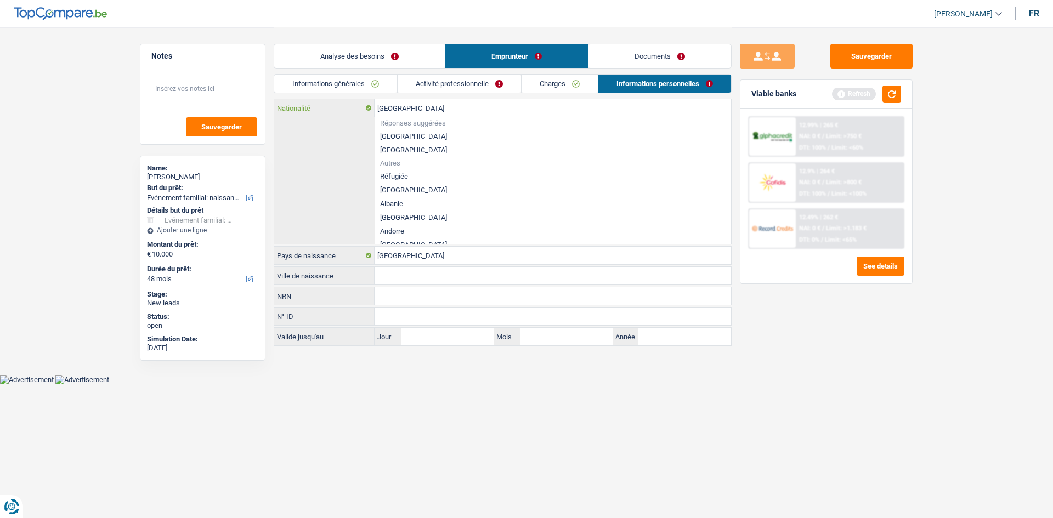
type input "Belgiqu"
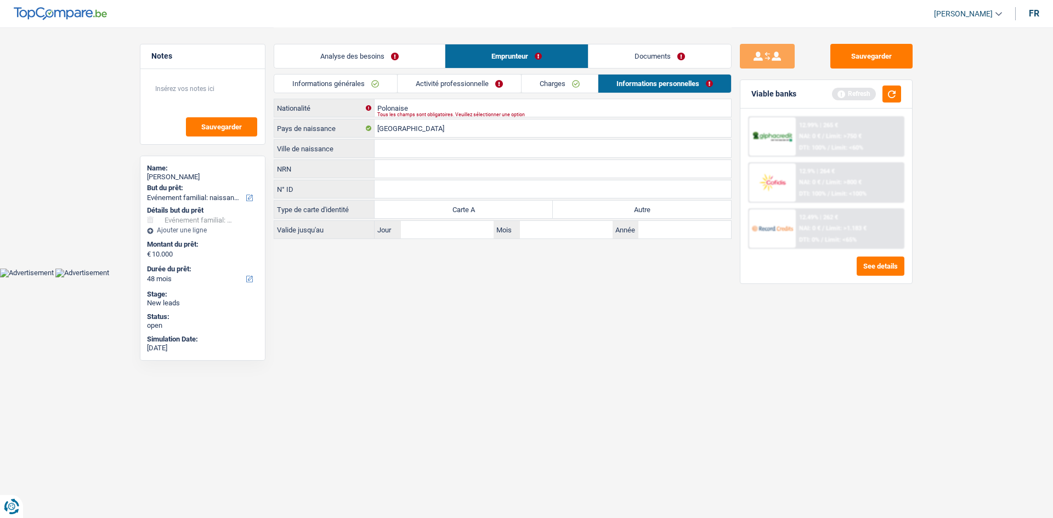
click at [432, 256] on html "Vous avez le contrôle de vos données Nous utilisons des cookies, tout comme nos…" at bounding box center [526, 139] width 1053 height 278
click at [428, 110] on input "Polonaise" at bounding box center [553, 108] width 357 height 18
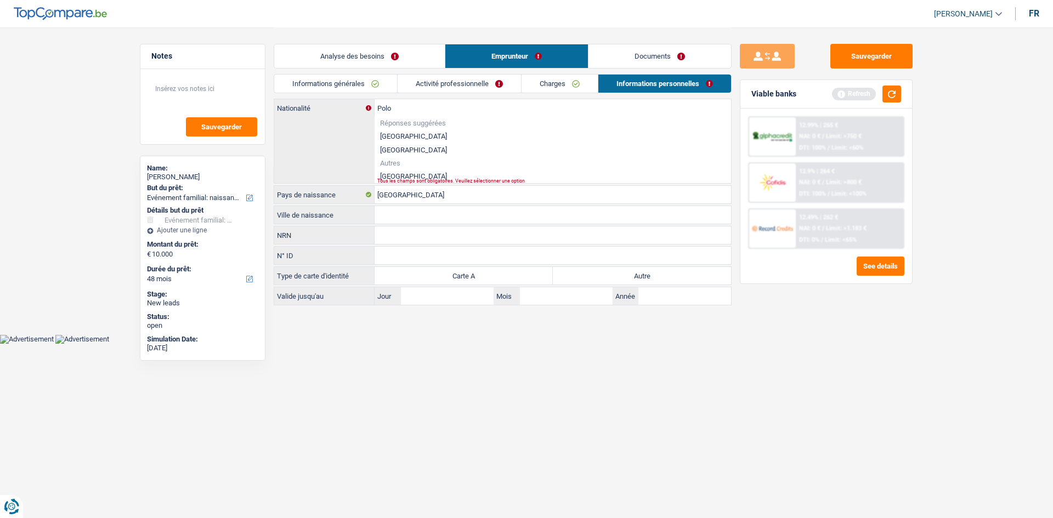
click at [403, 172] on li "Pologne" at bounding box center [553, 177] width 357 height 14
type input "Pologne"
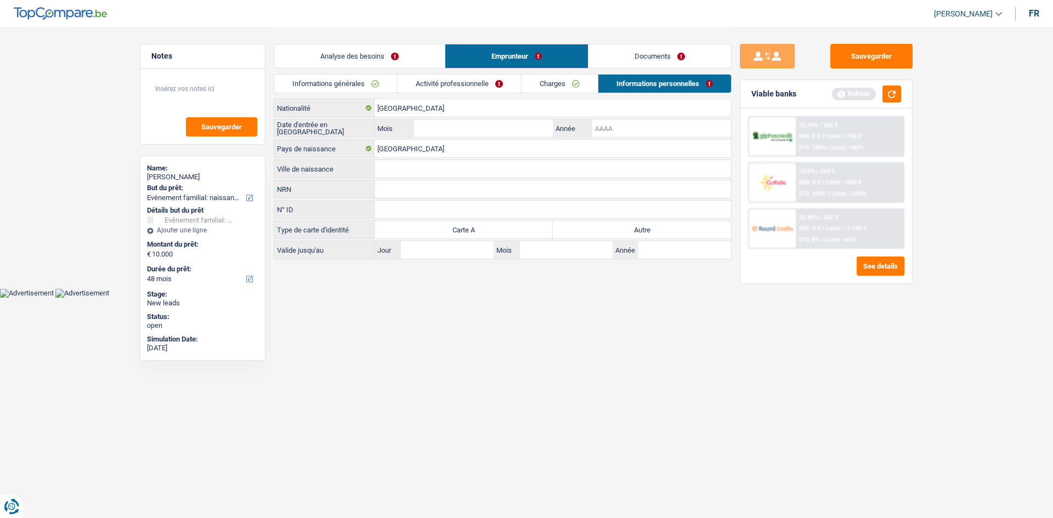
click at [490, 131] on input "Année" at bounding box center [662, 129] width 139 height 18
type input "2005"
click at [465, 135] on input "Mois" at bounding box center [483, 129] width 139 height 18
type input "5"
click at [411, 256] on html "Vous avez le contrôle de vos données Nous utilisons des cookies, tout comme nos…" at bounding box center [526, 149] width 1053 height 298
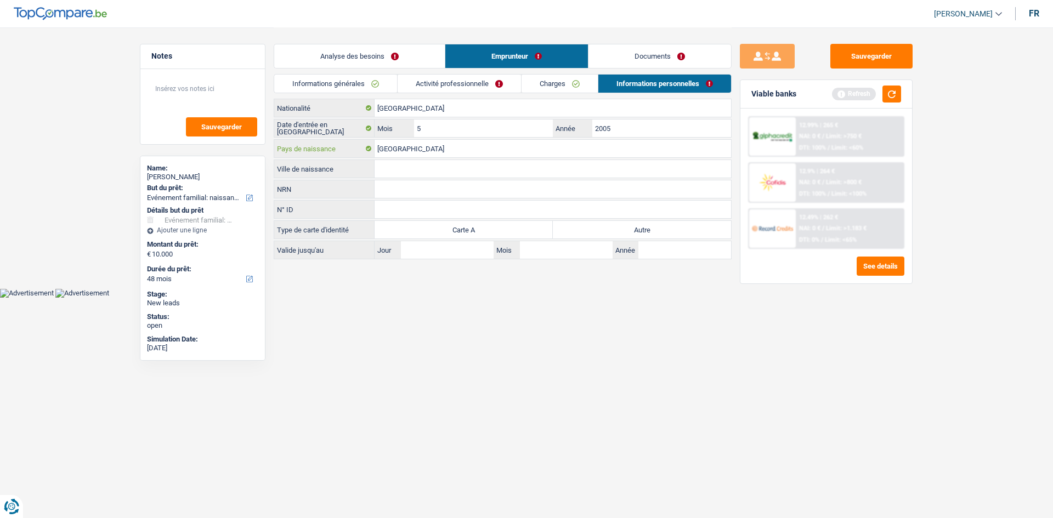
click at [442, 156] on input "[GEOGRAPHIC_DATA]" at bounding box center [553, 149] width 357 height 18
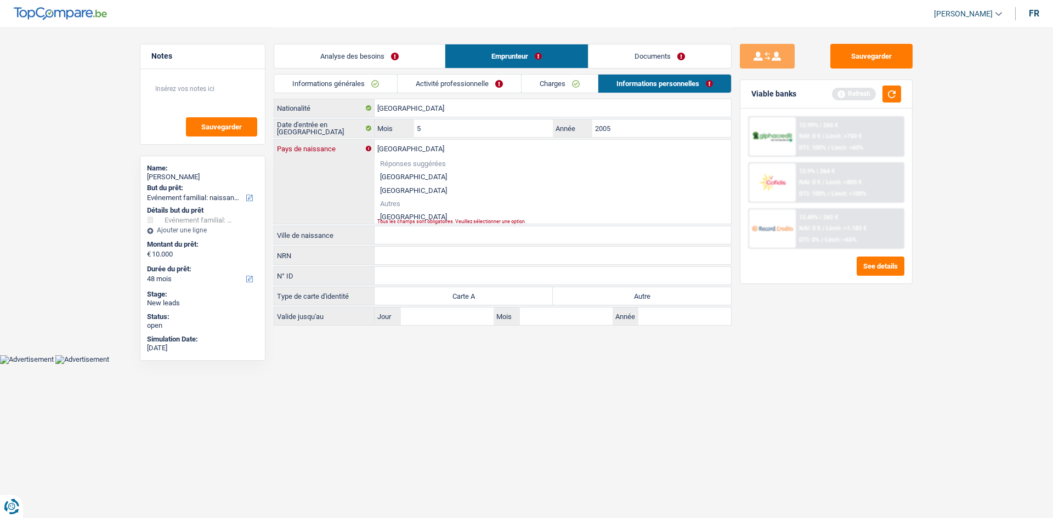
type input "Pologne"
click at [394, 215] on li "Pologne" at bounding box center [553, 217] width 357 height 14
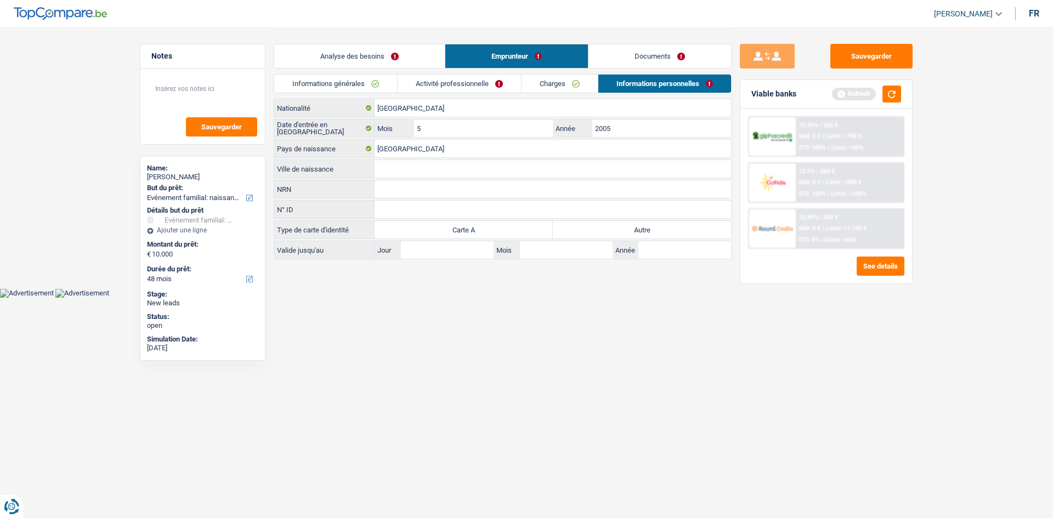
click at [403, 178] on div "Ville de naissance Tous les champs sont obligatoires. Veuillez fournir une répo…" at bounding box center [503, 169] width 458 height 19
click at [442, 168] on input "Ville de naissance" at bounding box center [553, 169] width 357 height 18
type input "zambrow"
click at [490, 256] on html "Vous avez le contrôle de vos données Nous utilisons des cookies, tout comme nos…" at bounding box center [526, 149] width 1053 height 298
click at [490, 236] on label "Autre" at bounding box center [642, 230] width 178 height 18
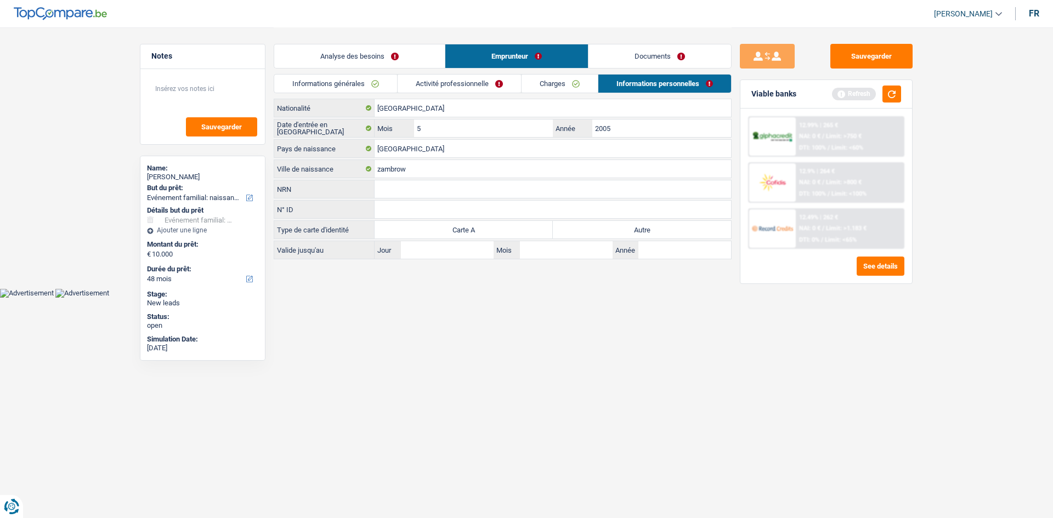
click at [490, 236] on input "Autre" at bounding box center [642, 230] width 178 height 18
radio input "true"
click at [430, 78] on link "Activité professionnelle" at bounding box center [459, 84] width 123 height 18
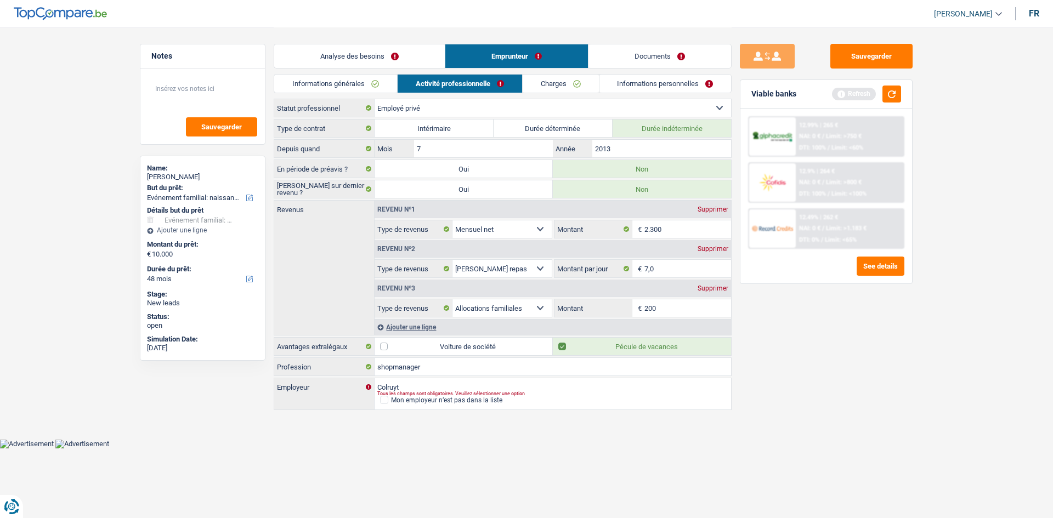
click at [403, 67] on link "Analyse des besoins" at bounding box center [359, 56] width 171 height 24
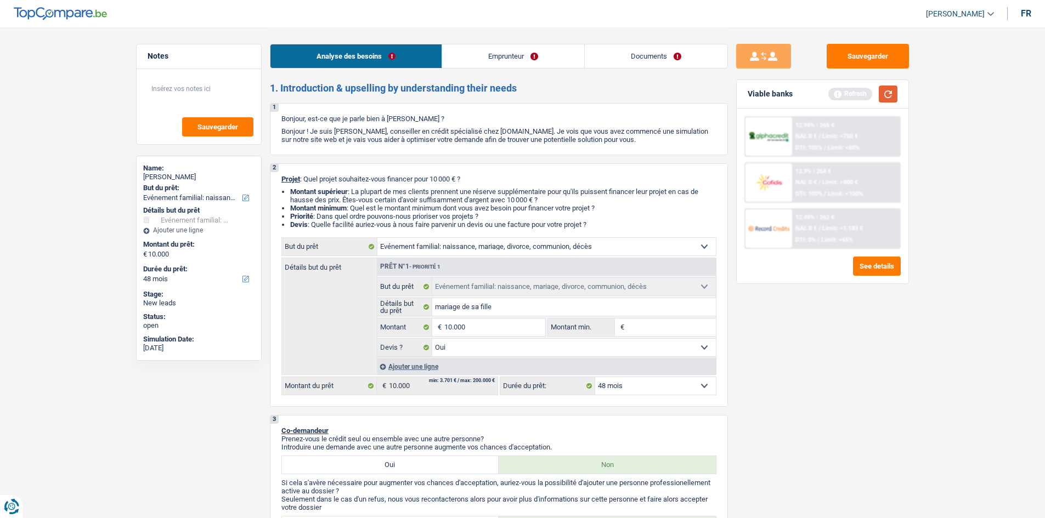
click at [490, 91] on button "button" at bounding box center [888, 94] width 19 height 17
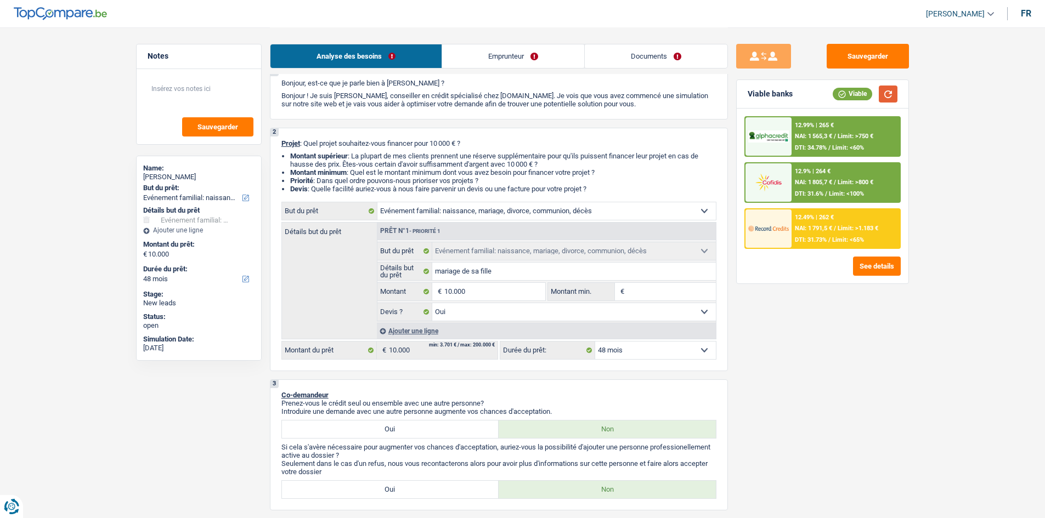
scroll to position [55, 0]
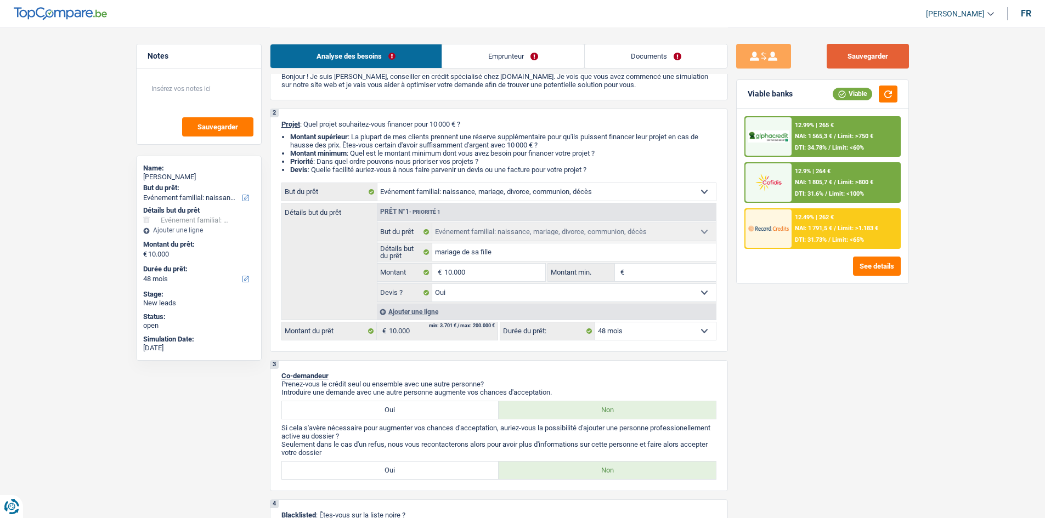
click at [490, 49] on button "Sauvegarder" at bounding box center [868, 56] width 82 height 25
click at [490, 256] on select "12 mois 18 mois 24 mois 30 mois 36 mois 42 mois 48 mois Sélectionner une option" at bounding box center [655, 332] width 121 height 18
select select "24"
click at [490, 256] on select "12 mois 18 mois 24 mois 30 mois 36 mois 42 mois 48 mois Sélectionner une option" at bounding box center [655, 332] width 121 height 18
select select "24"
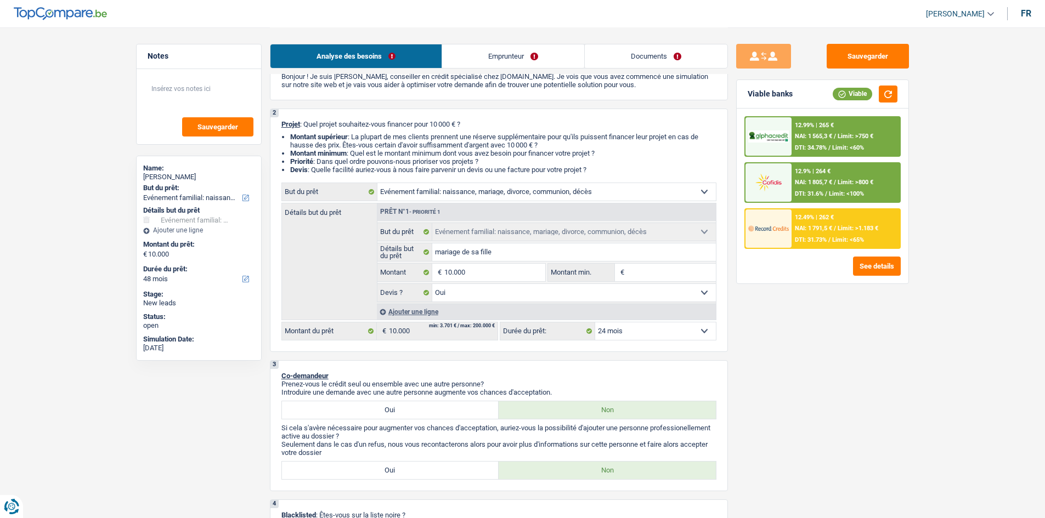
select select "24"
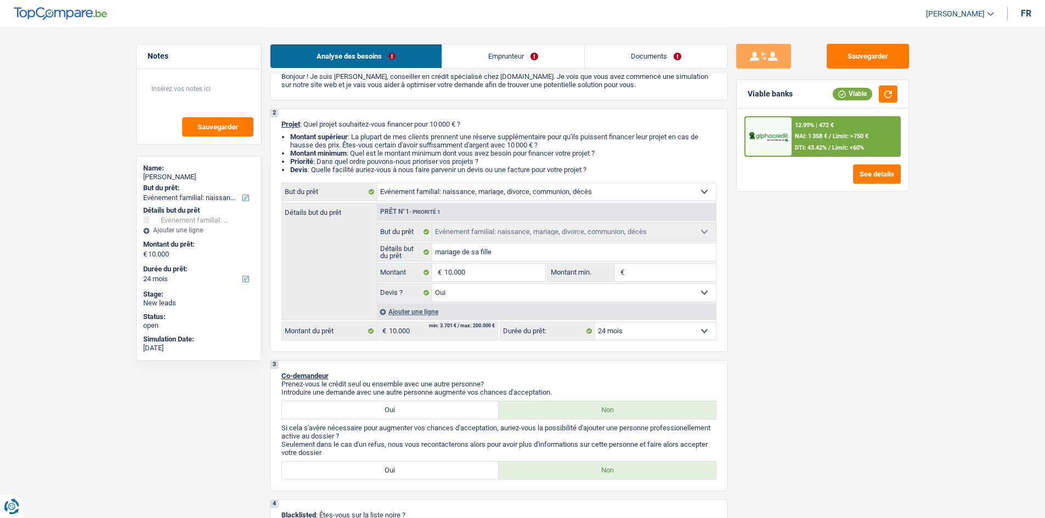
click at [490, 256] on select "12 mois 18 mois 24 mois 30 mois 36 mois 42 mois 48 mois Sélectionner une option" at bounding box center [655, 332] width 121 height 18
select select "36"
click at [490, 256] on select "12 mois 18 mois 24 mois 30 mois 36 mois 42 mois 48 mois Sélectionner une option" at bounding box center [655, 332] width 121 height 18
select select "36"
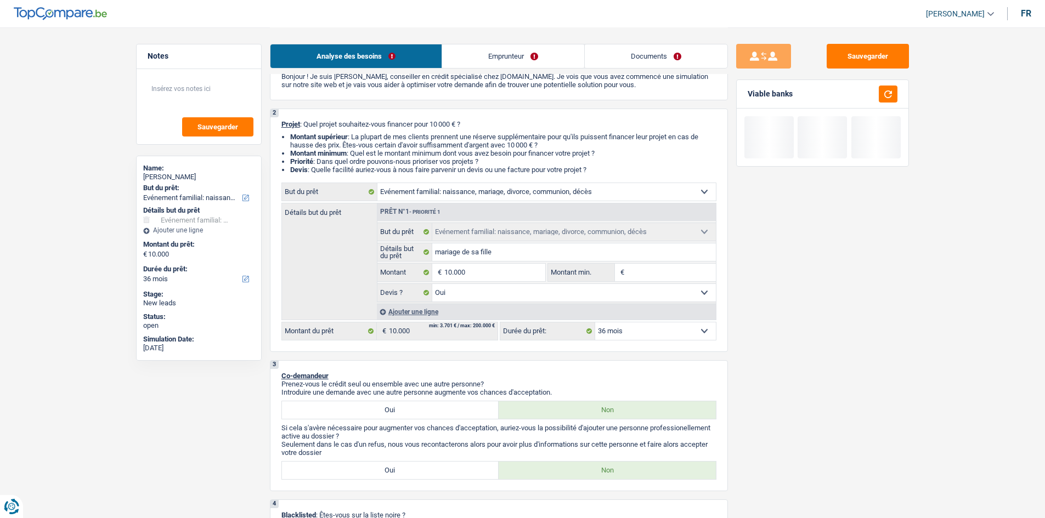
drag, startPoint x: 616, startPoint y: 402, endPoint x: 981, endPoint y: 419, distance: 365.8
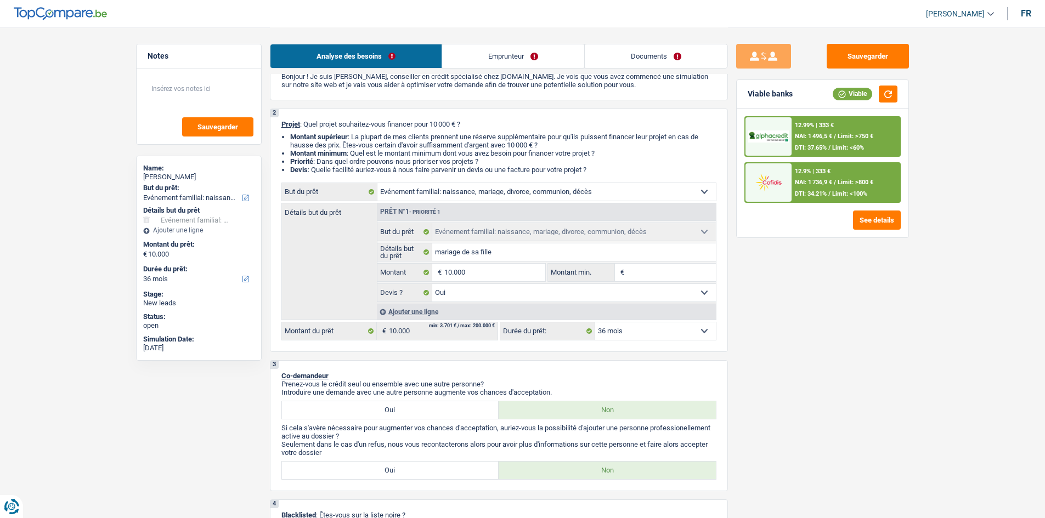
click at [490, 138] on span "NAI: 1 496,5 €" at bounding box center [813, 136] width 37 height 7
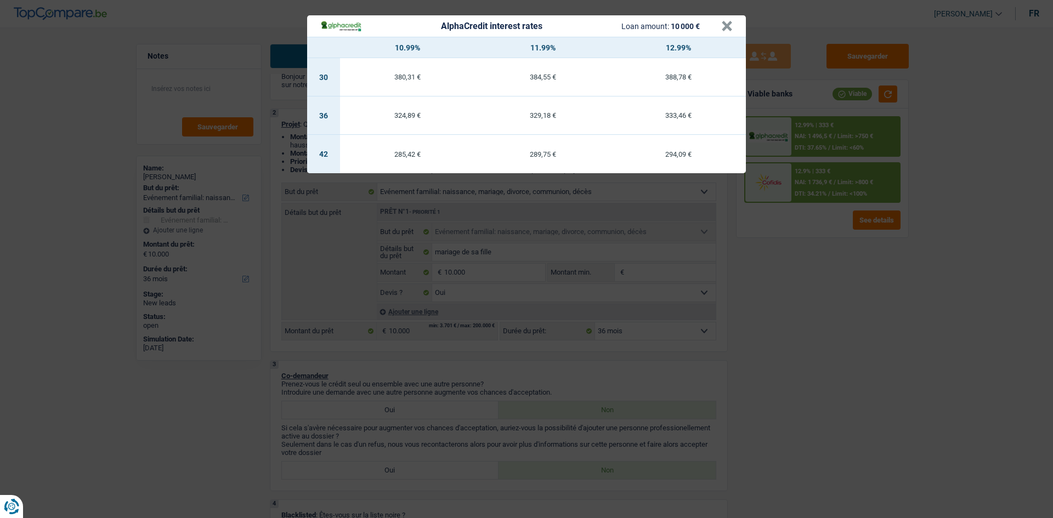
click at [490, 256] on div "AlphaCredit interest rates Loan amount: 10 000 € × 10.99% 11.99% 12.99% 30 380,…" at bounding box center [526, 259] width 1053 height 518
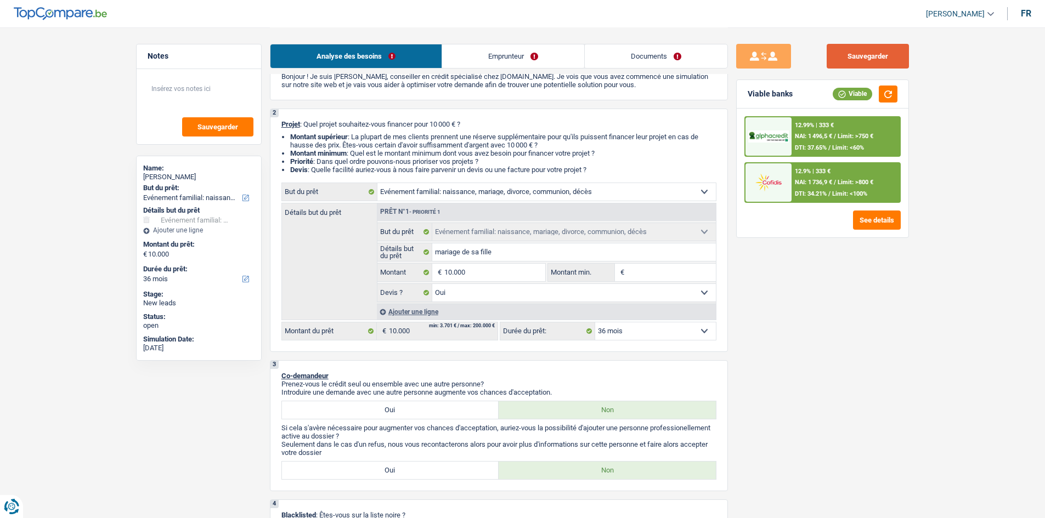
click at [490, 56] on button "Sauvegarder" at bounding box center [868, 56] width 82 height 25
click at [490, 53] on link "Documents" at bounding box center [656, 56] width 143 height 24
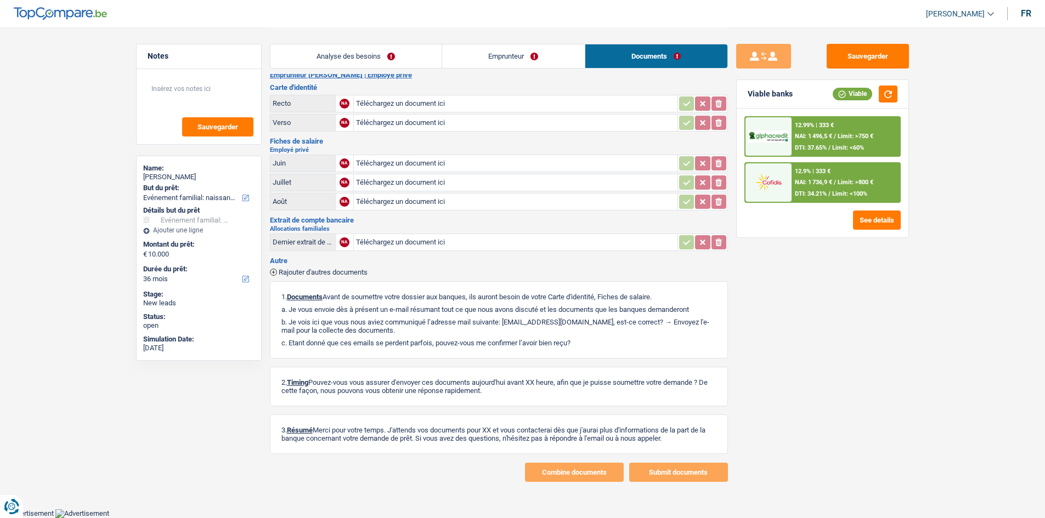
scroll to position [12, 0]
click at [490, 44] on div "Sauvegarder Viable banks Viable 12.99% | 333 € NAI: 1 496,5 € / Limit: >750 € D…" at bounding box center [823, 249] width 190 height 467
click at [490, 44] on button "Sauvegarder" at bounding box center [868, 56] width 82 height 25
drag, startPoint x: 438, startPoint y: 65, endPoint x: 558, endPoint y: 77, distance: 121.4
click at [438, 65] on link "Analyse des besoins" at bounding box center [355, 56] width 171 height 24
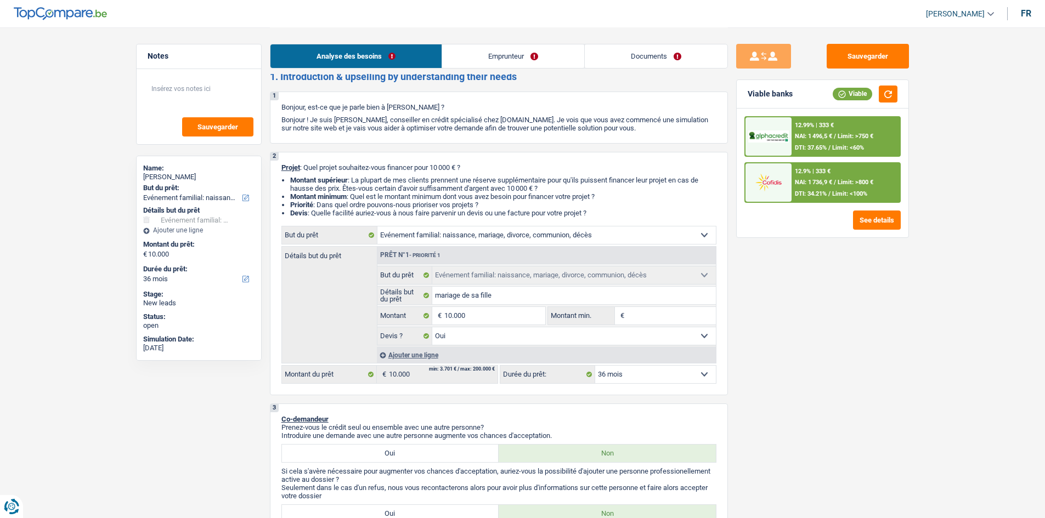
click at [490, 52] on link "Emprunteur" at bounding box center [513, 56] width 142 height 24
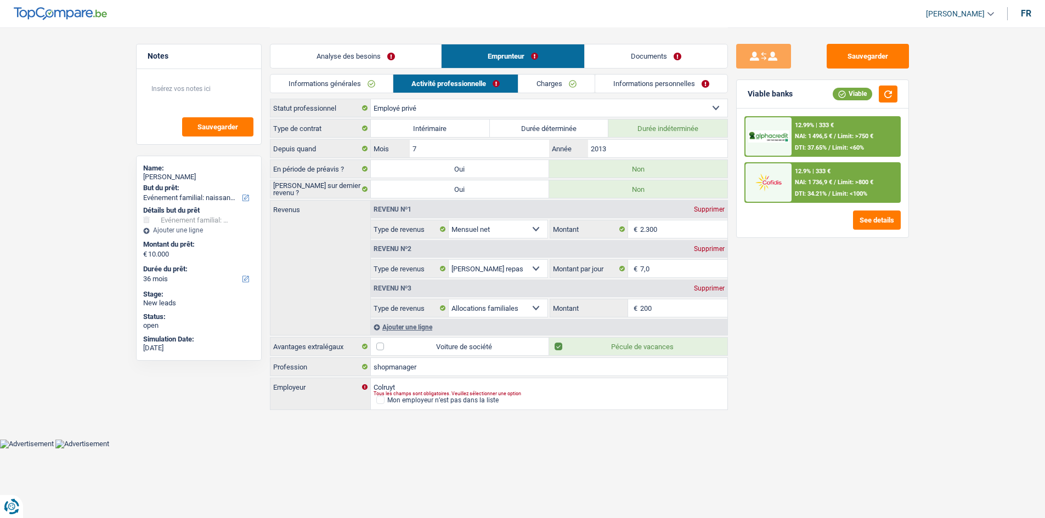
scroll to position [0, 0]
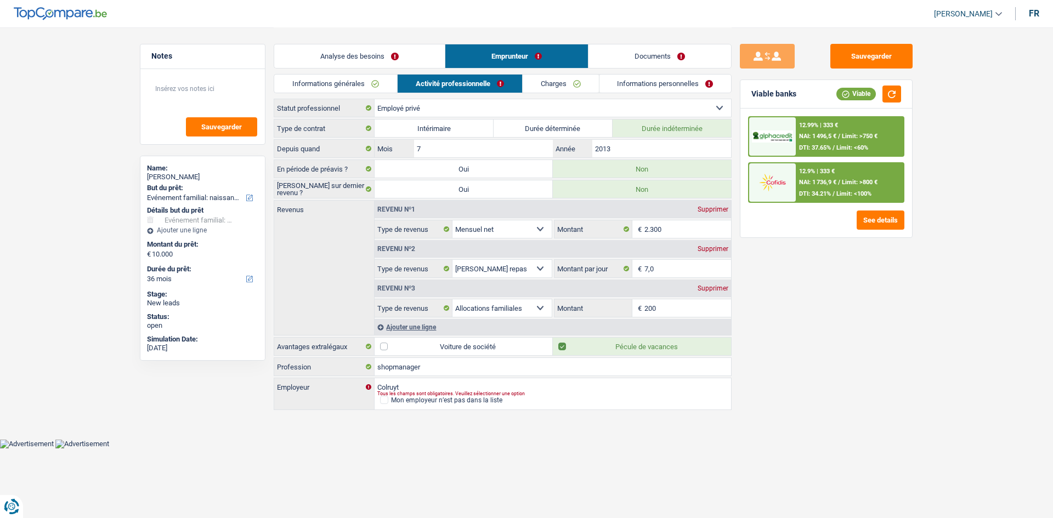
click at [490, 83] on link "Charges" at bounding box center [561, 84] width 76 height 18
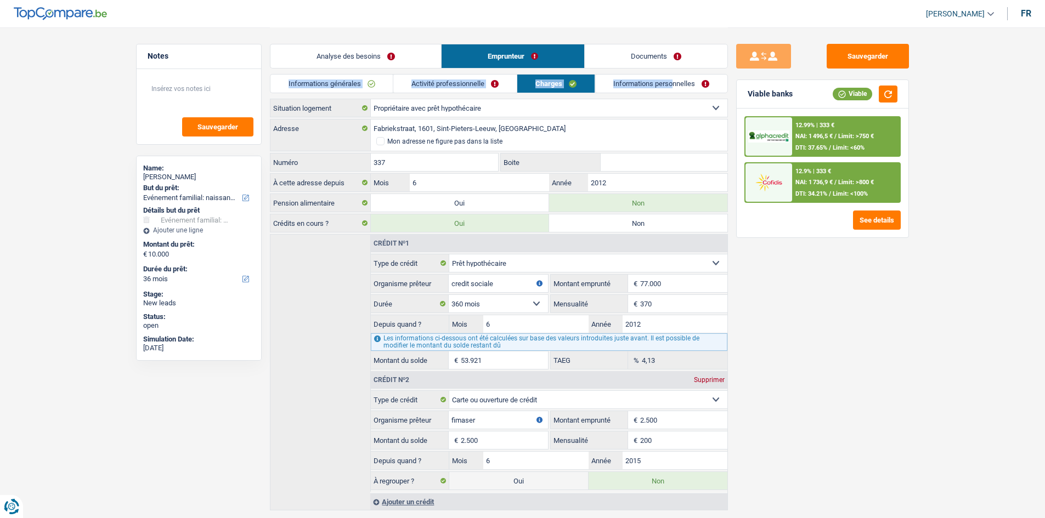
click at [490, 74] on div "Analyse des besoins Emprunteur Documents 1. Introduction & upselling by underst…" at bounding box center [499, 268] width 458 height 483
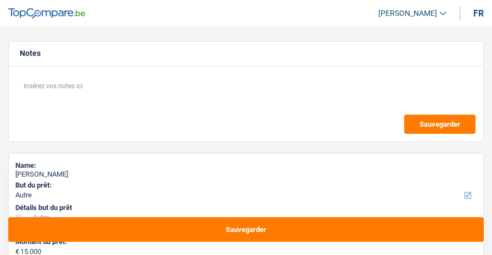
select select "other"
select select "60"
select select "other"
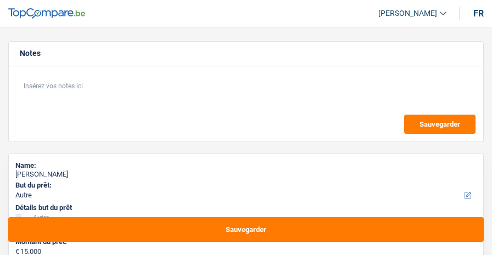
select select "60"
select select "privateEmployee"
select select "netSalary"
select select "mealVouchers"
select select "rents"
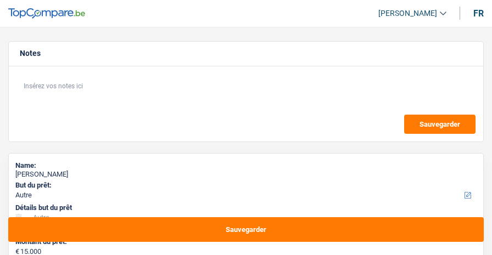
select select "other"
select select "60"
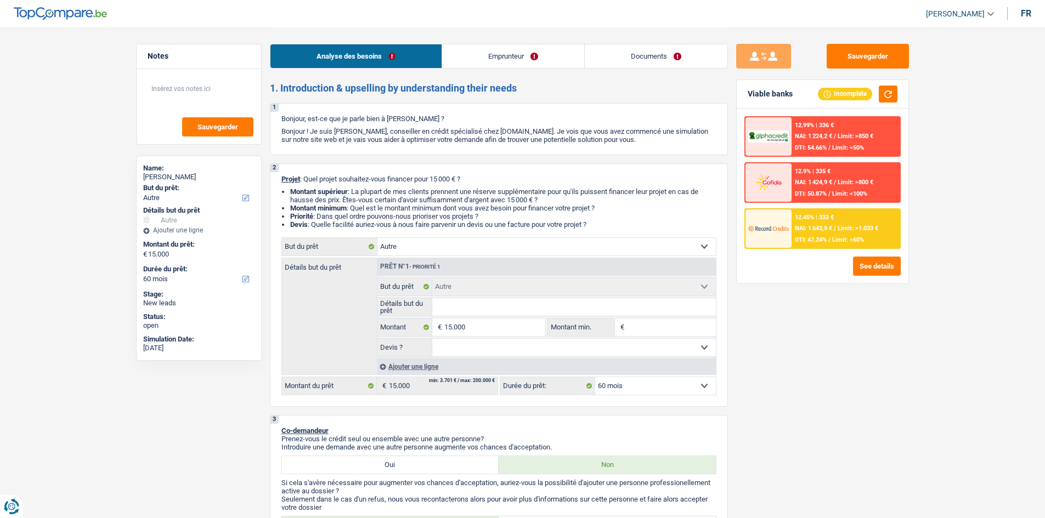
click at [491, 49] on link "Emprunteur" at bounding box center [513, 56] width 142 height 24
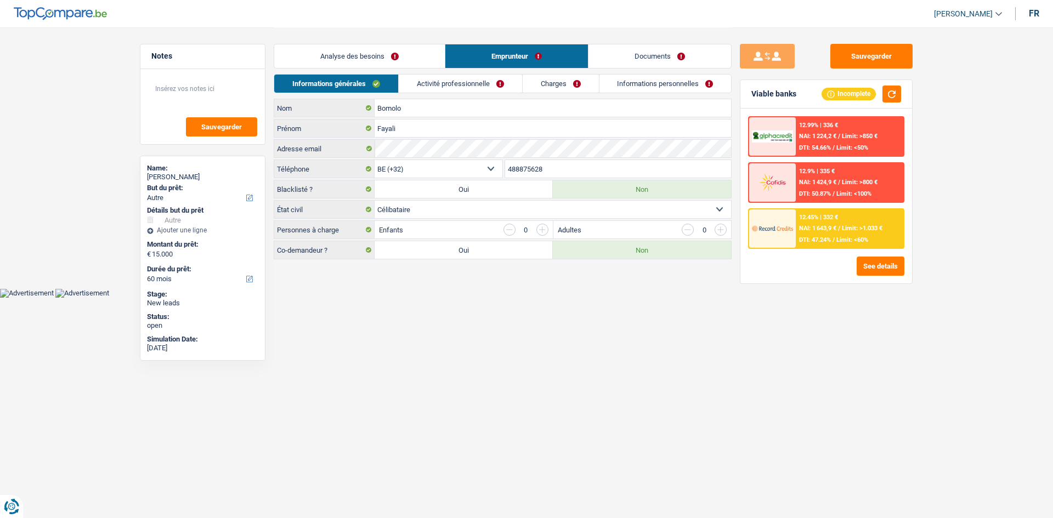
click at [486, 81] on link "Activité professionnelle" at bounding box center [460, 84] width 123 height 18
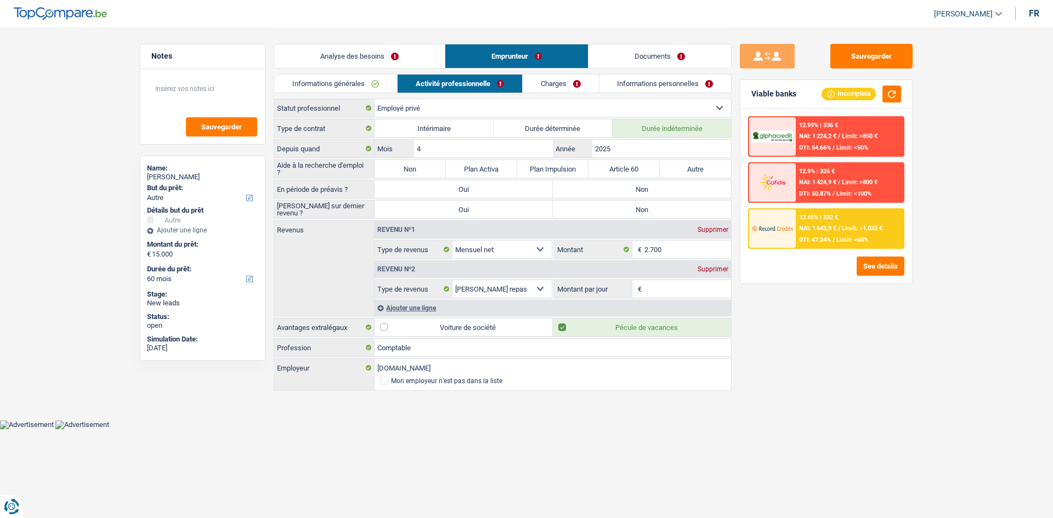
click at [491, 82] on link "Charges" at bounding box center [561, 84] width 76 height 18
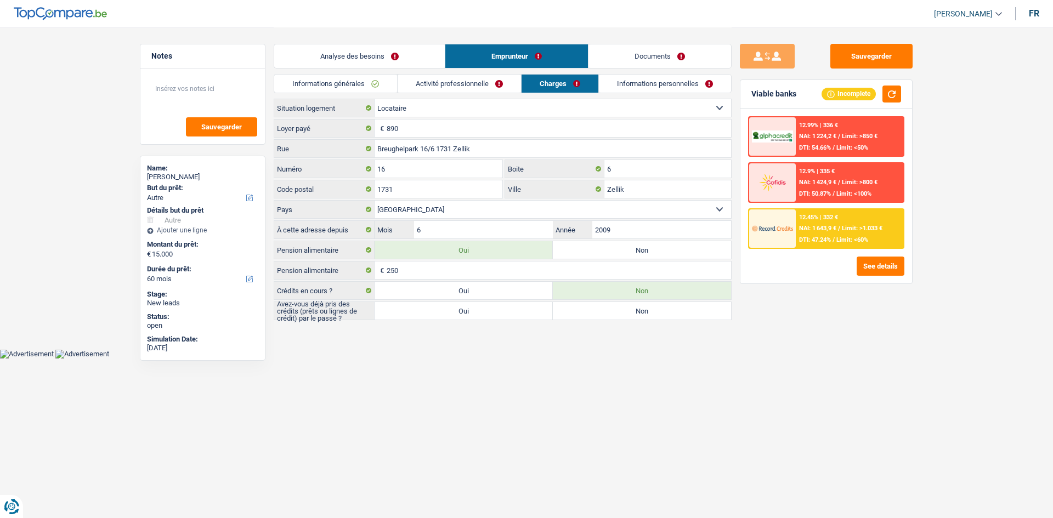
click at [491, 98] on div "Informations générales Activité professionnelle Charges Informations personnell…" at bounding box center [503, 86] width 458 height 25
click at [491, 89] on link "Informations personnelles" at bounding box center [665, 84] width 132 height 18
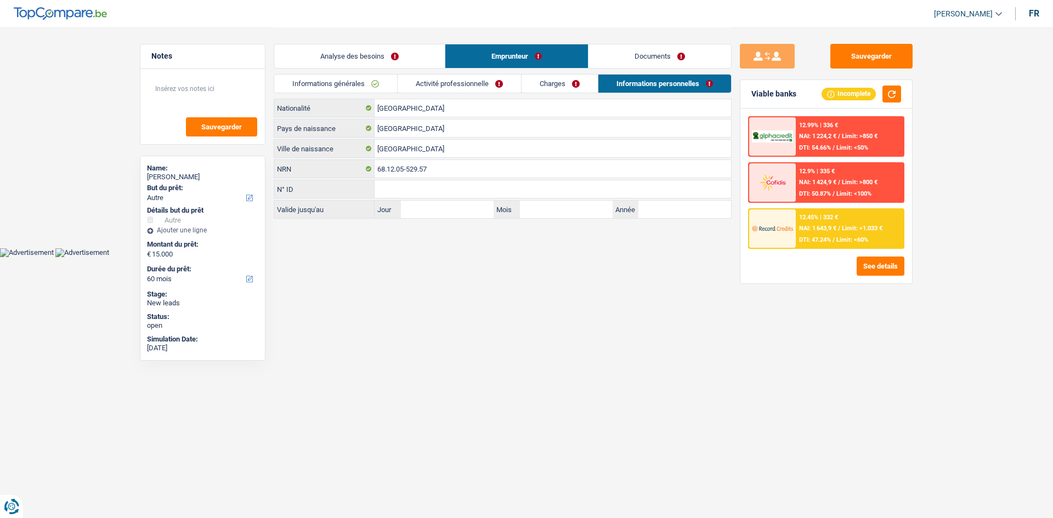
click at [457, 78] on link "Activité professionnelle" at bounding box center [459, 84] width 123 height 18
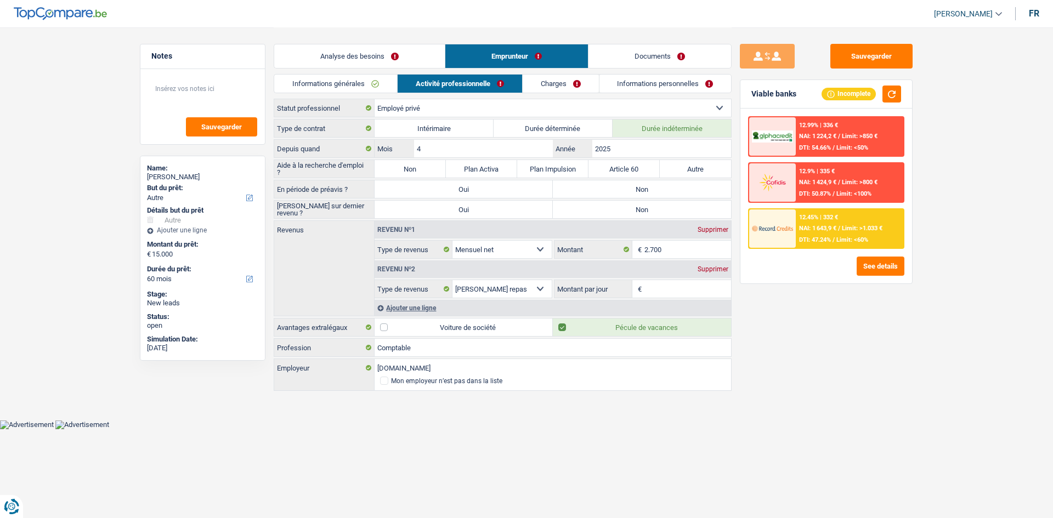
click at [373, 82] on link "Informations générales" at bounding box center [335, 84] width 123 height 18
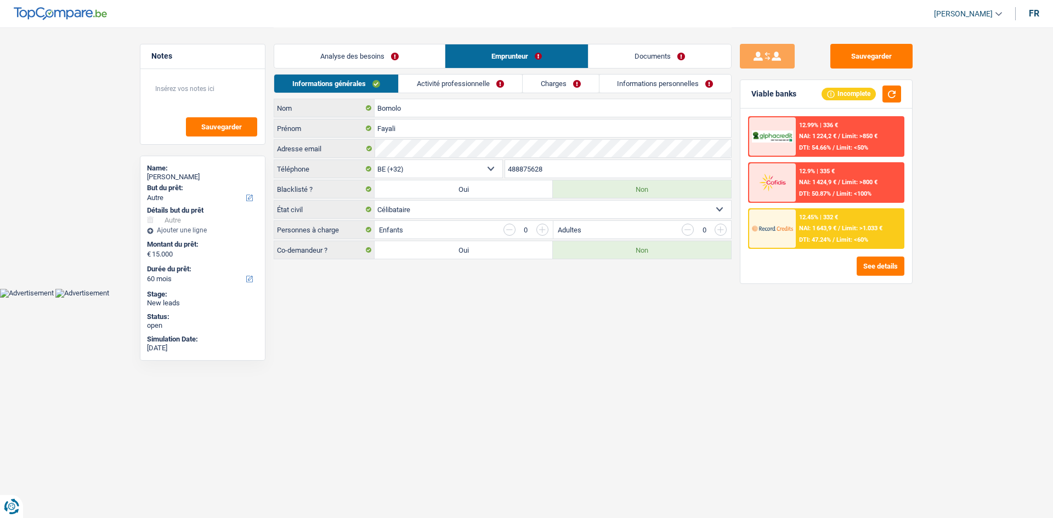
click at [409, 57] on link "Analyse des besoins" at bounding box center [359, 56] width 171 height 24
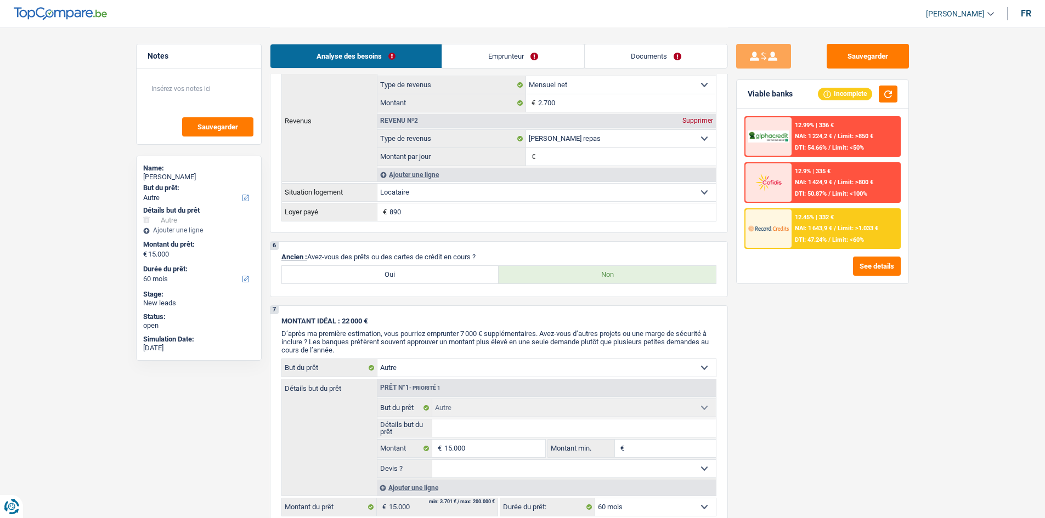
scroll to position [768, 0]
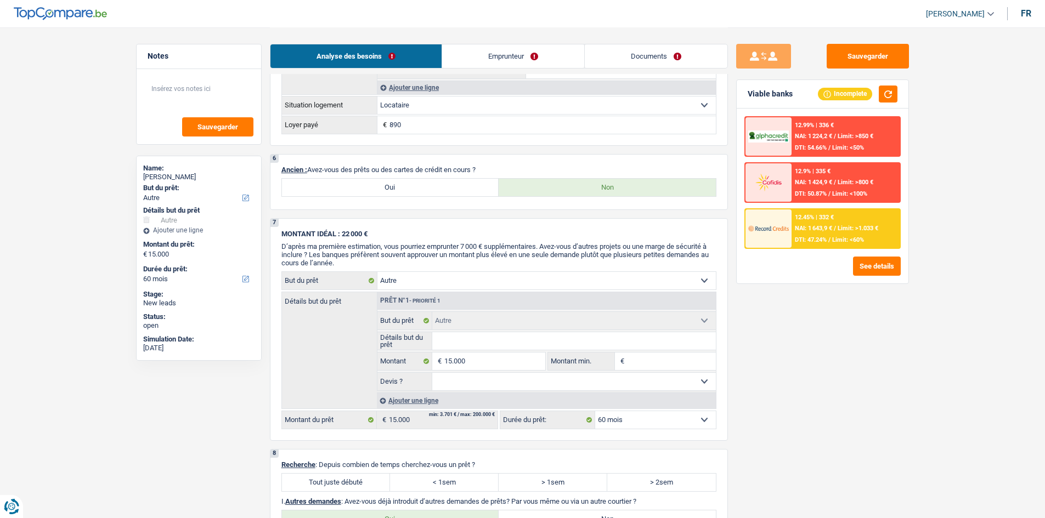
click at [378, 189] on label "Oui" at bounding box center [390, 188] width 217 height 18
click at [378, 189] on input "Oui" at bounding box center [390, 188] width 217 height 18
radio input "true"
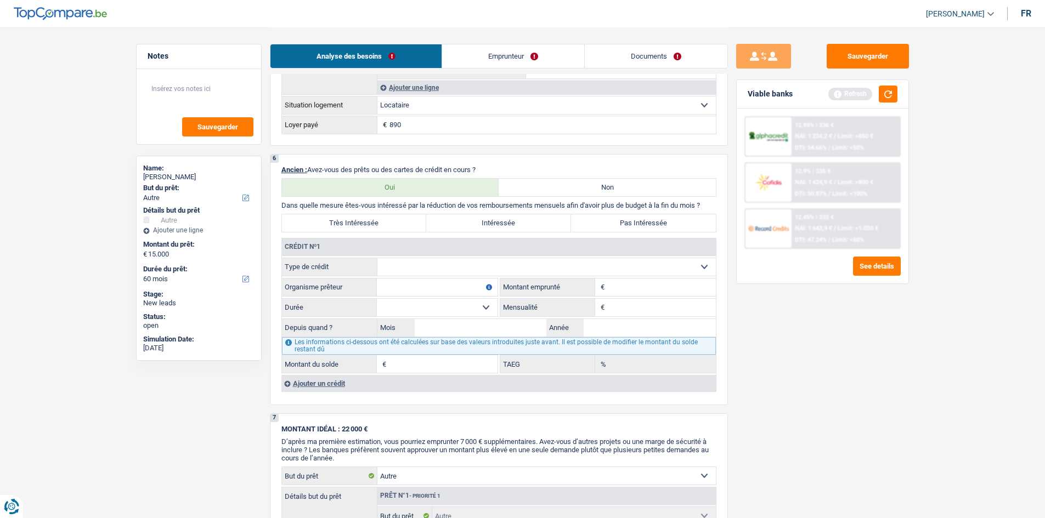
click at [456, 255] on select "Carte ou ouverture de crédit Prêt hypothécaire Vente à tempérament Prêt à tempé…" at bounding box center [546, 267] width 338 height 18
click at [491, 255] on div "Sauvegarder Viable banks Refresh 12.99% | 336 € NAI: 1 224,2 € / Limit: >850 € …" at bounding box center [822, 272] width 189 height 457
click at [491, 192] on label "Non" at bounding box center [607, 188] width 217 height 18
click at [491, 192] on input "Non" at bounding box center [607, 188] width 217 height 18
radio input "true"
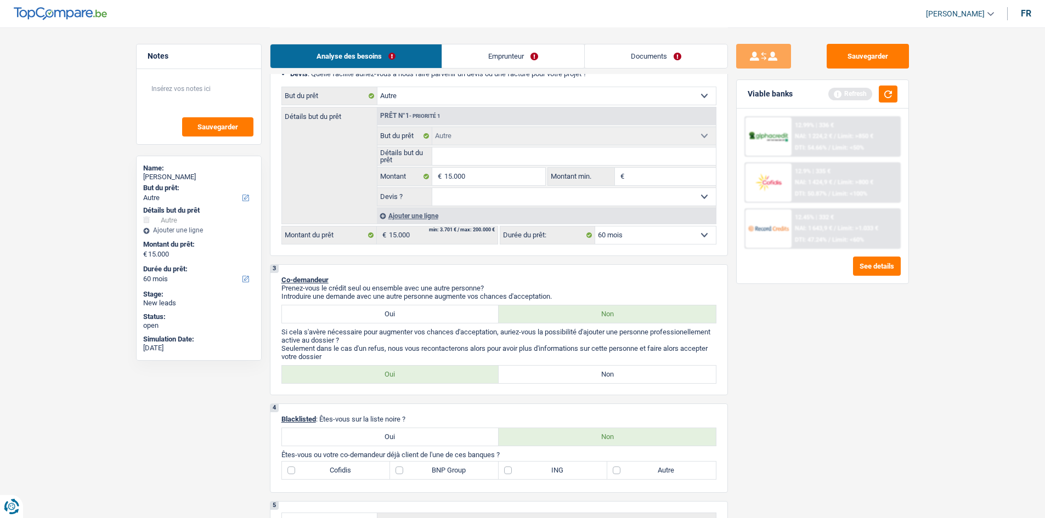
scroll to position [0, 0]
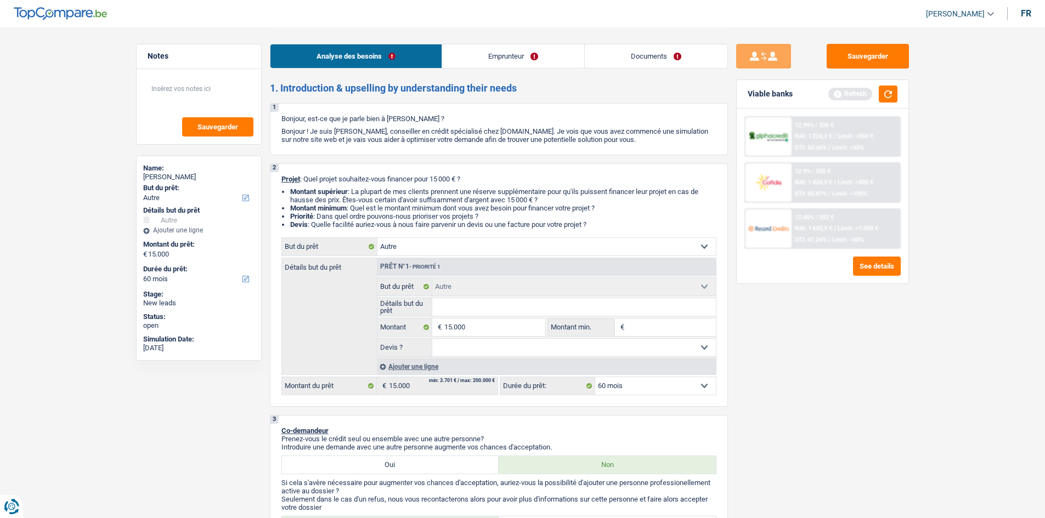
click at [491, 240] on select "Confort maison: meubles, textile, peinture, électroménager, outillage non-profe…" at bounding box center [546, 247] width 338 height 18
select select "household"
click at [377, 238] on select "Confort maison: meubles, textile, peinture, électroménager, outillage non-profe…" at bounding box center [546, 247] width 338 height 18
select select "household"
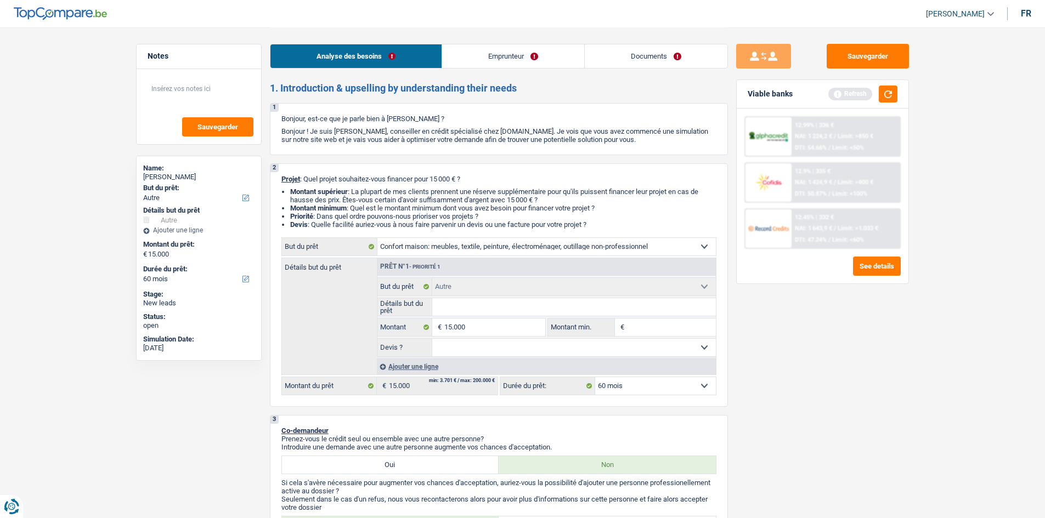
select select "household"
select select "other"
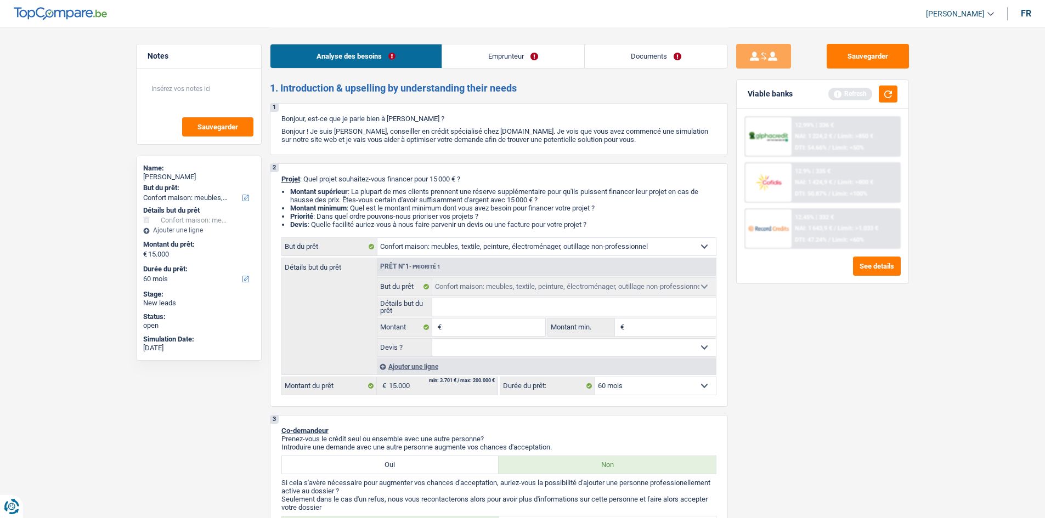
select select "other"
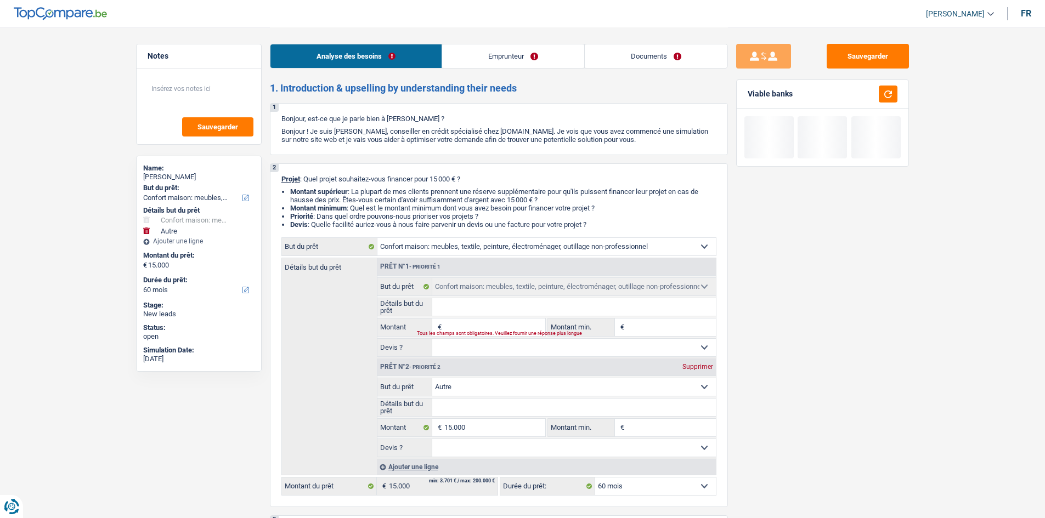
click at [491, 255] on div "Supprimer" at bounding box center [698, 367] width 36 height 7
type input "0"
select select
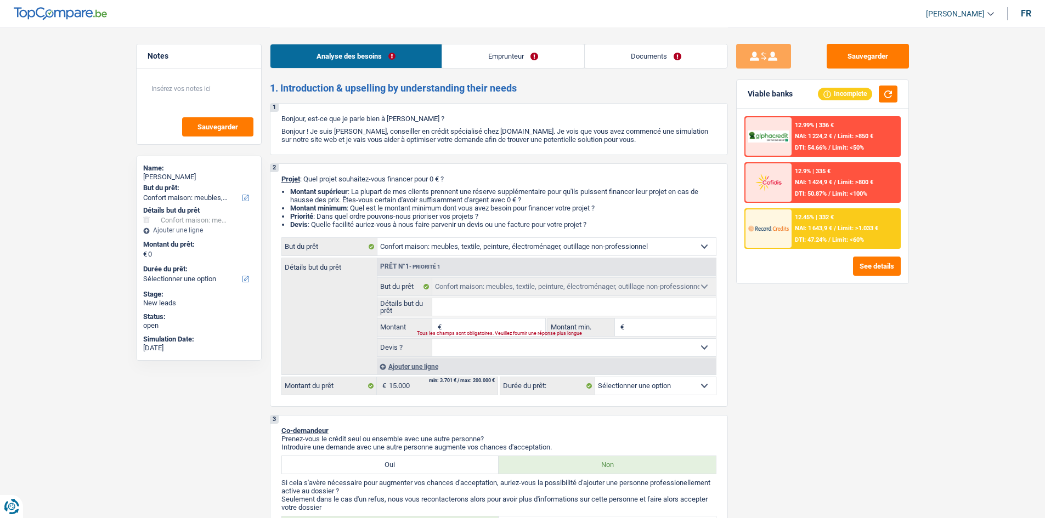
click at [491, 255] on div "Tous les champs sont obligatoires. Veuillez fournir une réponse plus longue" at bounding box center [474, 334] width 115 height 4
click at [491, 255] on input "Montant" at bounding box center [494, 328] width 100 height 18
type input "1"
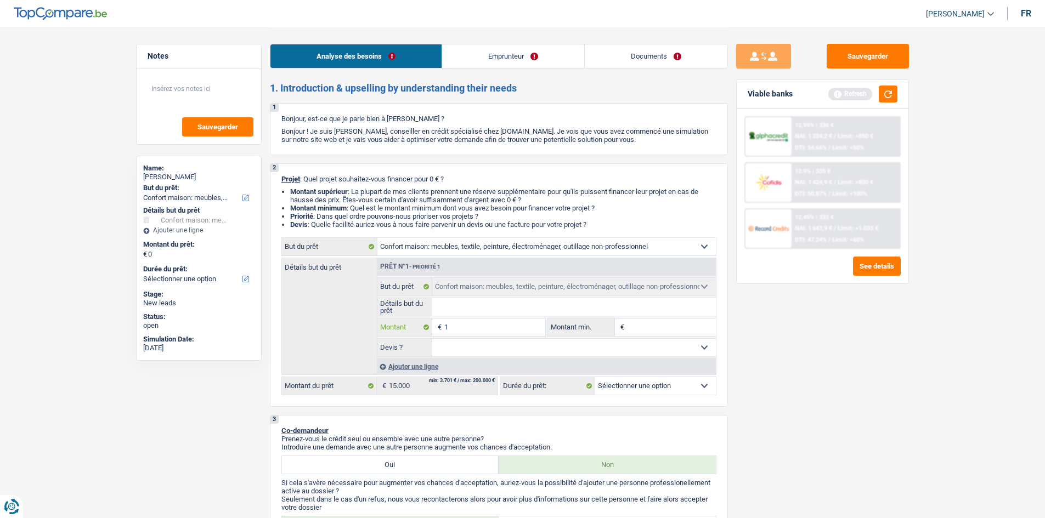
type input "10"
type input "100"
type input "1.000"
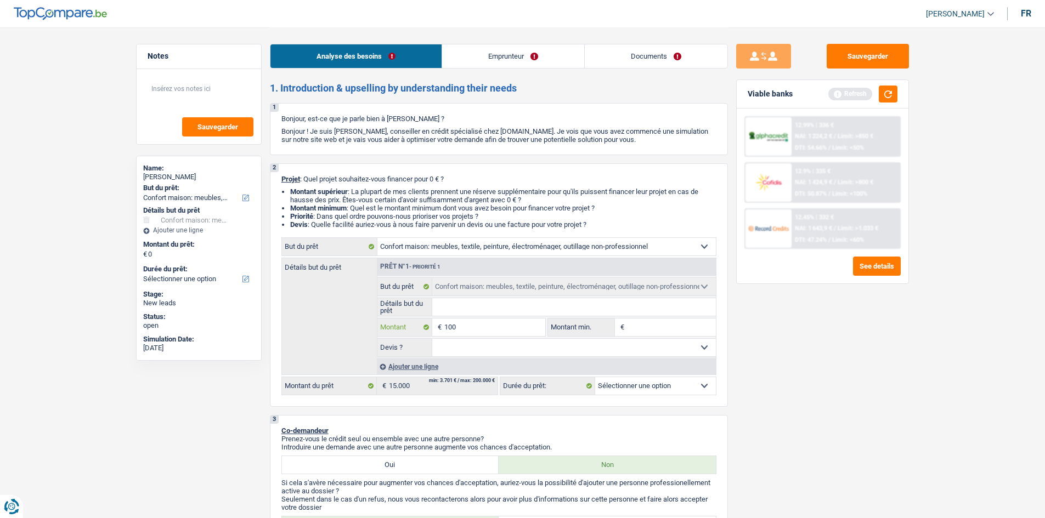
type input "1.000"
type input "10.000"
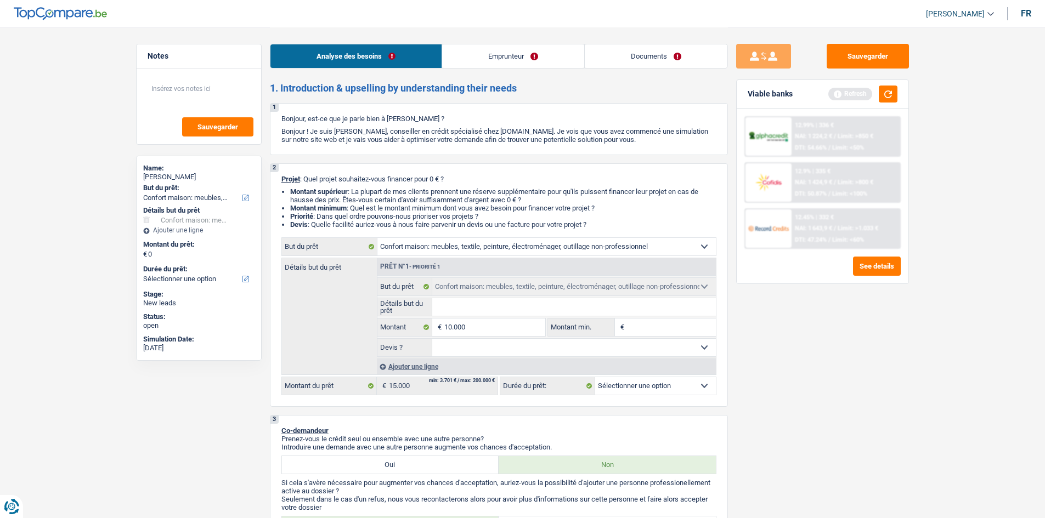
type input "10.000"
click at [403, 255] on div "Ajouter une ligne" at bounding box center [546, 367] width 339 height 16
select select "48"
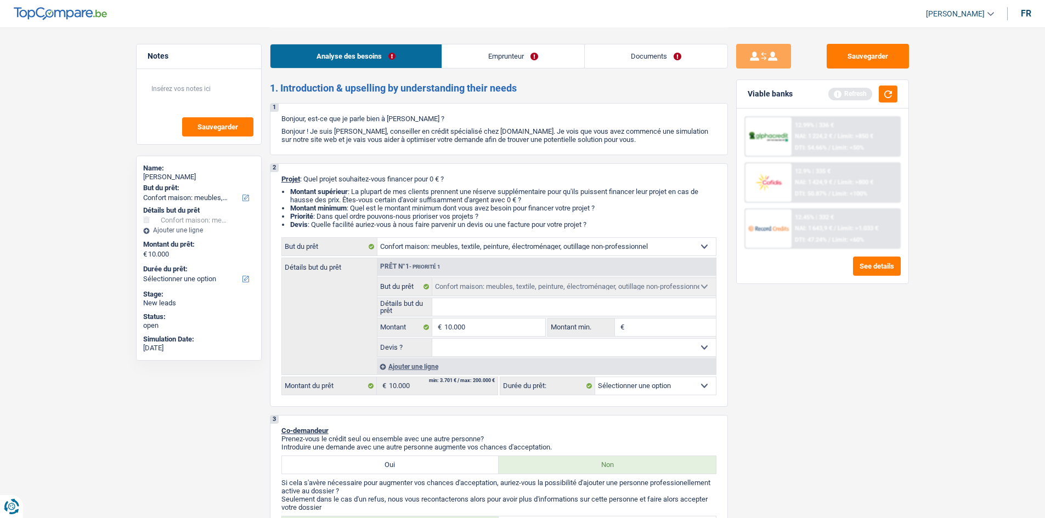
select select "48"
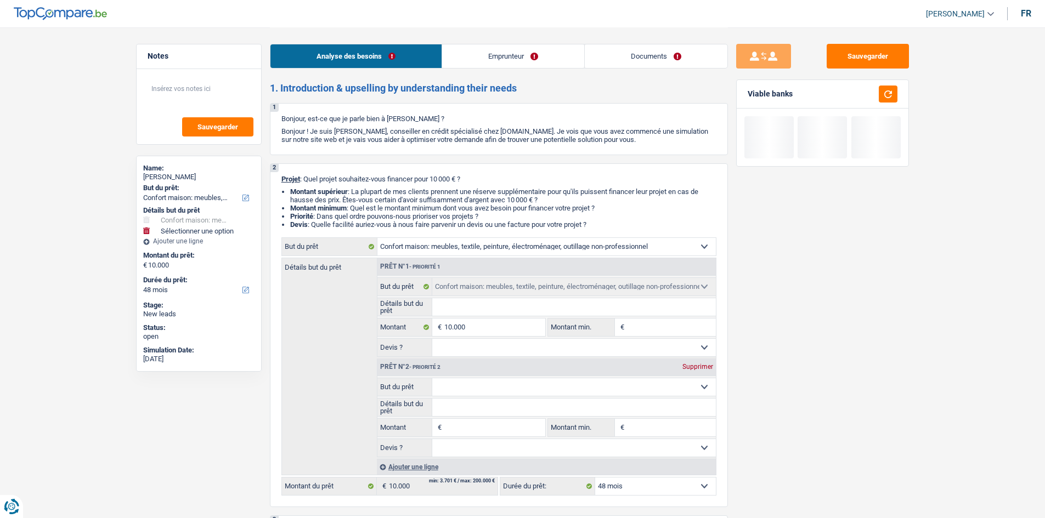
click at [462, 255] on select "Confort maison: meubles, textile, peinture, électroménager, outillage non-profe…" at bounding box center [574, 388] width 284 height 18
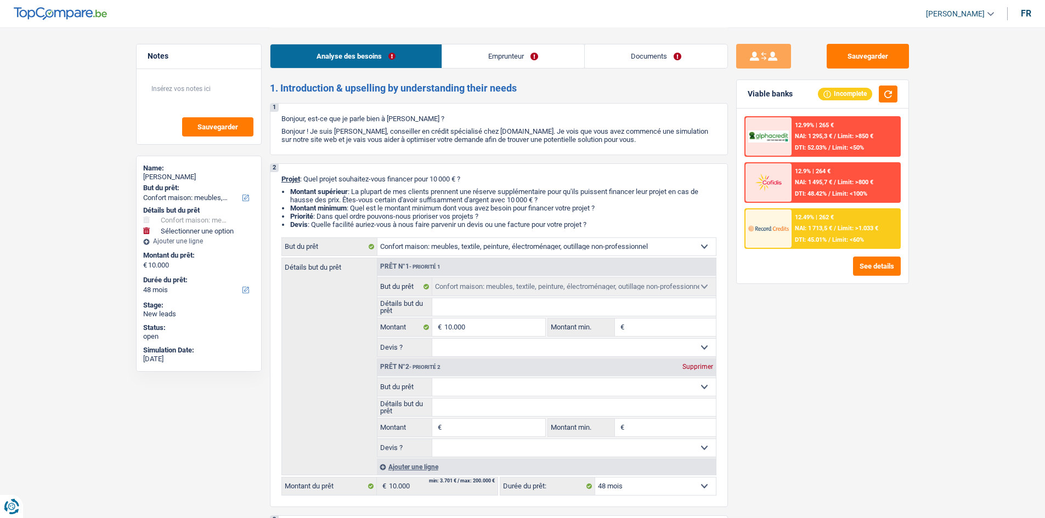
select select "tech"
click at [432, 255] on select "Confort maison: meubles, textile, peinture, électroménager, outillage non-profe…" at bounding box center [574, 388] width 284 height 18
select select "tech"
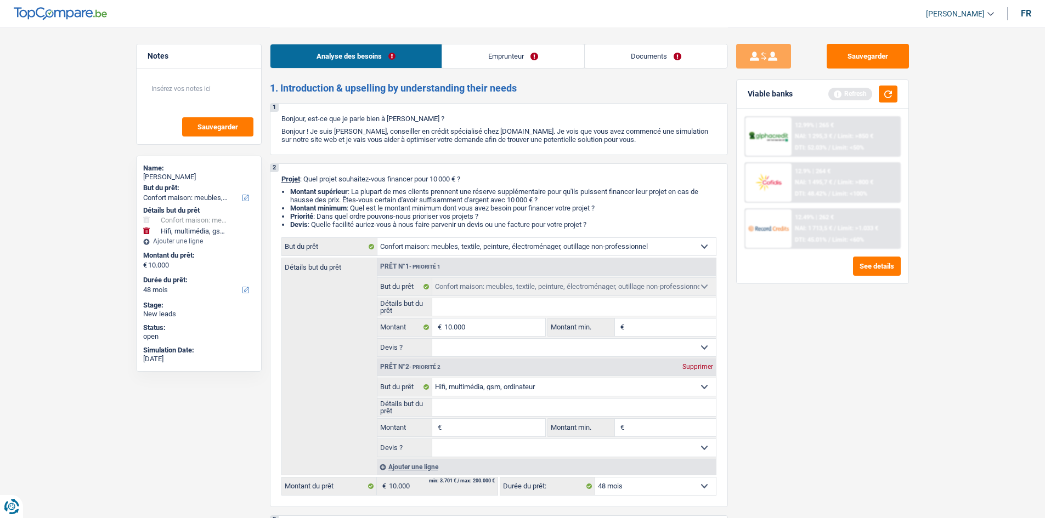
click at [487, 255] on input "Montant" at bounding box center [494, 428] width 100 height 18
type input "5"
type input "50"
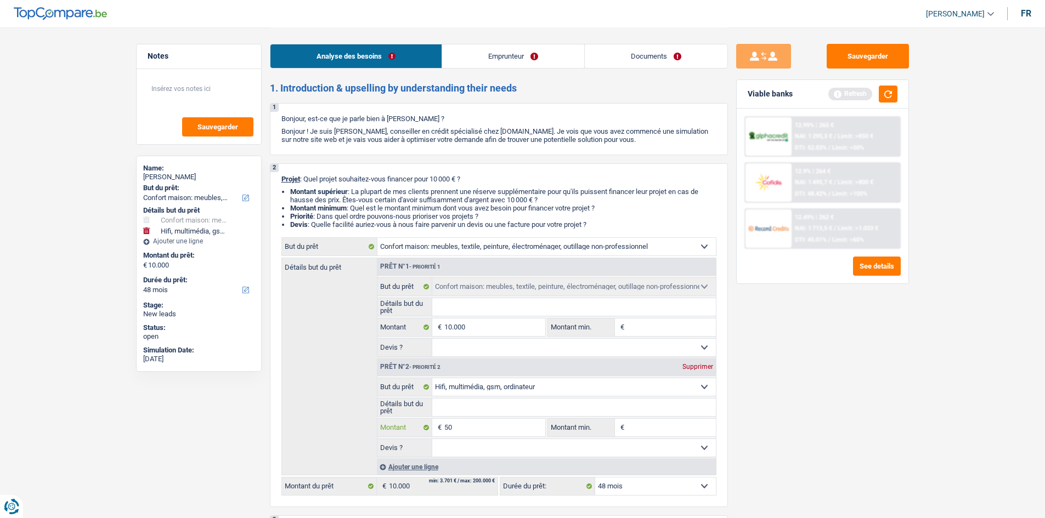
type input "500"
type input "5.000"
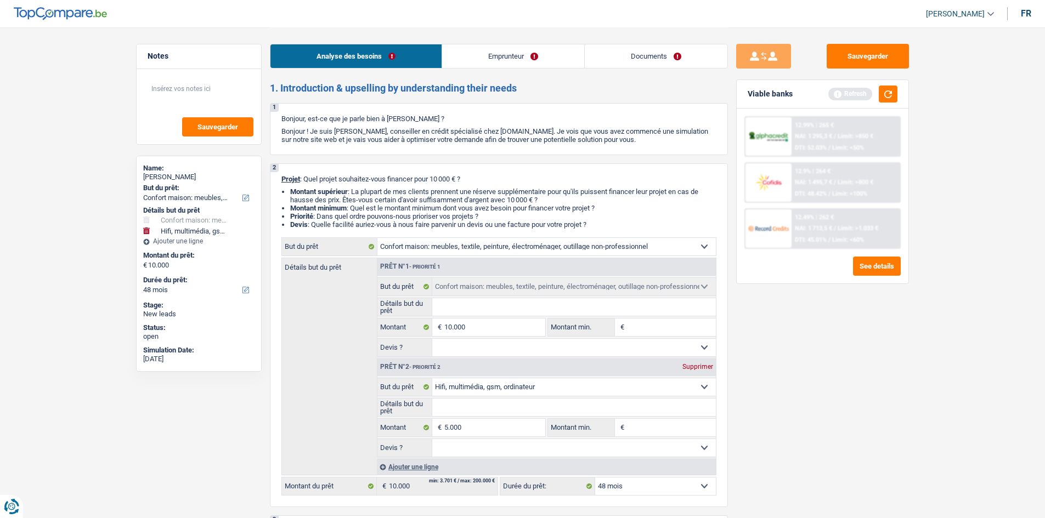
type input "15.000"
select select "60"
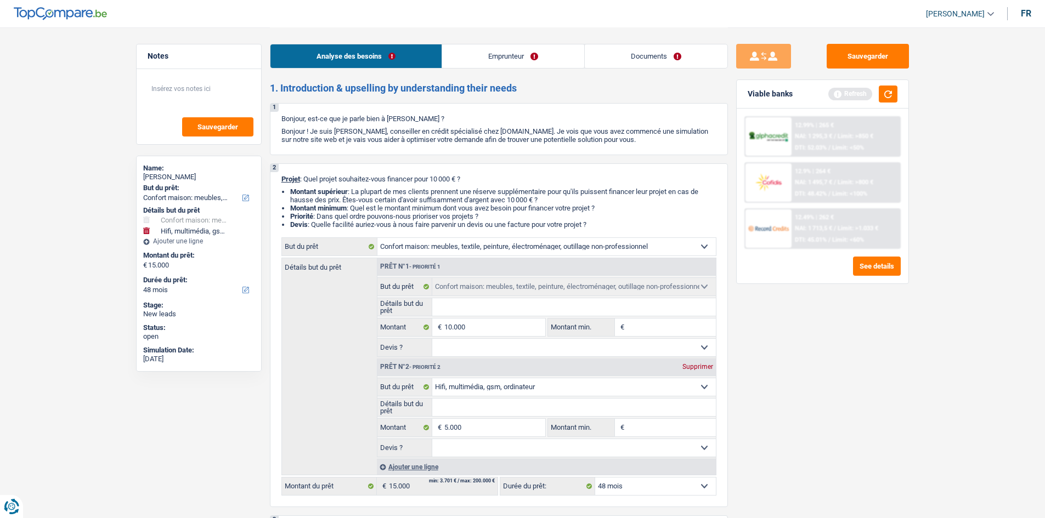
select select "60"
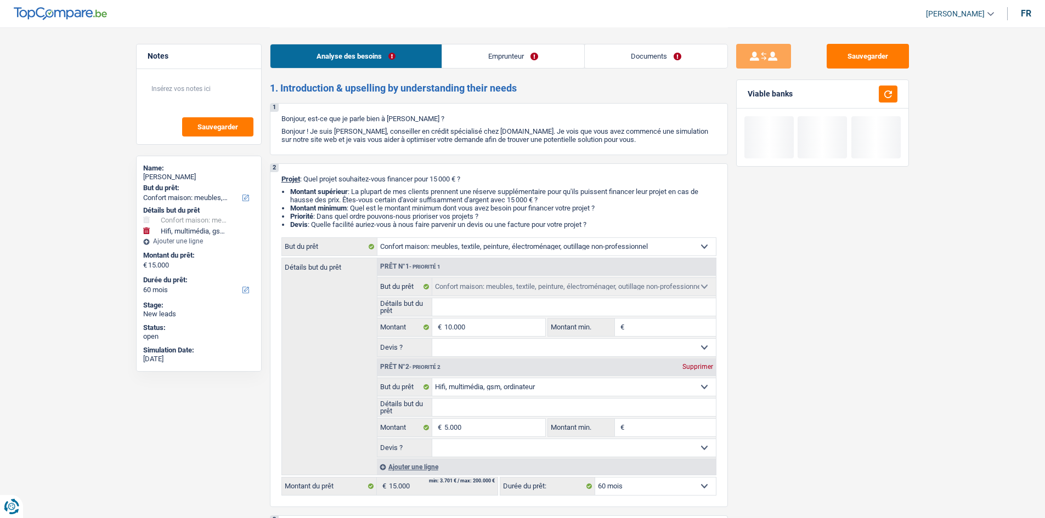
drag, startPoint x: 753, startPoint y: 445, endPoint x: 787, endPoint y: 437, distance: 35.5
click at [491, 255] on div "Sauvegarder Viable banks" at bounding box center [822, 272] width 189 height 457
click at [491, 61] on link "Emprunteur" at bounding box center [513, 56] width 142 height 24
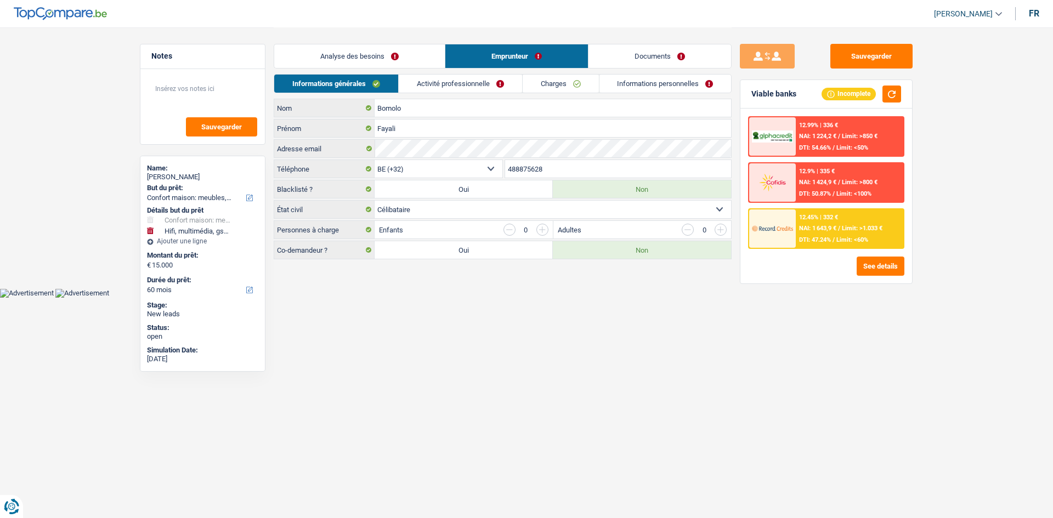
click at [491, 77] on link "Charges" at bounding box center [561, 84] width 76 height 18
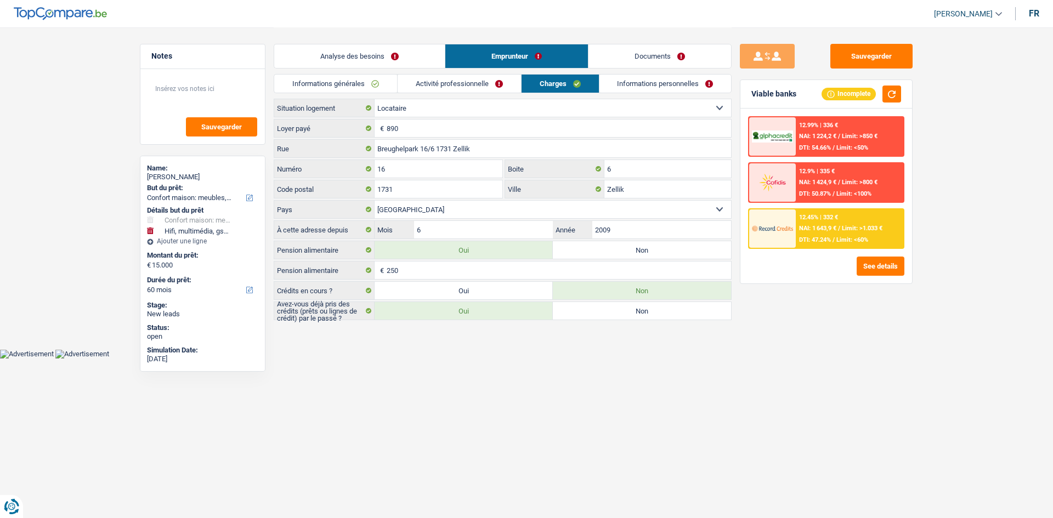
click at [491, 82] on link "Activité professionnelle" at bounding box center [459, 84] width 123 height 18
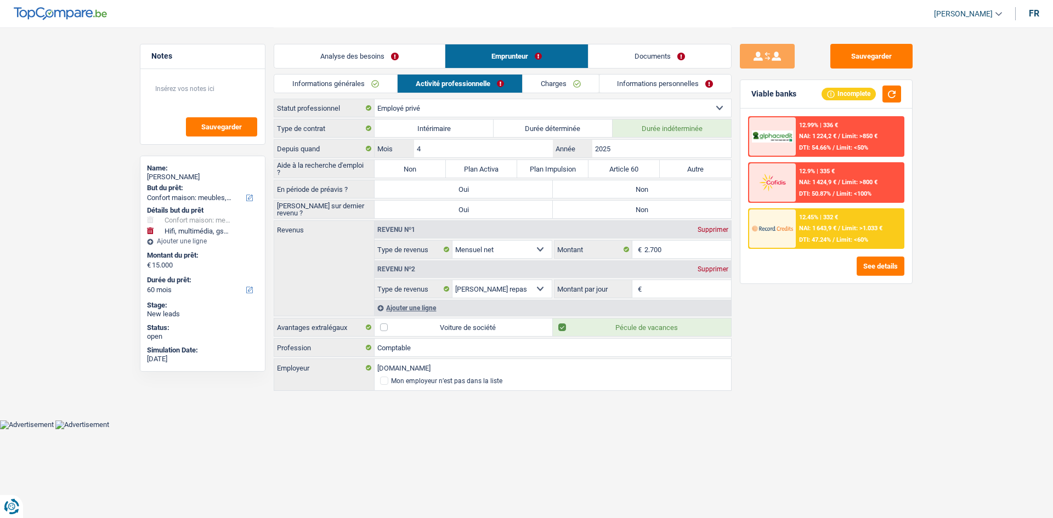
click at [491, 77] on link "Informations personnelles" at bounding box center [666, 84] width 132 height 18
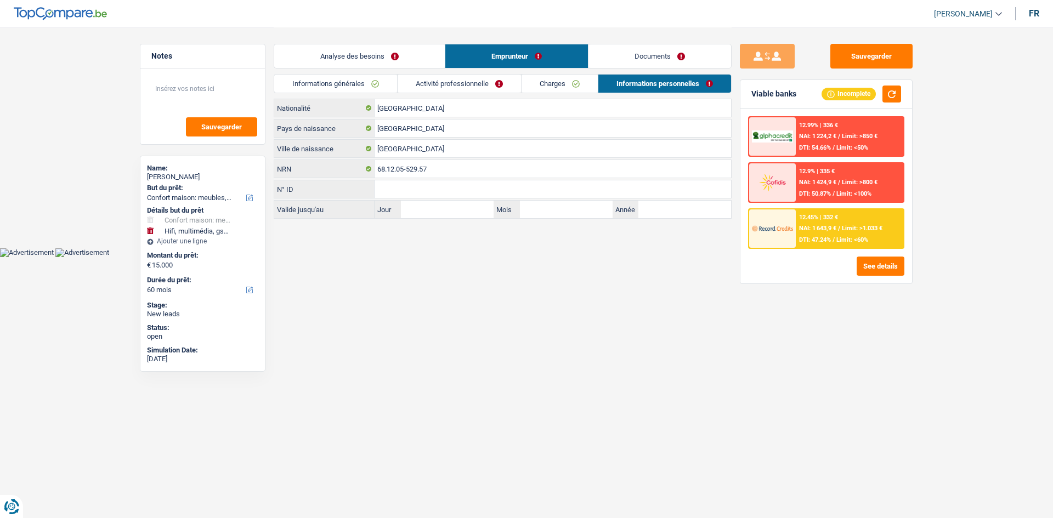
click at [491, 85] on link "Charges" at bounding box center [560, 84] width 76 height 18
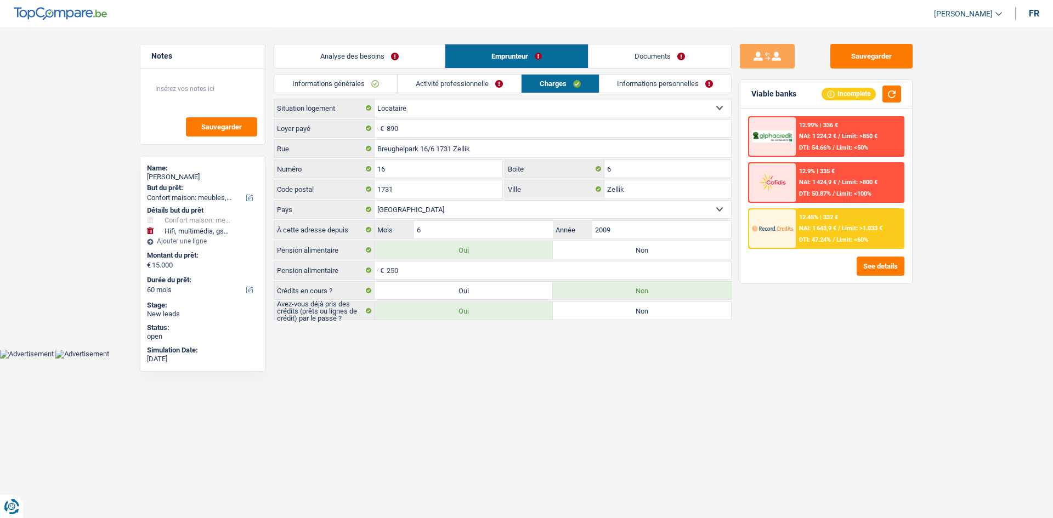
click at [453, 82] on link "Activité professionnelle" at bounding box center [459, 84] width 123 height 18
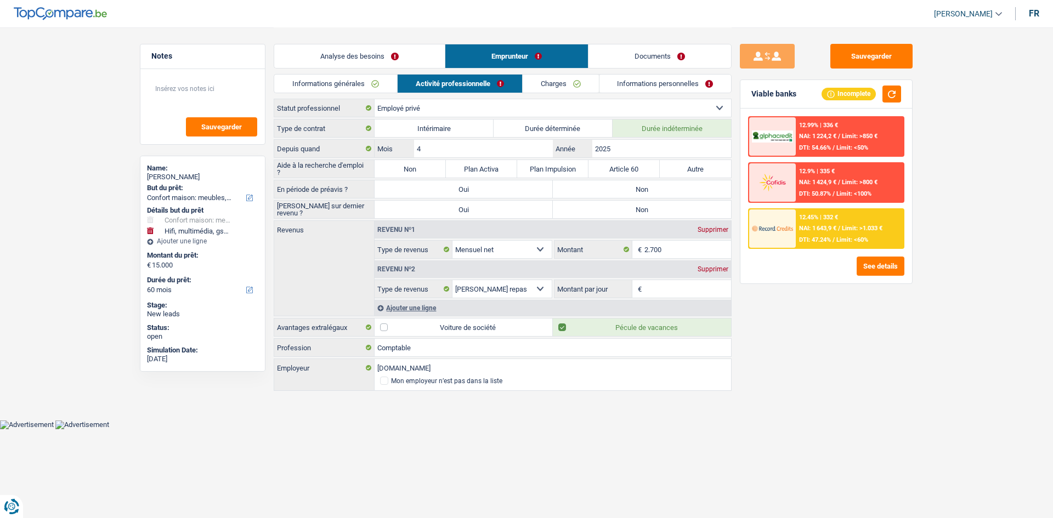
click at [491, 78] on link "Informations personnelles" at bounding box center [666, 84] width 132 height 18
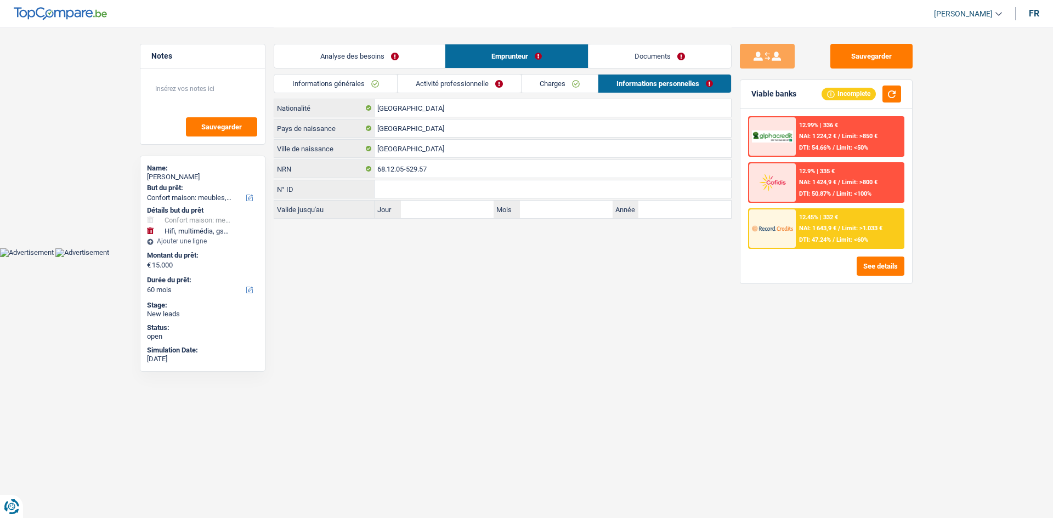
click at [491, 76] on link "Activité professionnelle" at bounding box center [459, 84] width 123 height 18
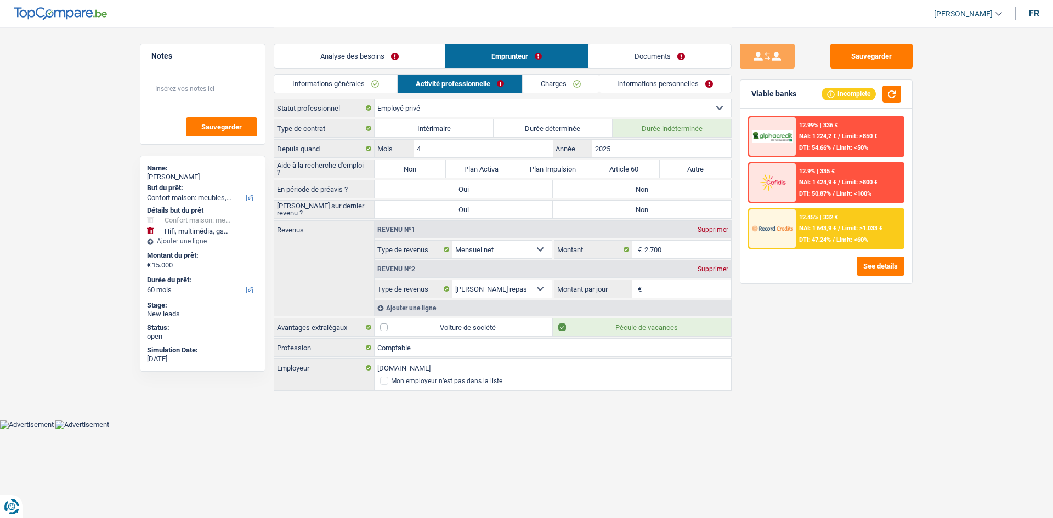
click at [491, 87] on link "Charges" at bounding box center [561, 84] width 76 height 18
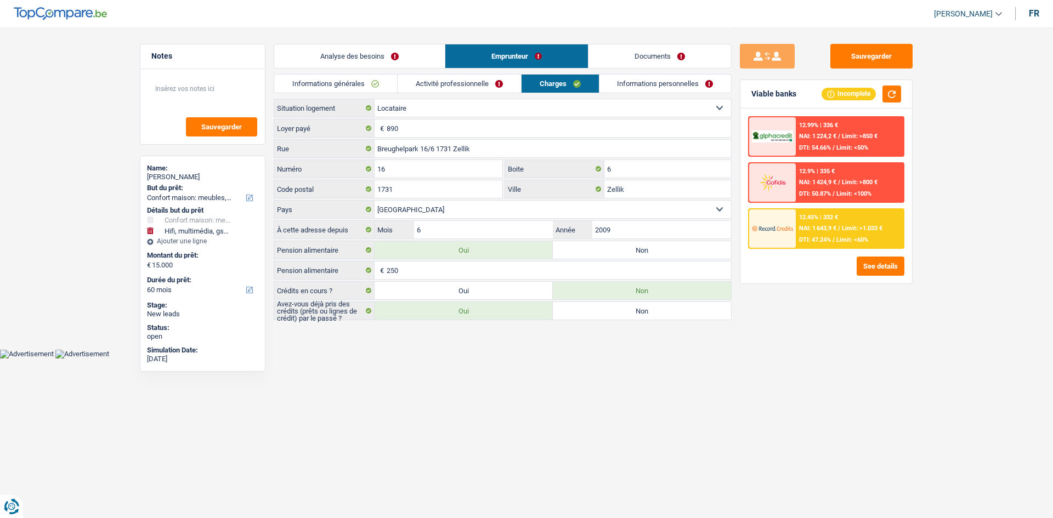
click at [397, 77] on li "Activité professionnelle" at bounding box center [459, 83] width 124 height 19
click at [395, 44] on link "Analyse des besoins" at bounding box center [359, 56] width 171 height 24
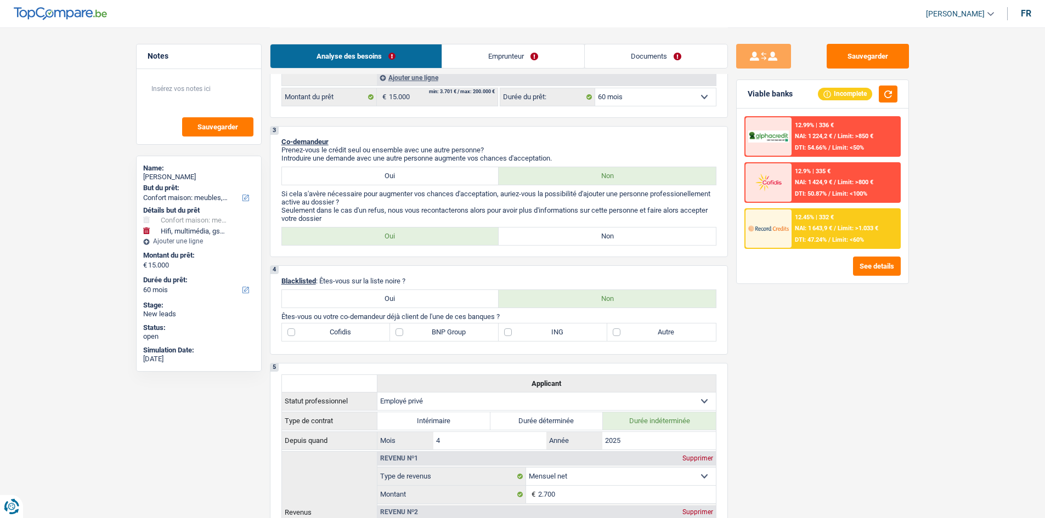
scroll to position [384, 0]
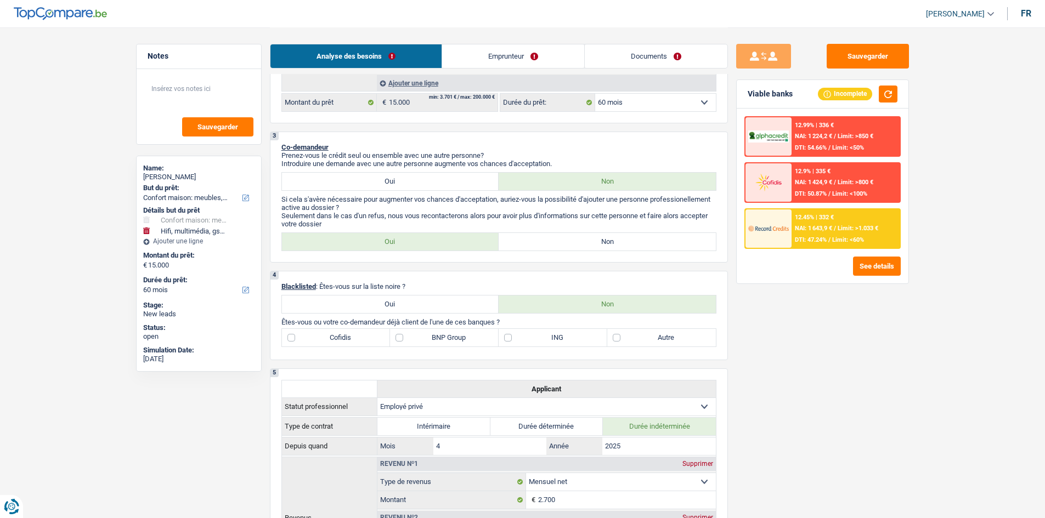
click at [491, 240] on label "Non" at bounding box center [607, 242] width 217 height 18
click at [491, 240] on input "Non" at bounding box center [607, 242] width 217 height 18
radio input "true"
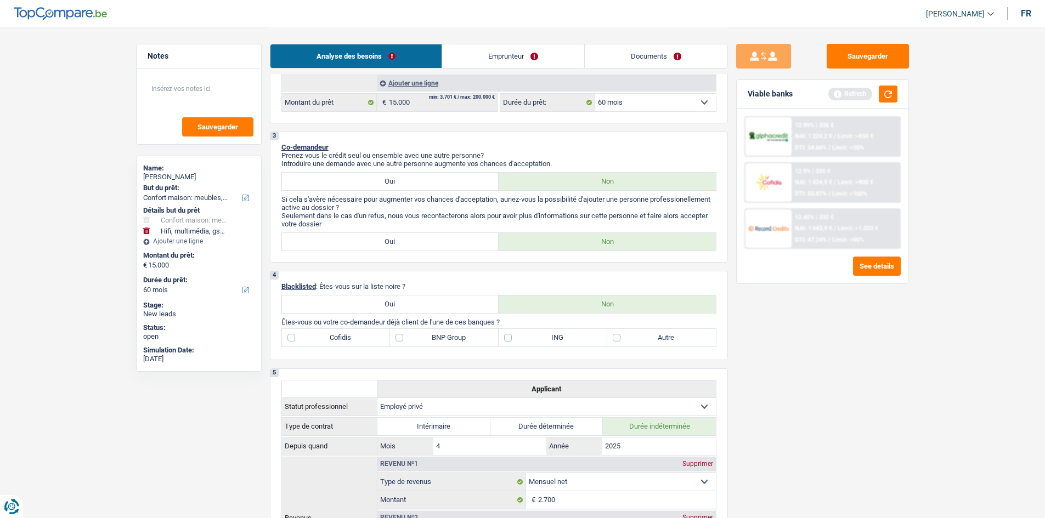
drag, startPoint x: 526, startPoint y: 59, endPoint x: 503, endPoint y: 67, distance: 24.0
click at [491, 59] on link "Emprunteur" at bounding box center [513, 56] width 142 height 24
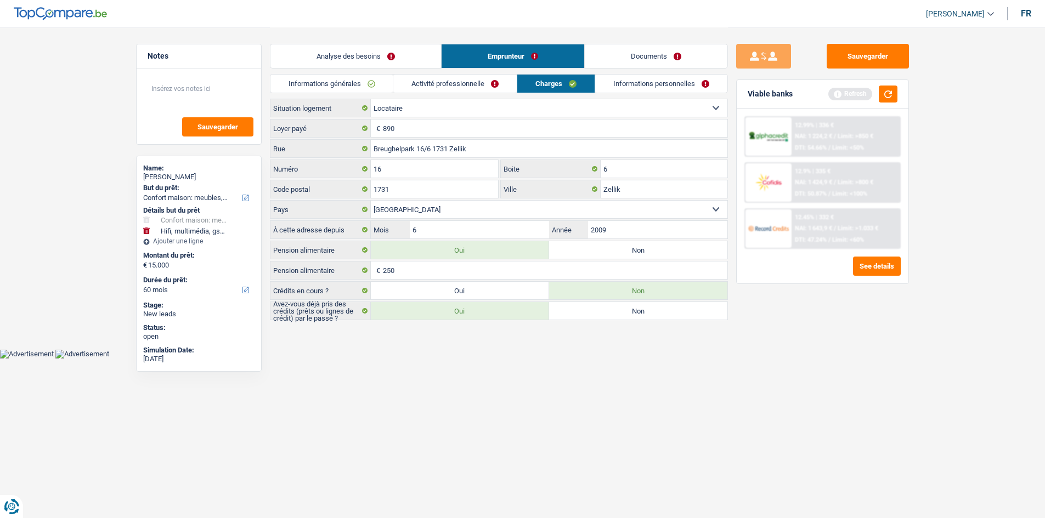
scroll to position [0, 0]
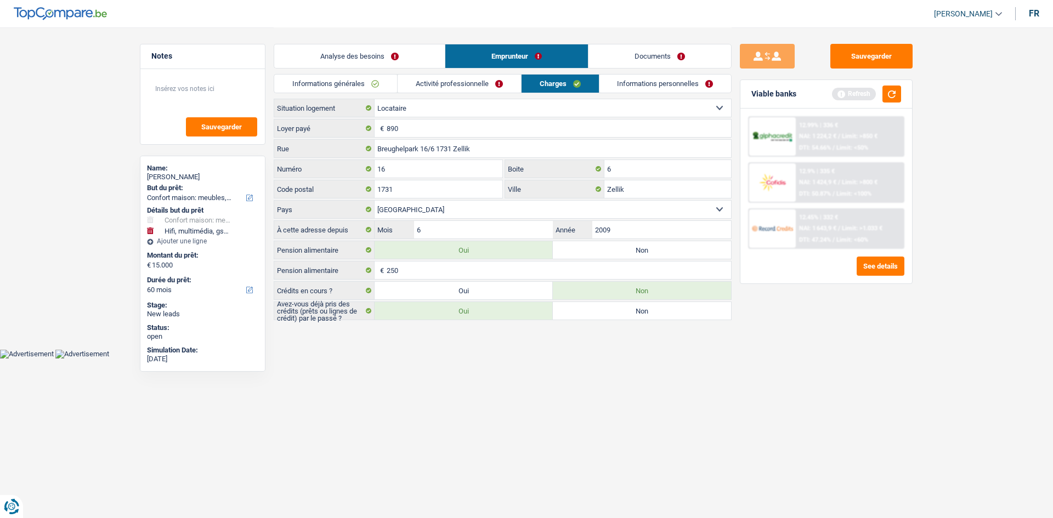
click at [379, 78] on link "Informations générales" at bounding box center [335, 84] width 123 height 18
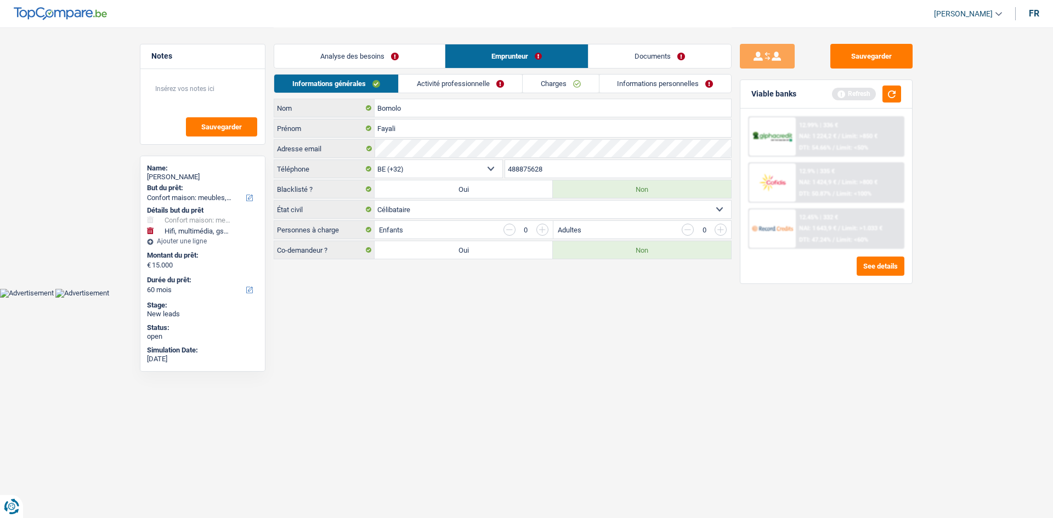
click at [395, 55] on link "Analyse des besoins" at bounding box center [359, 56] width 171 height 24
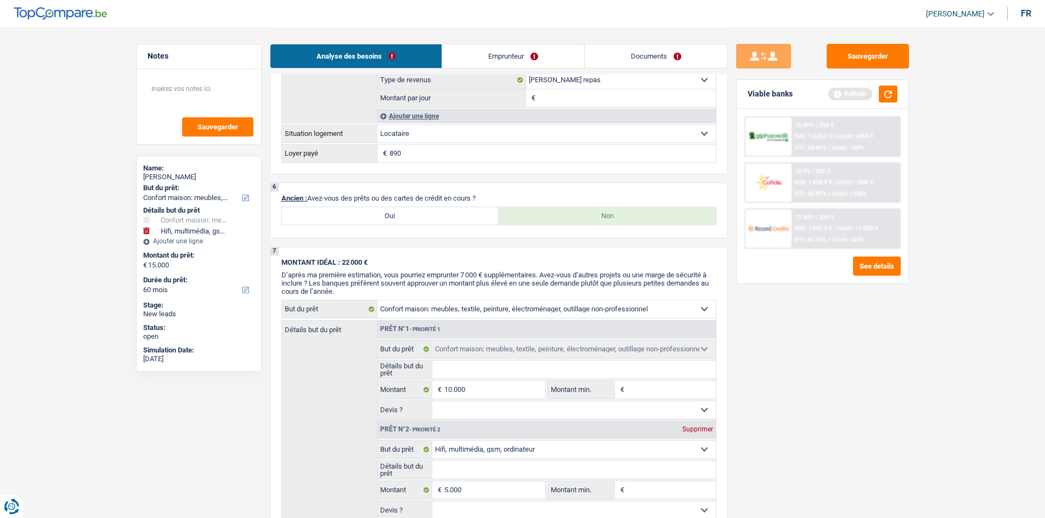
scroll to position [933, 0]
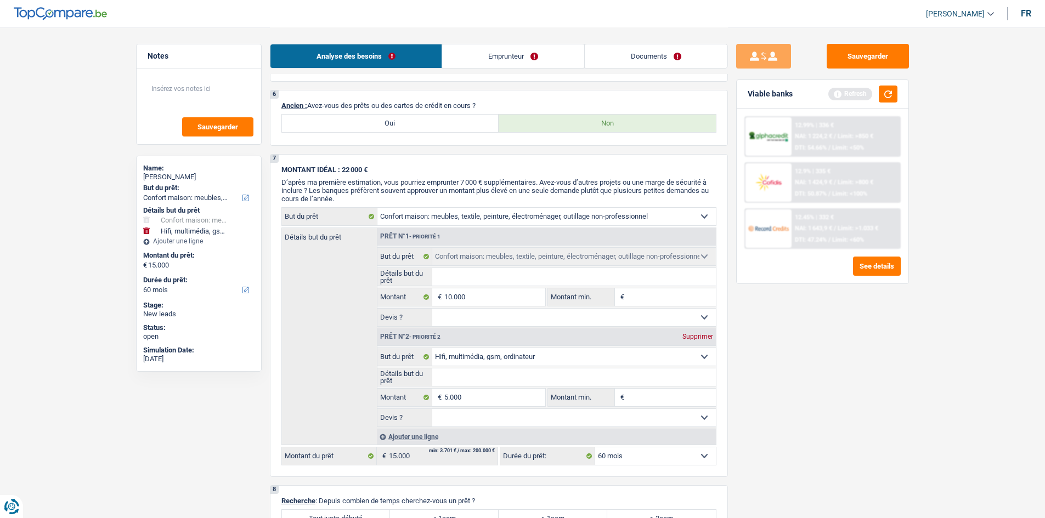
click at [400, 125] on label "Oui" at bounding box center [390, 124] width 217 height 18
click at [400, 125] on input "Oui" at bounding box center [390, 124] width 217 height 18
radio input "true"
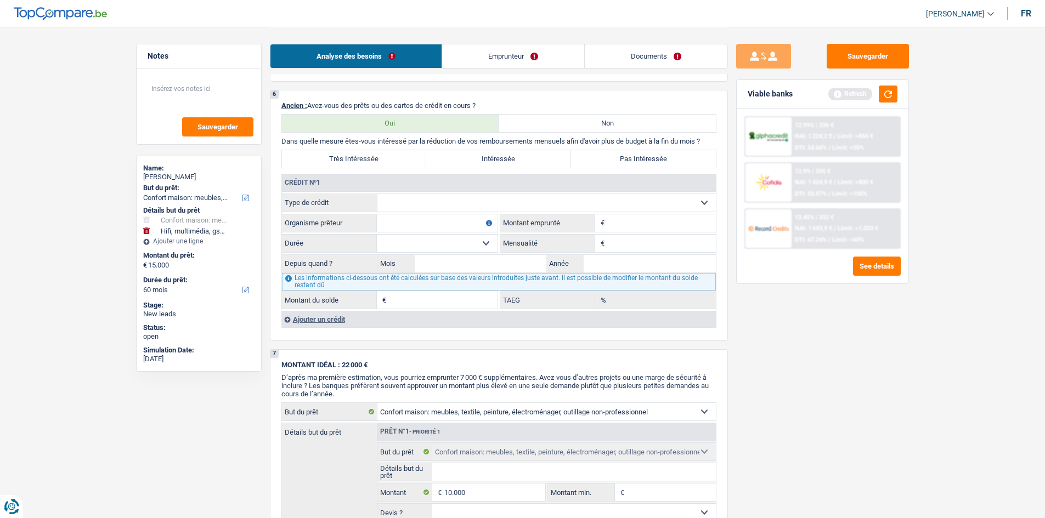
click at [435, 201] on select "Carte ou ouverture de crédit Prêt hypothécaire Vente à tempérament Prêt à tempé…" at bounding box center [546, 203] width 338 height 18
select select "carLoan"
type input "0"
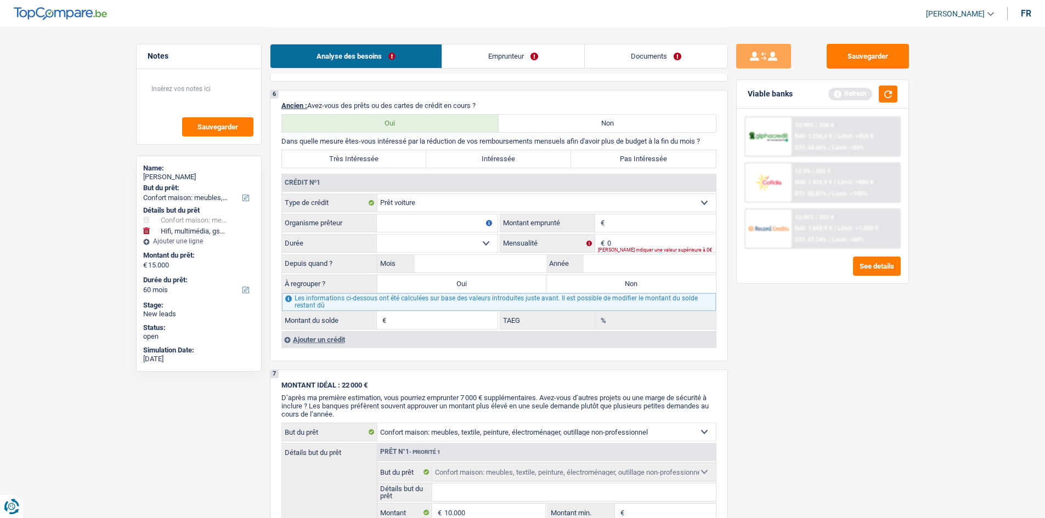
click at [491, 222] on input "Montant" at bounding box center [661, 224] width 109 height 18
type input "12.000"
click at [491, 241] on input "0" at bounding box center [661, 244] width 109 height 18
type input "220"
click at [491, 255] on input "Année" at bounding box center [650, 264] width 132 height 18
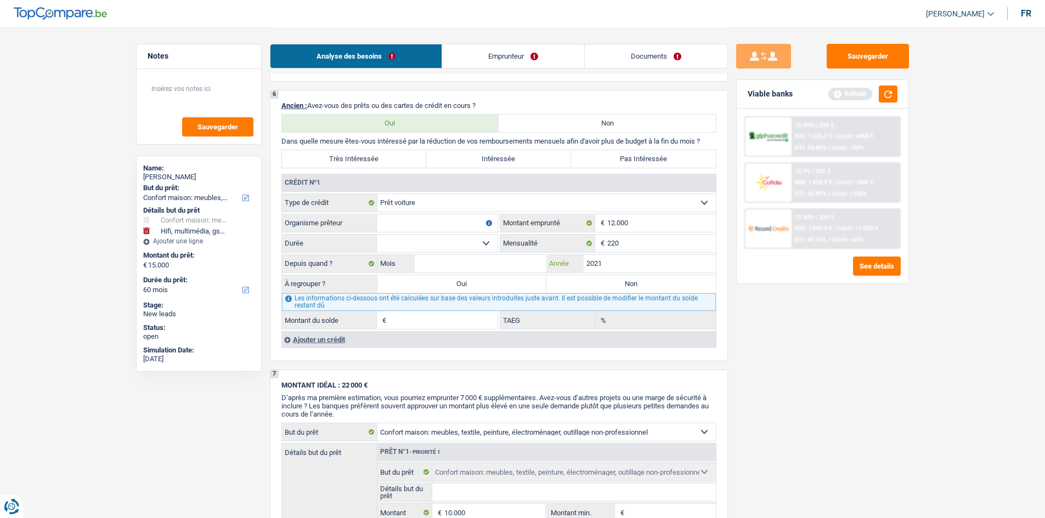
type input "2021"
drag, startPoint x: 488, startPoint y: 252, endPoint x: 498, endPoint y: 251, distance: 10.5
click at [488, 252] on select "12 mois 18 mois 24 mois 30 mois 36 mois 42 mois 48 mois 60 mois Sélectionner un…" at bounding box center [437, 244] width 121 height 18
drag, startPoint x: 509, startPoint y: 264, endPoint x: 614, endPoint y: 280, distance: 107.1
click at [491, 255] on input "Mois" at bounding box center [481, 264] width 132 height 18
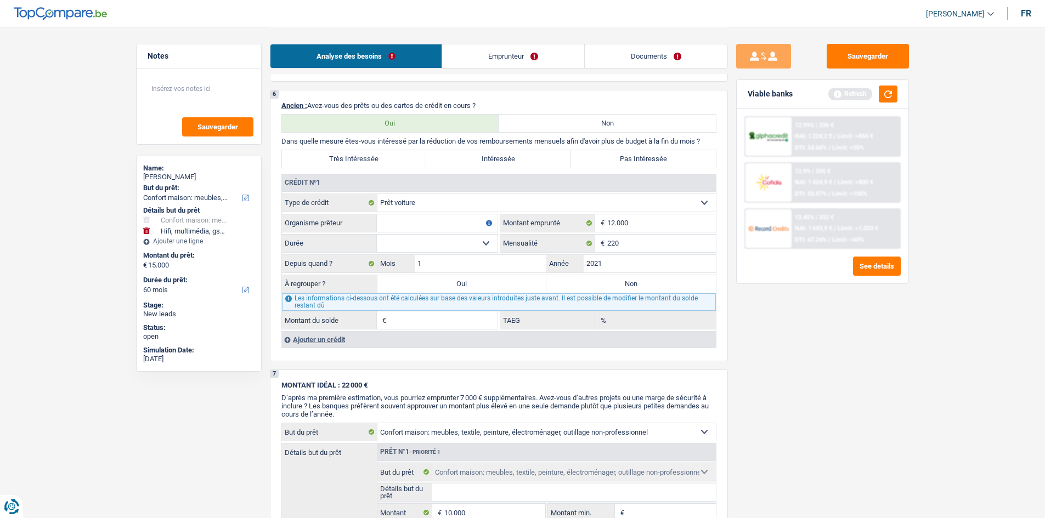
type input "11"
click at [491, 255] on main "Notes Sauvegarder Name: Fayali Bomolo But du prêt: Confort maison: meubles, tex…" at bounding box center [522, 62] width 1045 height 1990
click at [475, 250] on select "12 mois 18 mois 24 mois 30 mois 36 mois 42 mois 48 mois 60 mois Sélectionner un…" at bounding box center [437, 244] width 121 height 18
select select "60"
click at [377, 235] on select "12 mois 18 mois 24 mois 30 mois 36 mois 42 mois 48 mois 60 mois Sélectionner un…" at bounding box center [437, 244] width 121 height 18
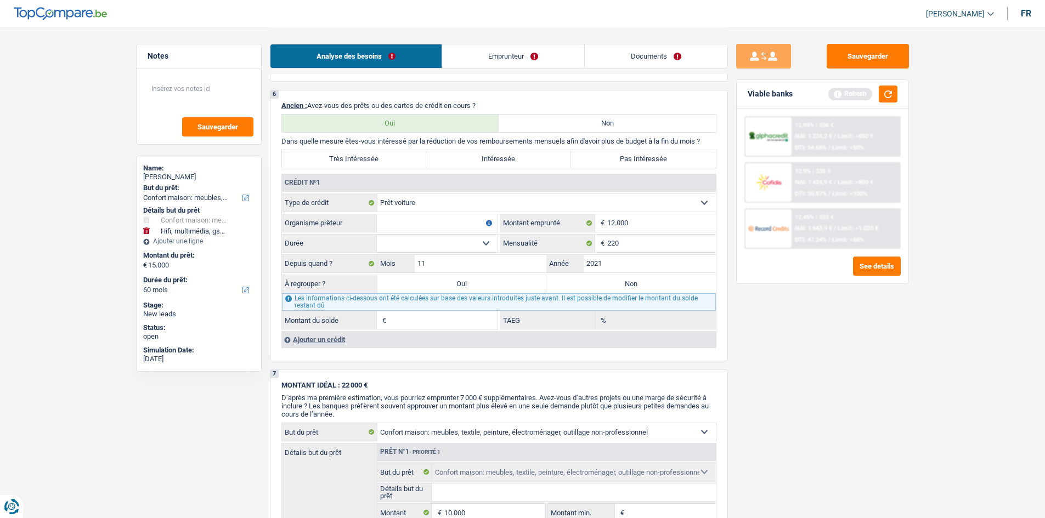
type input "3.008"
type input "3,88"
click at [421, 225] on input "Organisme prêteur" at bounding box center [437, 224] width 121 height 18
type input "b"
type input "Alpha credit"
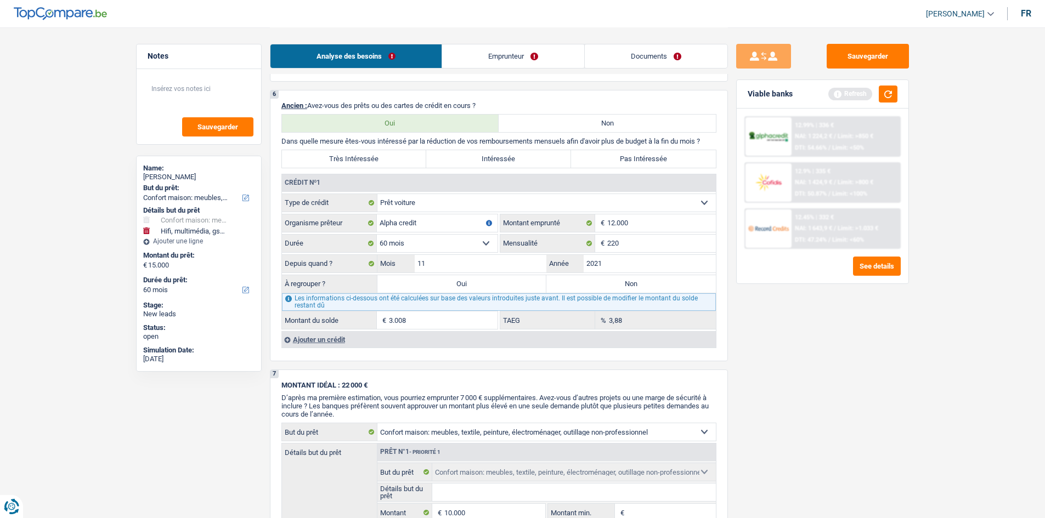
click at [491, 255] on main "Notes Sauvegarder Name: Fayali Bomolo But du prêt: Confort maison: meubles, tex…" at bounding box center [522, 62] width 1045 height 1990
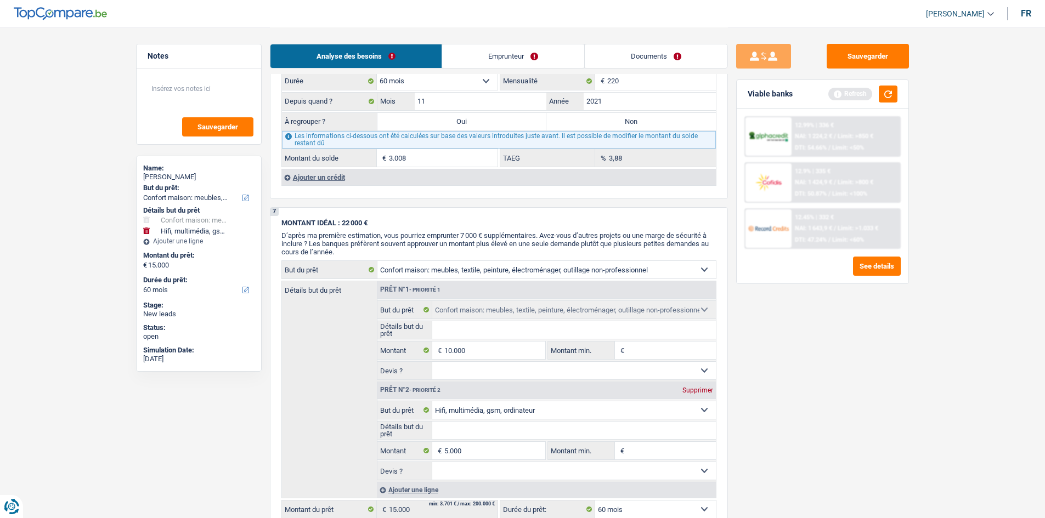
scroll to position [1317, 0]
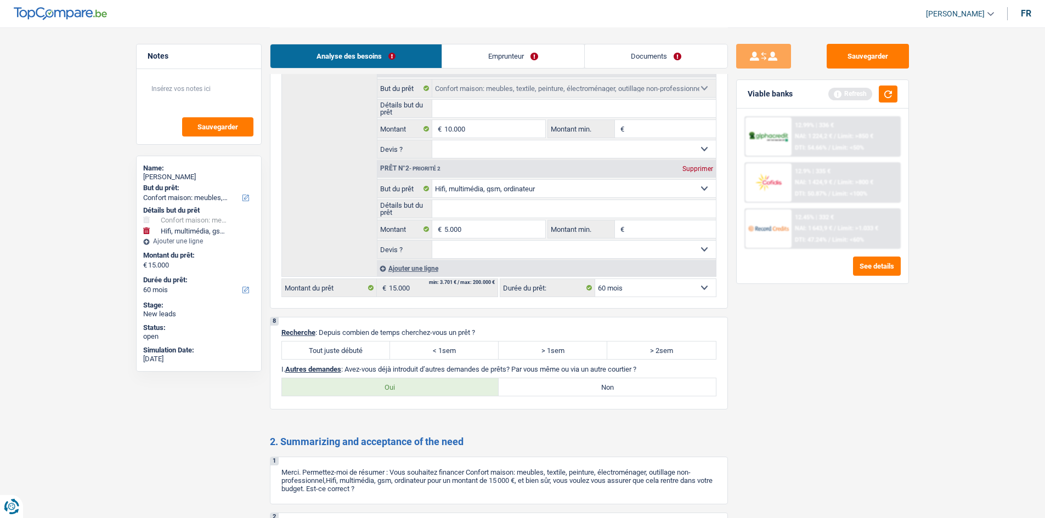
drag, startPoint x: 350, startPoint y: 345, endPoint x: 413, endPoint y: 315, distance: 69.7
click at [350, 255] on label "Tout juste débuté" at bounding box center [336, 351] width 109 height 18
click at [350, 255] on input "Tout juste débuté" at bounding box center [336, 351] width 109 height 18
radio input "true"
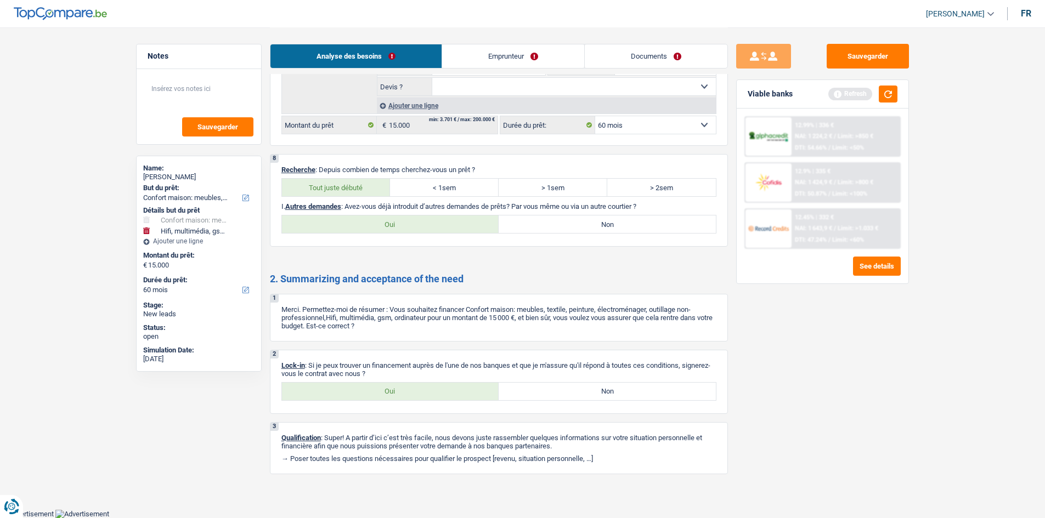
click at [419, 255] on label "Oui" at bounding box center [390, 392] width 217 height 18
click at [419, 255] on input "Oui" at bounding box center [390, 392] width 217 height 18
radio input "true"
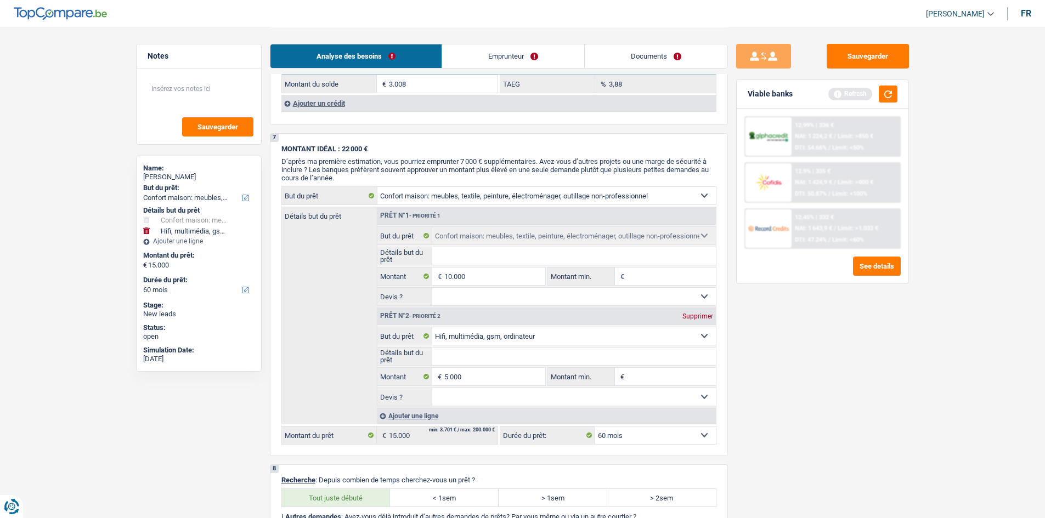
scroll to position [1096, 0]
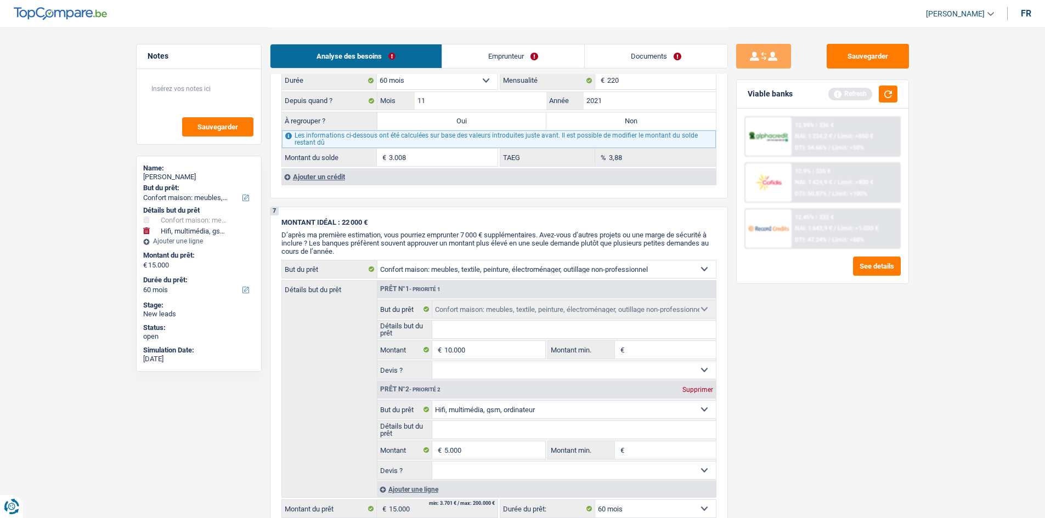
click at [363, 179] on div "Ajouter un crédit" at bounding box center [498, 176] width 435 height 16
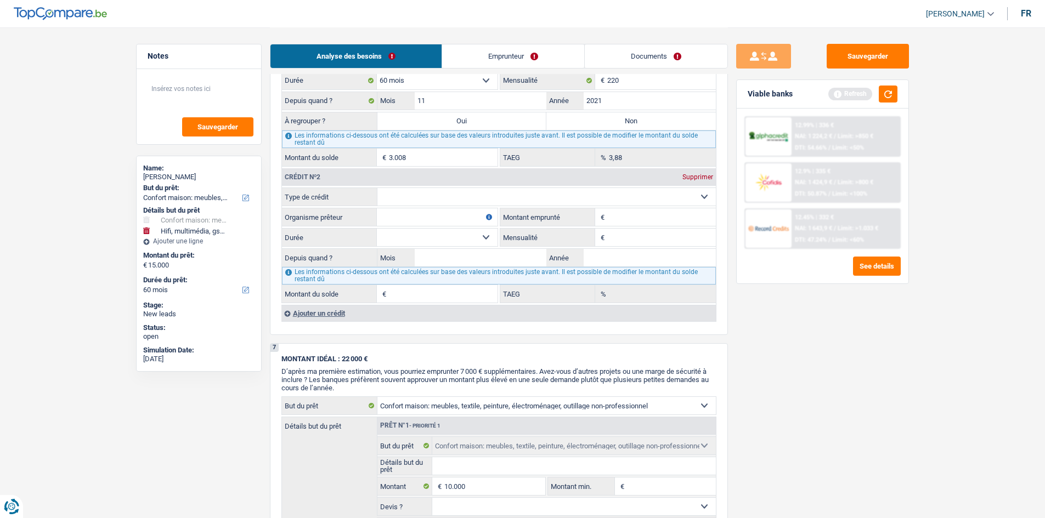
click at [444, 205] on select "Carte ou ouverture de crédit Prêt hypothécaire Vente à tempérament Prêt à tempé…" at bounding box center [546, 197] width 338 height 18
select select "cardOrCredit"
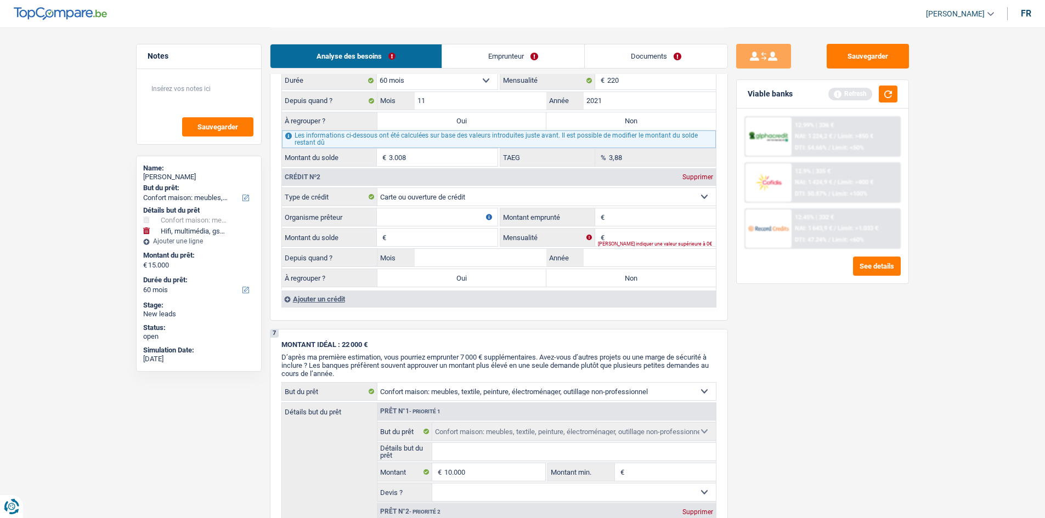
type input "0"
click at [491, 175] on div "Supprimer" at bounding box center [698, 177] width 36 height 7
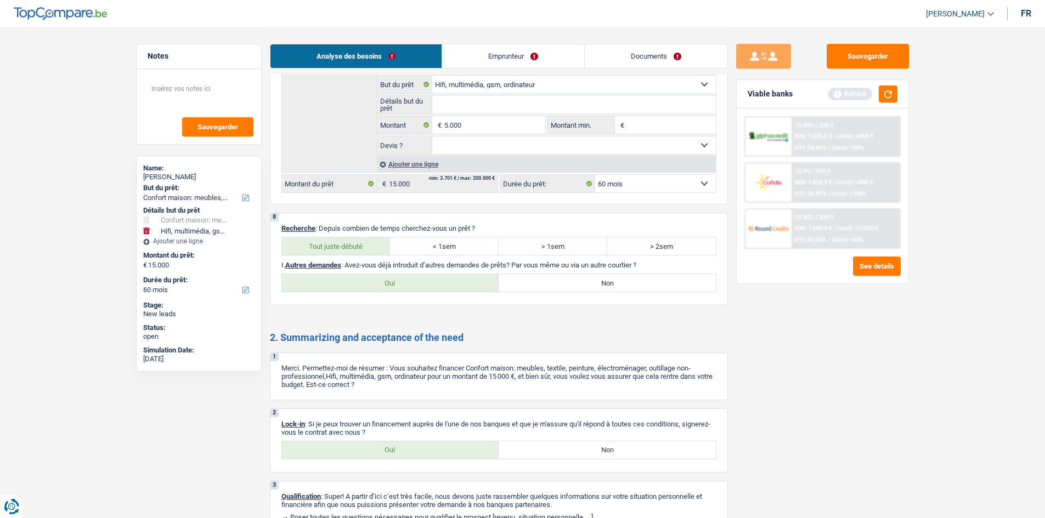
scroll to position [1480, 0]
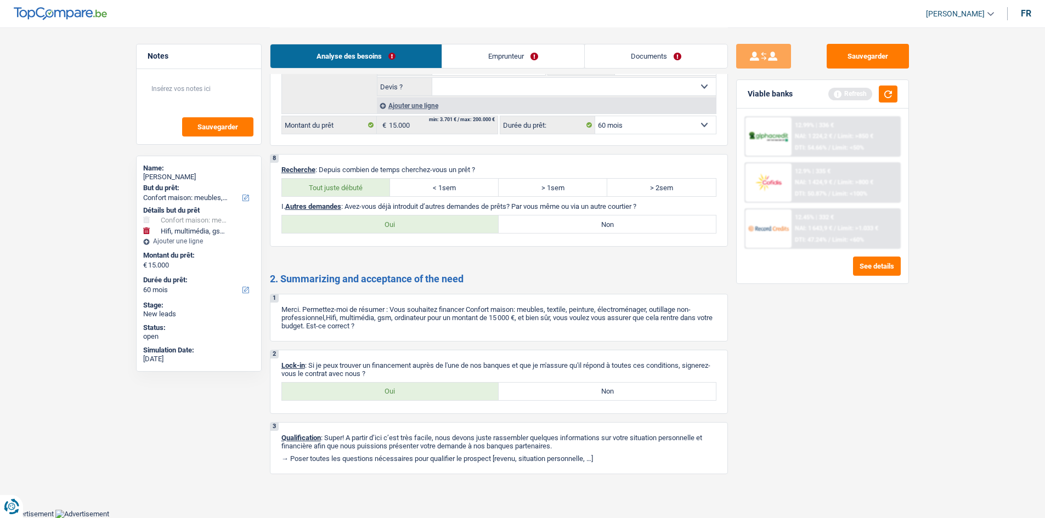
click at [491, 229] on label "Non" at bounding box center [607, 225] width 217 height 18
click at [491, 229] on input "Non" at bounding box center [607, 225] width 217 height 18
radio input "true"
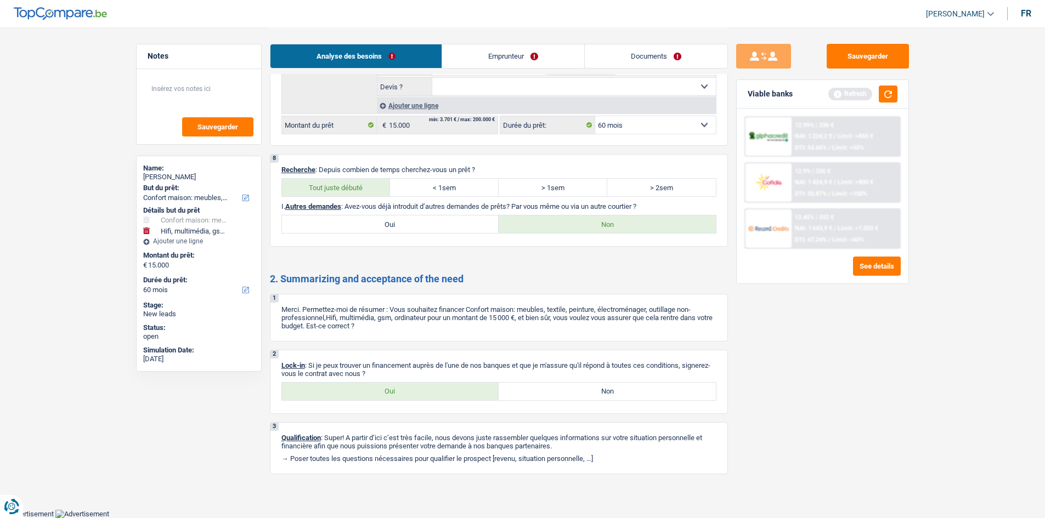
click at [491, 63] on link "Emprunteur" at bounding box center [513, 56] width 142 height 24
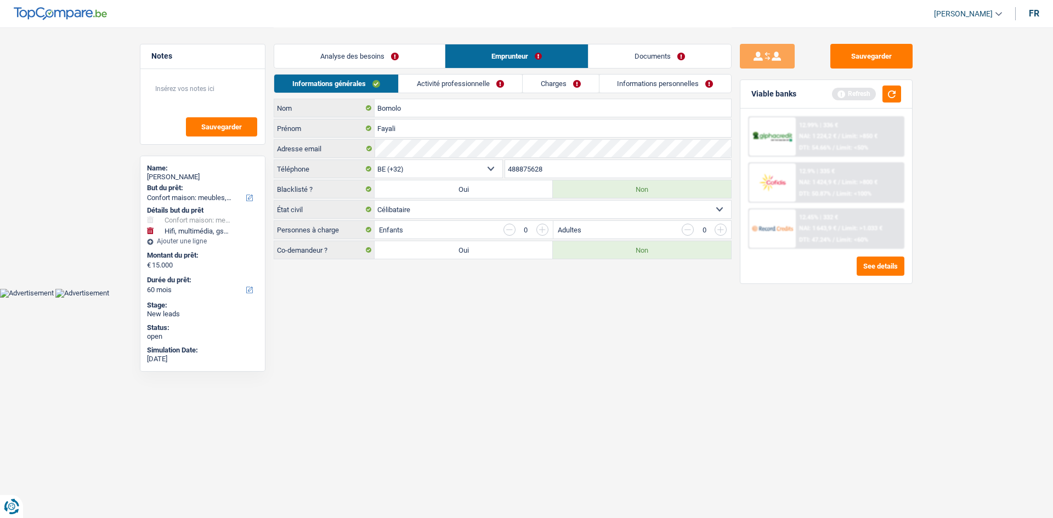
click at [449, 79] on link "Activité professionnelle" at bounding box center [460, 84] width 123 height 18
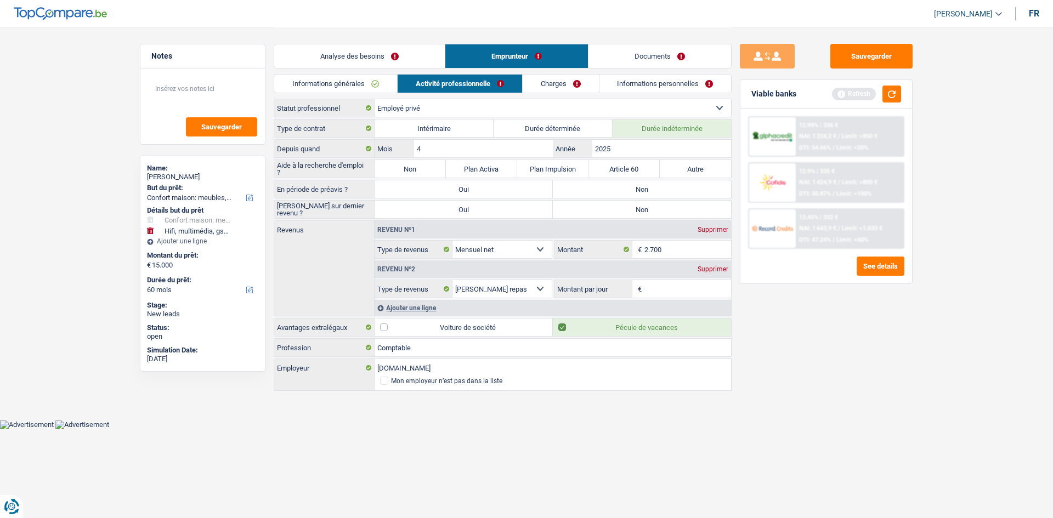
click at [397, 168] on label "Non" at bounding box center [410, 169] width 71 height 18
click at [397, 168] on input "Non" at bounding box center [410, 169] width 71 height 18
radio input "true"
click at [491, 193] on label "Non" at bounding box center [642, 189] width 178 height 18
click at [491, 193] on input "Non" at bounding box center [642, 189] width 178 height 18
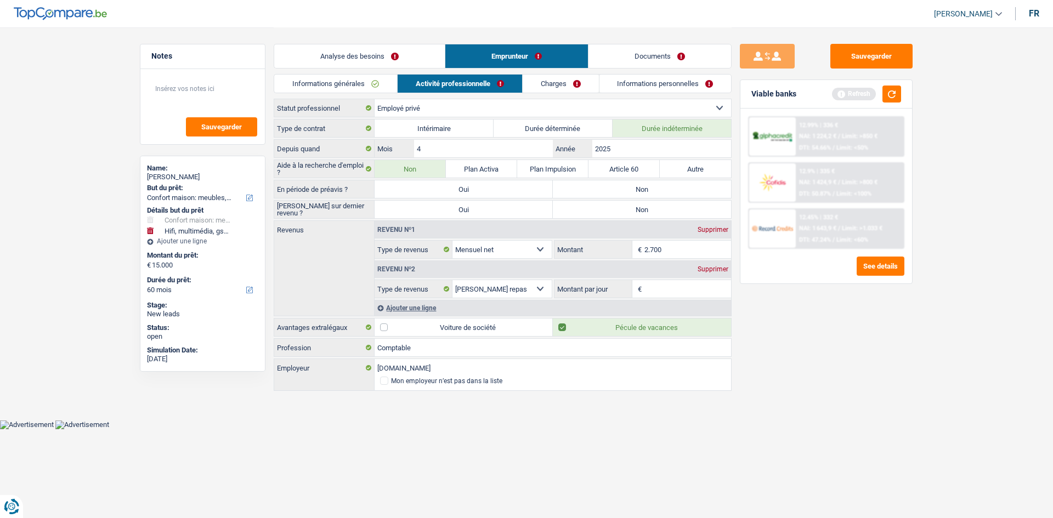
radio input "true"
click at [491, 212] on label "Non" at bounding box center [642, 210] width 178 height 18
click at [491, 212] on input "Non" at bounding box center [642, 210] width 178 height 18
radio input "true"
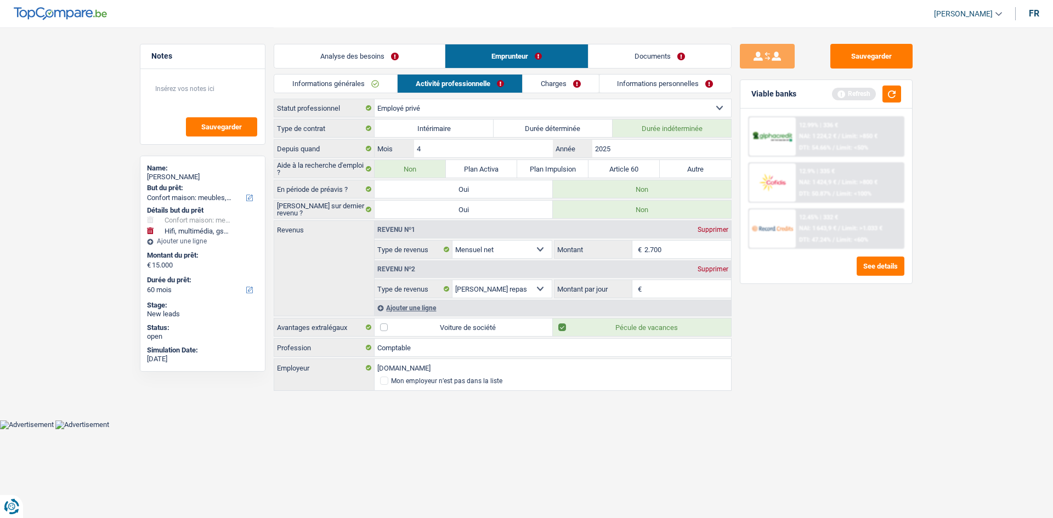
click at [354, 74] on div "Analyse des besoins Emprunteur Documents" at bounding box center [503, 50] width 458 height 47
click at [351, 82] on link "Informations générales" at bounding box center [335, 84] width 123 height 18
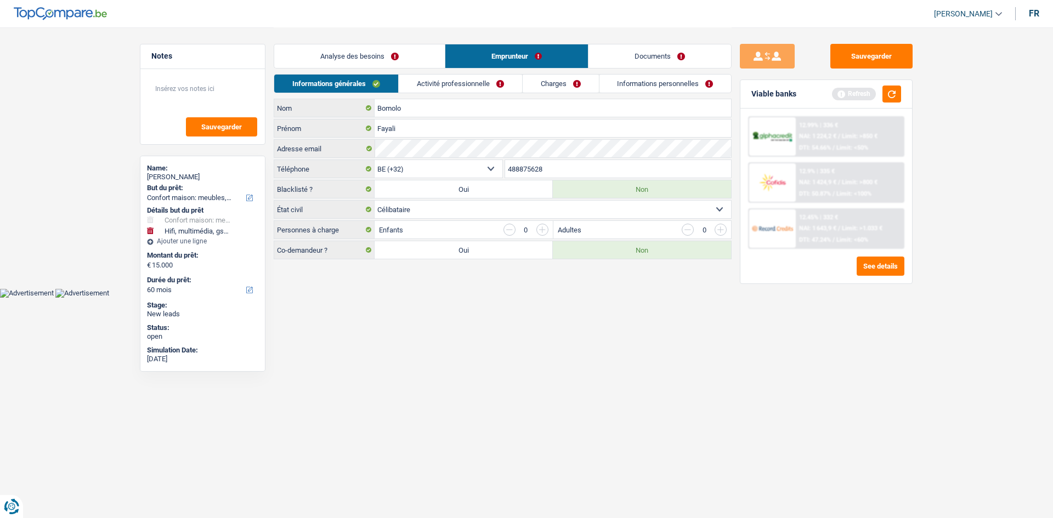
click at [491, 232] on input "button" at bounding box center [543, 230] width 12 height 12
select select "familyAllowances"
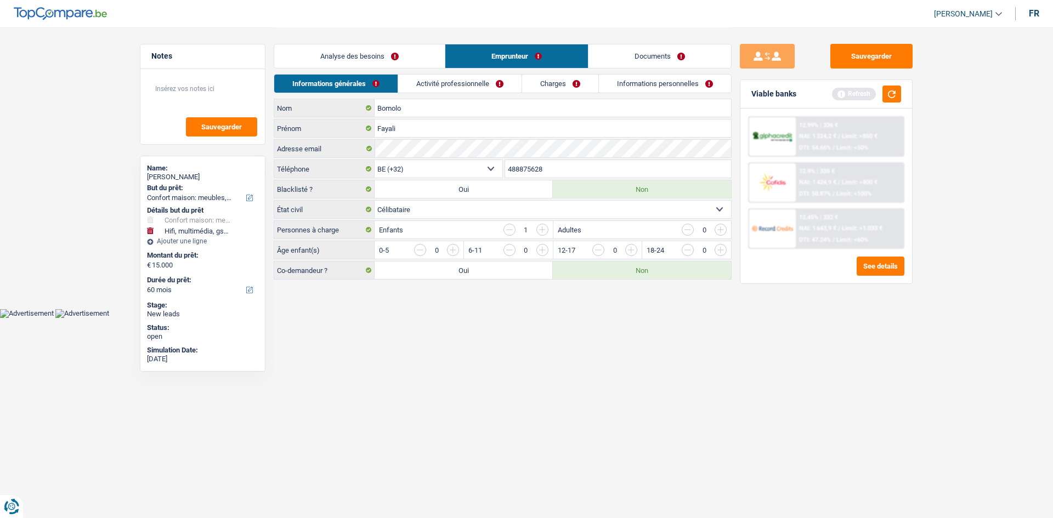
click at [461, 79] on link "Activité professionnelle" at bounding box center [459, 84] width 123 height 18
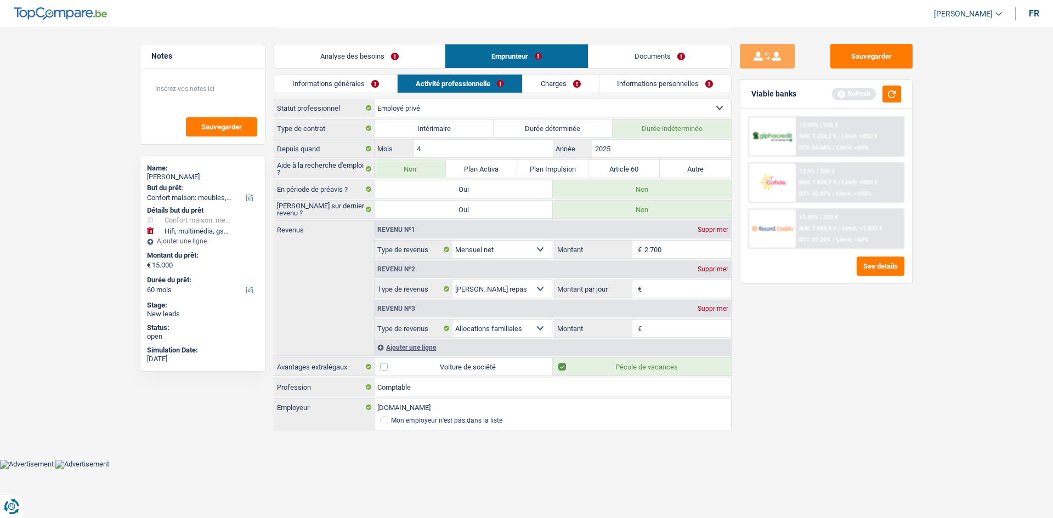
click at [328, 79] on link "Informations générales" at bounding box center [335, 84] width 123 height 18
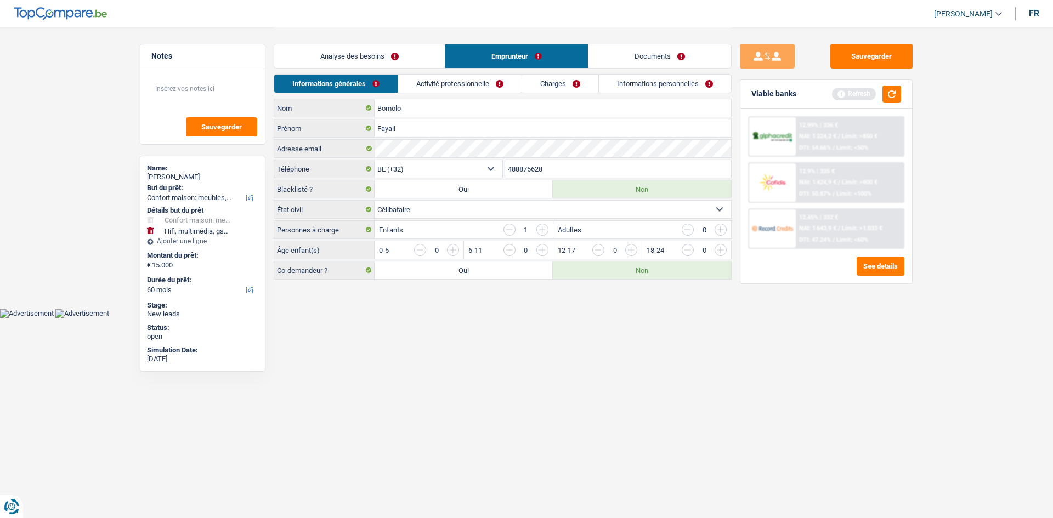
click at [491, 252] on input "button" at bounding box center [765, 253] width 457 height 18
click at [461, 74] on li "Activité professionnelle" at bounding box center [460, 83] width 124 height 19
click at [462, 75] on link "Activité professionnelle" at bounding box center [460, 84] width 123 height 18
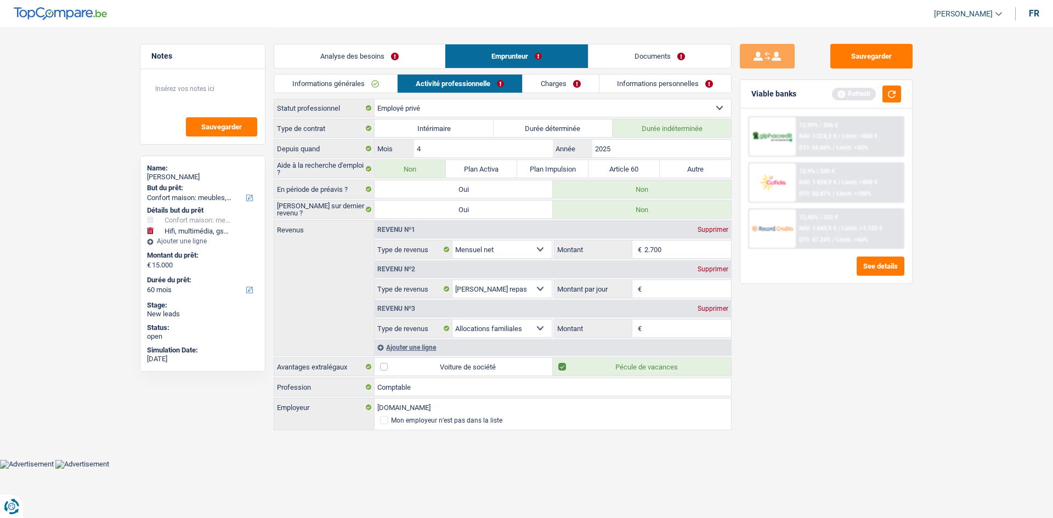
drag, startPoint x: 680, startPoint y: 250, endPoint x: 871, endPoint y: 337, distance: 210.1
click at [491, 249] on input "2.700" at bounding box center [688, 250] width 87 height 18
click at [491, 255] on div "Sauvegarder Viable banks Refresh 12.99% | 336 € NAI: 1 224,2 € / Limit: >850 € …" at bounding box center [826, 272] width 189 height 457
click at [491, 255] on input "Montant par jour" at bounding box center [688, 289] width 87 height 18
click at [491, 255] on div "Sauvegarder Viable banks Refresh 12.99% | 336 € NAI: 1 224,2 € / Limit: >850 € …" at bounding box center [826, 272] width 189 height 457
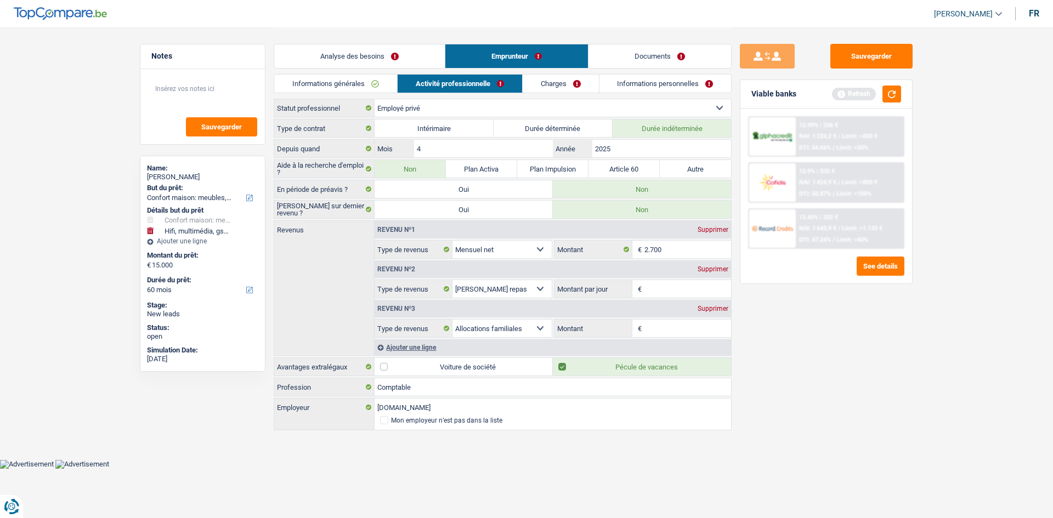
click at [491, 255] on input "Montant par jour" at bounding box center [688, 289] width 87 height 18
type input "8,0"
click at [491, 255] on div "Sauvegarder Viable banks Refresh 12.99% | 336 € NAI: 1 224,2 € / Limit: >850 € …" at bounding box center [826, 272] width 189 height 457
drag, startPoint x: 719, startPoint y: 306, endPoint x: 792, endPoint y: 312, distance: 73.3
click at [491, 255] on div "Supprimer" at bounding box center [713, 309] width 36 height 7
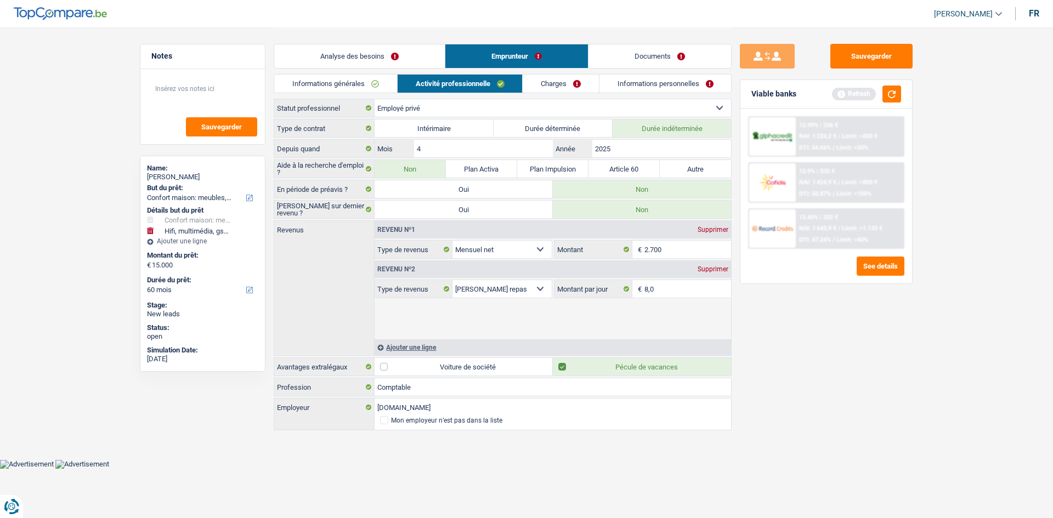
click at [491, 255] on div "Sauvegarder Viable banks Refresh 12.99% | 336 € NAI: 1 224,2 € / Limit: >850 € …" at bounding box center [826, 272] width 189 height 457
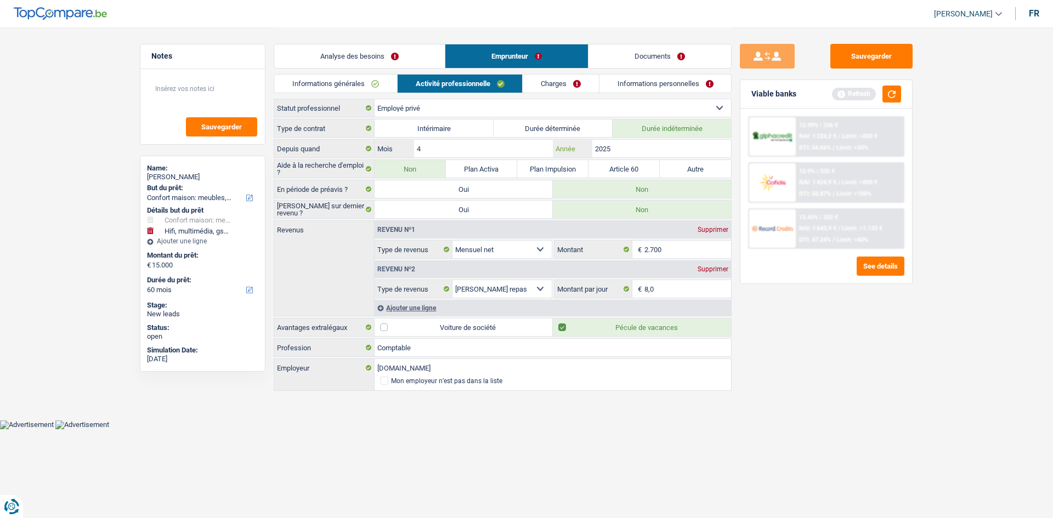
click at [491, 148] on input "2025" at bounding box center [662, 149] width 139 height 18
click at [491, 98] on div "Informations générales Activité professionnelle Charges Informations personnell…" at bounding box center [503, 86] width 458 height 25
click at [491, 84] on link "Charges" at bounding box center [561, 84] width 76 height 18
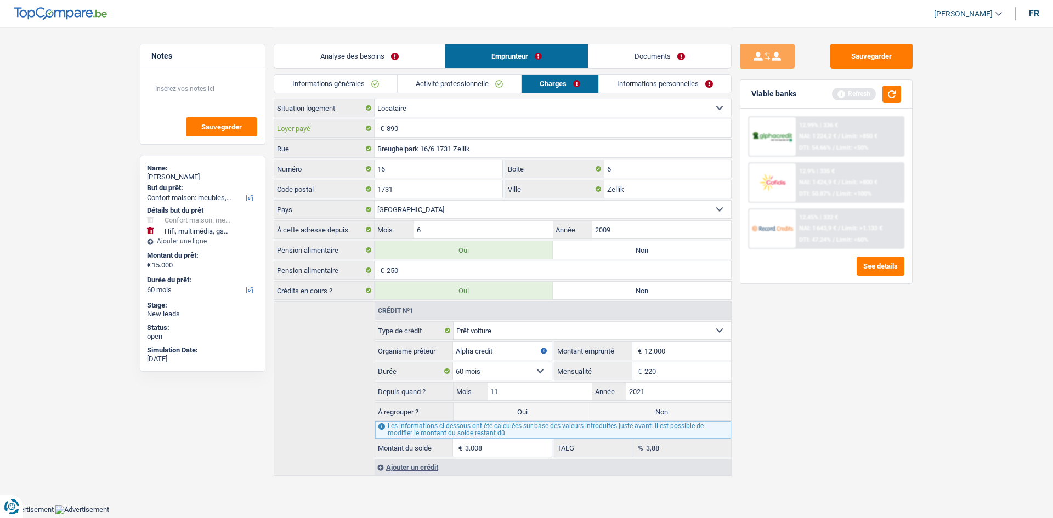
click at [458, 126] on input "890" at bounding box center [559, 129] width 345 height 18
click at [491, 193] on input "Zellik" at bounding box center [668, 189] width 127 height 18
click at [491, 255] on div "Sauvegarder Viable banks Refresh 12.99% | 336 € NAI: 1 224,2 € / Limit: >850 € …" at bounding box center [826, 272] width 189 height 457
click at [436, 129] on input "890" at bounding box center [559, 129] width 345 height 18
type input "8"
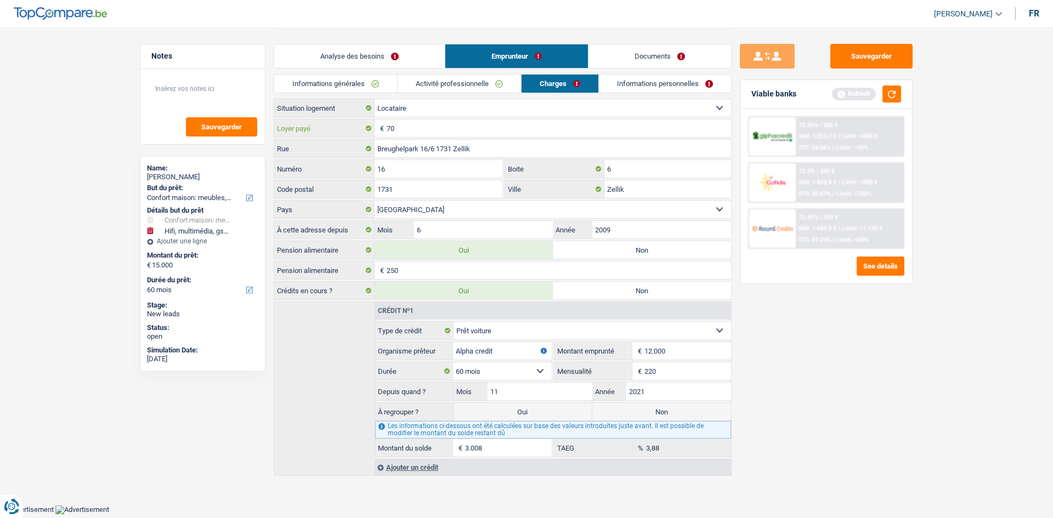
type input "7"
type input "730"
drag, startPoint x: 827, startPoint y: 351, endPoint x: 806, endPoint y: 347, distance: 20.8
click at [491, 255] on div "Sauvegarder Viable banks Refresh 12.99% | 336 € NAI: 1 224,2 € / Limit: >850 € …" at bounding box center [826, 272] width 189 height 457
click at [450, 255] on input "250" at bounding box center [559, 271] width 345 height 18
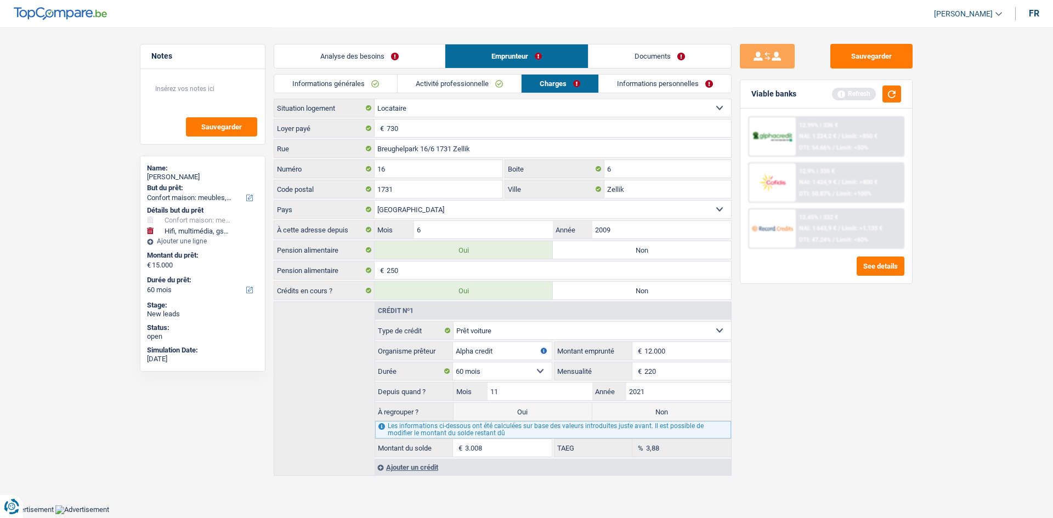
click at [491, 255] on div "Sauvegarder Viable banks Refresh 12.99% | 336 € NAI: 1 224,2 € / Limit: >850 € …" at bounding box center [826, 272] width 189 height 457
click at [491, 255] on label "Non" at bounding box center [662, 412] width 139 height 18
click at [491, 255] on input "Non" at bounding box center [662, 412] width 139 height 18
radio input "true"
click at [491, 80] on link "Informations personnelles" at bounding box center [666, 84] width 132 height 18
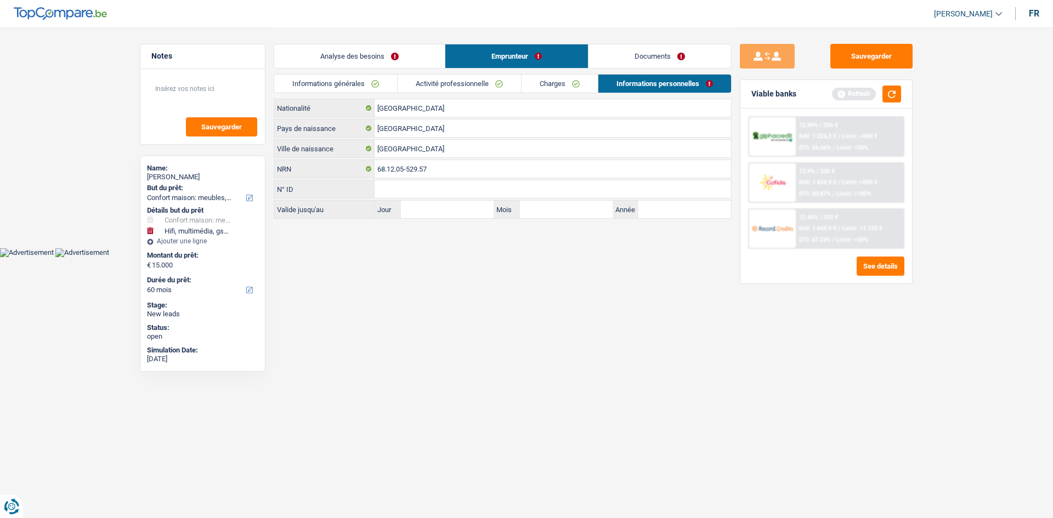
click at [491, 52] on link "Documents" at bounding box center [660, 56] width 143 height 24
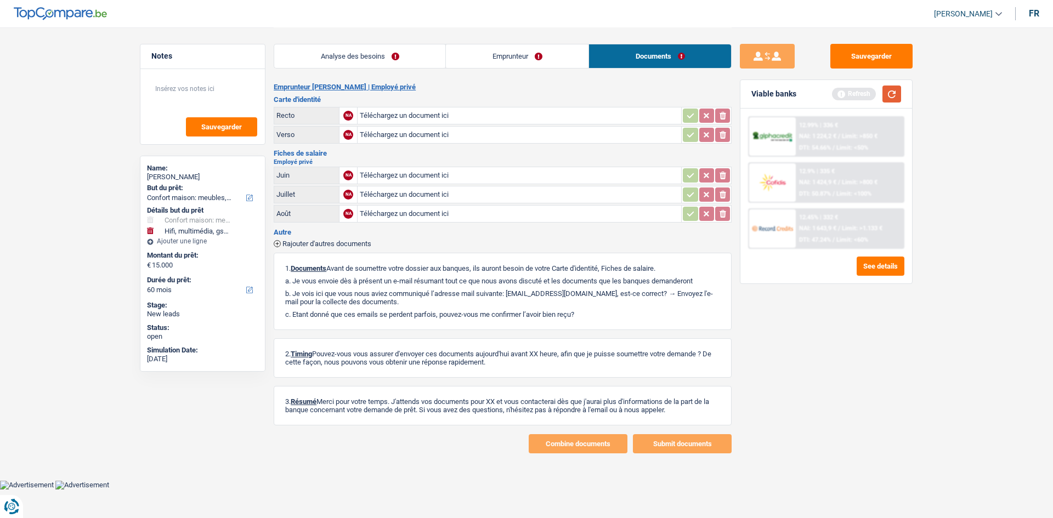
click at [491, 94] on button "button" at bounding box center [892, 94] width 19 height 17
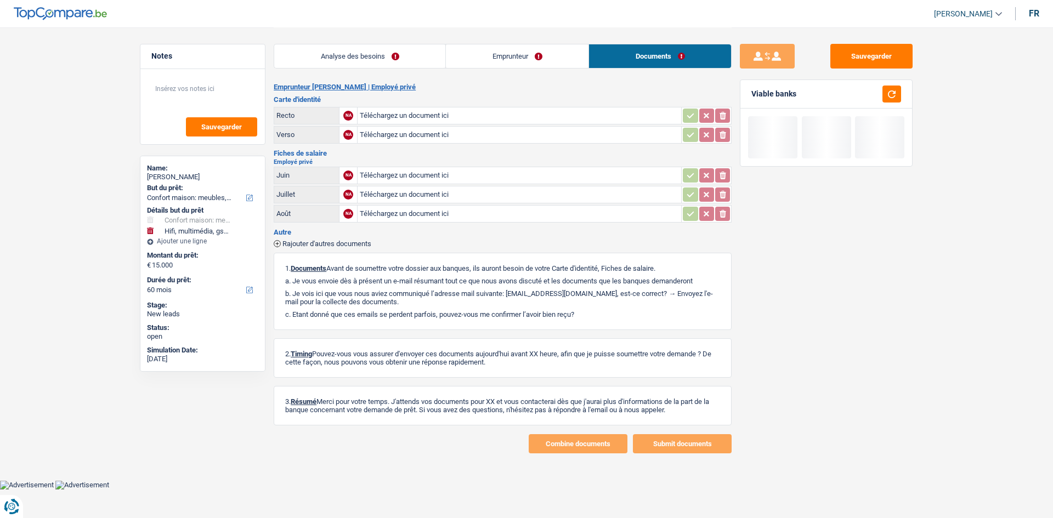
click at [381, 52] on link "Analyse des besoins" at bounding box center [359, 56] width 171 height 24
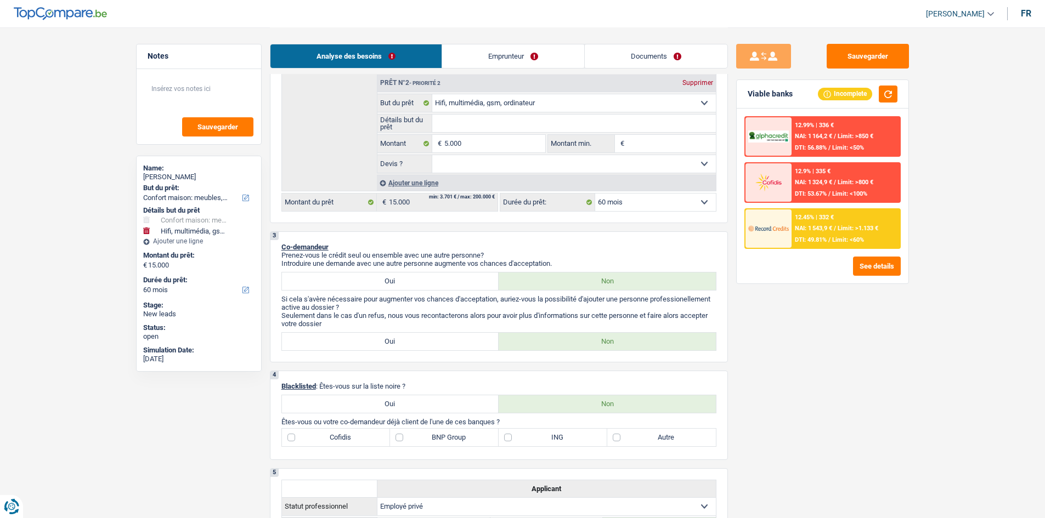
scroll to position [110, 0]
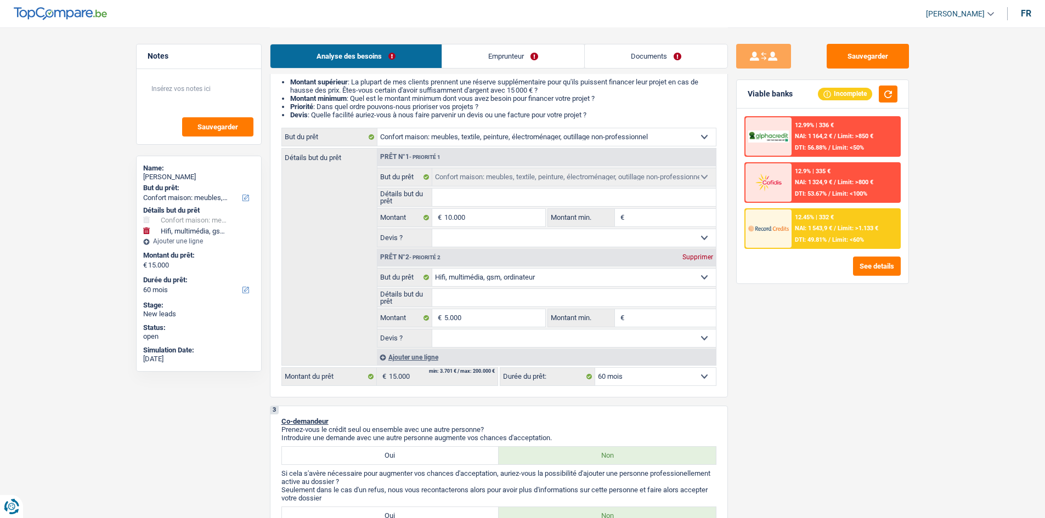
click at [491, 245] on div "12.45% | 332 € NAI: 1 543,9 € / Limit: >1.133 € DTI: 49.81% / Limit: <60%" at bounding box center [846, 229] width 108 height 38
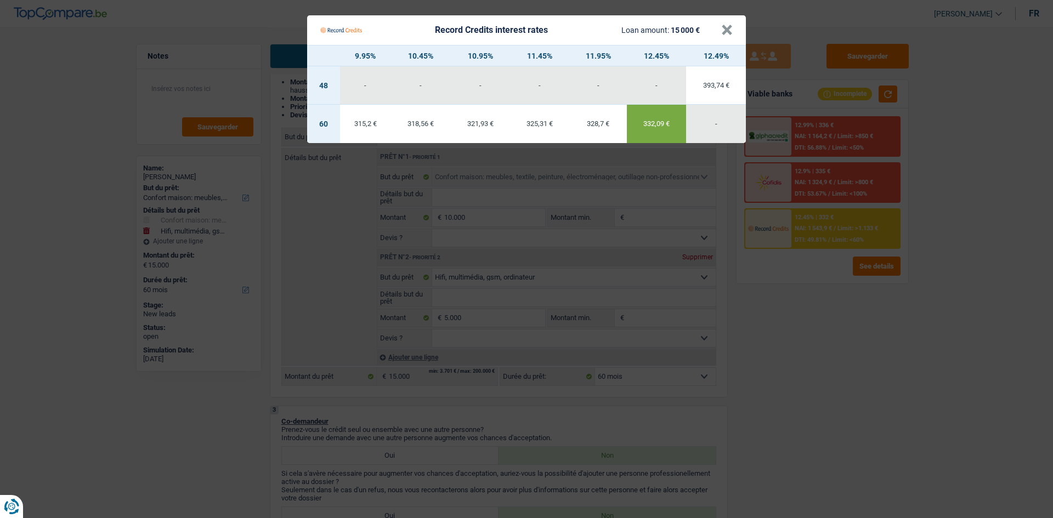
click at [491, 255] on Credits "Record Credits interest rates Loan amount: 15 000 € × 9.95% 10.45% 10.95% 11.45…" at bounding box center [526, 259] width 1053 height 518
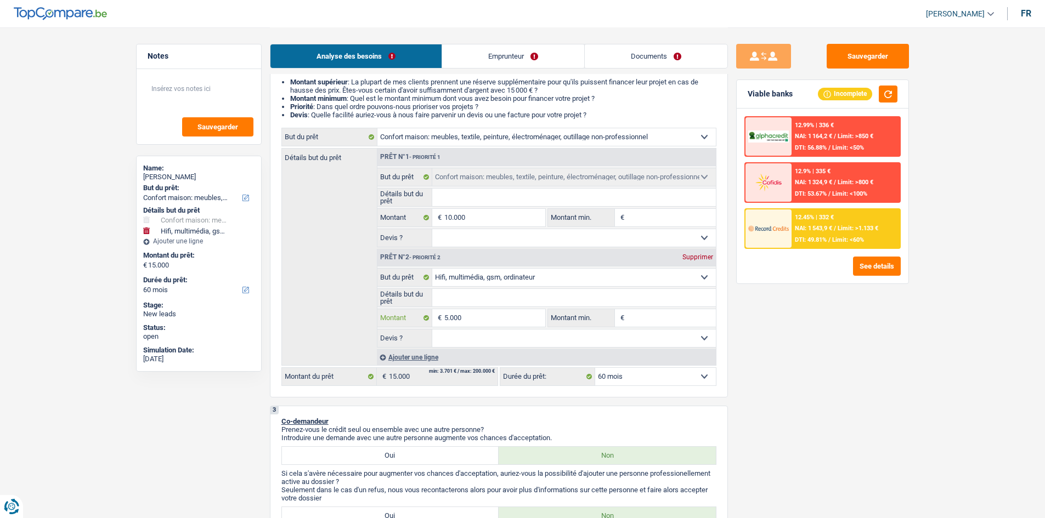
click at [470, 255] on input "5.000" at bounding box center [494, 318] width 100 height 18
type input "500"
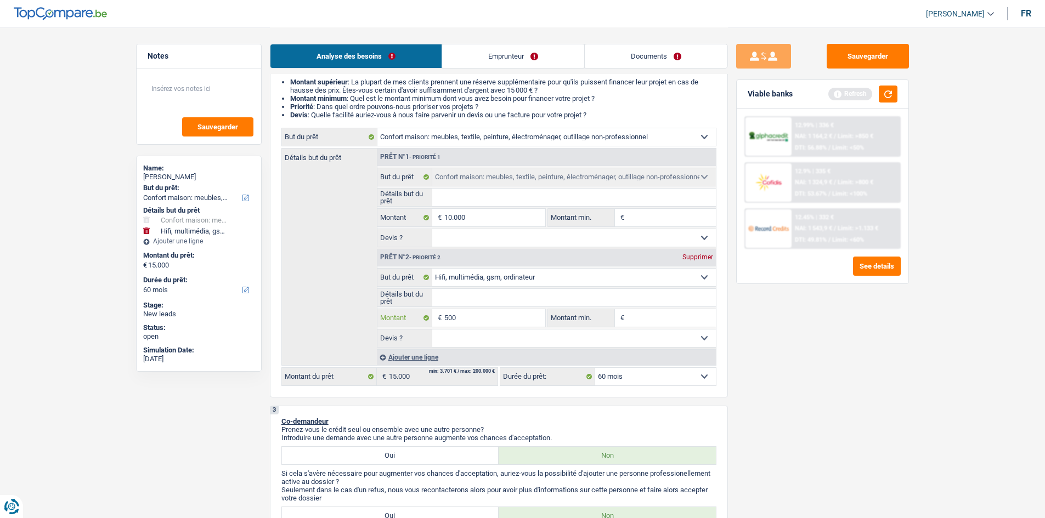
type input "5.001"
type input "15.001"
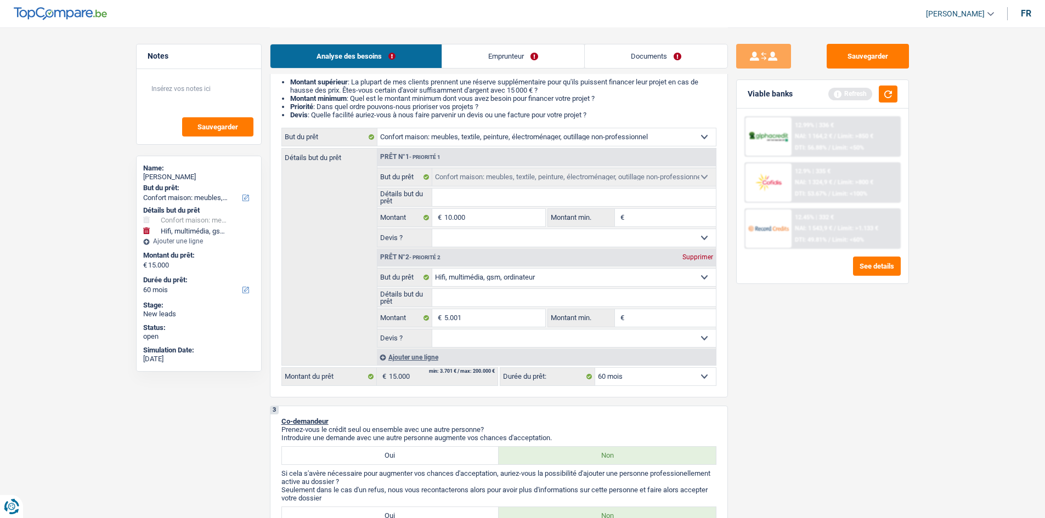
type input "15.001"
select select "84"
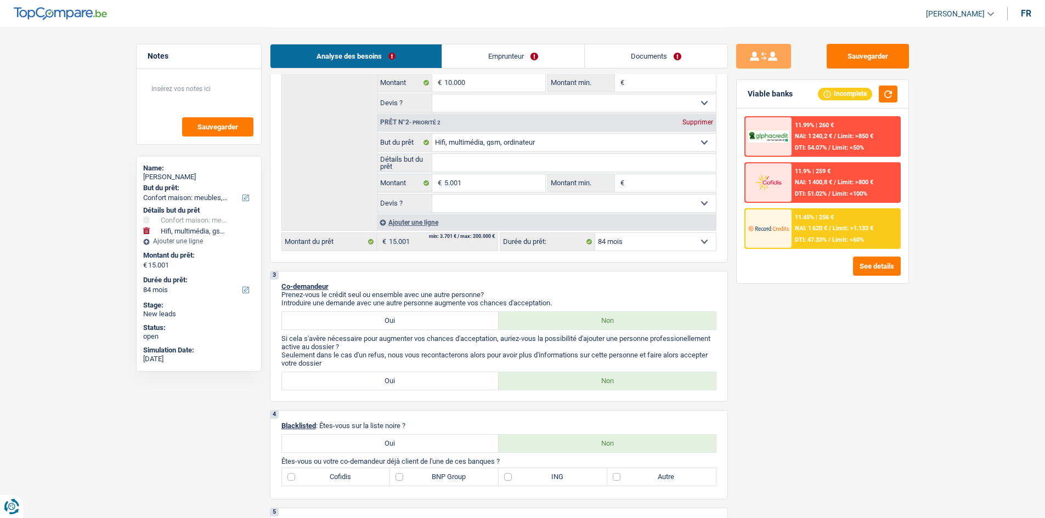
scroll to position [219, 0]
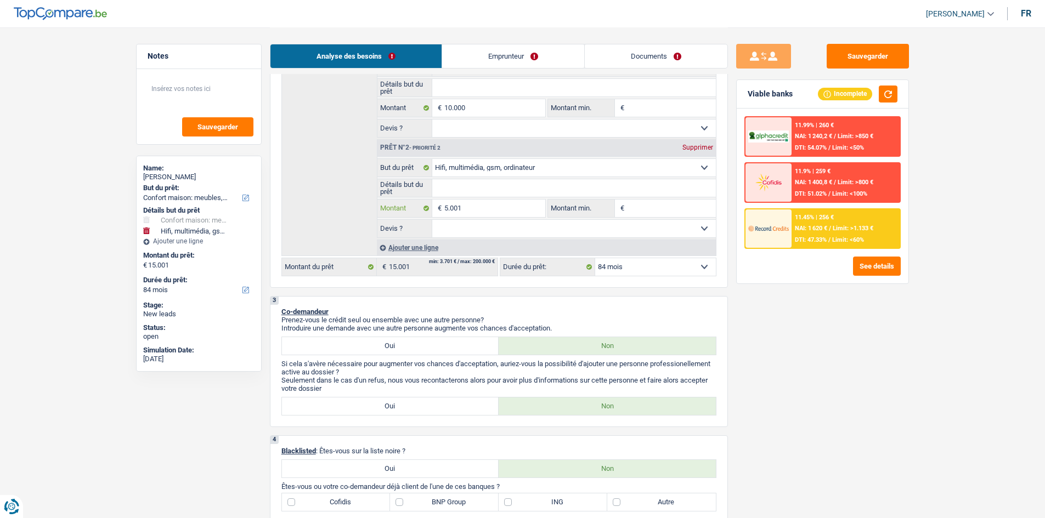
click at [491, 205] on input "5.001" at bounding box center [494, 209] width 100 height 18
type input "500"
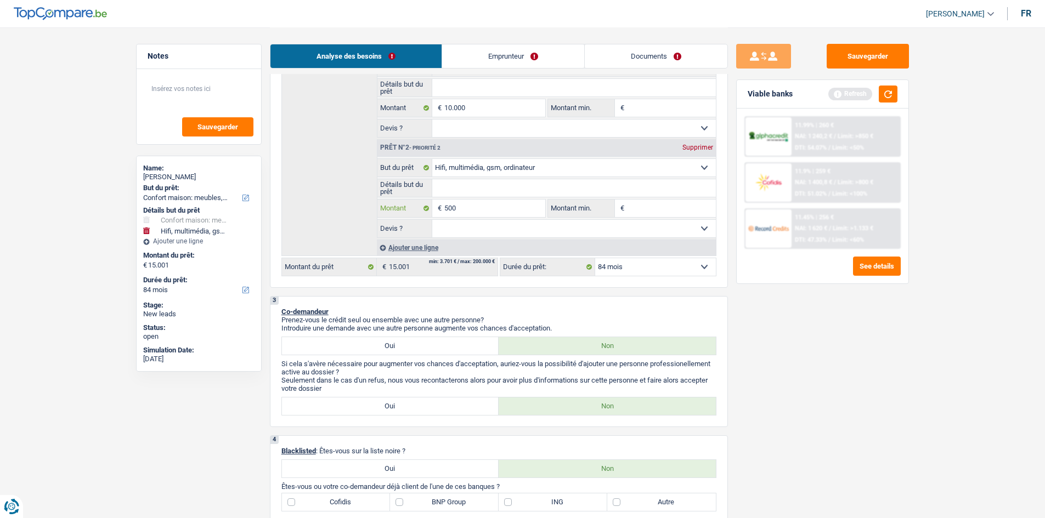
type input "5.000"
type input "15.000"
select select "60"
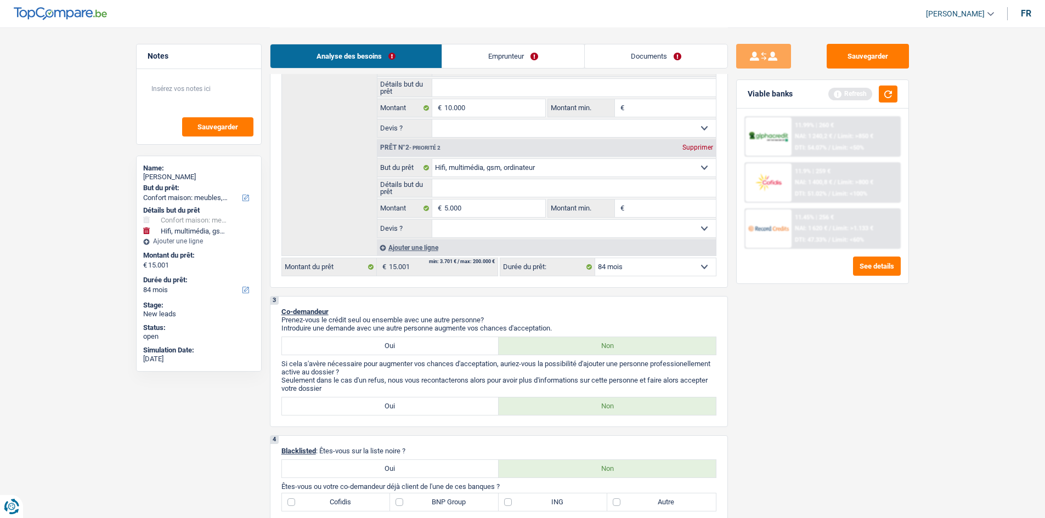
type input "15.000"
select select "60"
type input "15.000"
select select "60"
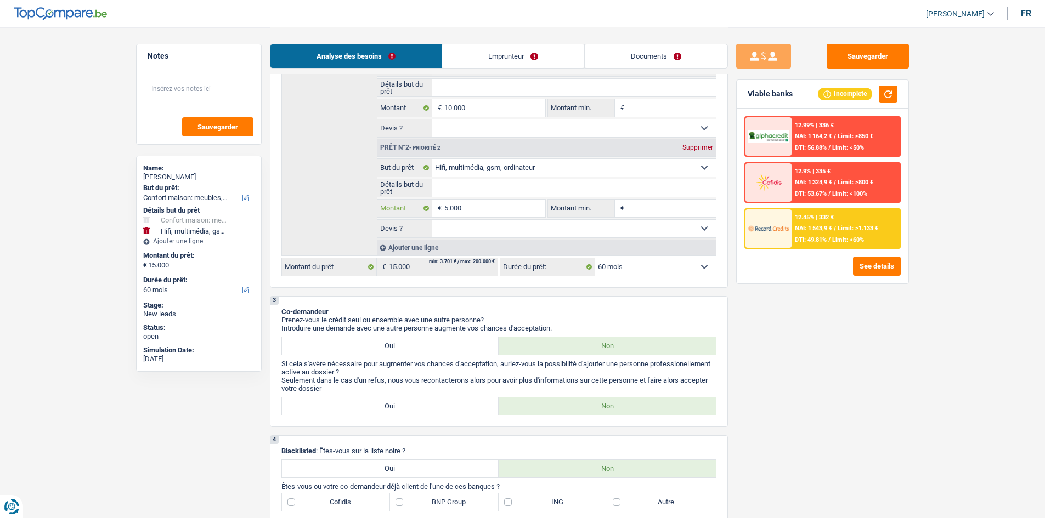
drag, startPoint x: 526, startPoint y: 214, endPoint x: 534, endPoint y: 222, distance: 11.6
click at [491, 214] on input "5.000" at bounding box center [494, 209] width 100 height 18
type input "500"
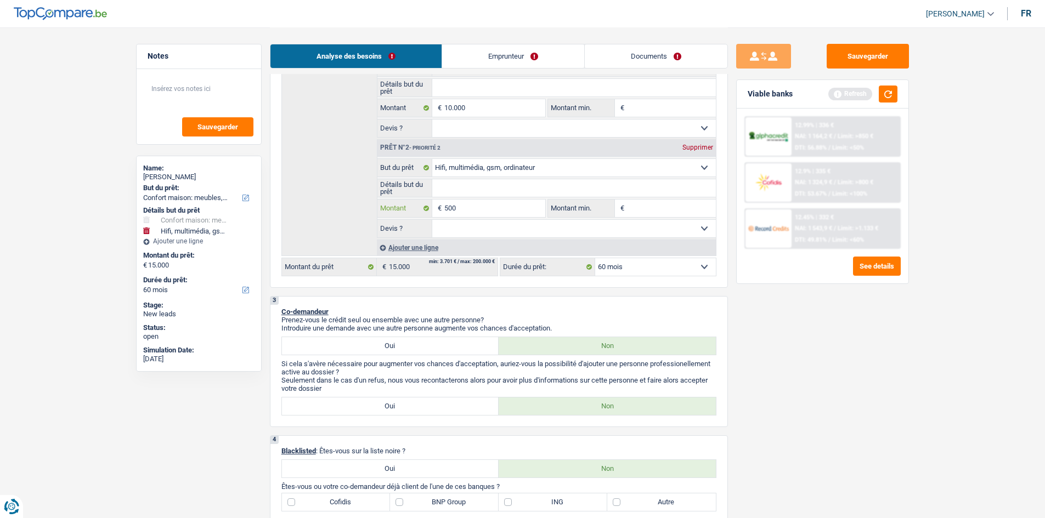
type input "5.001"
type input "15.001"
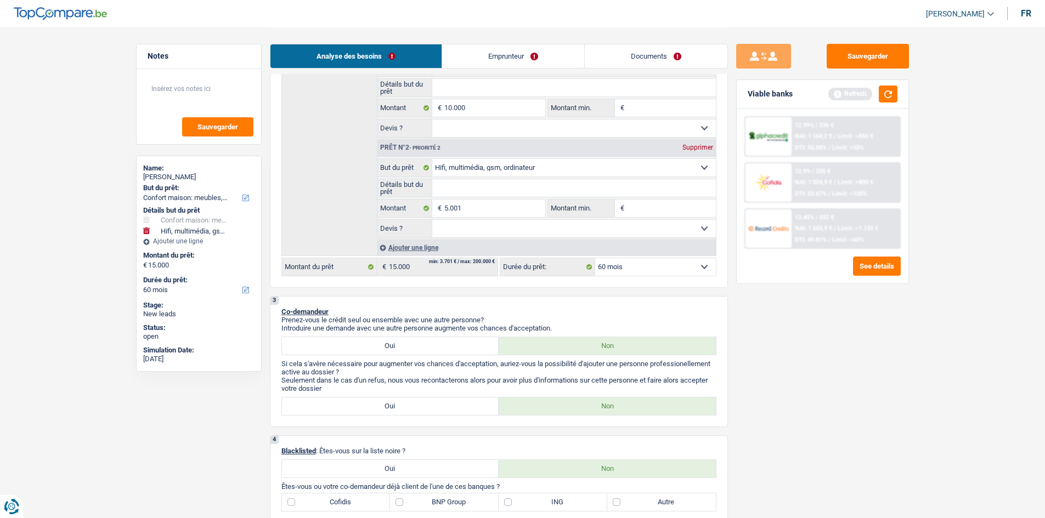
type input "15.001"
drag, startPoint x: 830, startPoint y: 400, endPoint x: 870, endPoint y: 390, distance: 42.1
click at [491, 255] on div "Sauvegarder Viable banks Refresh 12.99% | 336 € NAI: 1 164,2 € / Limit: >850 € …" at bounding box center [822, 272] width 189 height 457
select select "84"
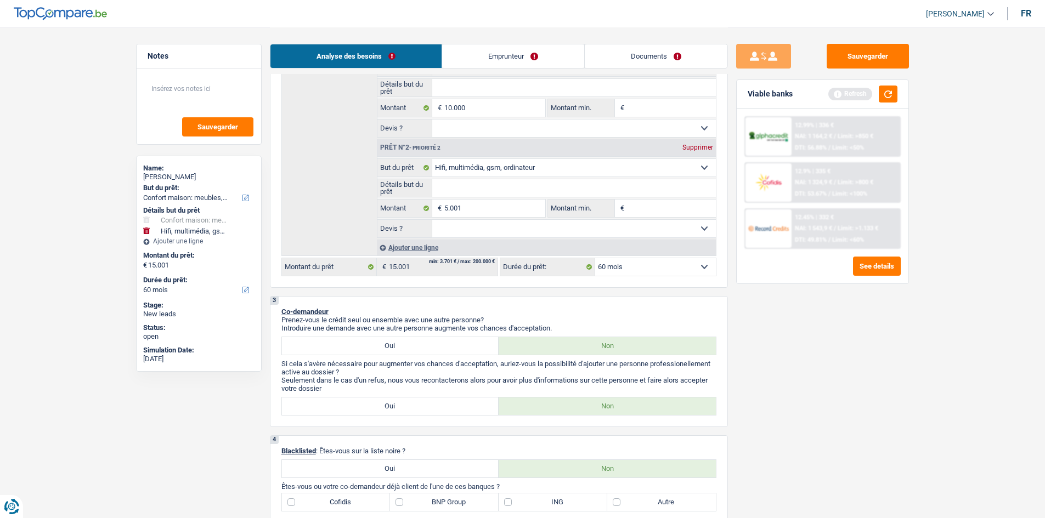
select select "84"
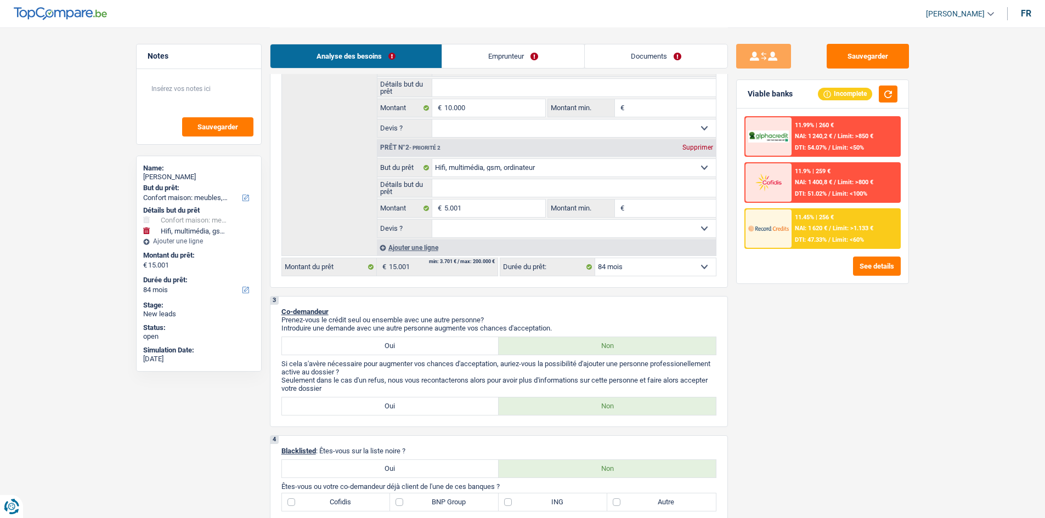
click at [491, 242] on span "DTI: 47.33%" at bounding box center [811, 239] width 32 height 7
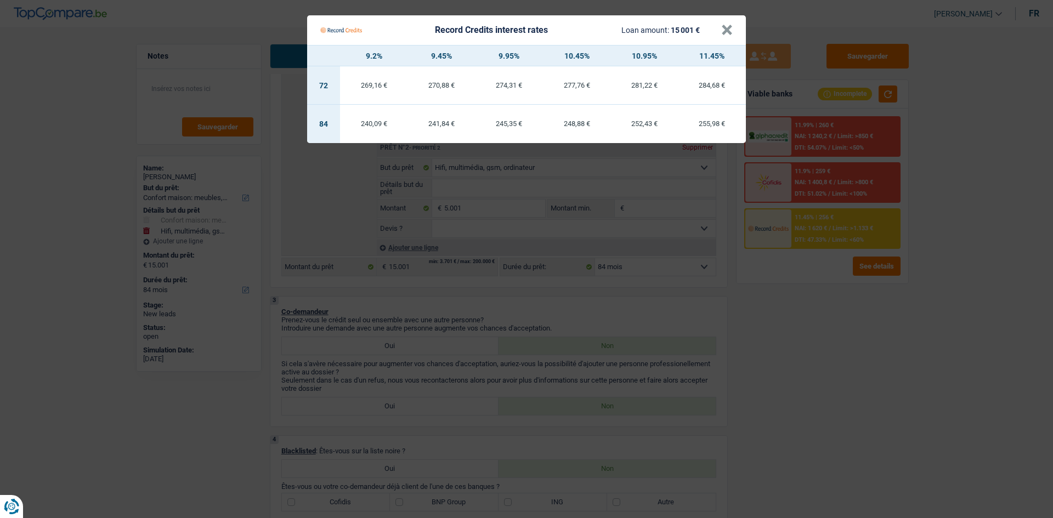
click at [491, 255] on Credits "Record Credits interest rates Loan amount: 15 001 € × 9.2% 9.45% 9.95% 10.45% 1…" at bounding box center [526, 259] width 1053 height 518
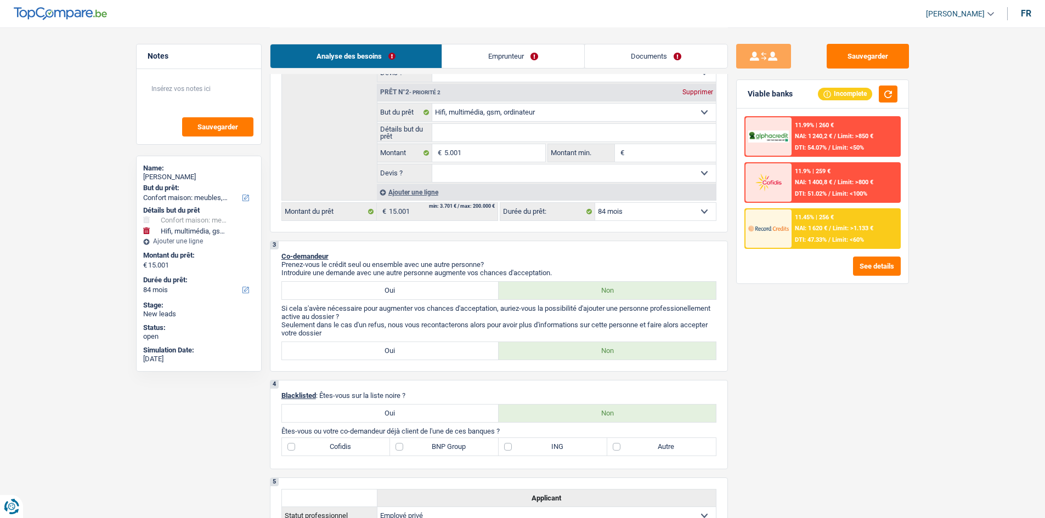
scroll to position [274, 0]
click at [491, 153] on input "5.001" at bounding box center [494, 154] width 100 height 18
type input "500"
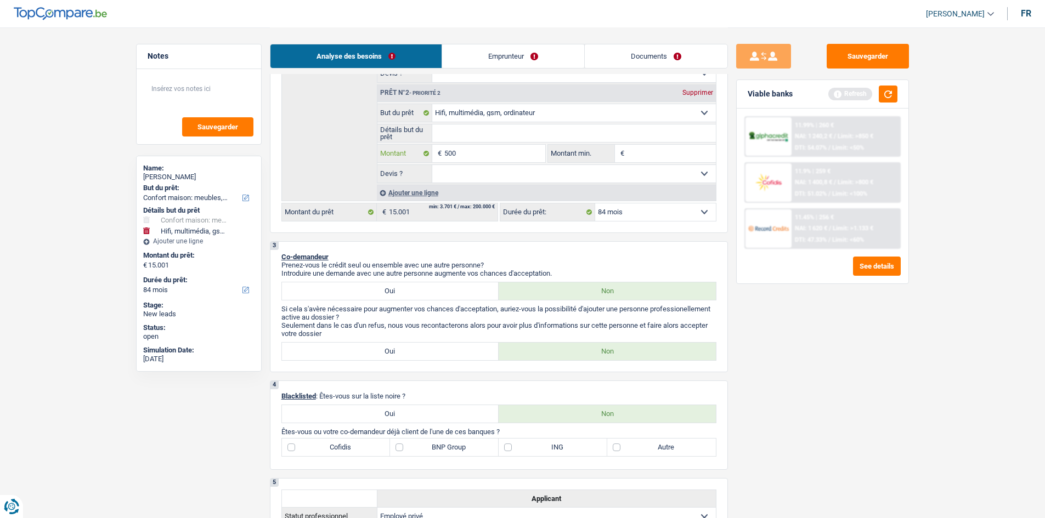
type input "5.000"
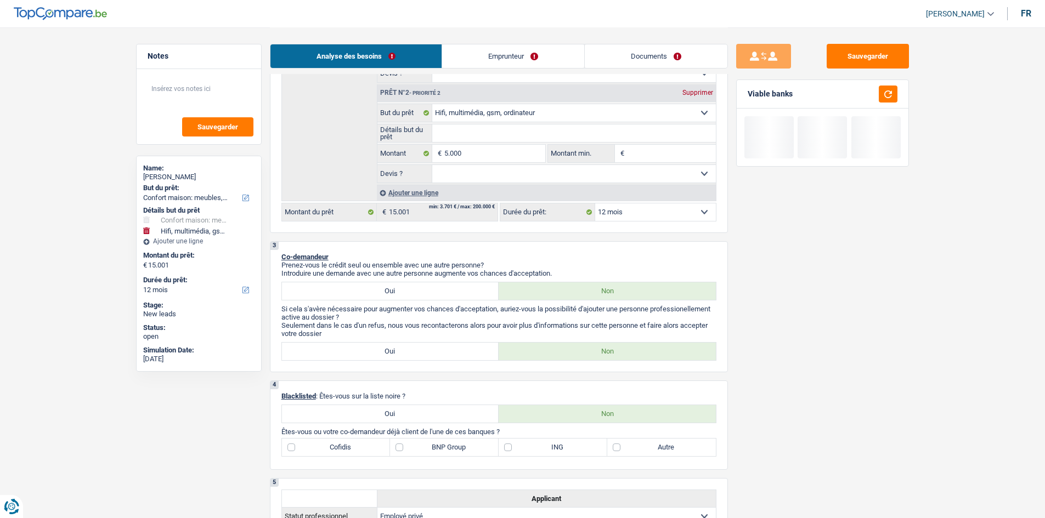
type input "15.000"
select select "60"
type input "15.000"
select select "60"
type input "15.000"
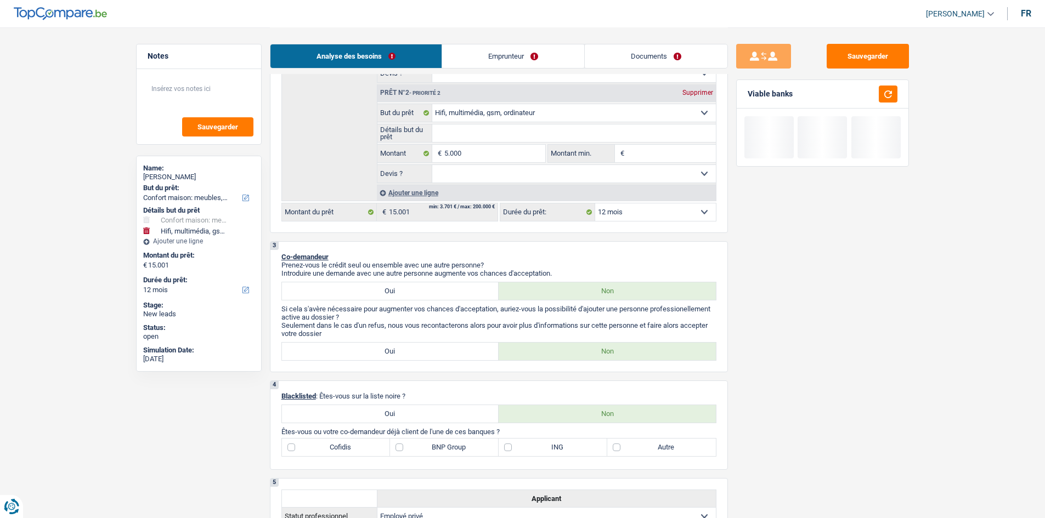
select select "60"
click at [491, 255] on div "Sauvegarder Viable banks" at bounding box center [822, 272] width 189 height 457
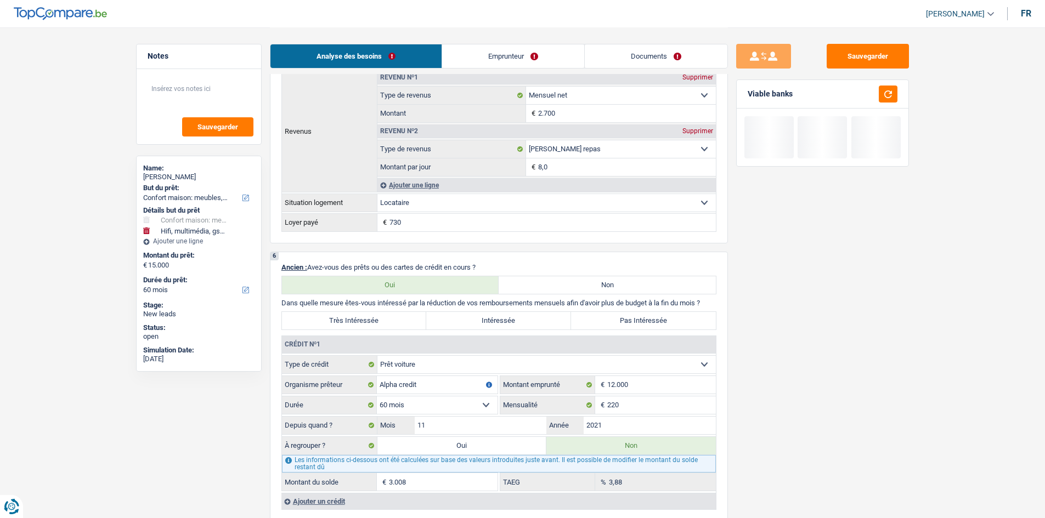
scroll to position [823, 0]
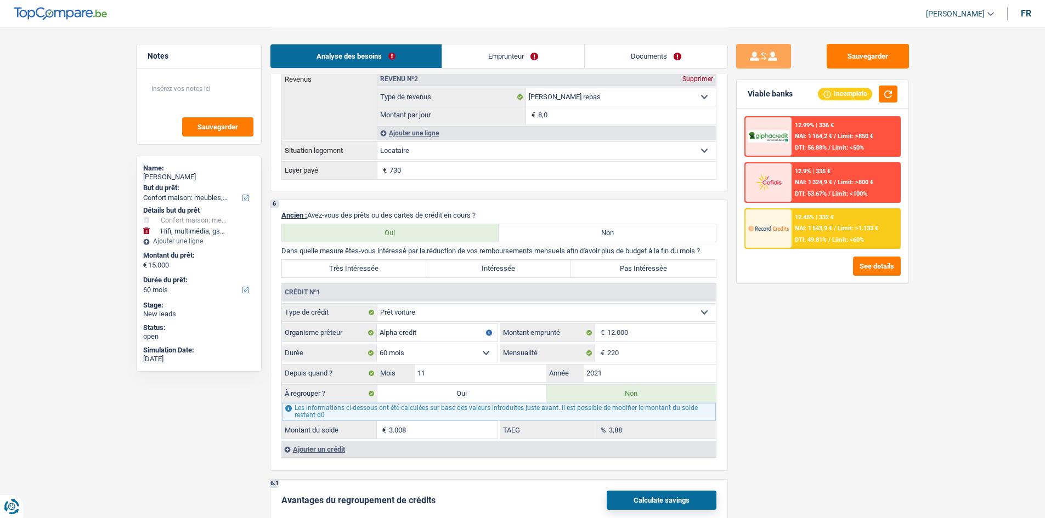
click at [465, 255] on div "Les informations ci-dessous ont été calculées sur base des valeurs introduites …" at bounding box center [499, 412] width 434 height 18
click at [478, 255] on input "11" at bounding box center [481, 374] width 132 height 18
click at [473, 255] on label "Oui" at bounding box center [462, 394] width 170 height 18
click at [473, 255] on input "Oui" at bounding box center [462, 394] width 170 height 18
radio input "true"
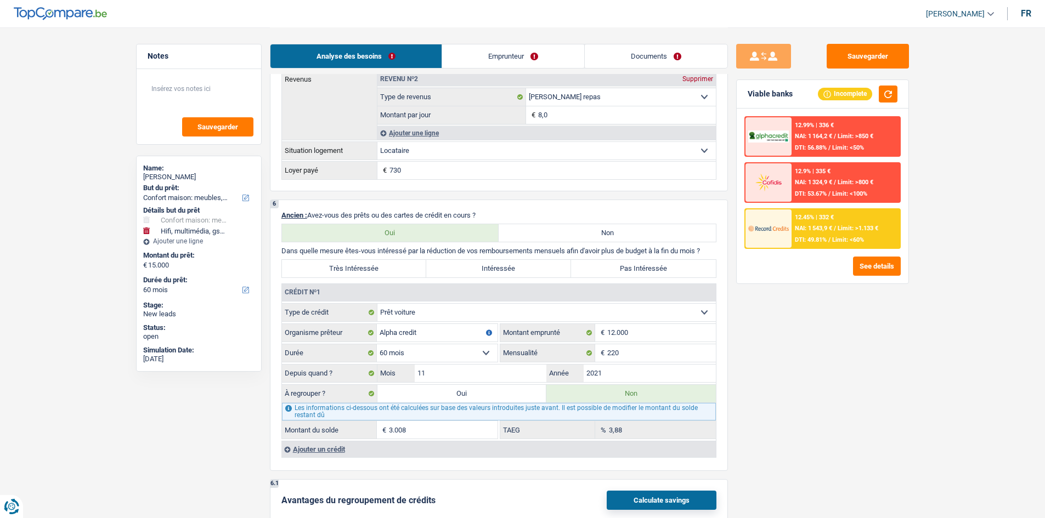
type input "18.008"
type input "3.008"
type input "10.000"
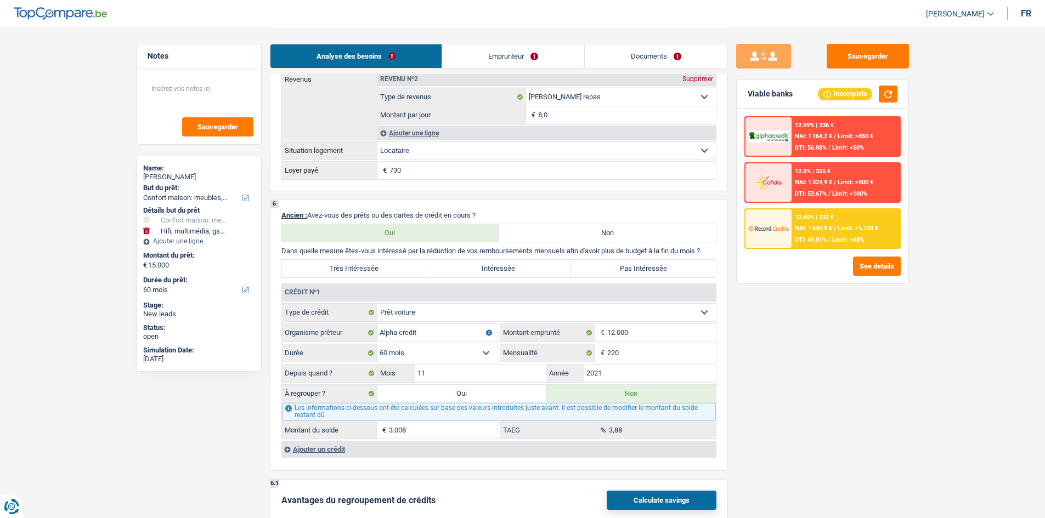
radio input "false"
select select "refinancing"
select select "84"
select select "refinancing"
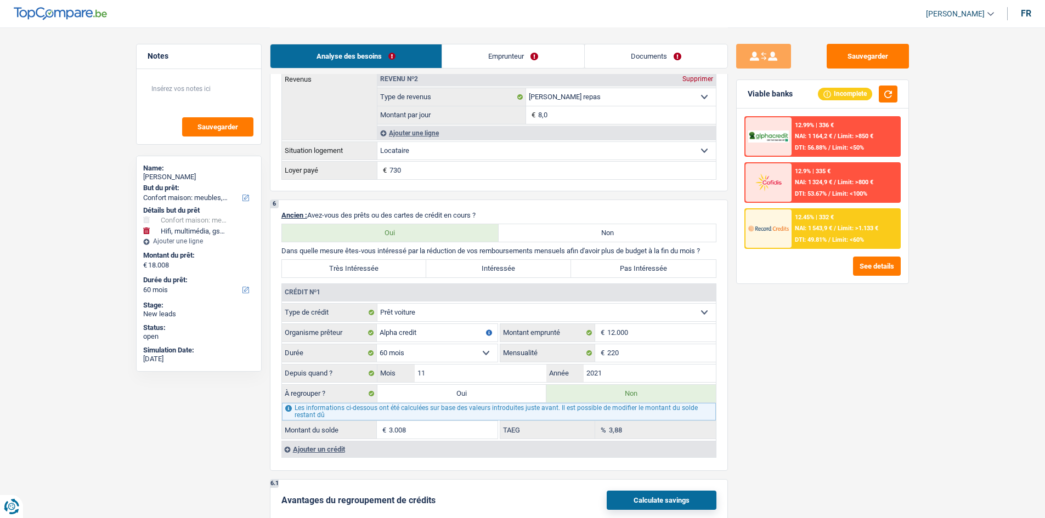
select select "refinancing"
select select "84"
select select "refinancing"
select select "84"
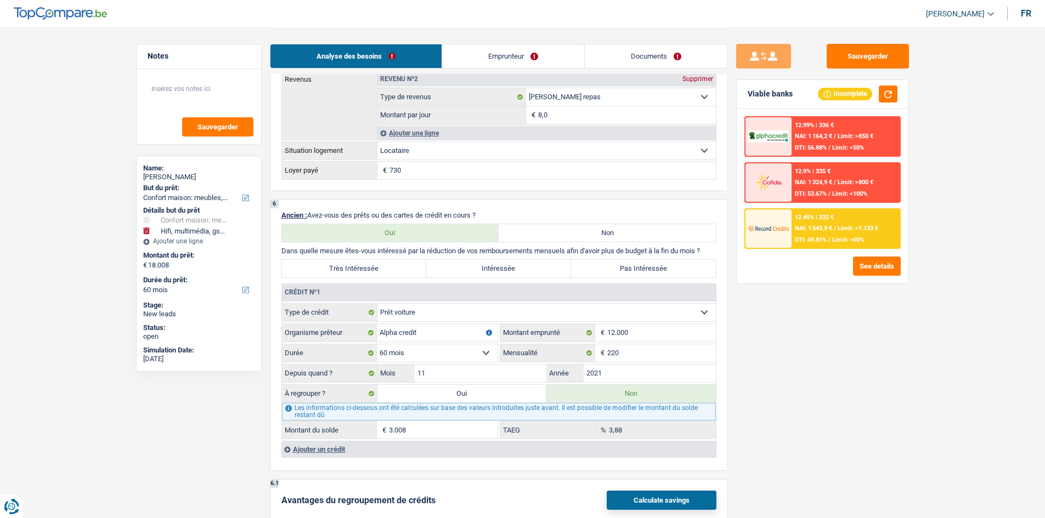
select select "household"
select select "tech"
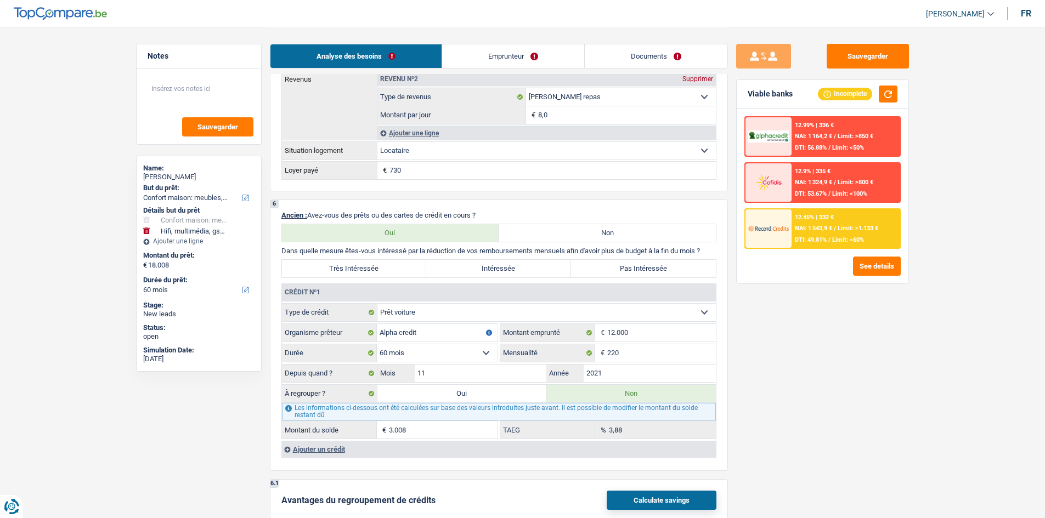
select select "tech"
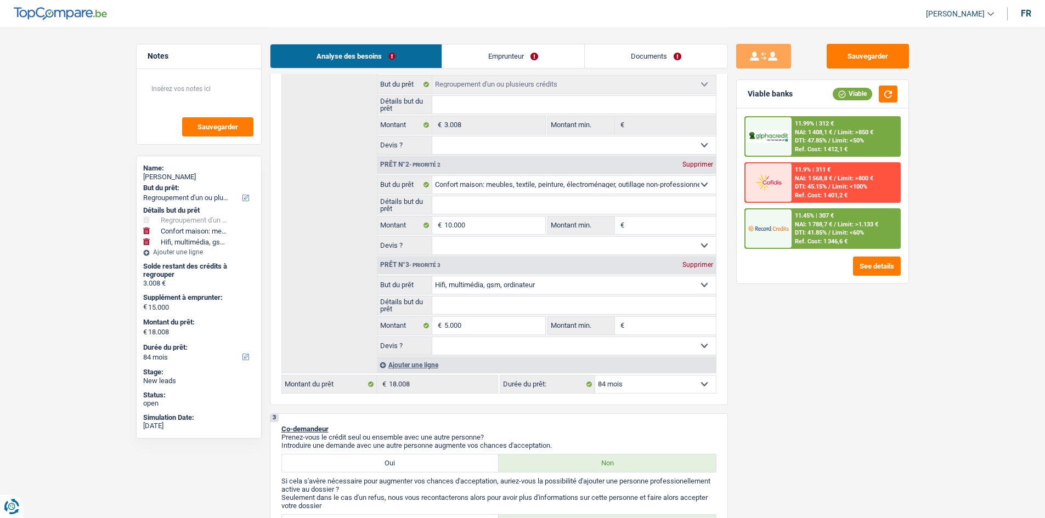
scroll to position [219, 0]
click at [491, 255] on select "12 mois 18 mois 24 mois 30 mois 36 mois 42 mois 48 mois 60 mois 72 mois 84 mois…" at bounding box center [655, 385] width 121 height 18
select select "60"
click at [491, 255] on select "12 mois 18 mois 24 mois 30 mois 36 mois 42 mois 48 mois 60 mois 72 mois 84 mois…" at bounding box center [655, 385] width 121 height 18
select select "60"
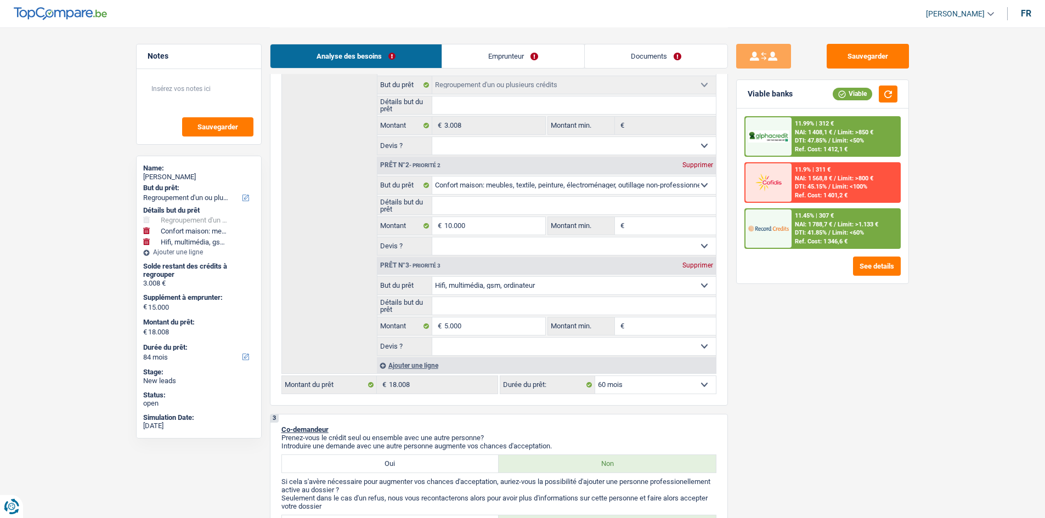
select select "60"
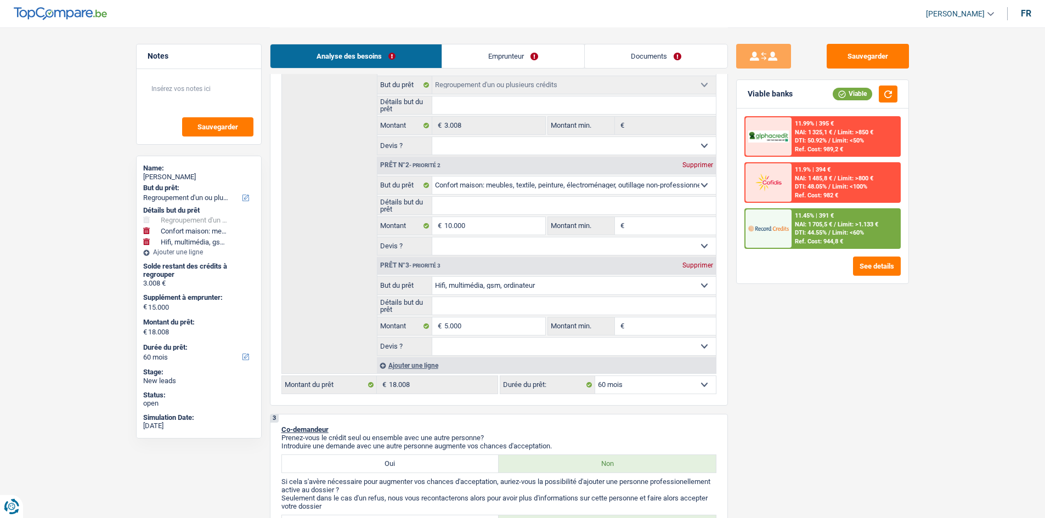
click at [491, 255] on select "12 mois 18 mois 24 mois 30 mois 36 mois 42 mois 48 mois 60 mois 72 mois 84 mois…" at bounding box center [655, 385] width 121 height 18
click at [491, 227] on span "Limit: >1.133 €" at bounding box center [858, 224] width 41 height 7
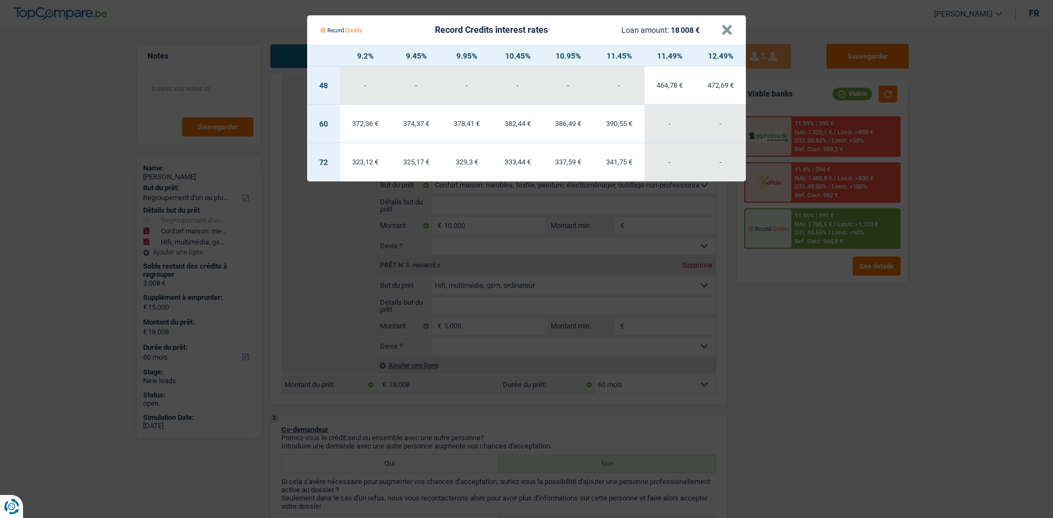
click at [491, 255] on Credits "Record Credits interest rates Loan amount: 18 008 € × 9.2% 9.45% 9.95% 10.45% 1…" at bounding box center [526, 259] width 1053 height 518
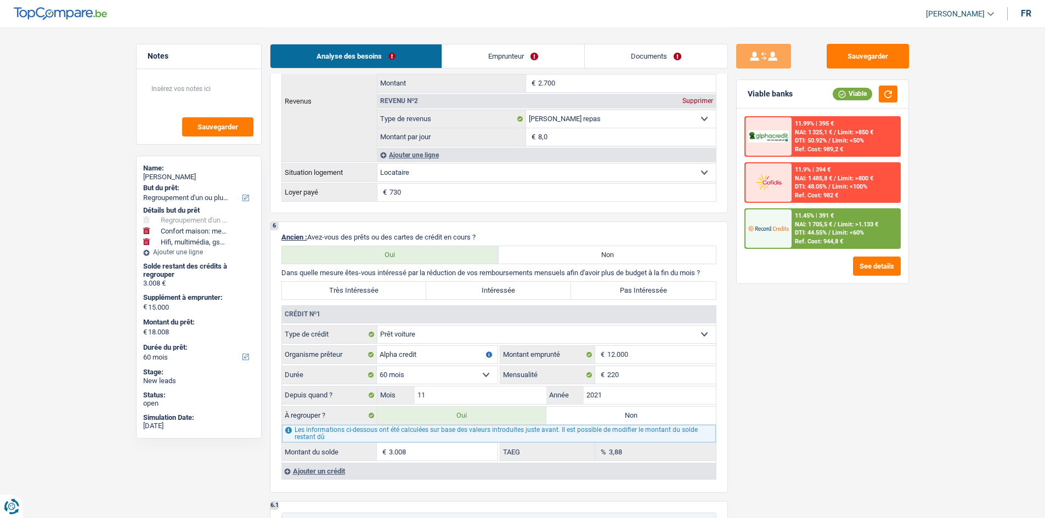
scroll to position [1042, 0]
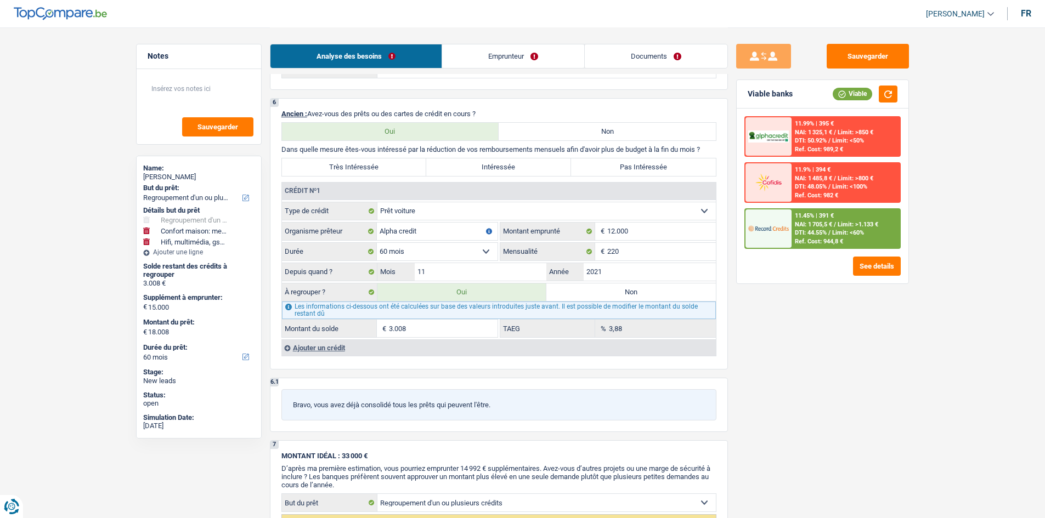
click at [491, 167] on label "Intéressée" at bounding box center [498, 168] width 145 height 18
click at [491, 167] on input "Intéressée" at bounding box center [498, 168] width 145 height 18
radio input "true"
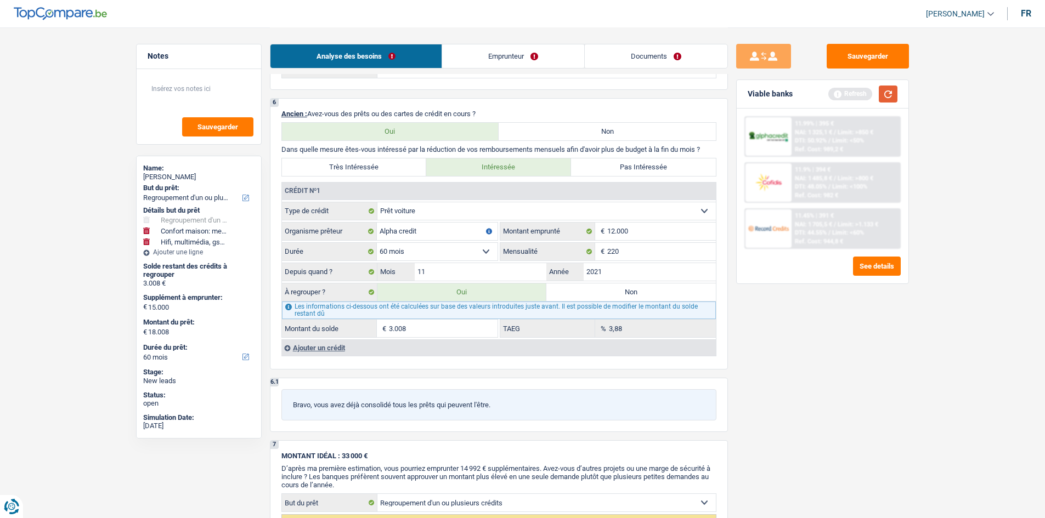
click at [491, 88] on button "button" at bounding box center [888, 94] width 19 height 17
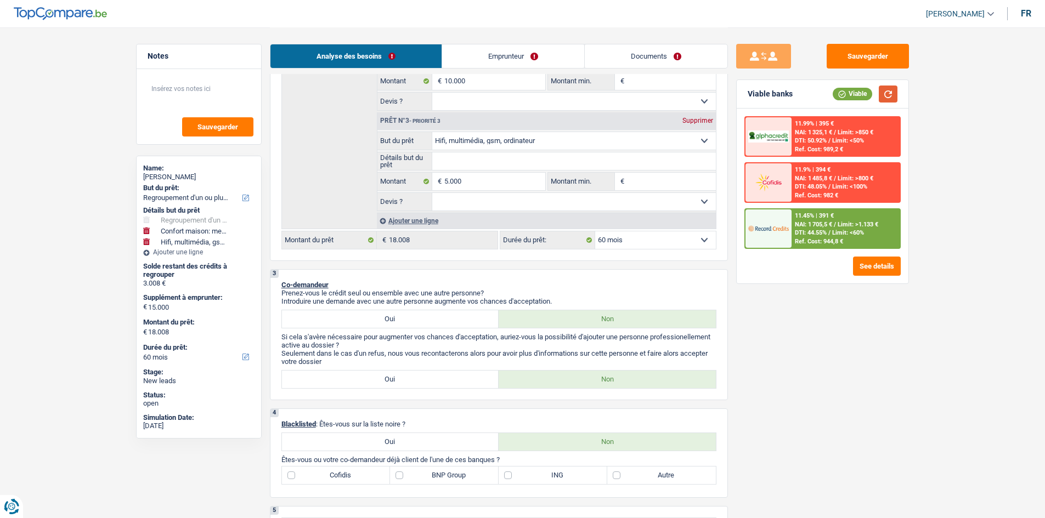
scroll to position [329, 0]
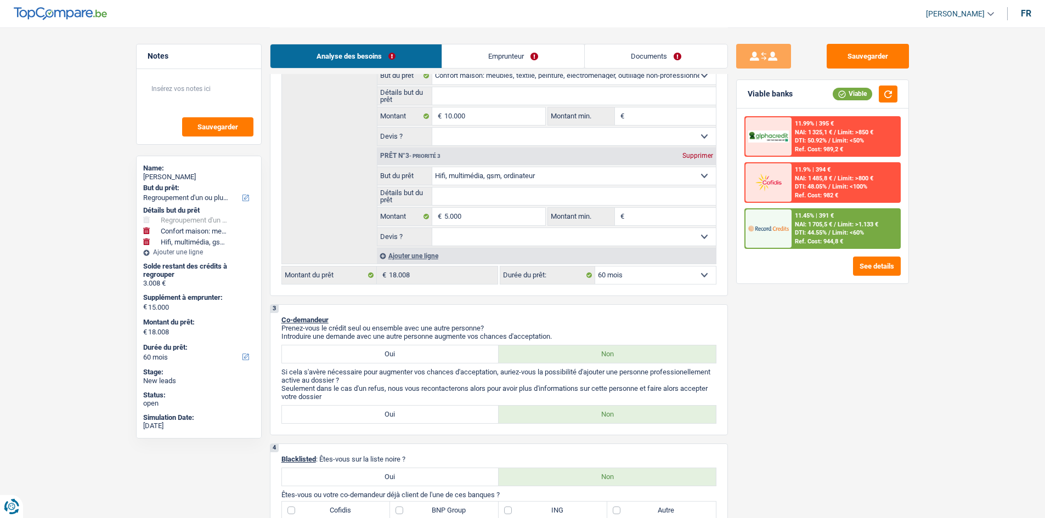
click at [491, 255] on select "12 mois 18 mois 24 mois 30 mois 36 mois 42 mois 48 mois 60 mois 72 mois 84 mois…" at bounding box center [655, 276] width 121 height 18
select select "72"
click at [491, 255] on select "12 mois 18 mois 24 mois 30 mois 36 mois 42 mois 48 mois 60 mois 72 mois 84 mois…" at bounding box center [655, 276] width 121 height 18
select select "72"
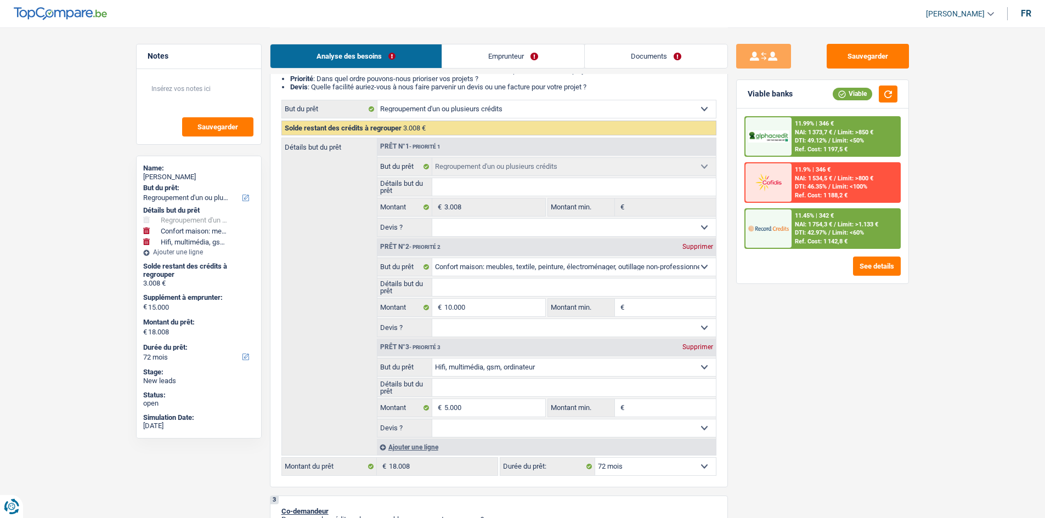
scroll to position [219, 0]
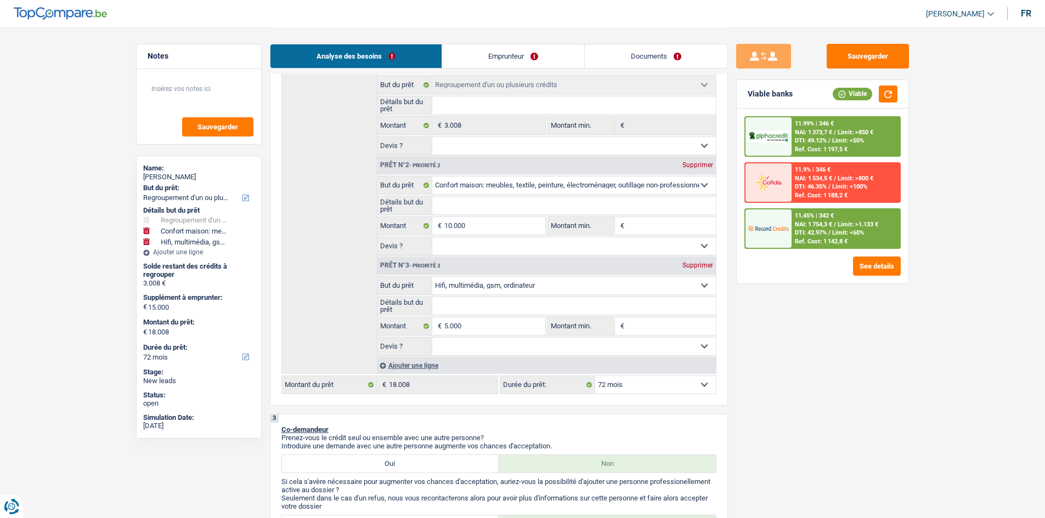
click at [491, 233] on span "/" at bounding box center [829, 232] width 2 height 7
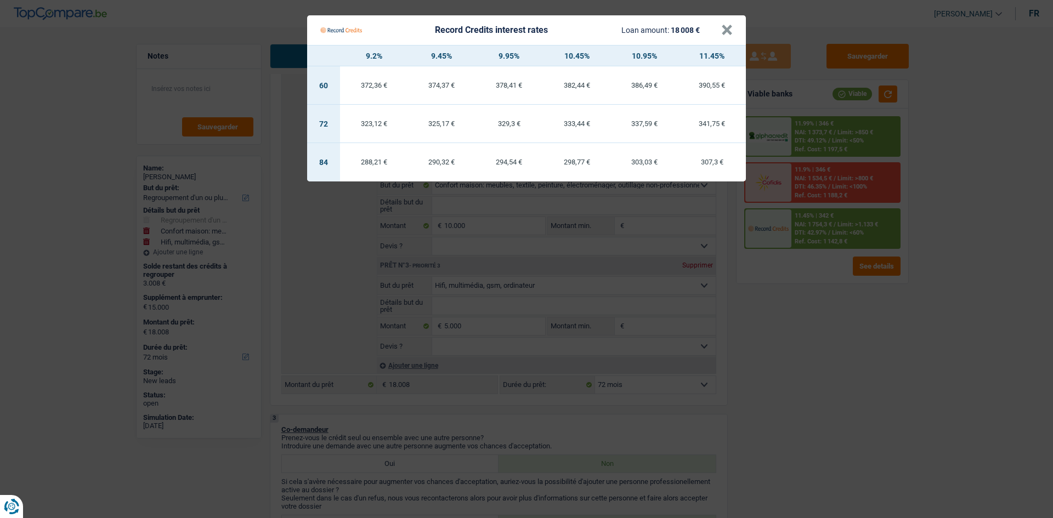
click at [491, 255] on Credits "Record Credits interest rates Loan amount: 18 008 € × 9.2% 9.45% 9.95% 10.45% 1…" at bounding box center [526, 259] width 1053 height 518
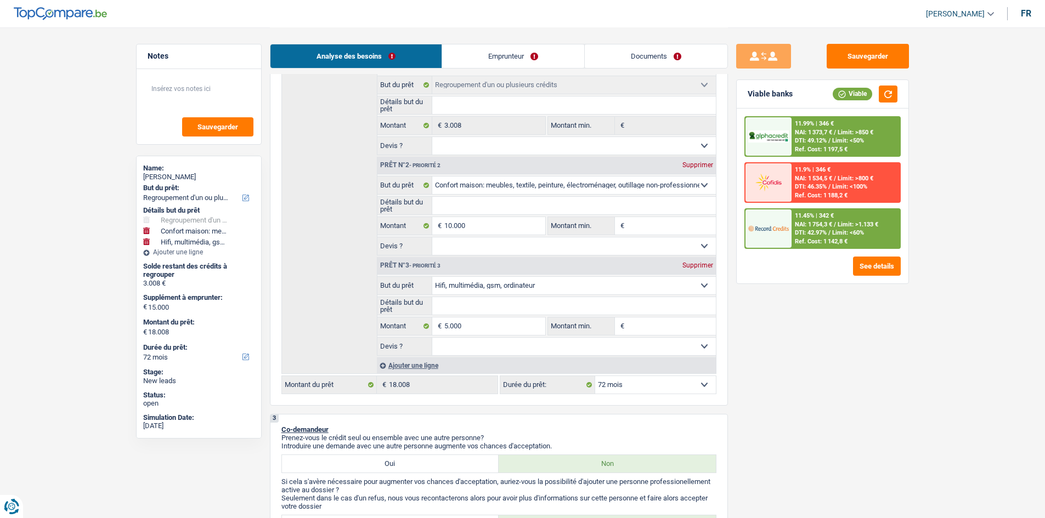
click at [491, 121] on div "11.99% | 346 €" at bounding box center [814, 123] width 39 height 7
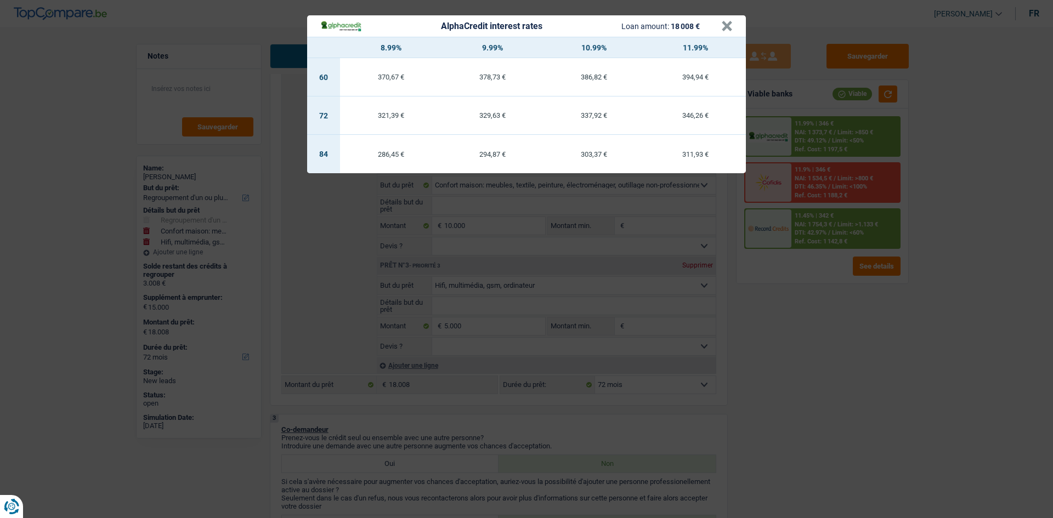
click at [491, 255] on div "AlphaCredit interest rates Loan amount: 18 008 € × 8.99% 9.99% 10.99% 11.99% 60…" at bounding box center [526, 259] width 1053 height 518
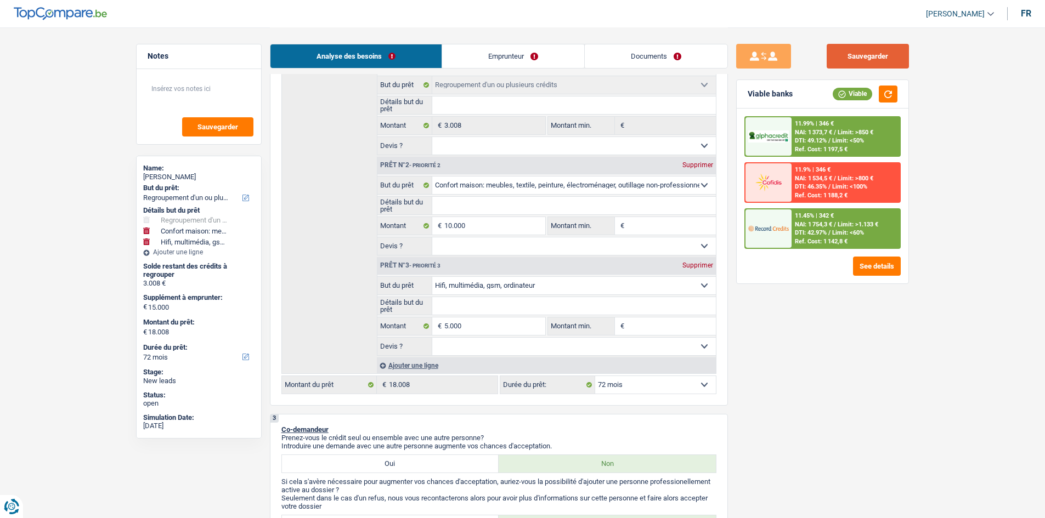
click at [491, 56] on button "Sauvegarder" at bounding box center [868, 56] width 82 height 25
click at [491, 57] on link "Documents" at bounding box center [656, 56] width 143 height 24
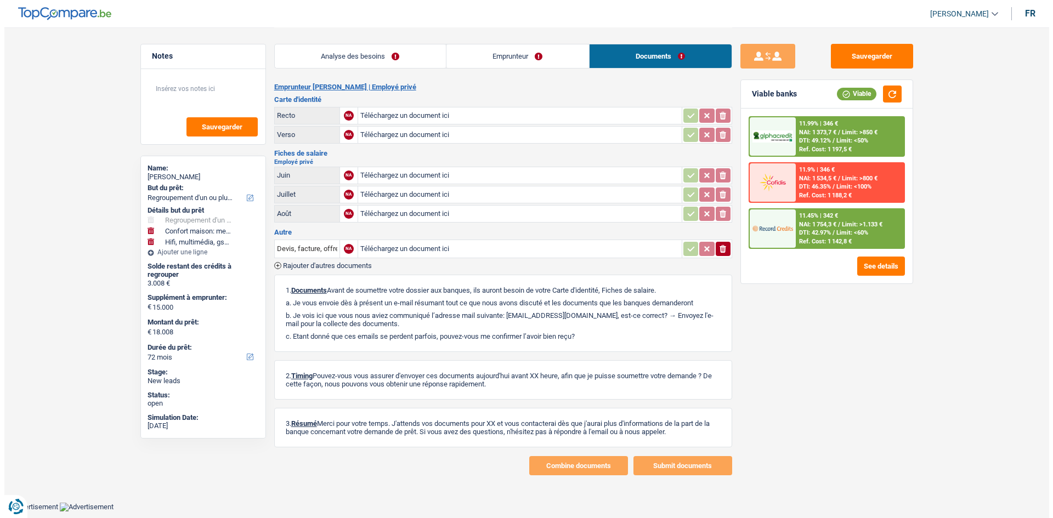
scroll to position [0, 0]
drag, startPoint x: 859, startPoint y: 53, endPoint x: 523, endPoint y: 108, distance: 340.2
click at [491, 53] on button "Sauvegarder" at bounding box center [872, 56] width 82 height 25
click at [491, 66] on link "Emprunteur" at bounding box center [517, 56] width 143 height 24
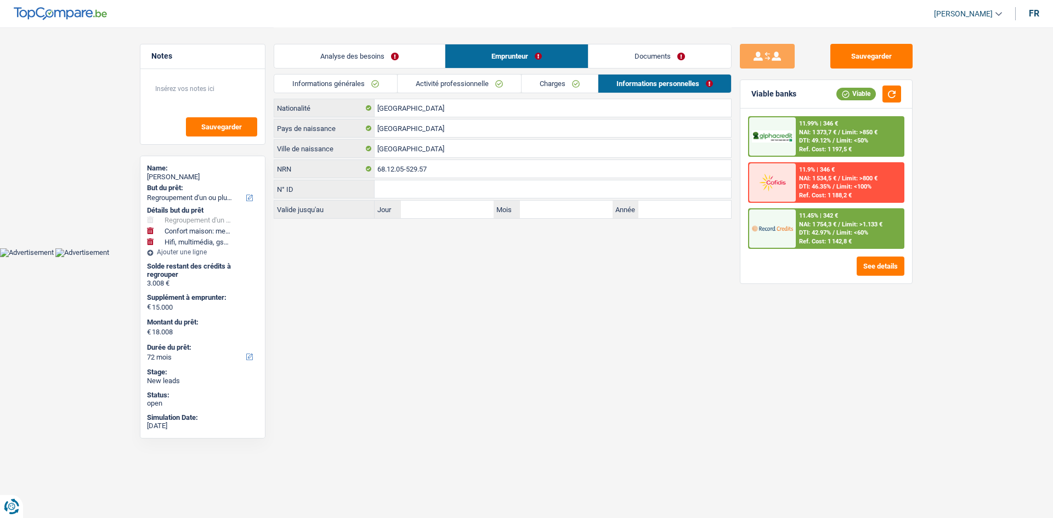
click at [477, 86] on link "Activité professionnelle" at bounding box center [459, 84] width 123 height 18
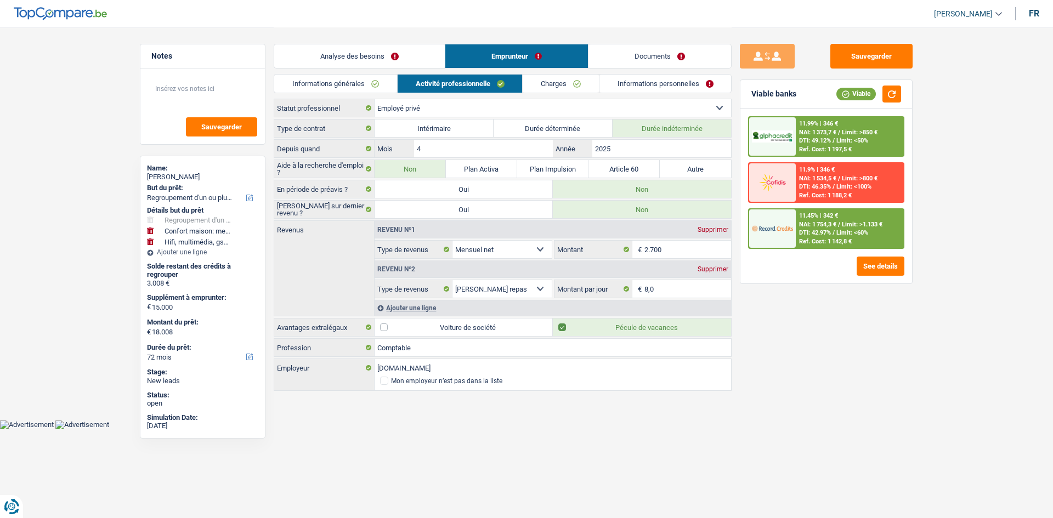
click at [491, 55] on link "Documents" at bounding box center [660, 56] width 143 height 24
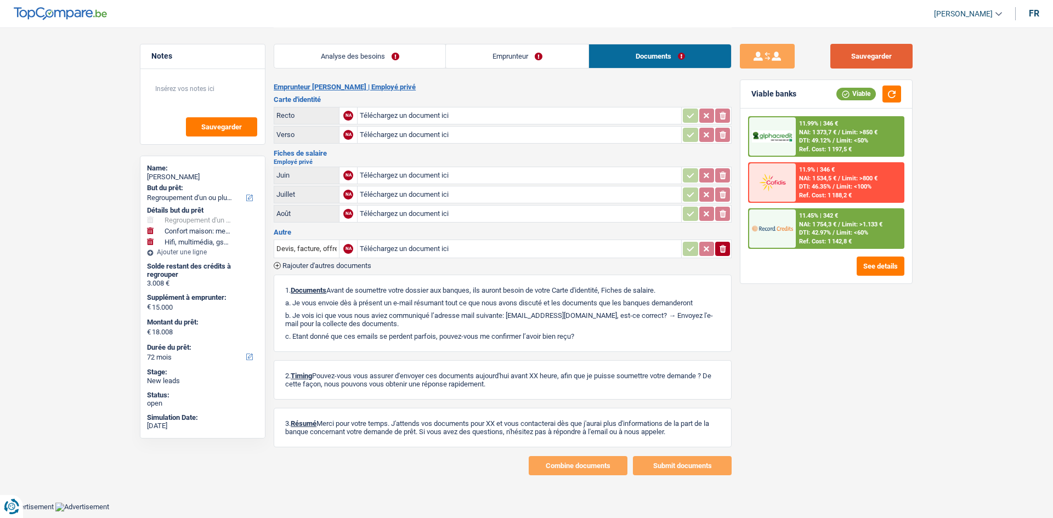
click at [491, 54] on button "Sauvegarder" at bounding box center [872, 56] width 82 height 25
click at [491, 54] on link "Emprunteur" at bounding box center [517, 56] width 143 height 24
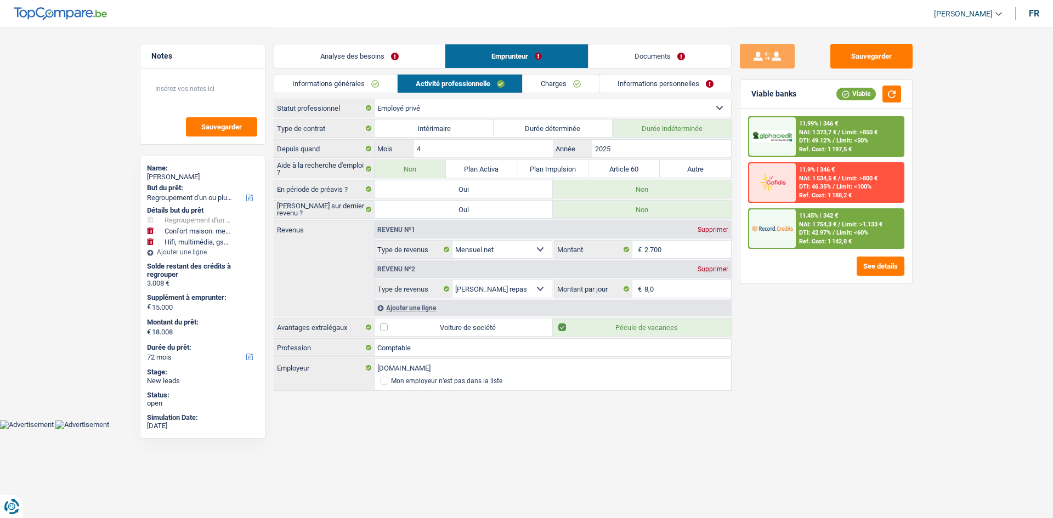
click at [491, 78] on link "Charges" at bounding box center [561, 84] width 76 height 18
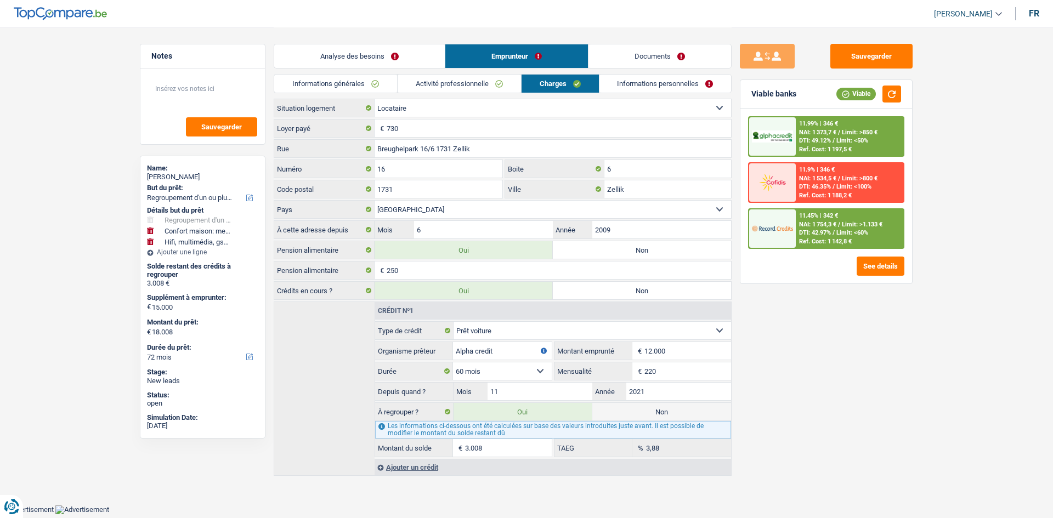
click at [491, 82] on link "Informations personnelles" at bounding box center [666, 84] width 132 height 18
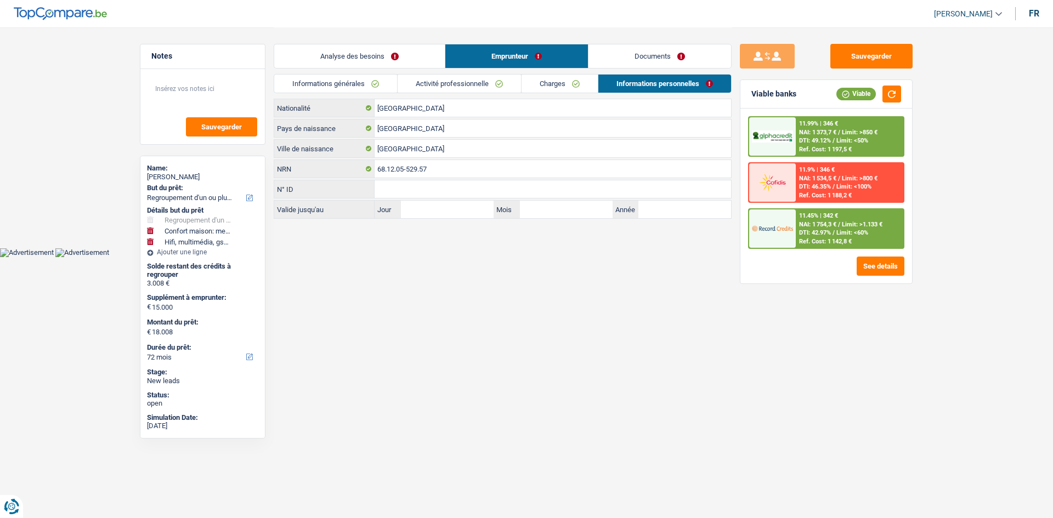
click at [491, 59] on link "Documents" at bounding box center [660, 56] width 143 height 24
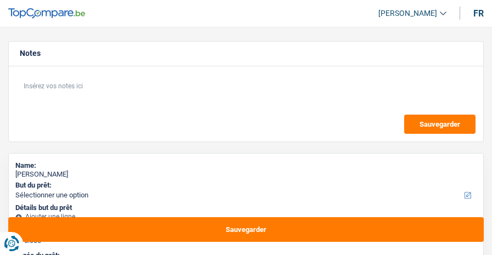
select select "60"
select select "publicEmployee"
select select "familyAllowances"
select select "netSalary"
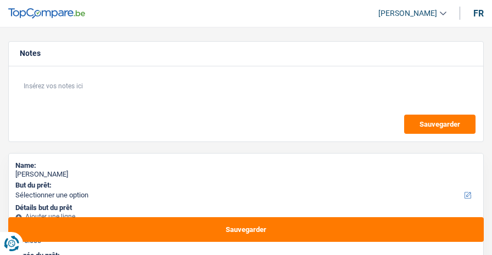
select select "mealVouchers"
select select "ownerWithMortgage"
select select "mortgage"
select select "60"
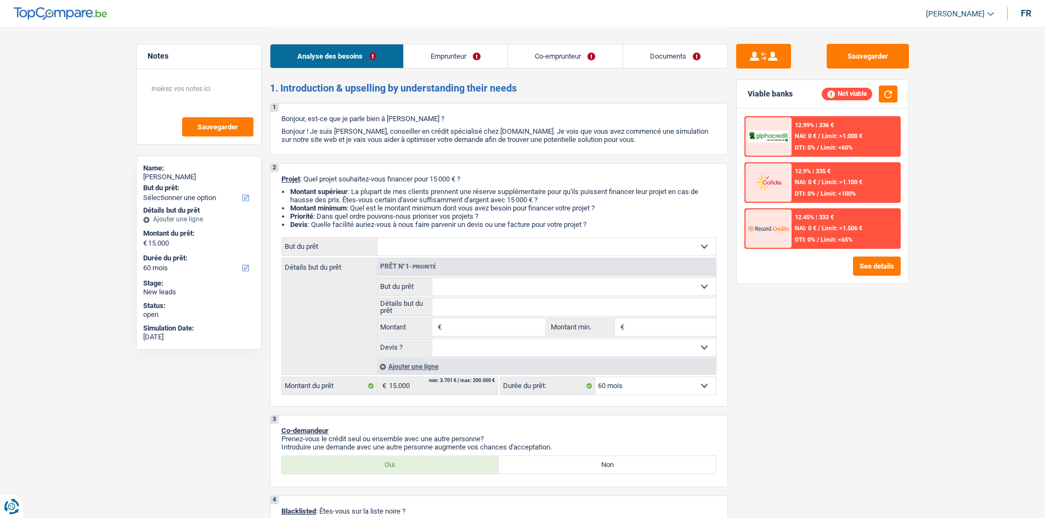
drag, startPoint x: 459, startPoint y: 50, endPoint x: 665, endPoint y: 104, distance: 212.5
click at [460, 50] on link "Emprunteur" at bounding box center [456, 56] width 104 height 24
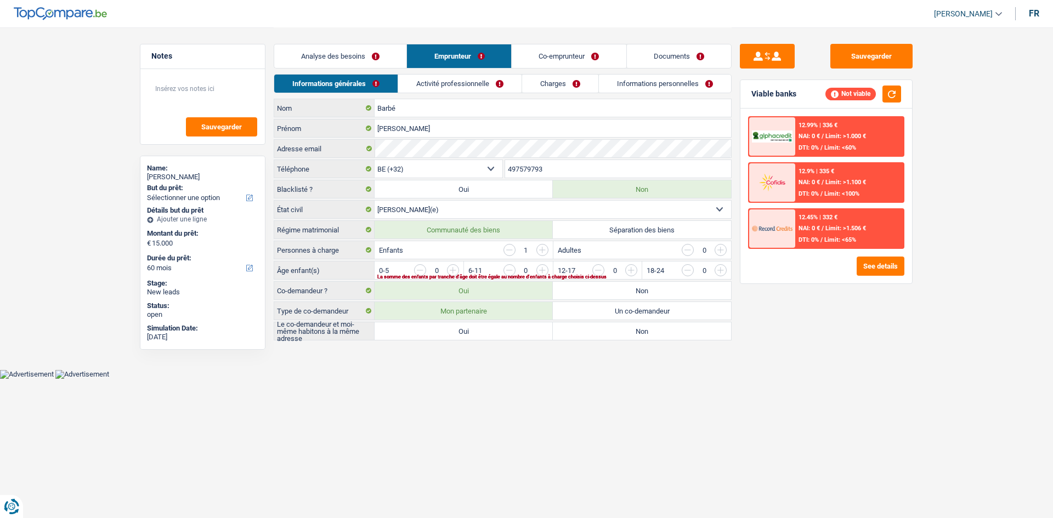
click at [491, 86] on link "Charges" at bounding box center [560, 84] width 76 height 18
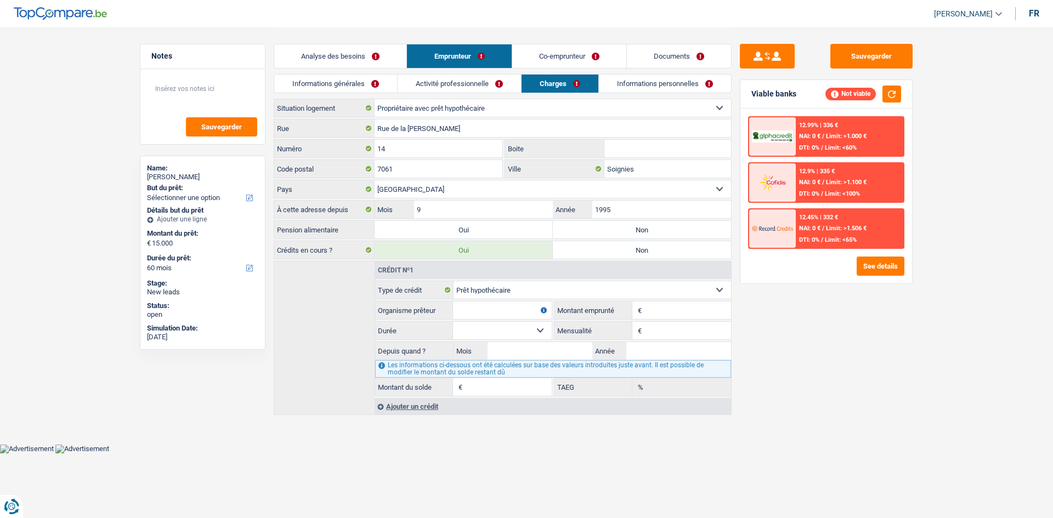
click at [381, 63] on link "Analyse des besoins" at bounding box center [340, 56] width 132 height 24
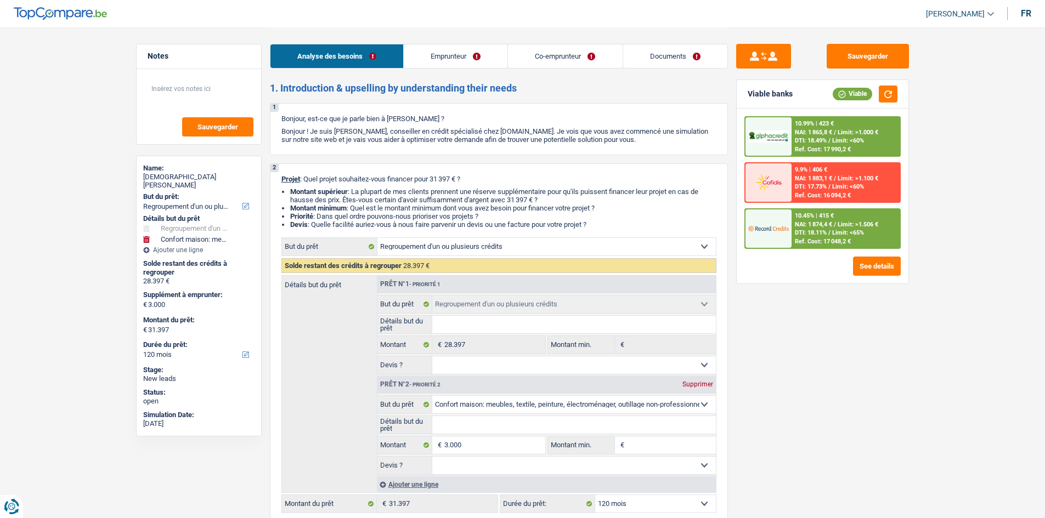
select select "refinancing"
select select "household"
select select "120"
select select "refinancing"
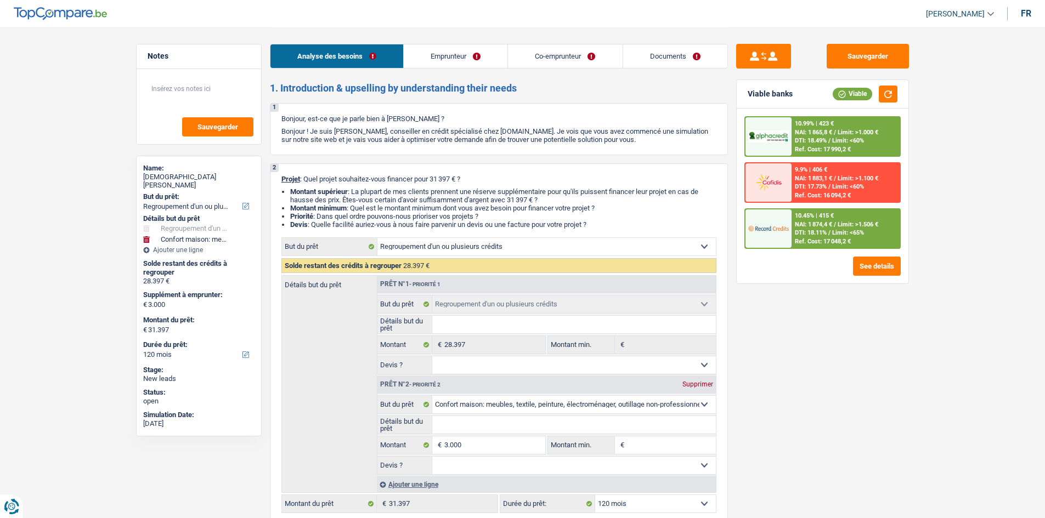
select select "refinancing"
select select "household"
select select "120"
select select "rentBeneficiary"
select select "housewife"
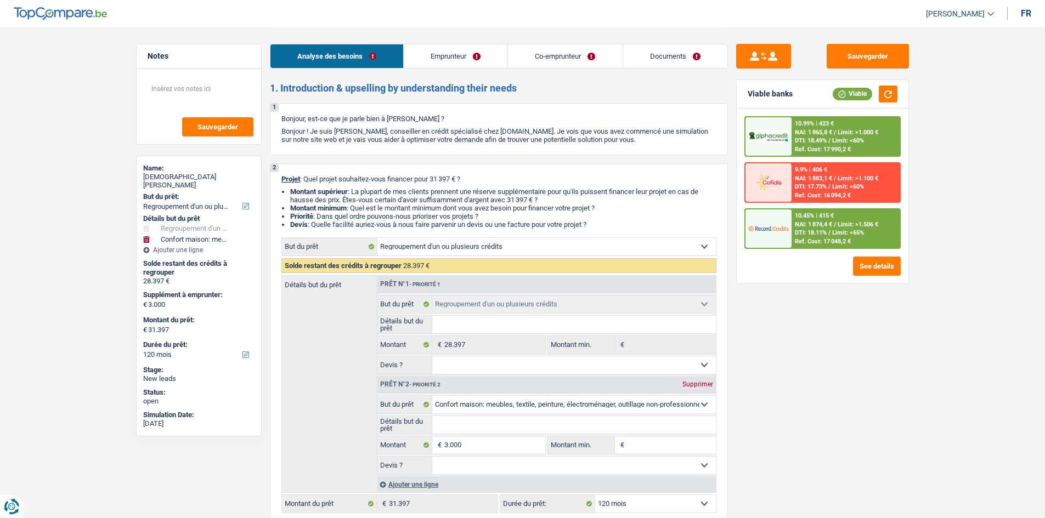
select select "pension"
select select "rentalIncome"
select select "other"
select select "ownerWithoutMortgage"
select select "creditConsolidation"
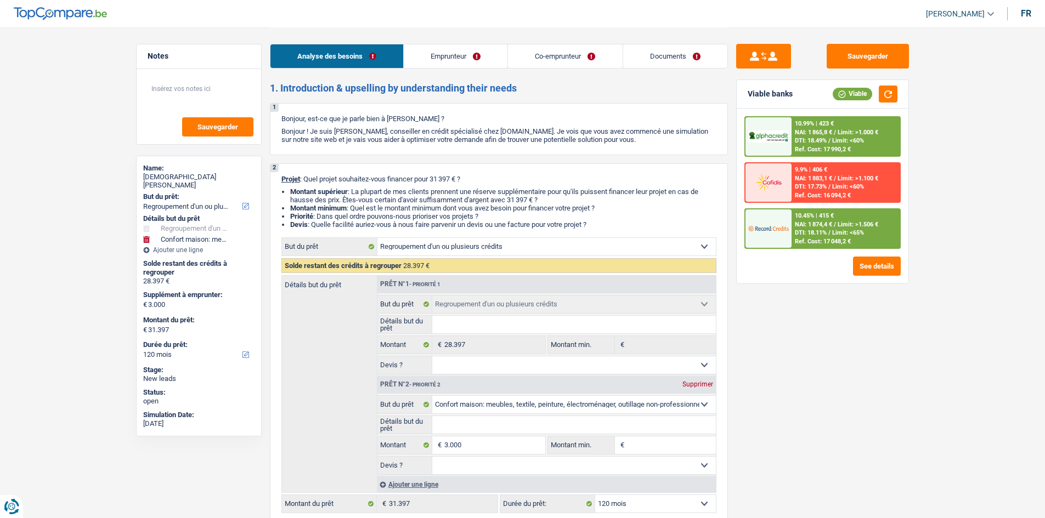
select select "84"
select select "creditConsolidation"
select select "60"
select select "refinancing"
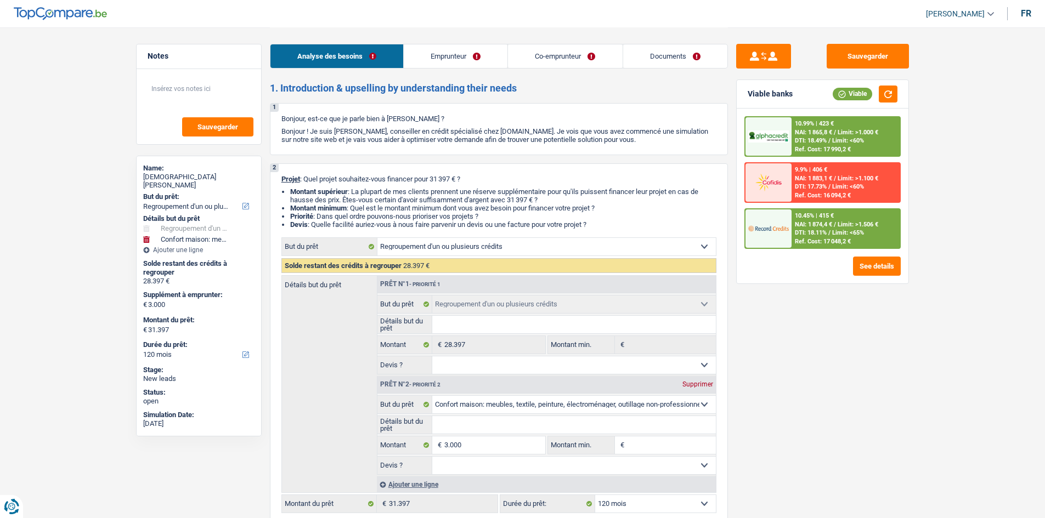
select select "household"
select select "120"
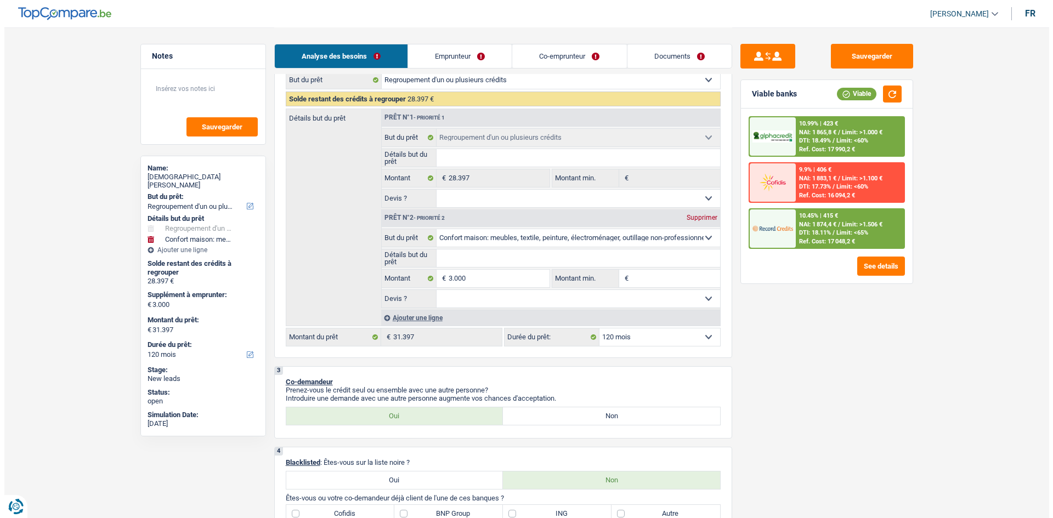
scroll to position [165, 0]
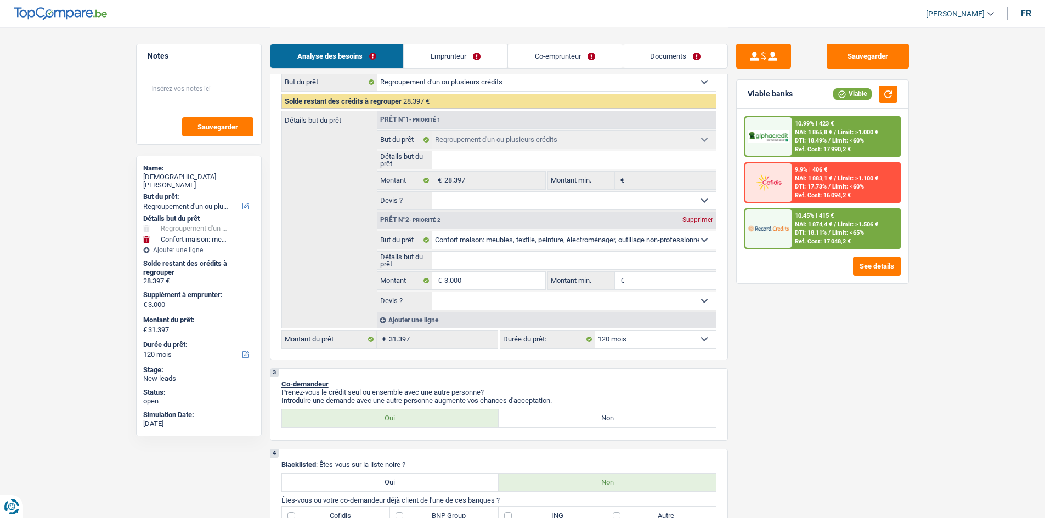
click at [833, 145] on div "10.99% | 423 € NAI: 1 865,8 € / Limit: >1.000 € DTI: 18.49% / Limit: <60% Ref. …" at bounding box center [846, 136] width 108 height 38
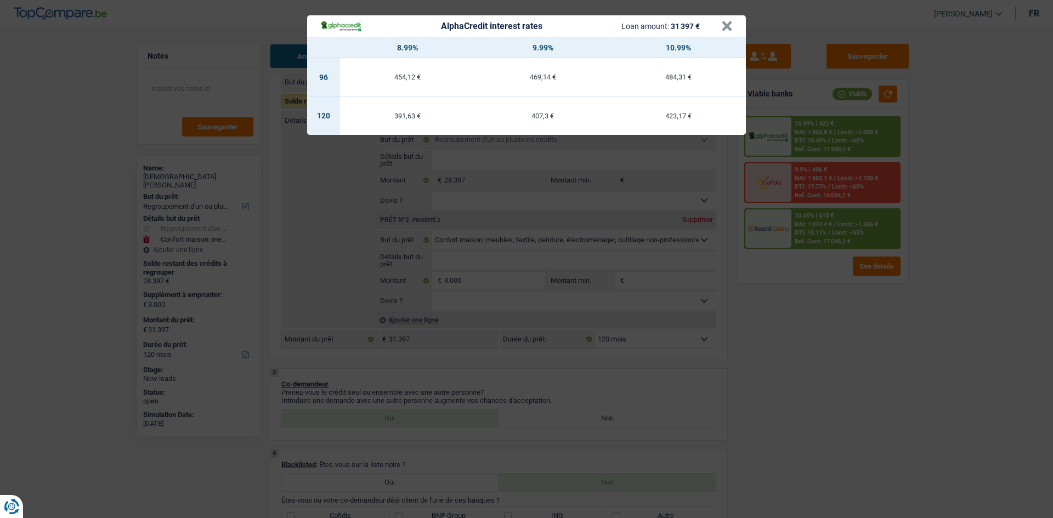
click at [808, 352] on div "AlphaCredit interest rates Loan amount: 31 397 € × 8.99% 9.99% 10.99% 96 454,12…" at bounding box center [526, 259] width 1053 height 518
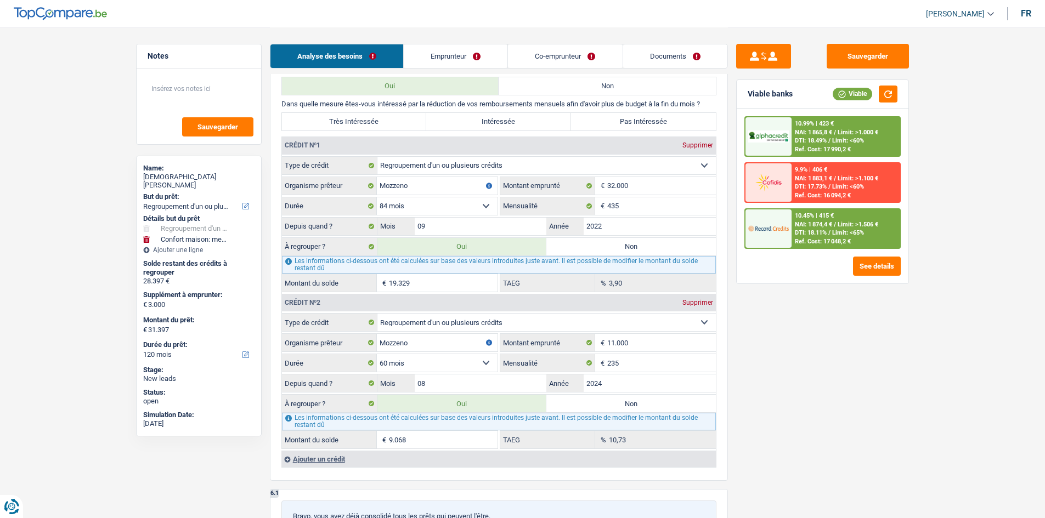
scroll to position [1097, 0]
